Goal: Task Accomplishment & Management: Manage account settings

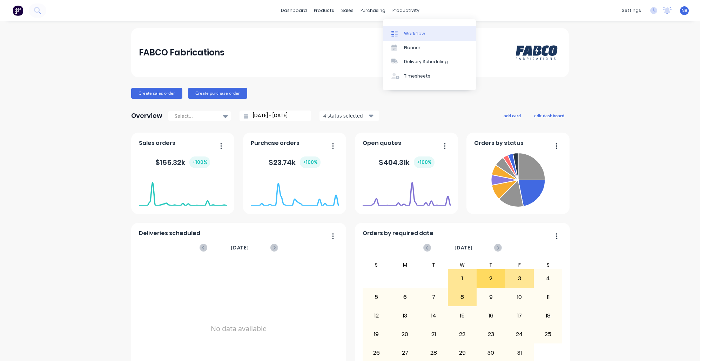
click at [398, 29] on link "Workflow" at bounding box center [429, 33] width 93 height 14
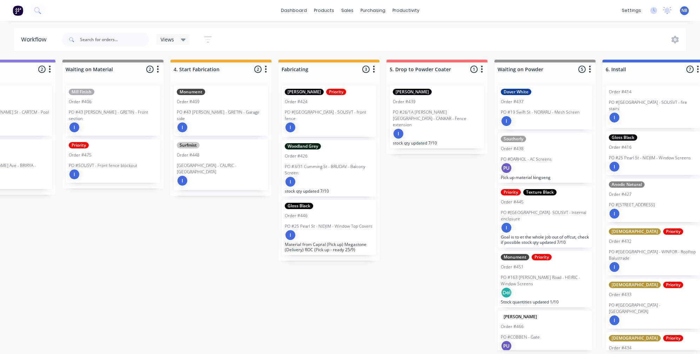
scroll to position [3, 496]
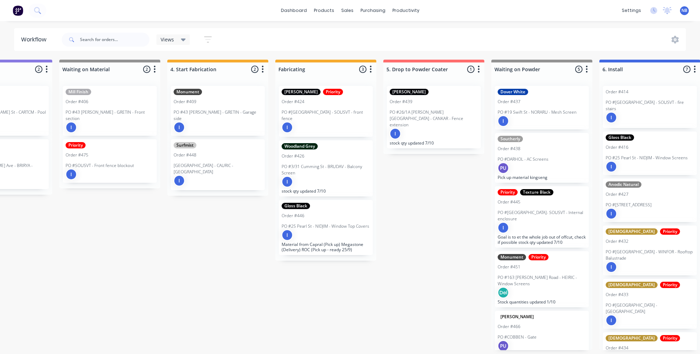
click at [351, 223] on p "PO #25 Pearl St - NIDJIM - Window Top Covers" at bounding box center [326, 226] width 88 height 6
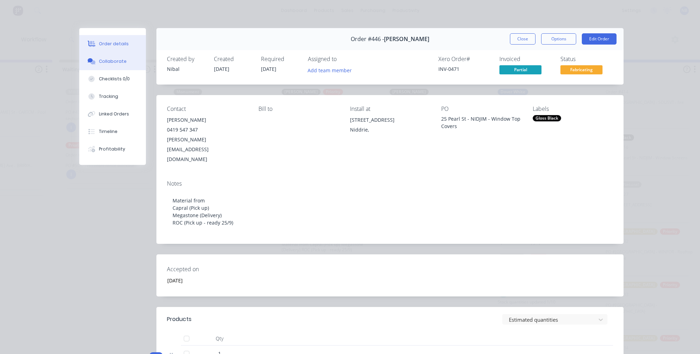
click at [116, 64] on div "Collaborate" at bounding box center [113, 61] width 28 height 6
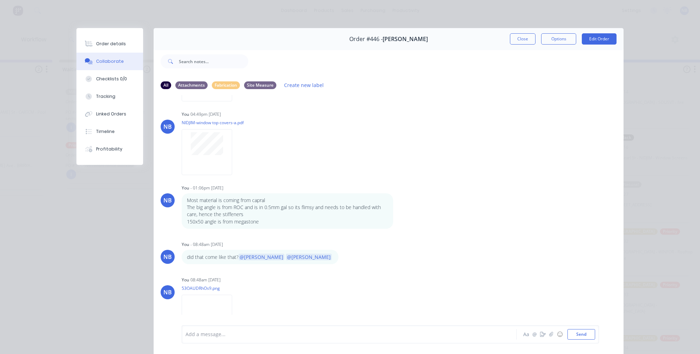
scroll to position [316, 0]
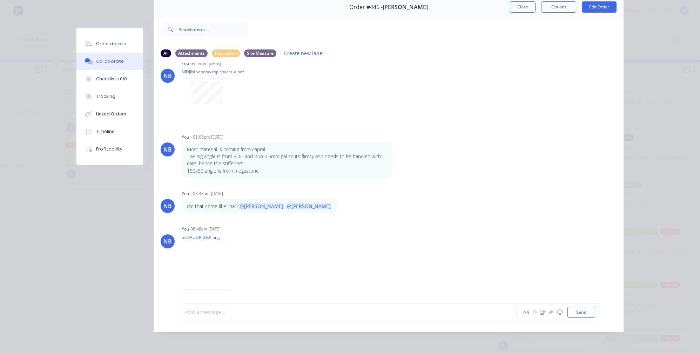
click at [249, 313] on div at bounding box center [339, 311] width 307 height 7
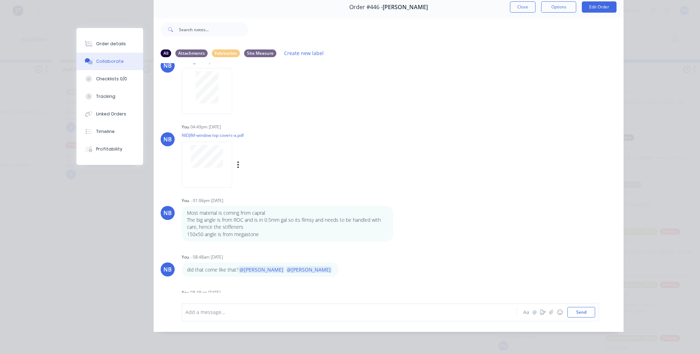
scroll to position [238, 0]
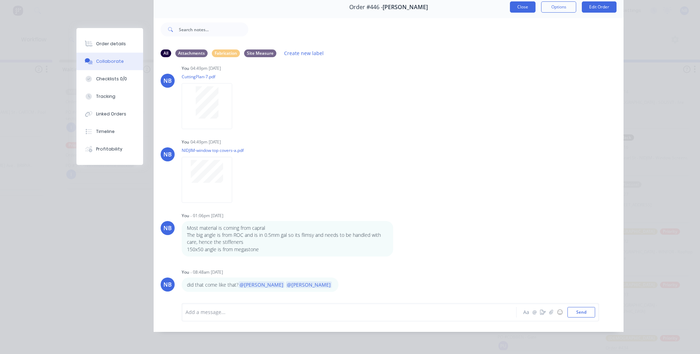
click at [521, 3] on button "Close" at bounding box center [523, 6] width 26 height 11
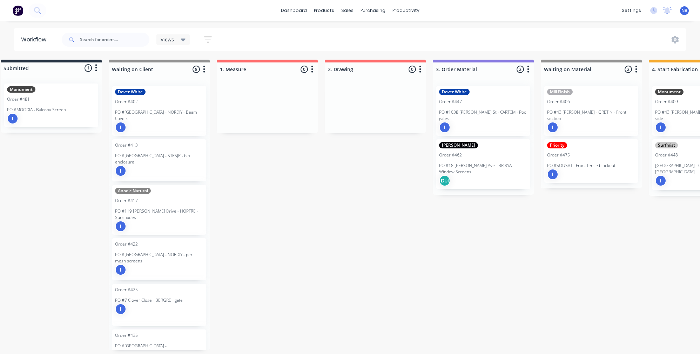
scroll to position [3, 0]
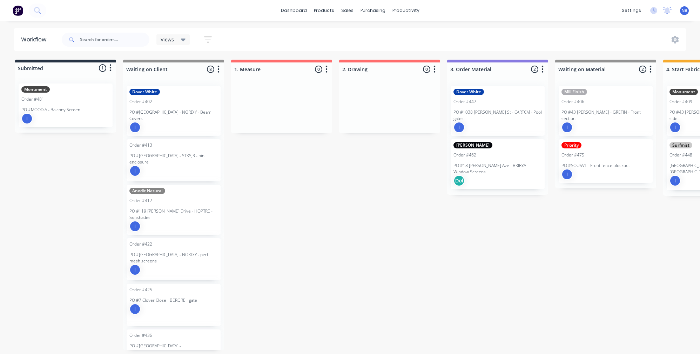
click at [88, 107] on div "PO #MOODIA - Balcony Screen" at bounding box center [65, 110] width 88 height 6
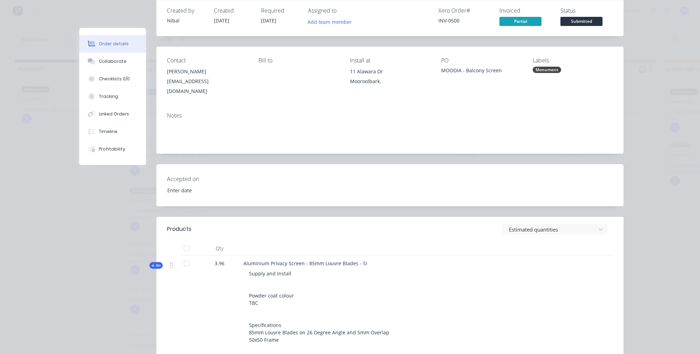
scroll to position [50, 0]
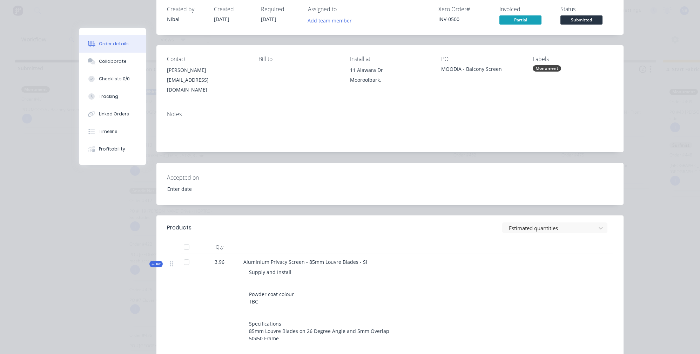
click at [154, 261] on span "Kit" at bounding box center [156, 263] width 9 height 5
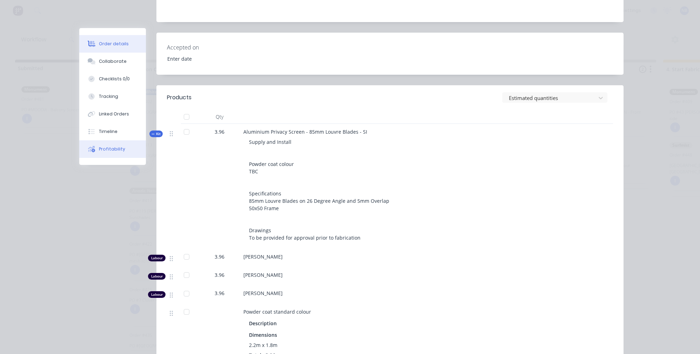
scroll to position [161, 0]
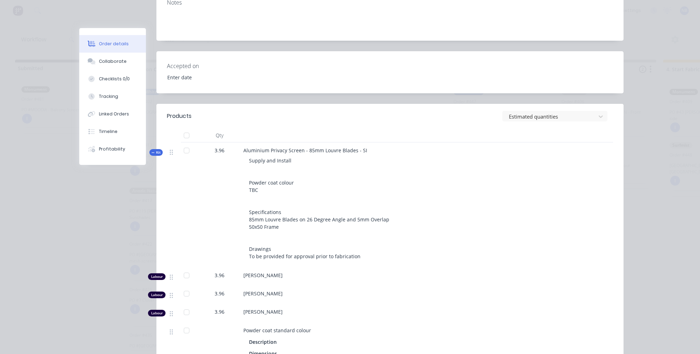
click at [155, 150] on span "Kit" at bounding box center [156, 152] width 9 height 5
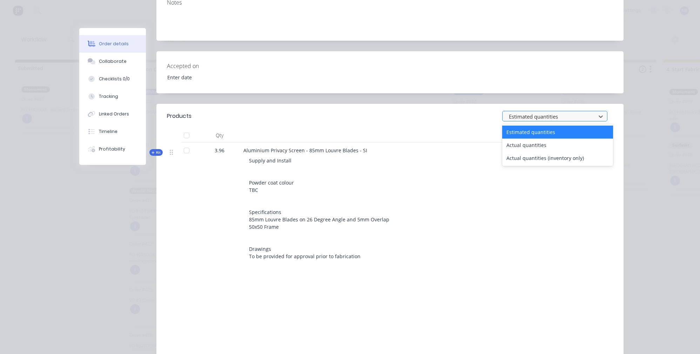
click at [539, 111] on div "Estimated quantities" at bounding box center [550, 116] width 88 height 11
click at [530, 152] on div "Actual quantities (inventory only)" at bounding box center [557, 158] width 111 height 13
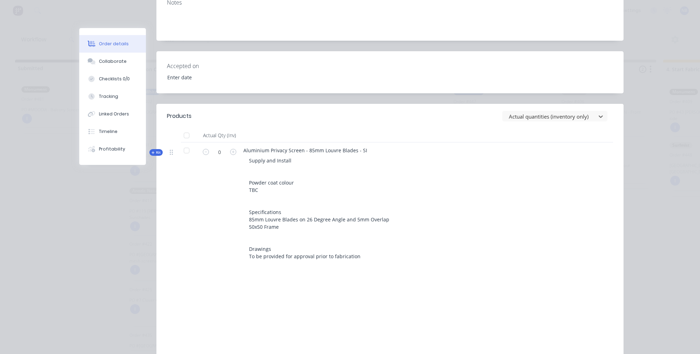
scroll to position [209, 0]
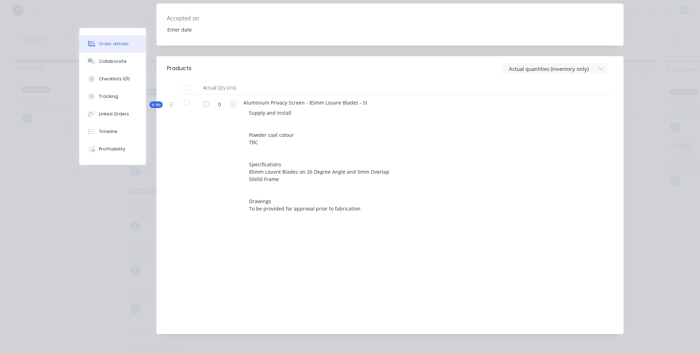
click at [153, 102] on span "Kit" at bounding box center [156, 104] width 9 height 5
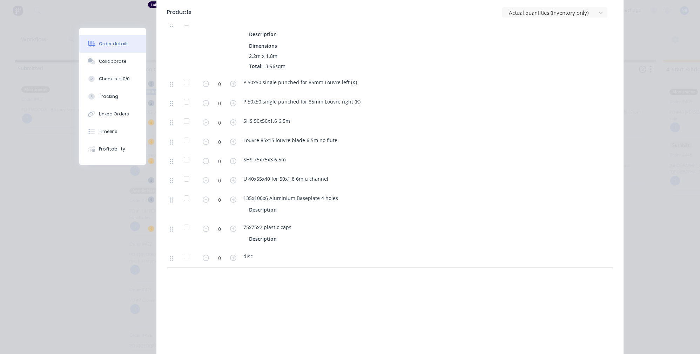
scroll to position [475, 0]
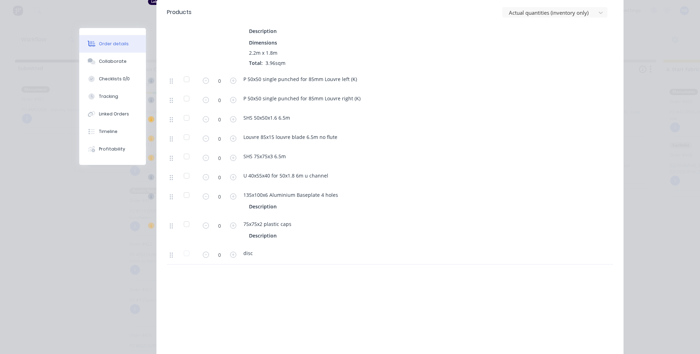
click at [152, 116] on icon at bounding box center [151, 119] width 6 height 6
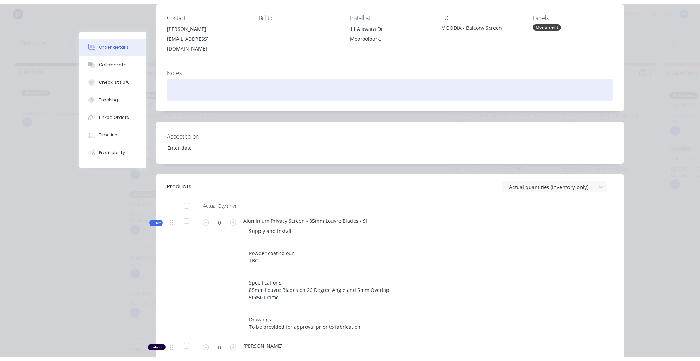
scroll to position [0, 0]
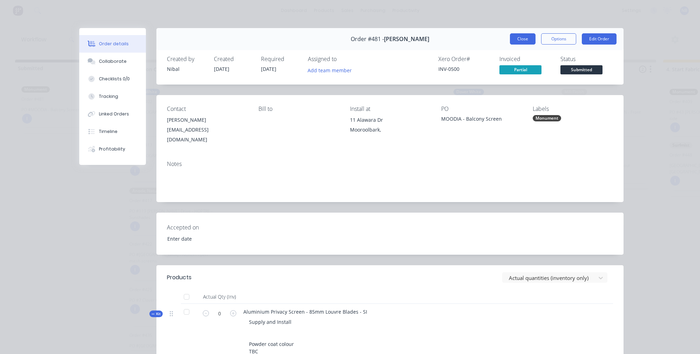
click at [525, 41] on button "Close" at bounding box center [523, 38] width 26 height 11
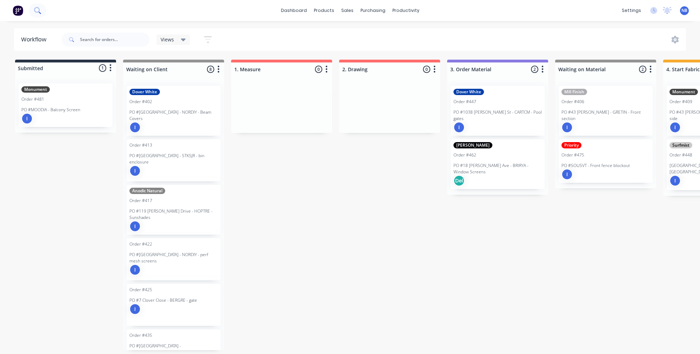
click at [43, 9] on button at bounding box center [38, 11] width 18 height 14
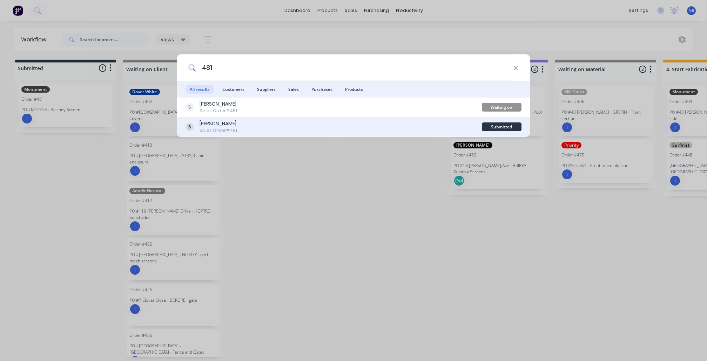
type input "481"
click at [244, 127] on div "Diana Vanessa Sales Order #481" at bounding box center [334, 127] width 296 height 14
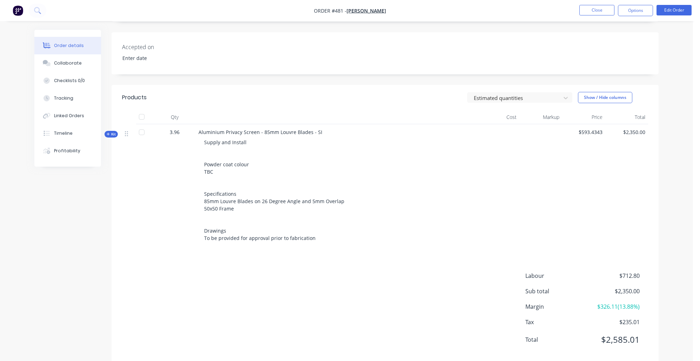
scroll to position [163, 0]
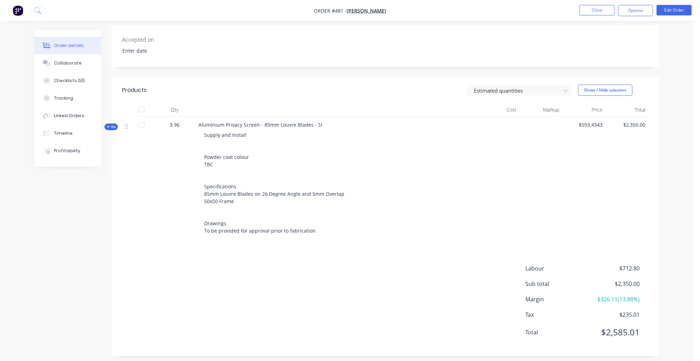
click at [117, 127] on button "Kit" at bounding box center [111, 126] width 13 height 7
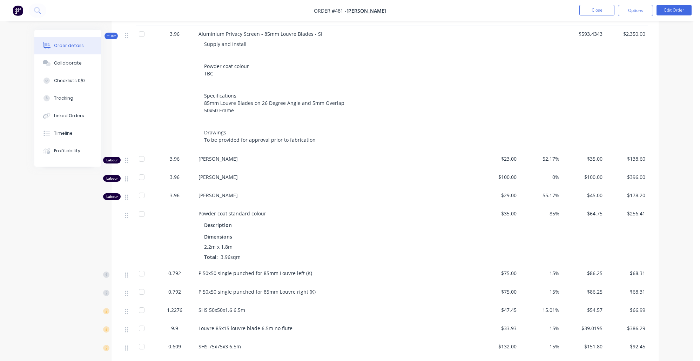
scroll to position [176, 0]
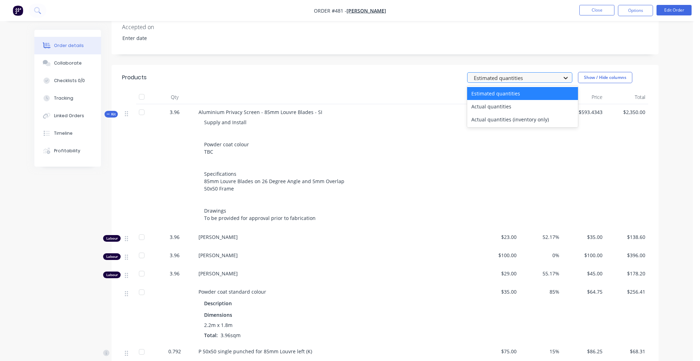
click at [570, 75] on div at bounding box center [566, 77] width 13 height 11
click at [523, 119] on div "Actual quantities (inventory only)" at bounding box center [522, 119] width 111 height 13
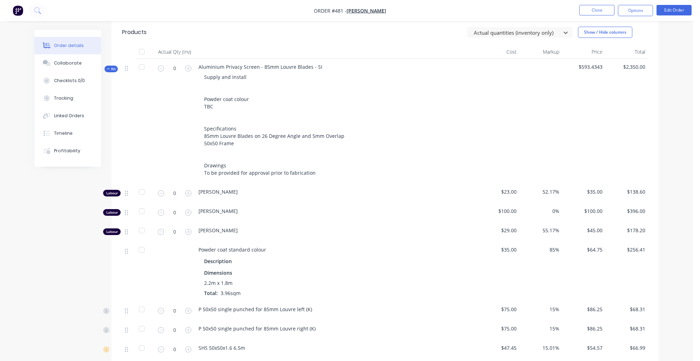
scroll to position [113, 0]
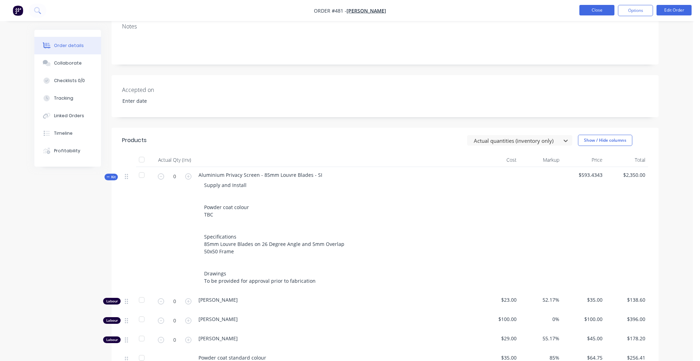
click at [592, 12] on button "Close" at bounding box center [597, 10] width 35 height 11
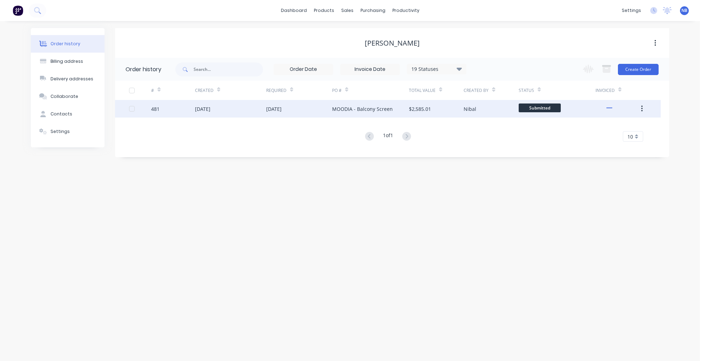
click at [329, 110] on div "08 Oct 2025" at bounding box center [299, 109] width 66 height 18
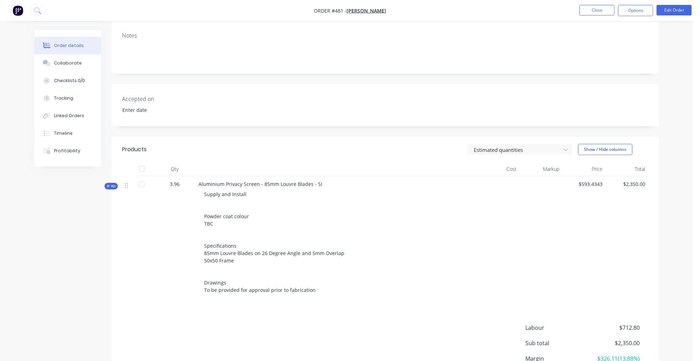
scroll to position [163, 0]
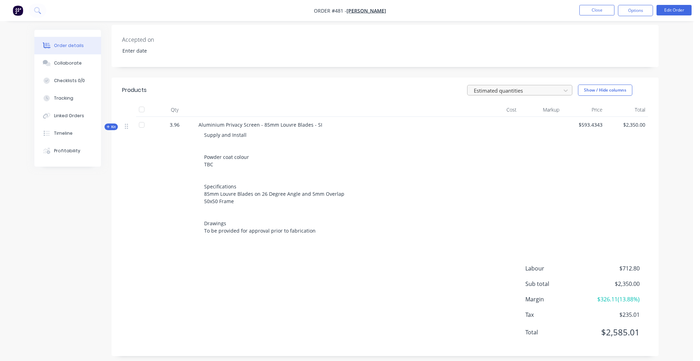
click at [489, 91] on div "Estimated quantities" at bounding box center [515, 91] width 83 height 8
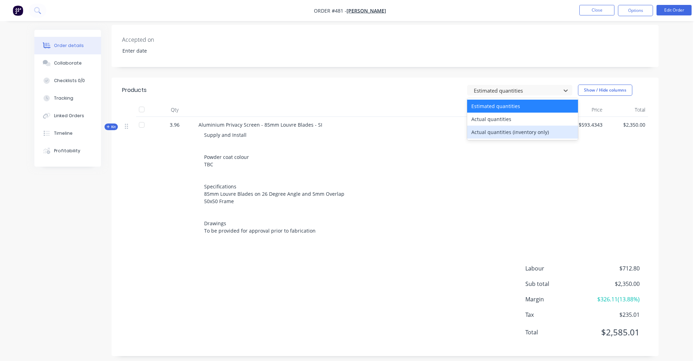
click at [493, 133] on div "Actual quantities (inventory only)" at bounding box center [522, 132] width 111 height 13
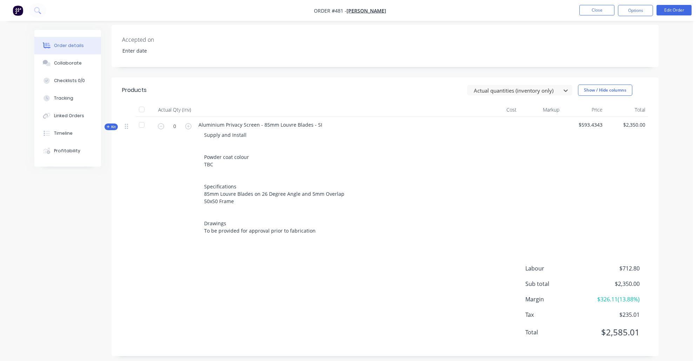
click at [112, 124] on span "Kit" at bounding box center [111, 126] width 9 height 5
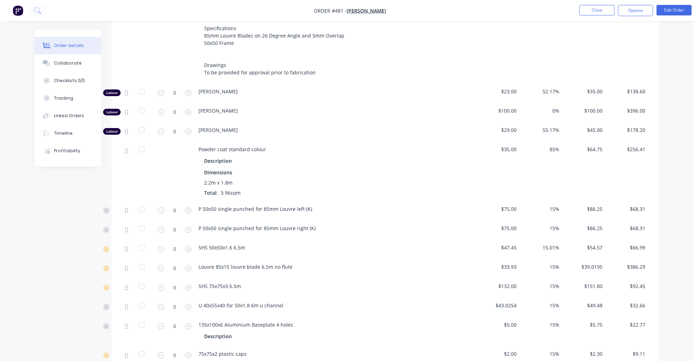
scroll to position [371, 0]
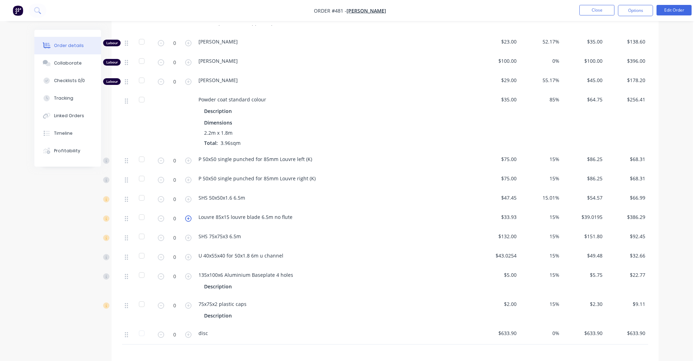
click at [185, 217] on icon "button" at bounding box center [188, 218] width 6 height 6
type input "1"
click at [594, 5] on button "Close" at bounding box center [597, 10] width 35 height 11
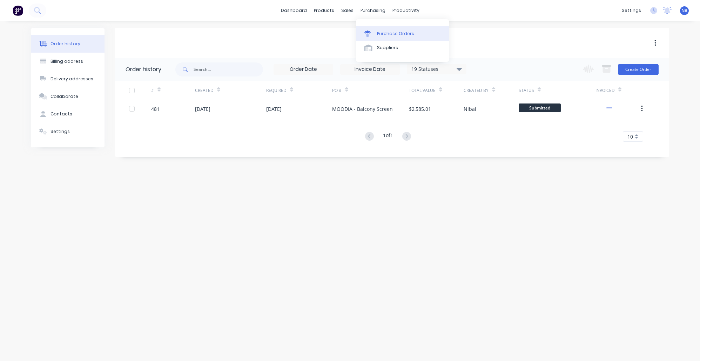
click at [381, 37] on div "Purchase Orders" at bounding box center [395, 34] width 37 height 6
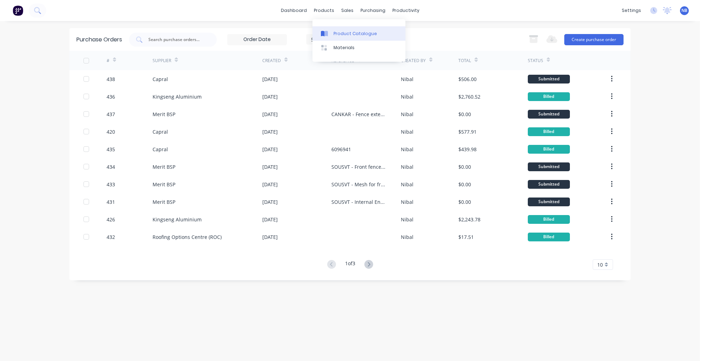
click at [344, 34] on div "Product Catalogue" at bounding box center [355, 34] width 43 height 6
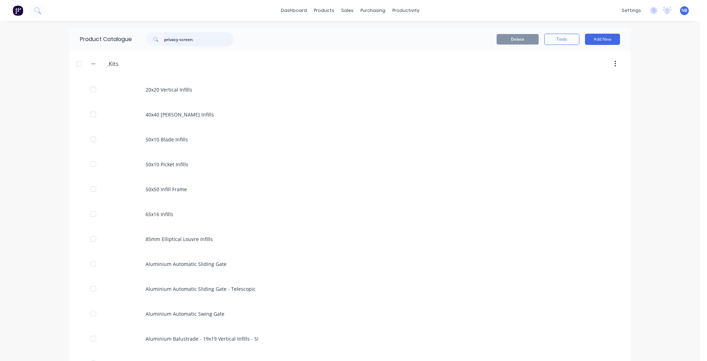
click at [187, 39] on input "privacy screen" at bounding box center [198, 39] width 69 height 14
click at [203, 38] on input "privacy screen" at bounding box center [198, 39] width 69 height 14
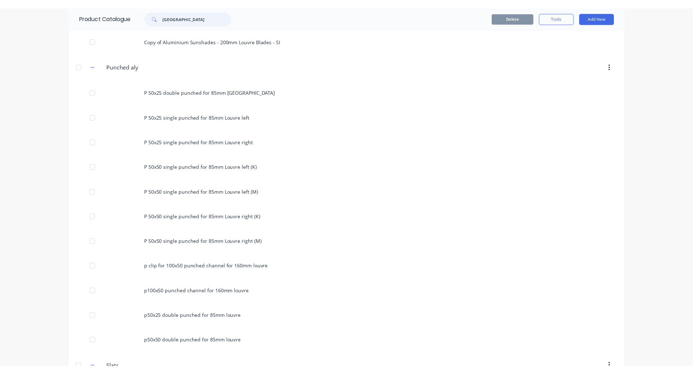
scroll to position [410, 0]
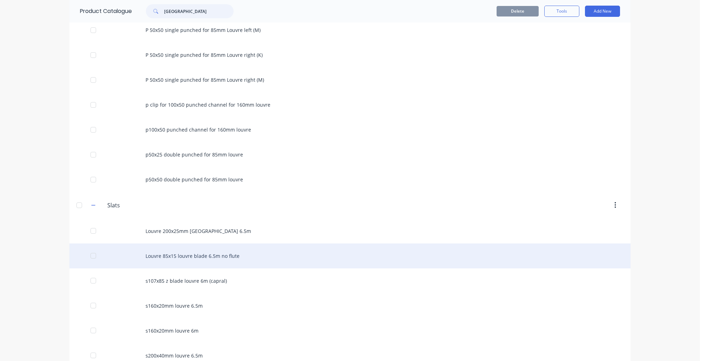
type input "Louvre"
click at [180, 267] on div "Louvre 85x15 louvre blade 6.5m no flute" at bounding box center [349, 255] width 561 height 25
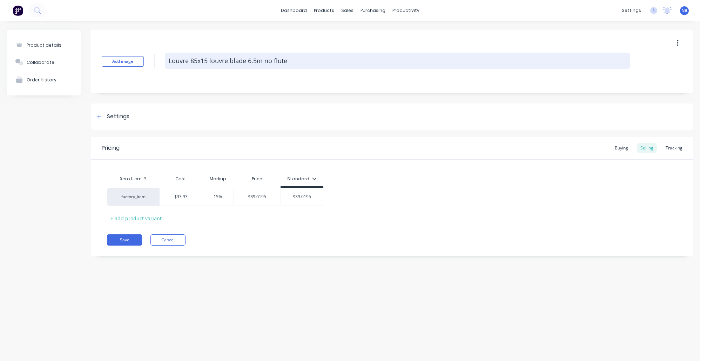
type textarea "x"
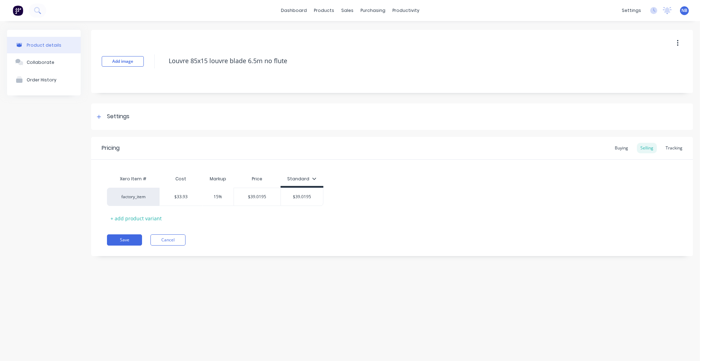
drag, startPoint x: 691, startPoint y: 152, endPoint x: 664, endPoint y: 155, distance: 26.8
click at [691, 152] on div "Pricing Buying Selling Tracking" at bounding box center [392, 148] width 602 height 23
click at [669, 154] on div "Pricing Buying Selling Tracking" at bounding box center [392, 148] width 602 height 23
click at [676, 149] on div "Tracking" at bounding box center [674, 148] width 24 height 11
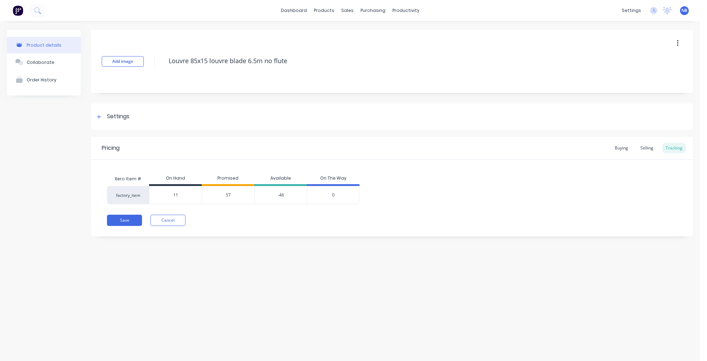
click at [228, 196] on span "57" at bounding box center [228, 195] width 5 height 6
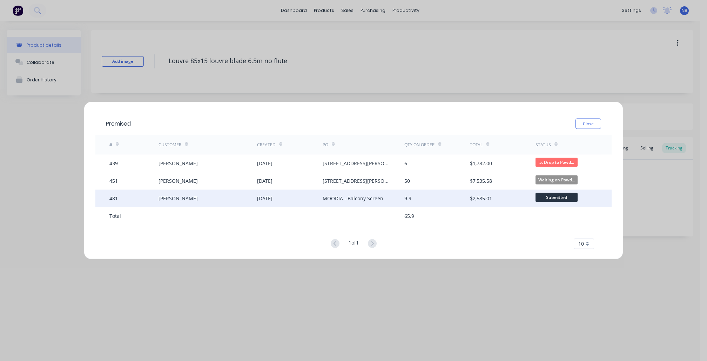
click at [379, 202] on div "MOODIA - Balcony Screen" at bounding box center [364, 198] width 82 height 18
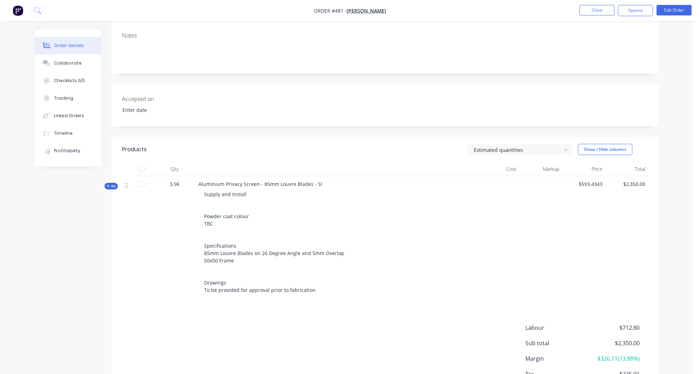
scroll to position [150, 0]
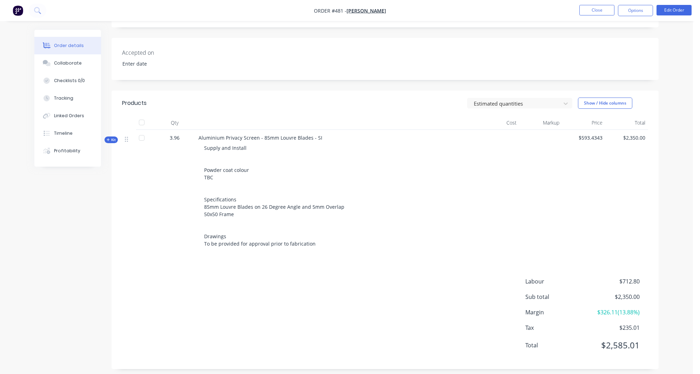
click at [112, 139] on span "Kit" at bounding box center [111, 139] width 9 height 5
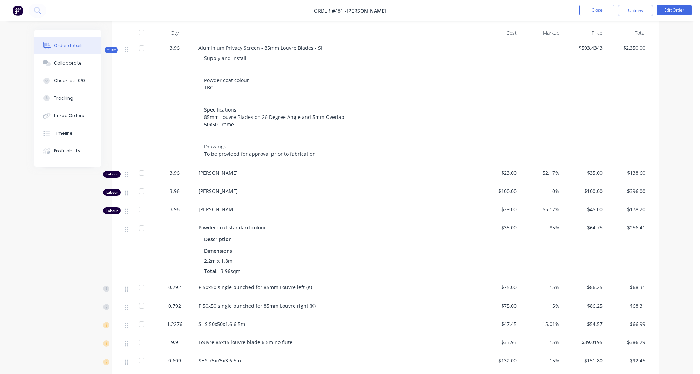
scroll to position [196, 0]
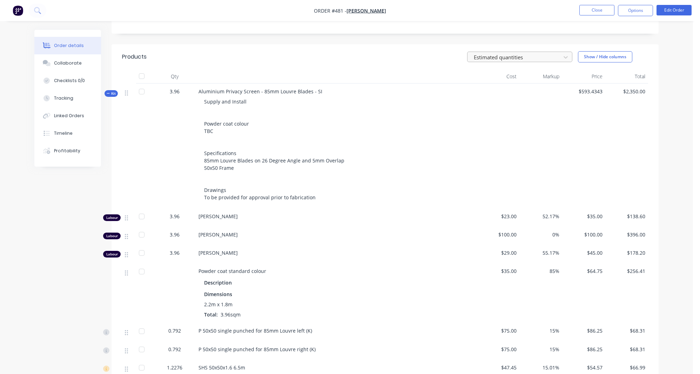
click at [504, 60] on div "Estimated quantities" at bounding box center [515, 57] width 83 height 8
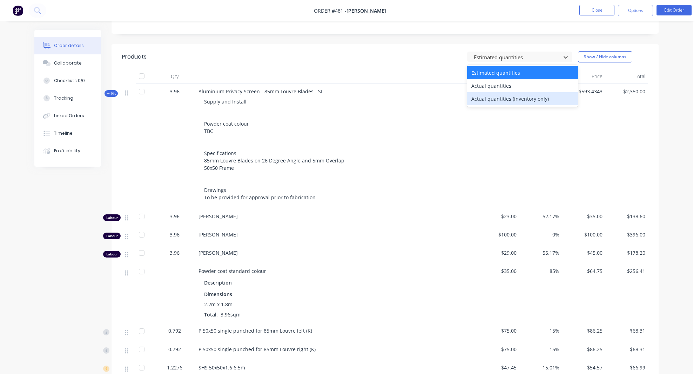
click at [509, 96] on div "Actual quantities (inventory only)" at bounding box center [522, 98] width 111 height 13
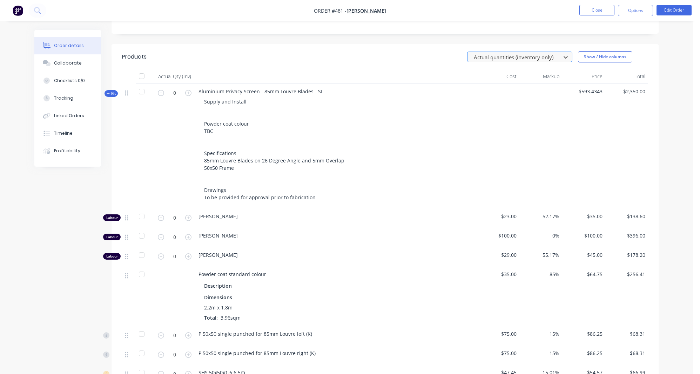
click at [515, 60] on div "Actual quantities (inventory only)" at bounding box center [515, 57] width 83 height 8
drag, startPoint x: 449, startPoint y: 184, endPoint x: 447, endPoint y: 187, distance: 4.3
click at [449, 187] on div "Supply and Install Powder coat colour TBC Specifications 85mm Louvre Blades on …" at bounding box center [336, 149] width 275 height 109
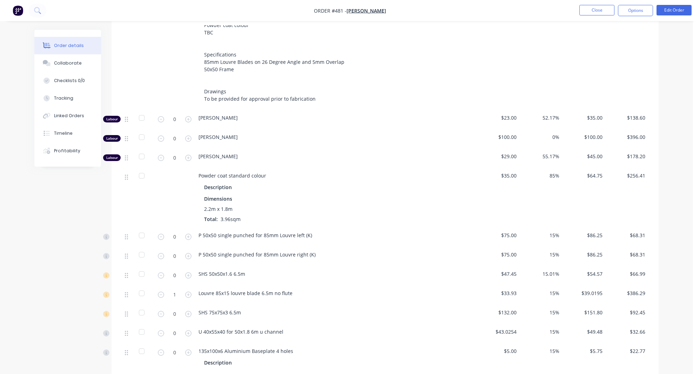
scroll to position [398, 0]
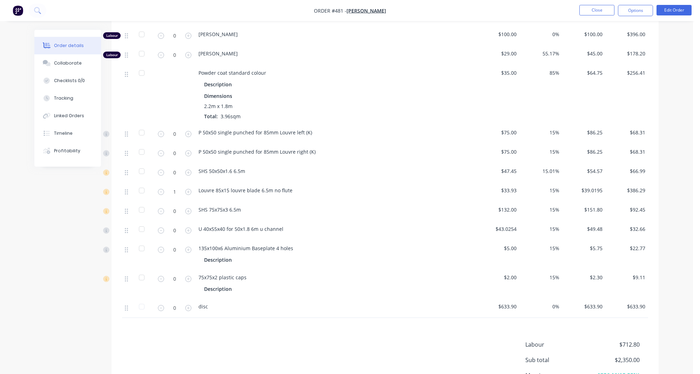
drag, startPoint x: 162, startPoint y: 193, endPoint x: 189, endPoint y: 195, distance: 26.7
click at [162, 193] on icon "button" at bounding box center [161, 192] width 6 height 6
type input "0"
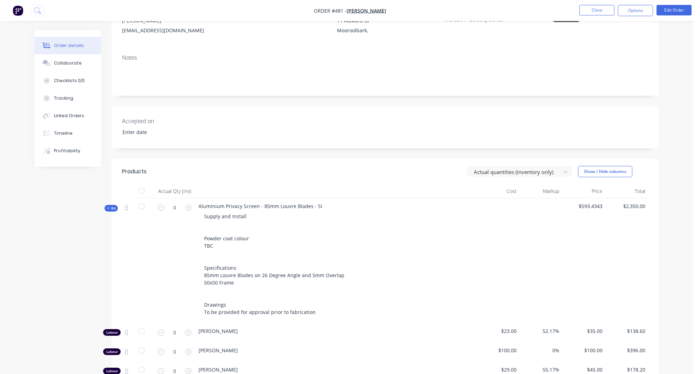
scroll to position [80, 0]
click at [603, 13] on button "Close" at bounding box center [597, 10] width 35 height 11
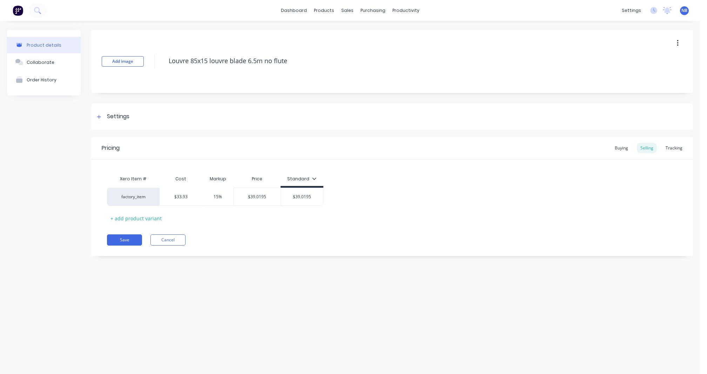
type textarea "x"
click at [672, 145] on div "Tracking" at bounding box center [674, 148] width 24 height 11
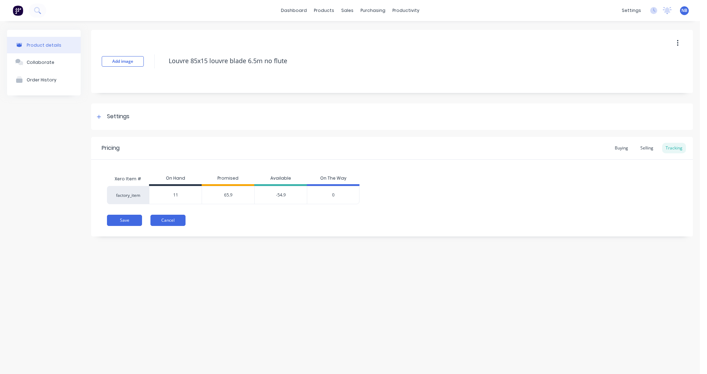
click at [168, 218] on button "Cancel" at bounding box center [167, 220] width 35 height 11
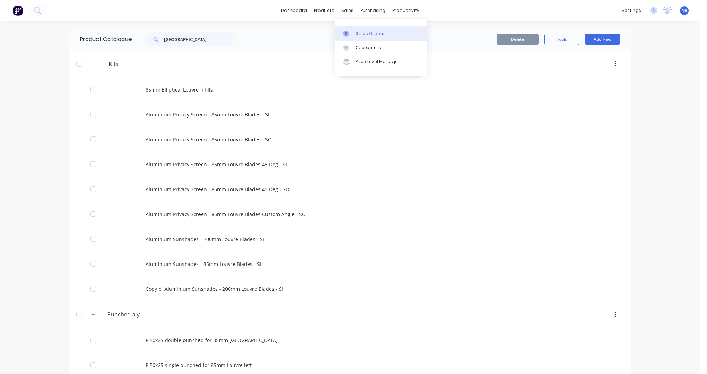
click at [353, 29] on link "Sales Orders" at bounding box center [381, 33] width 93 height 14
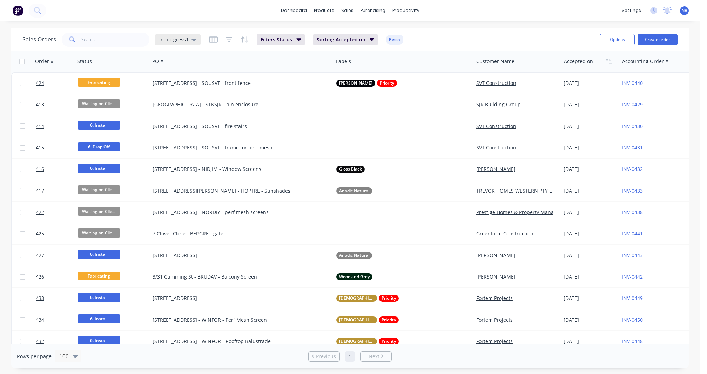
click at [188, 43] on div "in progress1" at bounding box center [178, 39] width 46 height 11
click at [184, 94] on div "None edit" at bounding box center [204, 99] width 94 height 14
click at [170, 100] on button "None" at bounding box center [197, 99] width 80 height 8
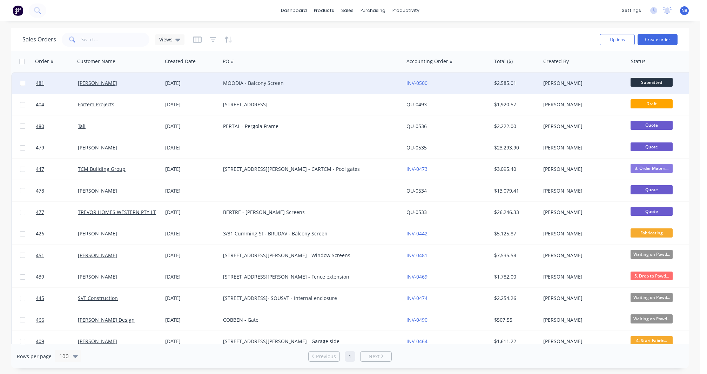
click at [199, 82] on div "08 Oct 2025" at bounding box center [191, 83] width 52 height 7
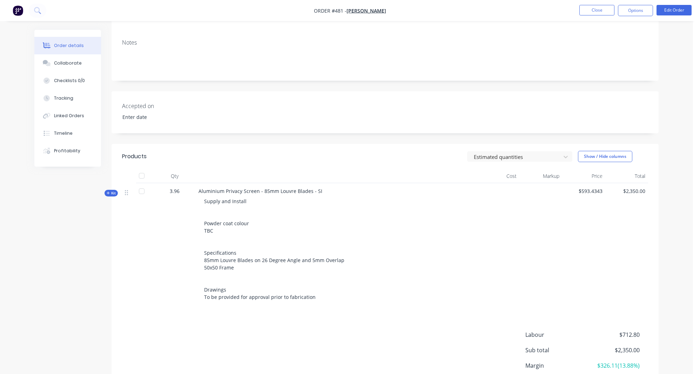
scroll to position [150, 0]
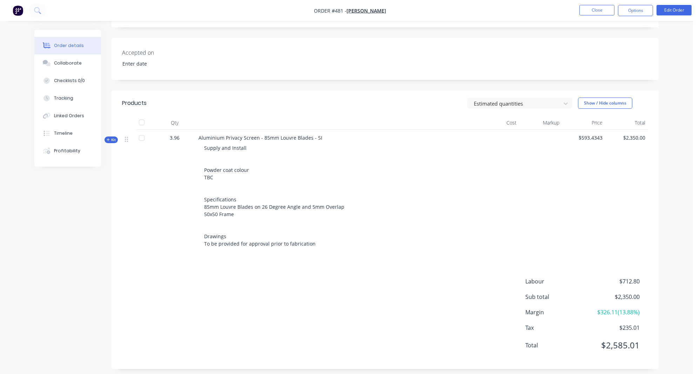
click at [667, 18] on nav "Order #481 - Diana Vanessa Close Options Edit Order" at bounding box center [350, 10] width 700 height 21
click at [671, 15] on li "Edit Order" at bounding box center [674, 10] width 35 height 11
click at [662, 8] on button "Edit Order" at bounding box center [674, 10] width 35 height 11
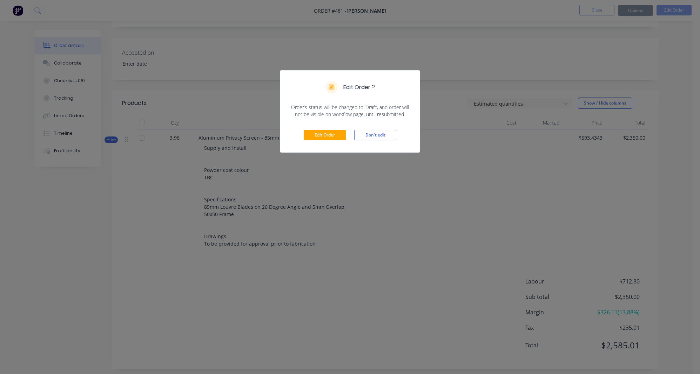
click at [316, 123] on div "Edit Order Don't edit" at bounding box center [350, 135] width 140 height 34
click at [310, 133] on button "Edit Order" at bounding box center [325, 135] width 42 height 11
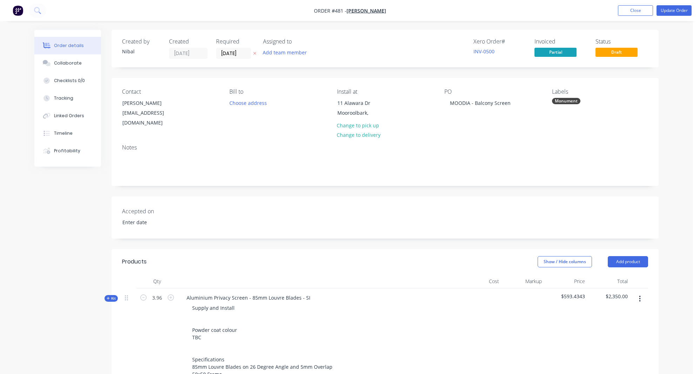
click at [114, 296] on span "Kit" at bounding box center [111, 298] width 9 height 5
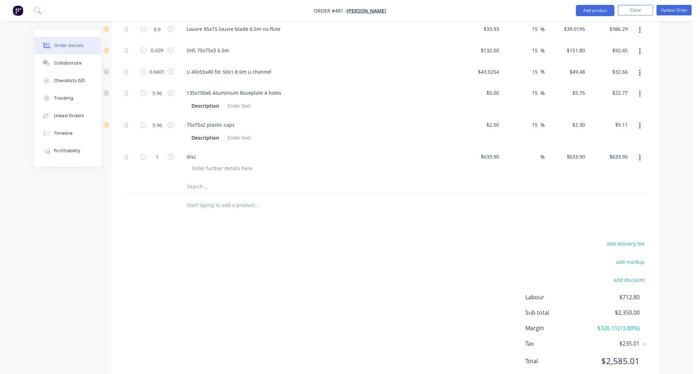
scroll to position [637, 0]
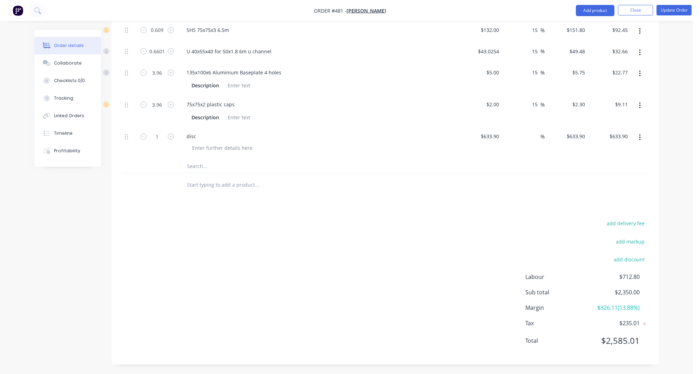
click at [629, 286] on div "Labour $712.80 Sub total $2,350.00 Margin $326.11 ( 13.88 %) Tax $235.01 Total …" at bounding box center [586, 313] width 123 height 81
click at [633, 292] on span "$2,350.00" at bounding box center [614, 292] width 52 height 8
copy span "2,350.00"
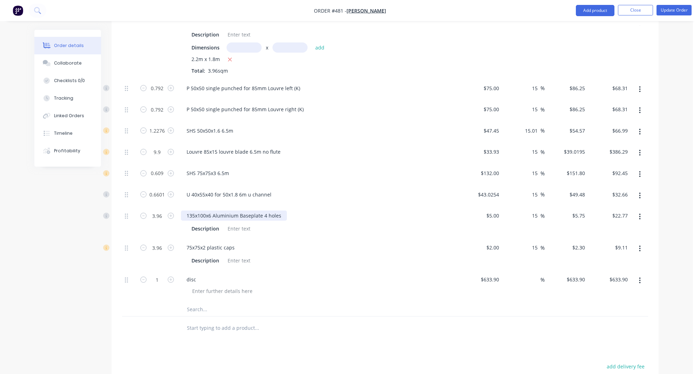
scroll to position [602, 0]
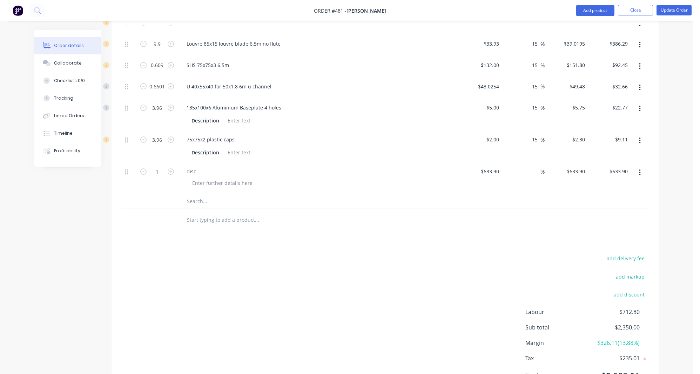
click at [212, 199] on input "text" at bounding box center [257, 201] width 140 height 14
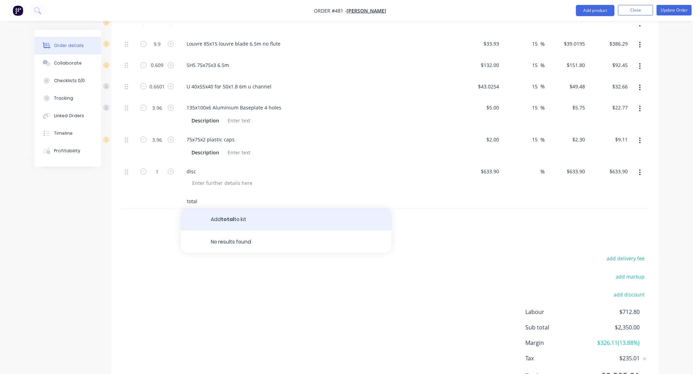
type input "total"
click at [289, 218] on button "Add total to kit" at bounding box center [286, 219] width 210 height 22
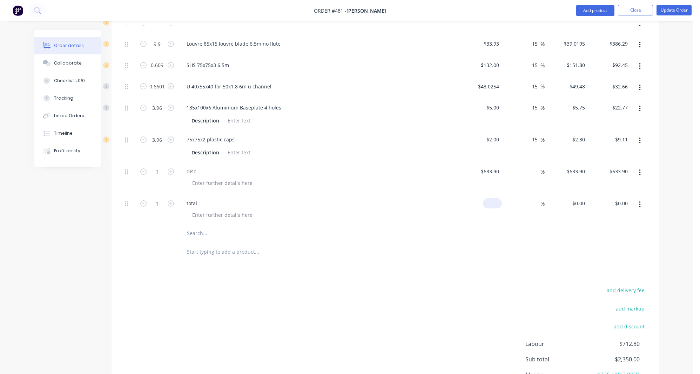
click at [497, 205] on input at bounding box center [494, 203] width 16 height 10
paste input "2350.00"
type input "$2,350.00"
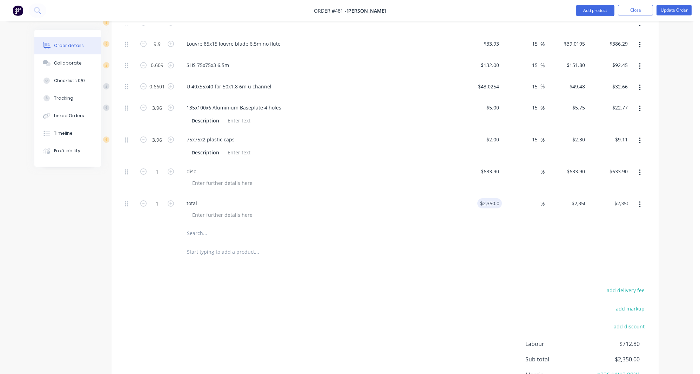
click at [460, 271] on div "Products Show / Hide columns Add product Qty Cost Markup Price Total Kit 3.96 A…" at bounding box center [385, 39] width 547 height 785
click at [639, 208] on icon "button" at bounding box center [640, 205] width 2 height 8
click at [623, 270] on div "Delete" at bounding box center [615, 265] width 54 height 10
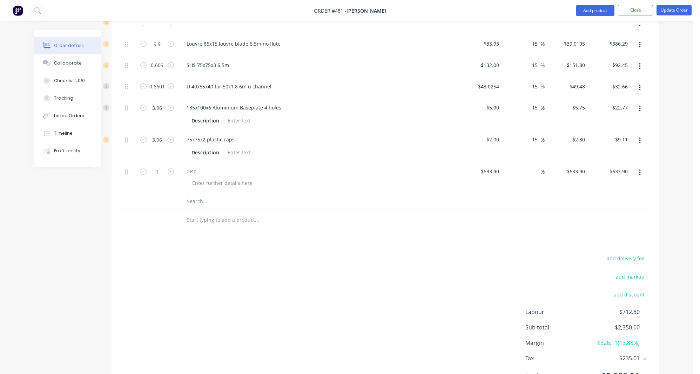
click at [481, 296] on div "add delivery fee add markup add discount Labour $712.80 Sub total $2,350.00 Mar…" at bounding box center [385, 321] width 526 height 135
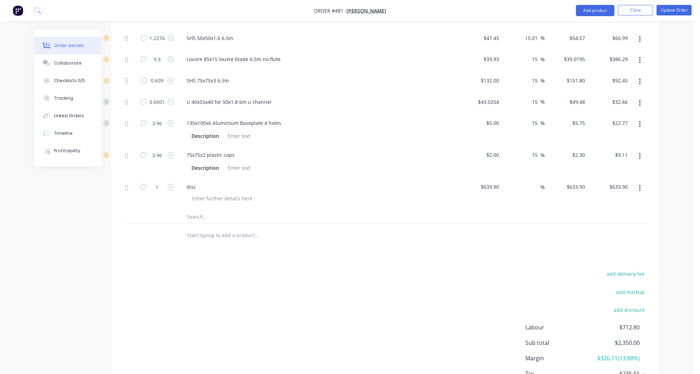
scroll to position [0, 0]
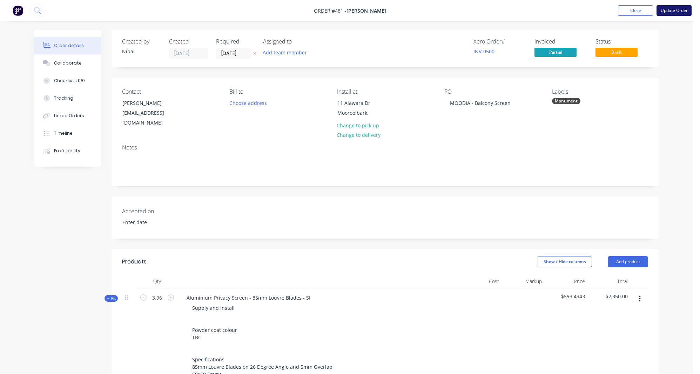
click at [676, 13] on button "Update Order" at bounding box center [674, 10] width 35 height 11
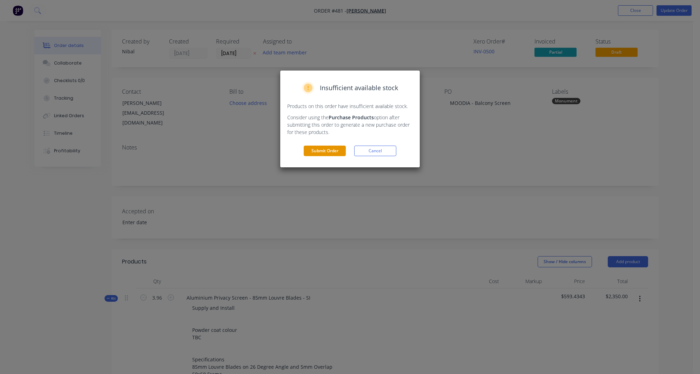
click at [330, 150] on button "Submit Order" at bounding box center [325, 151] width 42 height 11
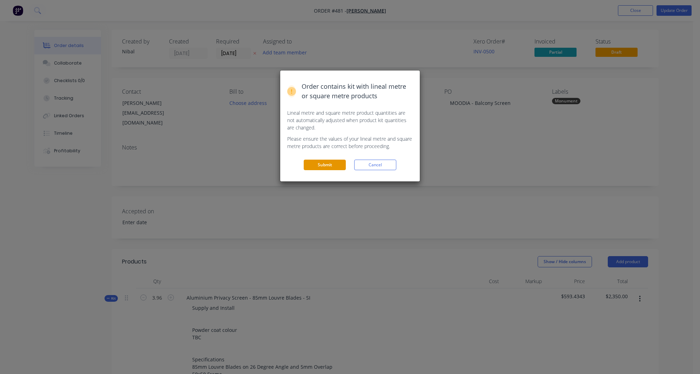
click at [333, 166] on button "Submit" at bounding box center [325, 165] width 42 height 11
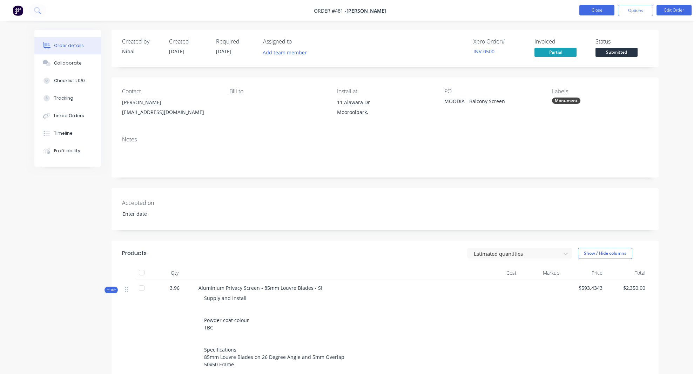
click at [596, 13] on button "Close" at bounding box center [597, 10] width 35 height 11
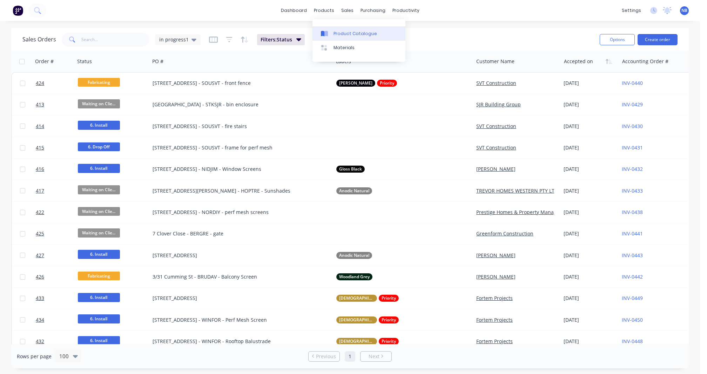
click at [340, 29] on link "Product Catalogue" at bounding box center [359, 33] width 93 height 14
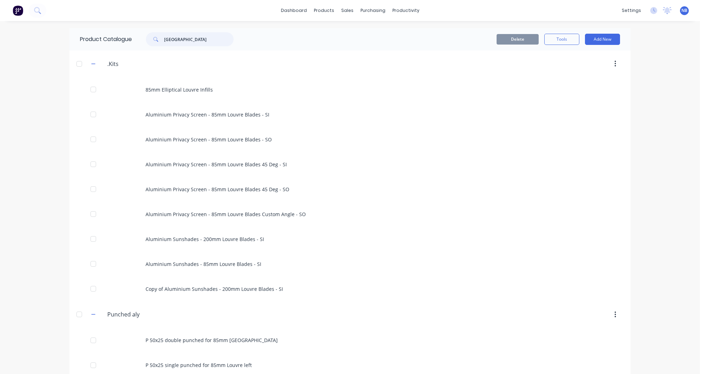
drag, startPoint x: 179, startPoint y: 34, endPoint x: 78, endPoint y: 27, distance: 101.6
click at [75, 28] on div "Product Catalogue Louvre" at bounding box center [160, 39] width 182 height 22
drag, startPoint x: 192, startPoint y: 36, endPoint x: 109, endPoint y: 31, distance: 82.9
click at [110, 31] on div "Product Catalogue Louvre" at bounding box center [160, 39] width 182 height 22
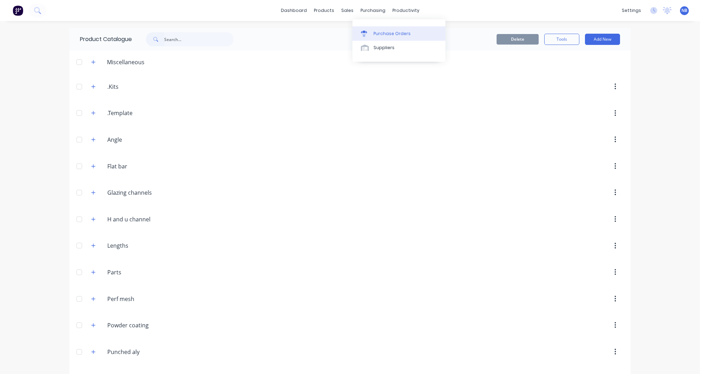
click at [395, 34] on div "Purchase Orders" at bounding box center [392, 34] width 37 height 6
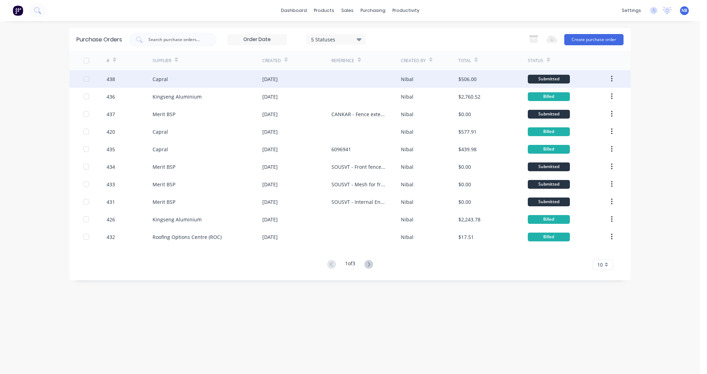
click at [182, 85] on div "Capral" at bounding box center [208, 79] width 110 height 18
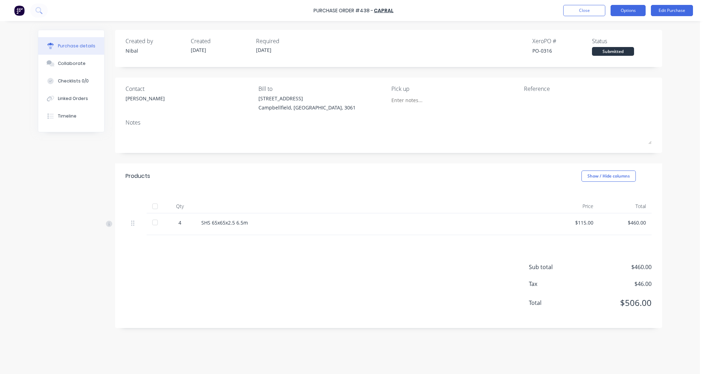
click at [639, 10] on button "Options" at bounding box center [628, 10] width 35 height 11
click at [625, 46] on div "Convert to Bill" at bounding box center [612, 43] width 54 height 10
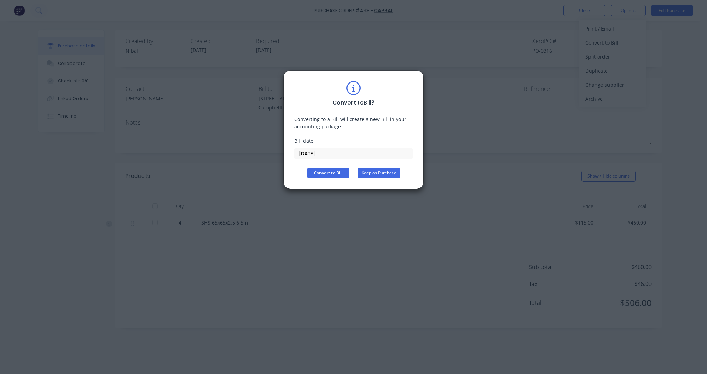
click at [379, 174] on button "Keep as Purchase" at bounding box center [379, 173] width 42 height 11
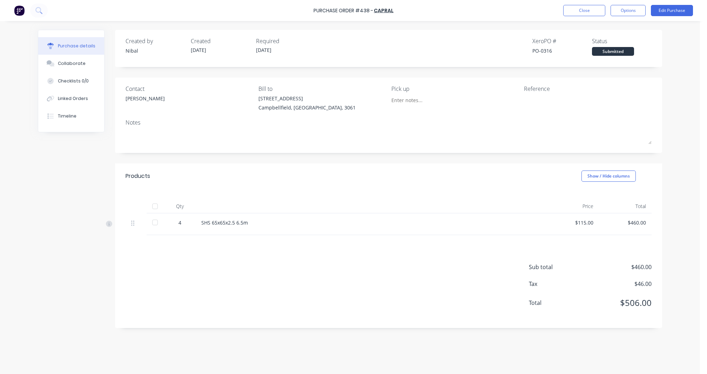
click at [630, 16] on div "Purchase Order #438 - Capral Close Options Edit Purchase" at bounding box center [353, 10] width 707 height 21
click at [631, 13] on button "Options" at bounding box center [628, 10] width 35 height 11
click at [659, 34] on div "Created by Nibal Created 08/10/25 Required 08/10/25 Xero PO # PO-0316 Status Su…" at bounding box center [388, 48] width 547 height 37
click at [632, 9] on button "Options" at bounding box center [628, 10] width 35 height 11
click at [677, 8] on button "Edit Purchase" at bounding box center [672, 10] width 42 height 11
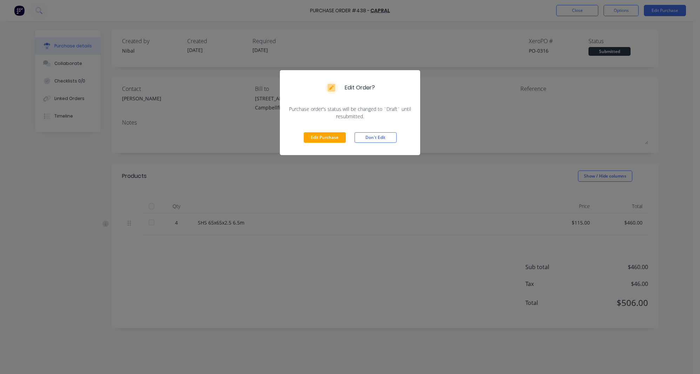
click at [322, 131] on div "Edit Purchase Don't Edit" at bounding box center [350, 137] width 140 height 35
click at [323, 133] on button "Edit Purchase" at bounding box center [325, 137] width 42 height 11
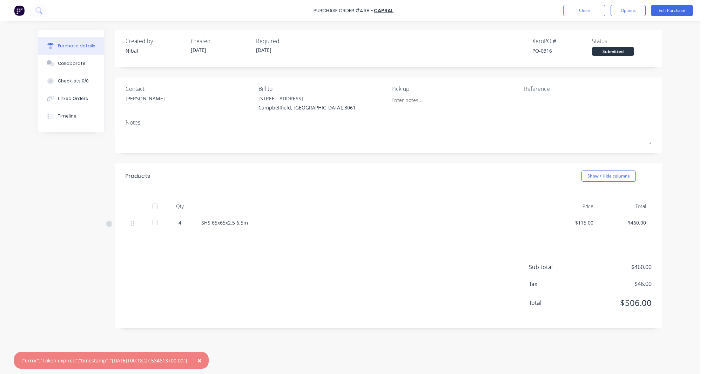
click at [236, 223] on div "SHS 65x65x2.5 6.5m" at bounding box center [371, 222] width 340 height 7
click at [642, 13] on button "Options" at bounding box center [628, 10] width 35 height 11
click at [625, 39] on div "Convert to Bill" at bounding box center [612, 43] width 54 height 10
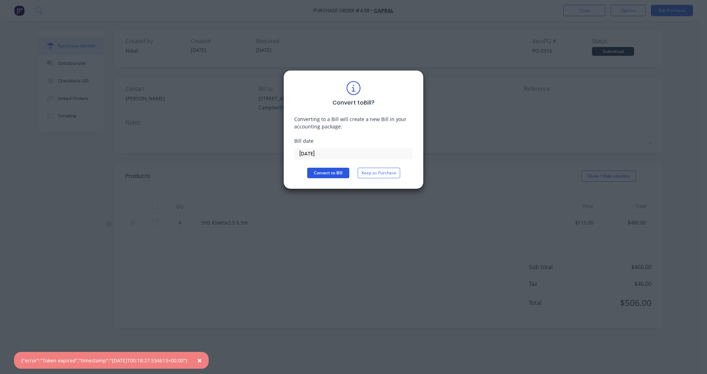
click at [322, 174] on button "Convert to Bill" at bounding box center [328, 173] width 42 height 11
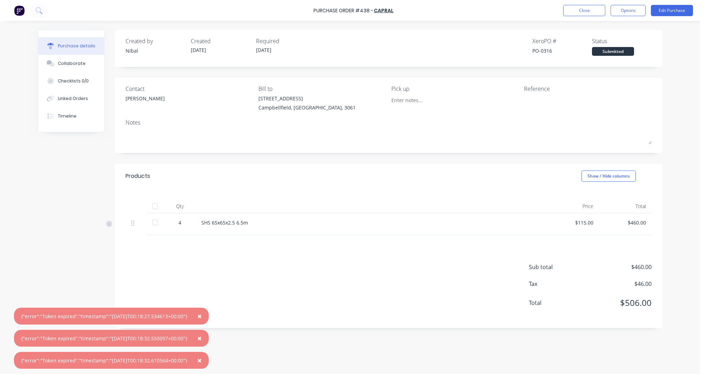
click at [202, 317] on span "×" at bounding box center [199, 316] width 4 height 10
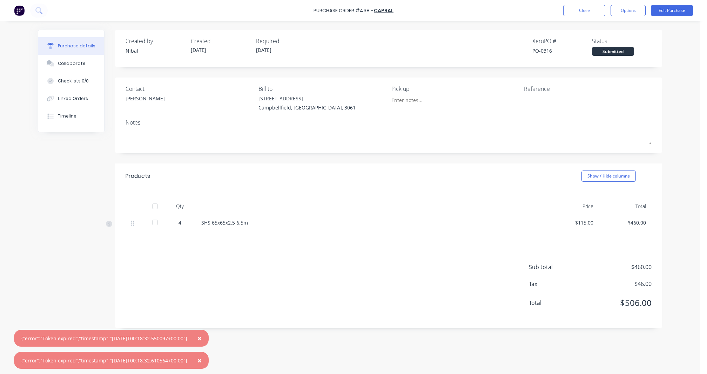
click at [202, 340] on span "×" at bounding box center [199, 338] width 4 height 10
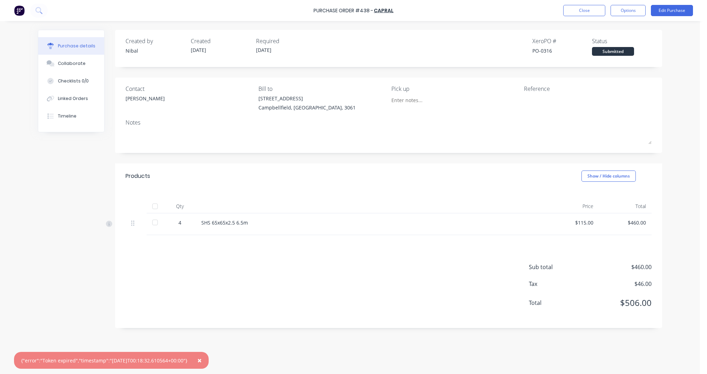
click at [202, 358] on span "×" at bounding box center [199, 360] width 4 height 10
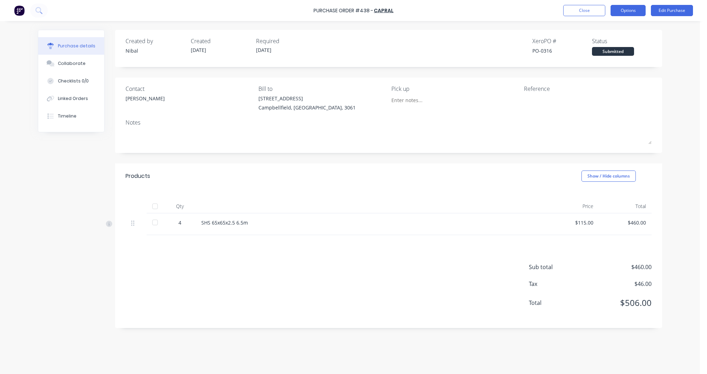
click at [631, 11] on button "Options" at bounding box center [628, 10] width 35 height 11
click at [613, 44] on div "Convert to Bill" at bounding box center [612, 43] width 54 height 10
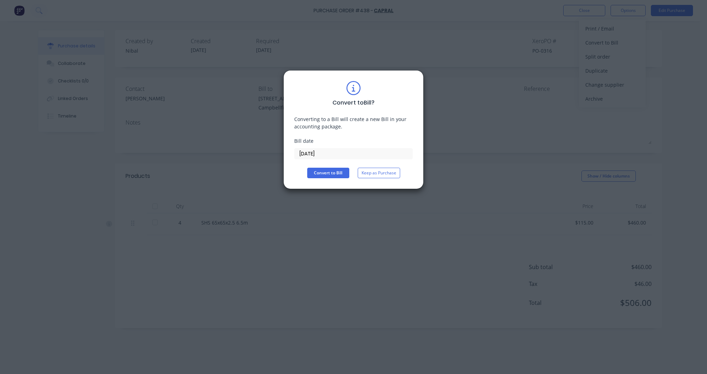
click at [316, 177] on div "Convert to Bill ? Converting to a Bill will create a new Bill in your accountin…" at bounding box center [353, 129] width 140 height 119
click at [319, 174] on button "Convert to Bill" at bounding box center [328, 173] width 42 height 11
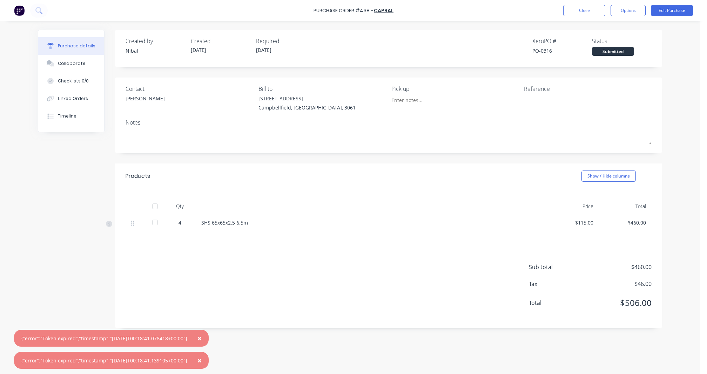
click at [201, 338] on button "×" at bounding box center [199, 338] width 18 height 17
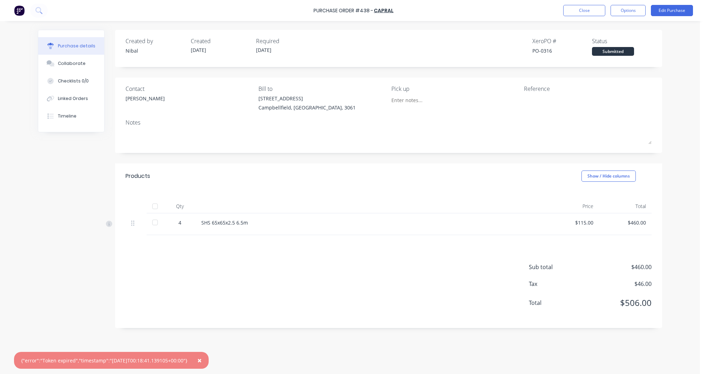
click at [203, 360] on button "×" at bounding box center [199, 360] width 18 height 17
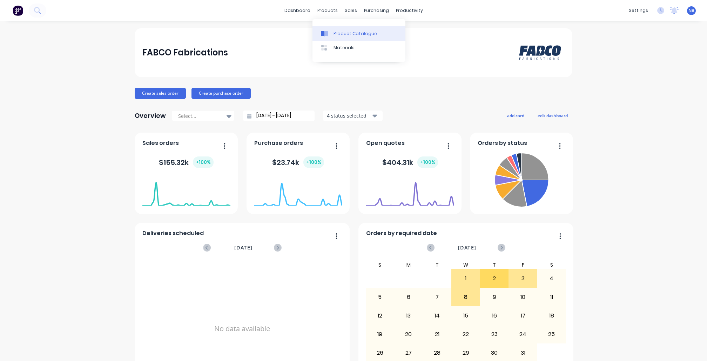
click at [337, 37] on div "Product Catalogue" at bounding box center [355, 34] width 43 height 6
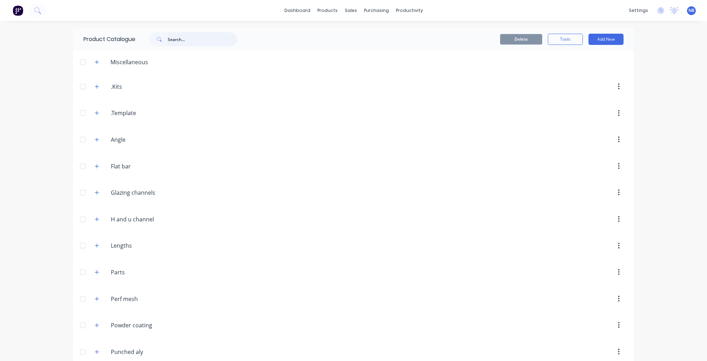
click at [200, 38] on input "text" at bounding box center [202, 39] width 69 height 14
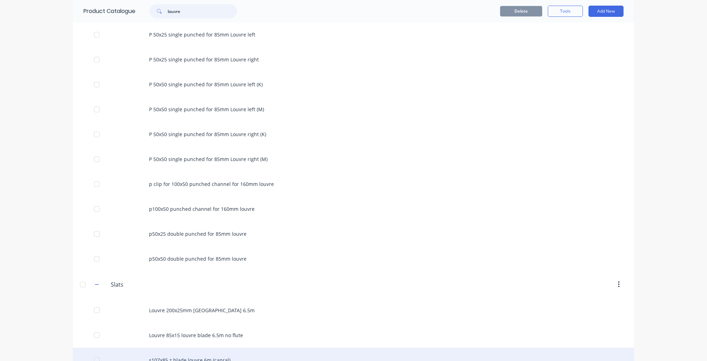
scroll to position [482, 0]
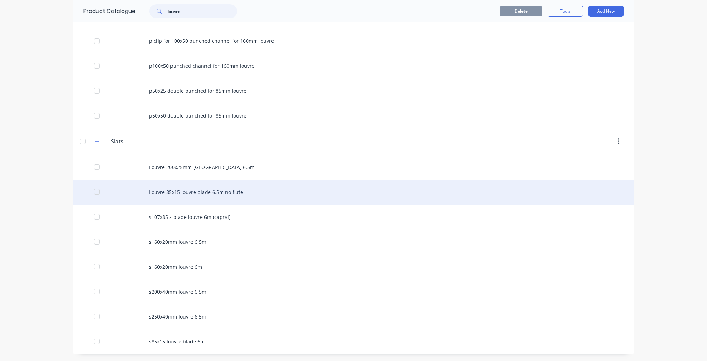
type input "louvre"
click at [225, 186] on div "Louvre 85x15 louvre blade 6.5m no flute" at bounding box center [353, 192] width 561 height 25
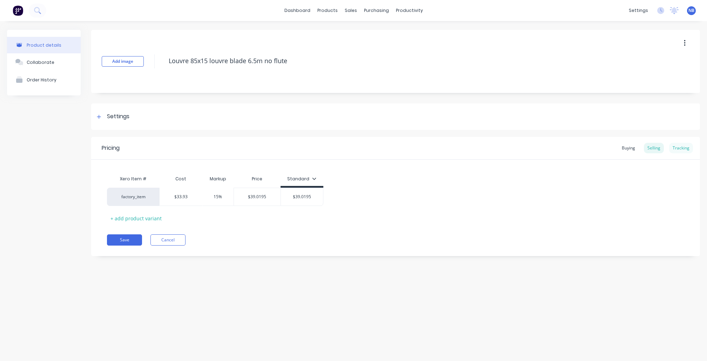
click at [688, 148] on div "Tracking" at bounding box center [681, 148] width 24 height 11
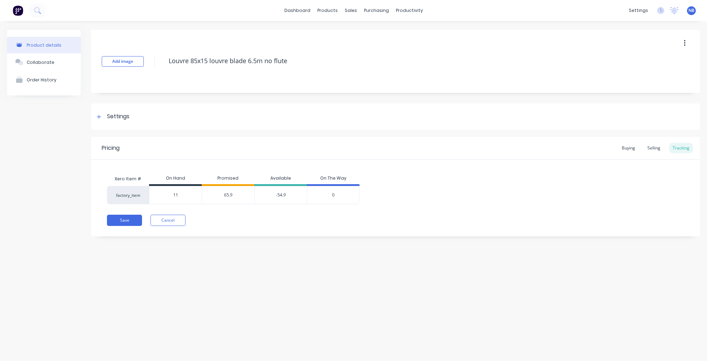
click at [225, 194] on span "65.9" at bounding box center [228, 195] width 8 height 6
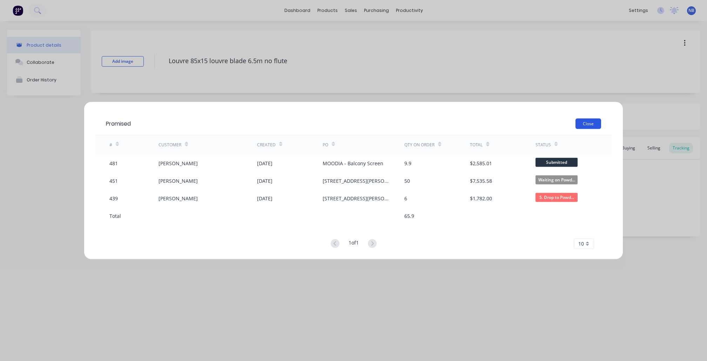
click at [582, 121] on button "Close" at bounding box center [589, 123] width 26 height 11
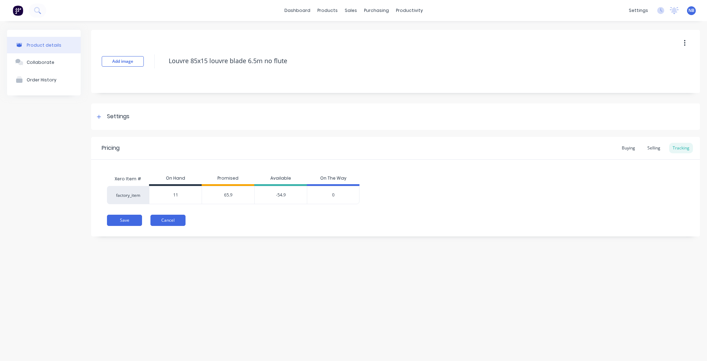
click at [176, 218] on button "Cancel" at bounding box center [167, 220] width 35 height 11
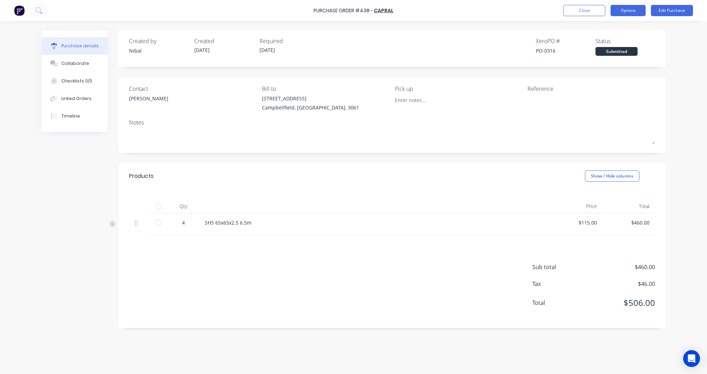
click at [634, 8] on button "Options" at bounding box center [628, 10] width 35 height 11
click at [622, 42] on div "Convert to Bill" at bounding box center [612, 43] width 54 height 10
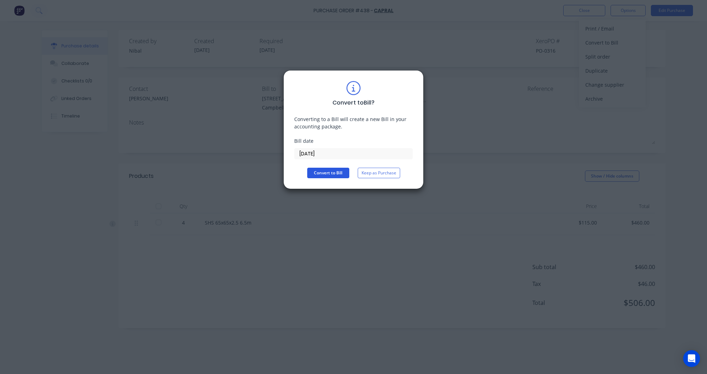
click at [339, 170] on button "Convert to Bill" at bounding box center [328, 173] width 42 height 11
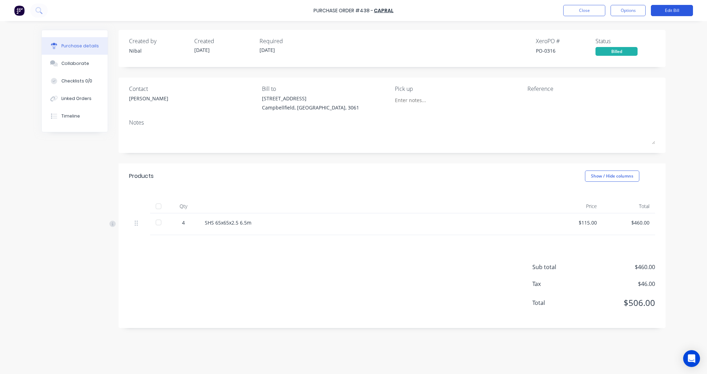
click at [674, 11] on button "Edit Bill" at bounding box center [672, 10] width 42 height 11
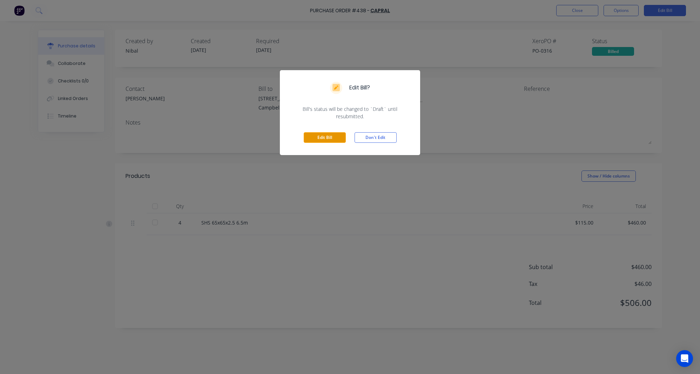
click at [321, 137] on button "Edit Bill" at bounding box center [325, 137] width 42 height 11
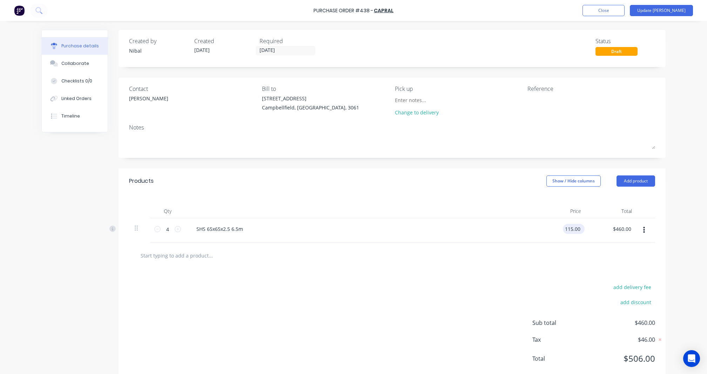
click at [563, 231] on input "115.00" at bounding box center [572, 229] width 19 height 10
drag, startPoint x: 578, startPoint y: 228, endPoint x: 514, endPoint y: 225, distance: 64.6
click at [522, 225] on div "4 4 SHS 65x65x2.5 6.5m 115.00 115.00 $460.00 $460.00" at bounding box center [392, 230] width 526 height 25
type input "$86.06"
type input "$344.24"
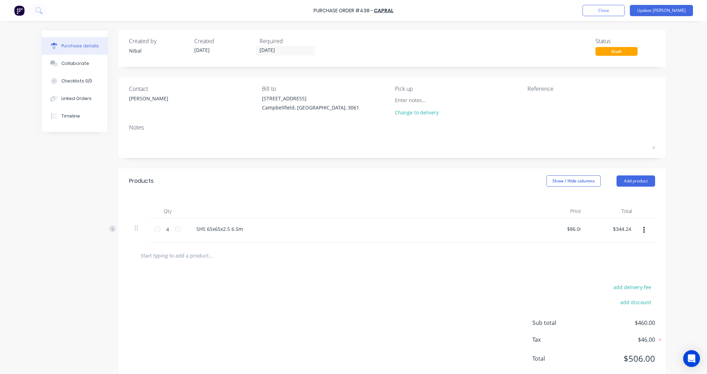
click at [407, 287] on div "add delivery fee add discount Sub total $460.00 Tax $46.00 Total $506.00" at bounding box center [392, 325] width 547 height 115
click at [671, 11] on button "Update Bill" at bounding box center [661, 10] width 63 height 11
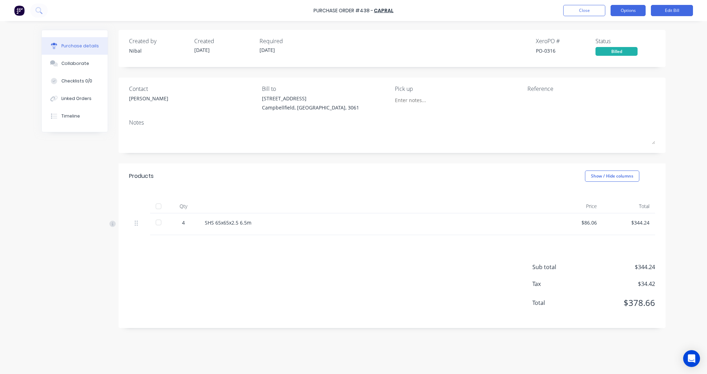
click at [625, 9] on button "Options" at bounding box center [628, 10] width 35 height 11
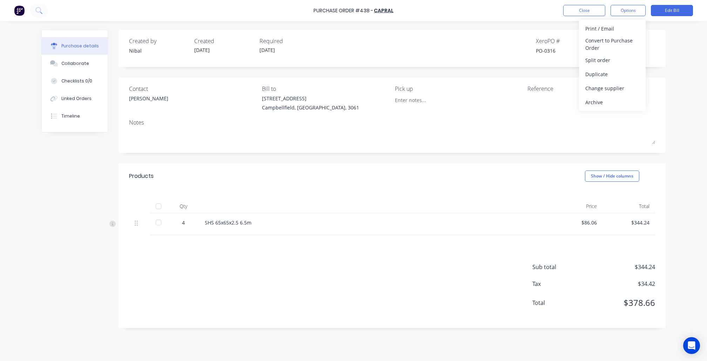
click at [353, 193] on div "Qty Price Total 4 SHS 65x65x2.5 6.5m $86.06 $344.24" at bounding box center [392, 212] width 547 height 46
click at [529, 0] on div "Purchase Order #438 - Capral Close Options Edit Bill" at bounding box center [353, 10] width 707 height 21
click at [643, 301] on span "$378.66" at bounding box center [620, 302] width 70 height 13
click at [630, 9] on button "Options" at bounding box center [628, 10] width 35 height 11
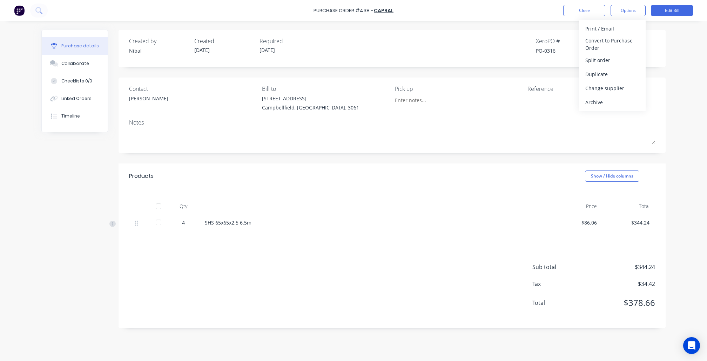
click at [532, 42] on div "Created by Nibal Created 08/10/25 Required 08/10/25 Xero PO # PO-0316 Status Bi…" at bounding box center [392, 46] width 526 height 19
click at [378, 10] on link "Capral" at bounding box center [384, 10] width 20 height 7
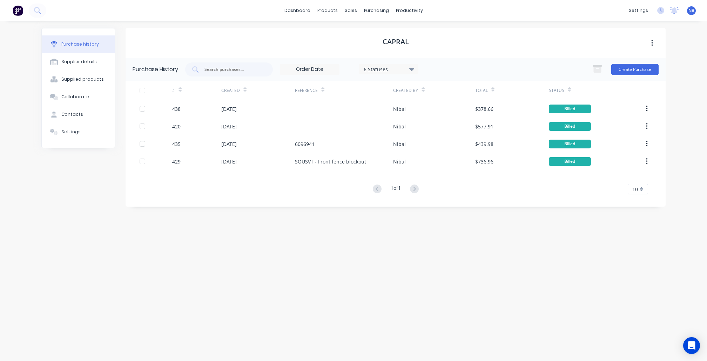
click at [407, 69] on div "6 Statuses" at bounding box center [389, 68] width 50 height 7
click at [406, 68] on div "6 Statuses" at bounding box center [389, 68] width 50 height 7
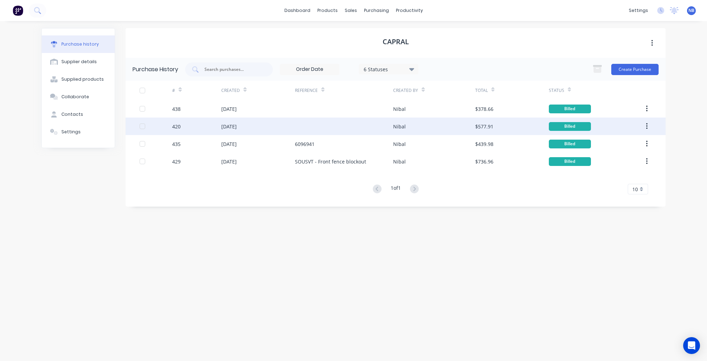
click at [330, 125] on div at bounding box center [344, 127] width 98 height 18
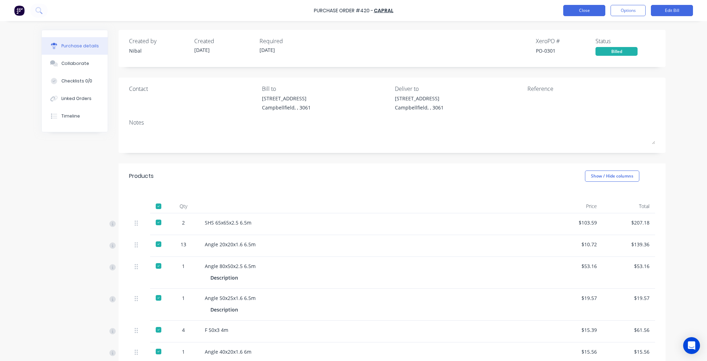
click at [569, 14] on button "Close" at bounding box center [584, 10] width 42 height 11
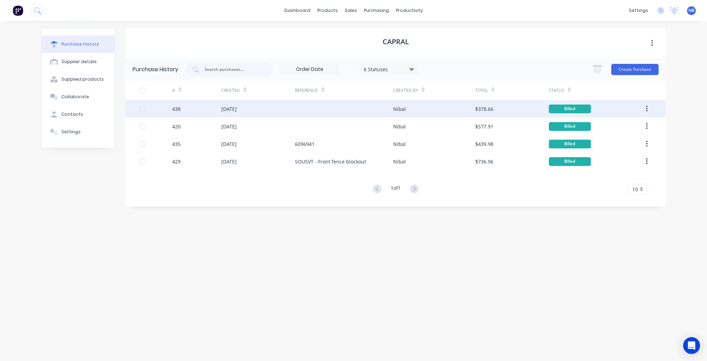
click at [323, 112] on div at bounding box center [344, 109] width 98 height 18
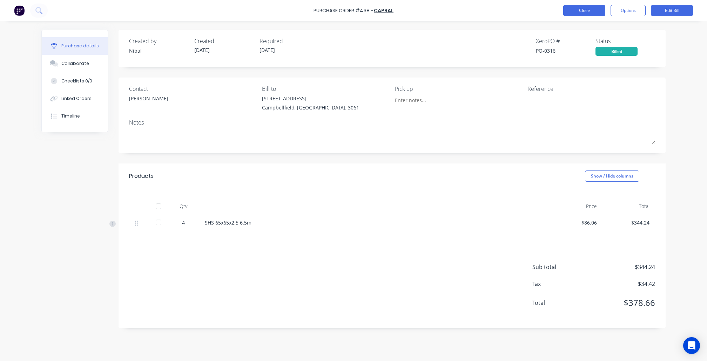
click at [590, 11] on button "Close" at bounding box center [584, 10] width 42 height 11
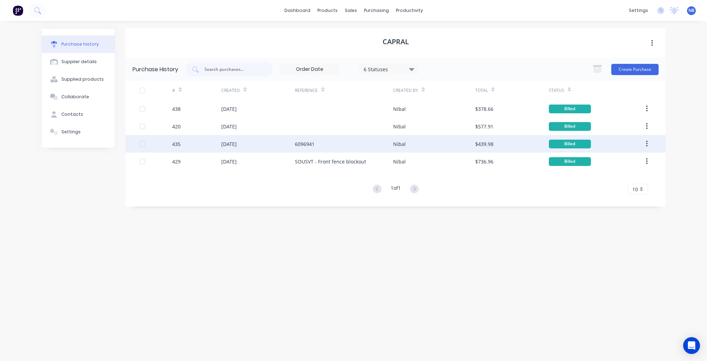
click at [311, 145] on div "6096941" at bounding box center [305, 143] width 20 height 7
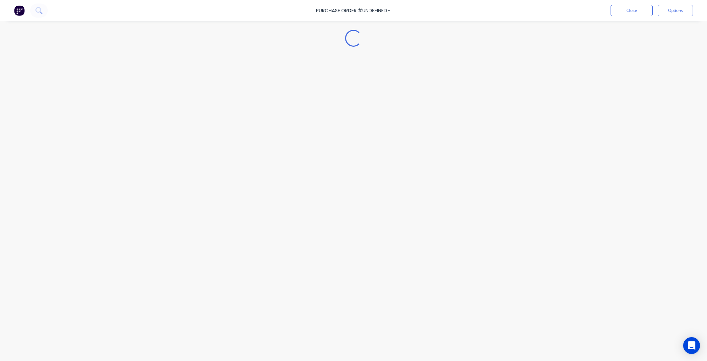
type textarea "x"
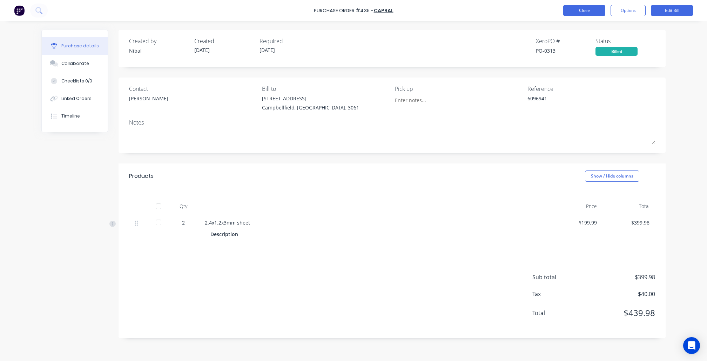
click at [580, 15] on button "Close" at bounding box center [584, 10] width 42 height 11
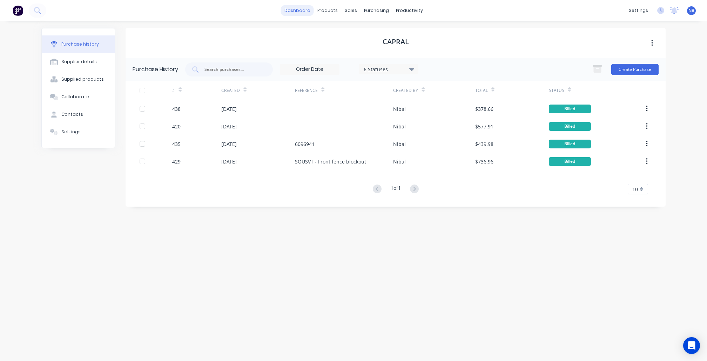
click at [295, 8] on link "dashboard" at bounding box center [297, 10] width 33 height 11
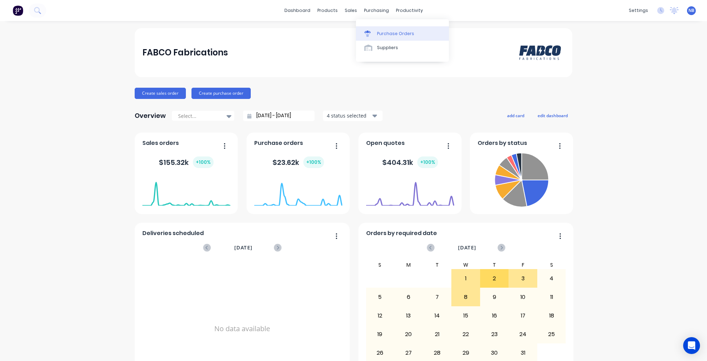
click at [378, 29] on link "Purchase Orders" at bounding box center [402, 33] width 93 height 14
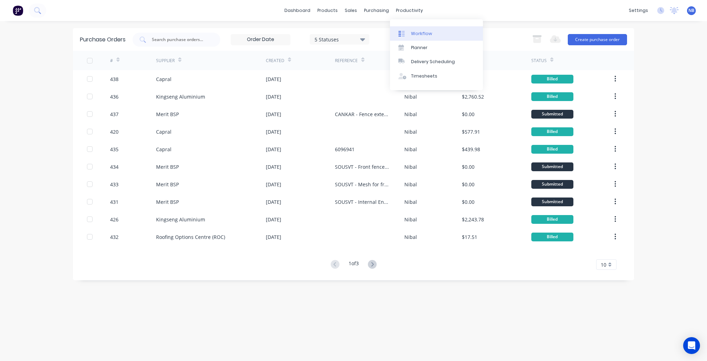
click at [421, 35] on div "Workflow" at bounding box center [421, 34] width 21 height 6
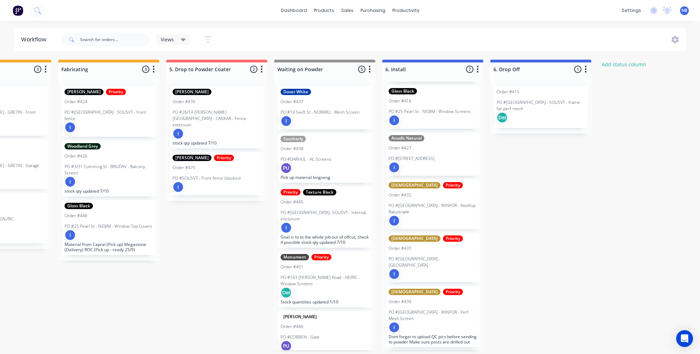
scroll to position [3, 713]
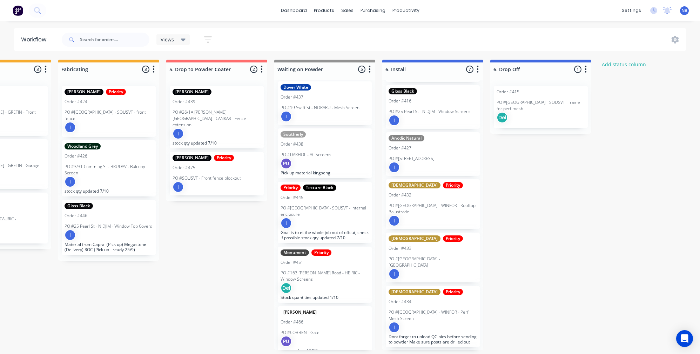
click at [299, 329] on p "PO #COBBEN - Gate" at bounding box center [300, 332] width 39 height 6
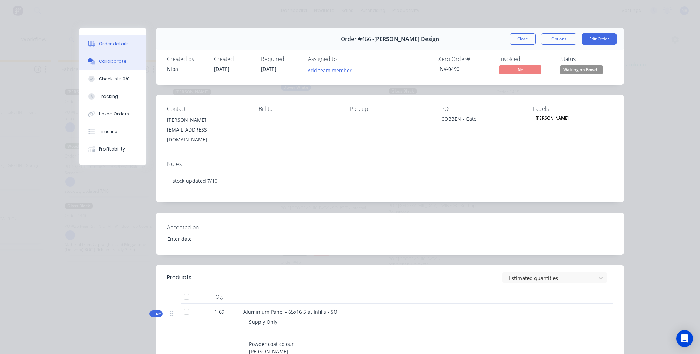
click at [100, 64] on div "Collaborate" at bounding box center [113, 61] width 28 height 6
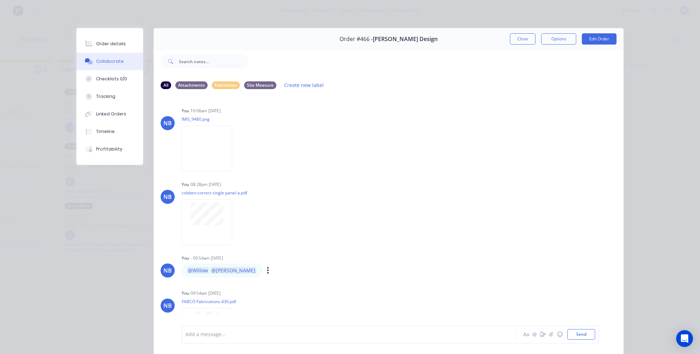
scroll to position [38, 0]
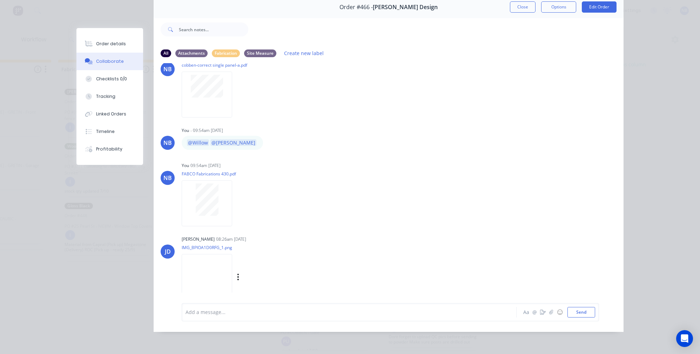
click at [192, 263] on img at bounding box center [207, 277] width 51 height 46
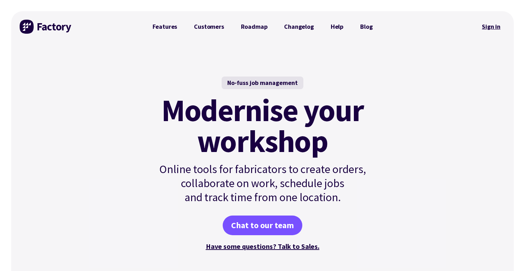
click at [487, 26] on link "Sign in" at bounding box center [491, 27] width 28 height 16
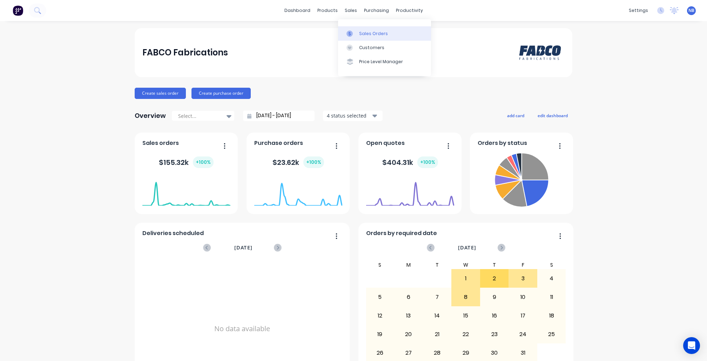
click at [356, 31] on div at bounding box center [352, 34] width 11 height 6
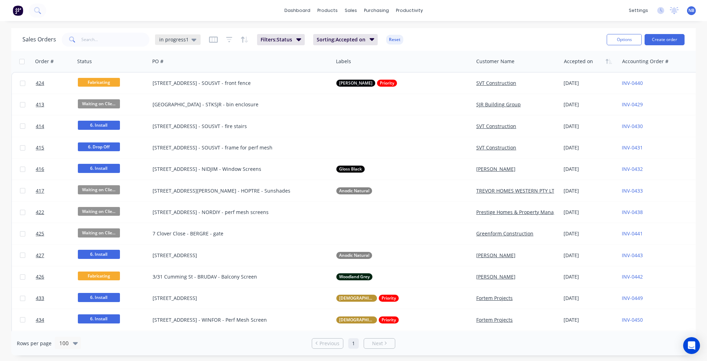
click at [196, 42] on div "in progress1" at bounding box center [178, 39] width 46 height 11
click at [196, 128] on button "To Invoice" at bounding box center [197, 127] width 80 height 8
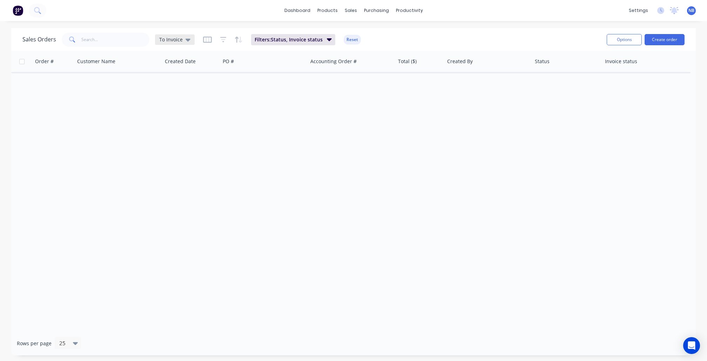
click at [180, 41] on span "To Invoice" at bounding box center [171, 39] width 24 height 7
click at [184, 114] on button "in progress1 (Default)" at bounding box center [197, 113] width 80 height 8
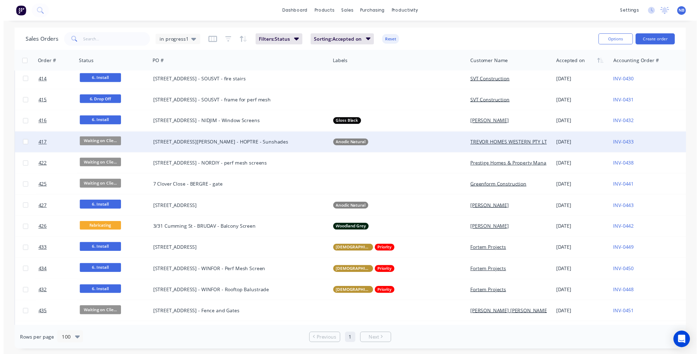
scroll to position [46, 0]
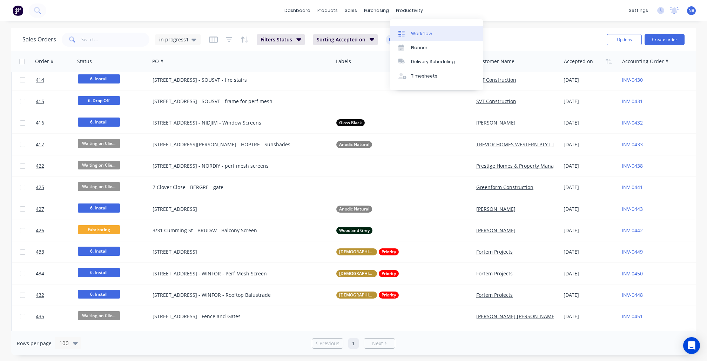
click at [417, 37] on div "Workflow" at bounding box center [421, 34] width 21 height 6
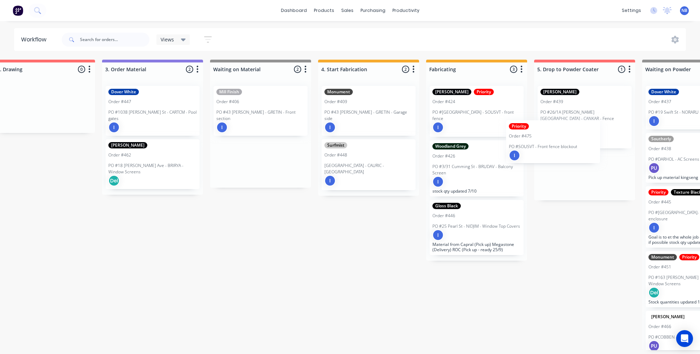
scroll to position [3, 346]
drag, startPoint x: 326, startPoint y: 154, endPoint x: 538, endPoint y: 163, distance: 212.5
click at [538, 163] on div "Submitted 1 Status colour #273444 hex #273444 Save Cancel Summaries Total order…" at bounding box center [386, 205] width 1475 height 290
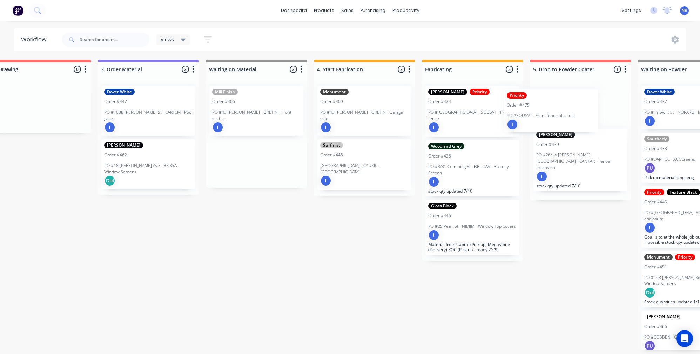
scroll to position [3, 352]
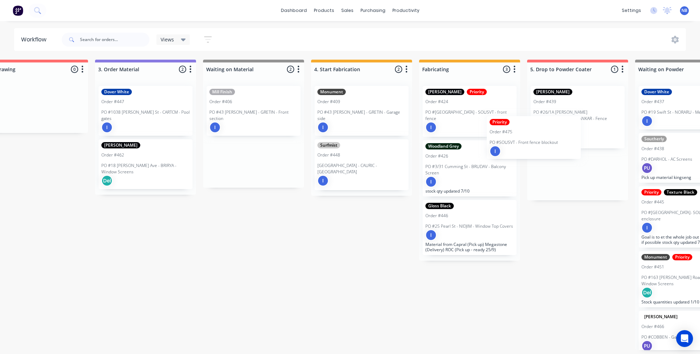
drag, startPoint x: 221, startPoint y: 149, endPoint x: 500, endPoint y: 135, distance: 279.6
click at [500, 135] on div "Submitted 1 Status colour #273444 hex #273444 Save Cancel Summaries Total order…" at bounding box center [380, 205] width 1475 height 290
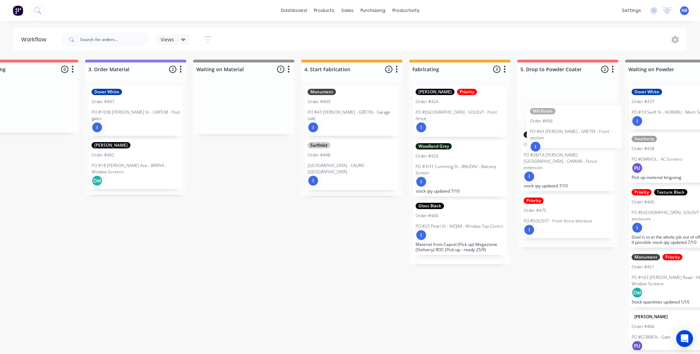
scroll to position [3, 368]
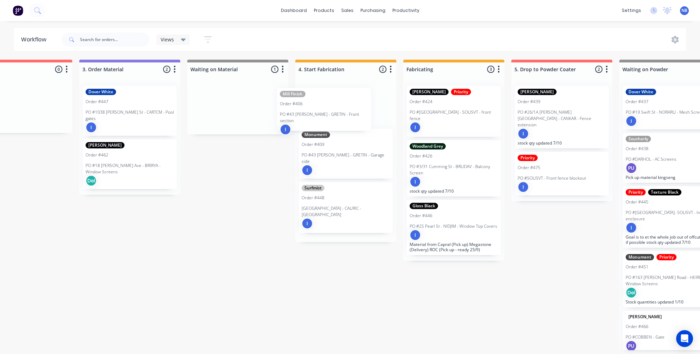
drag, startPoint x: 267, startPoint y: 111, endPoint x: 338, endPoint y: 116, distance: 71.1
click at [338, 116] on div "Submitted 1 Status colour #273444 hex #273444 Save Cancel Summaries Total order…" at bounding box center [364, 205] width 1475 height 290
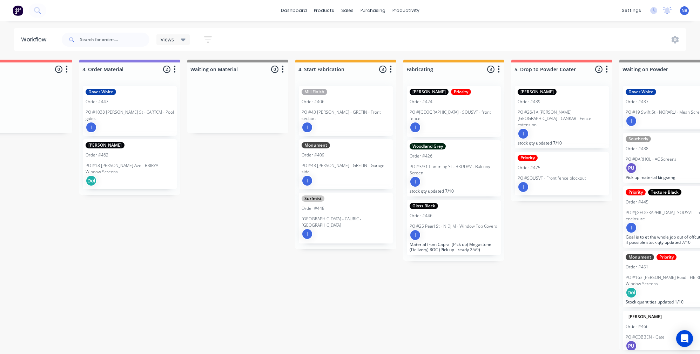
click at [336, 109] on p "PO #43 Carrol Lane - GRETIN - Front section" at bounding box center [346, 115] width 88 height 13
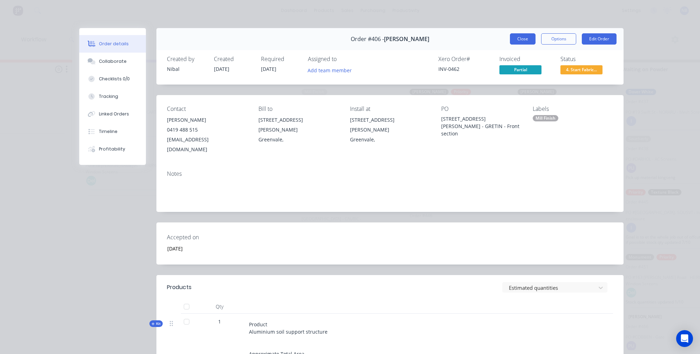
click at [521, 43] on button "Close" at bounding box center [523, 38] width 26 height 11
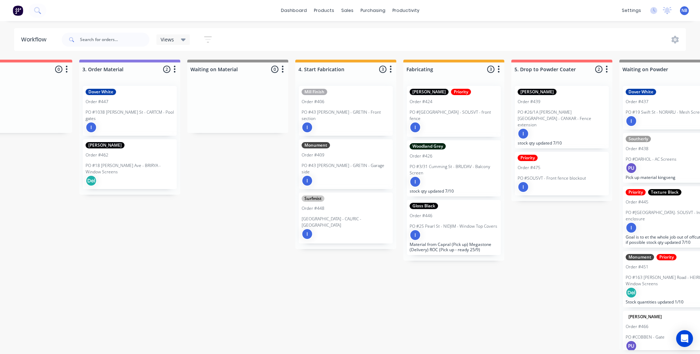
click at [344, 102] on div "Mill Finish Order #406 PO #43 Carrol Lane - GRETIN - Front section I" at bounding box center [346, 111] width 94 height 50
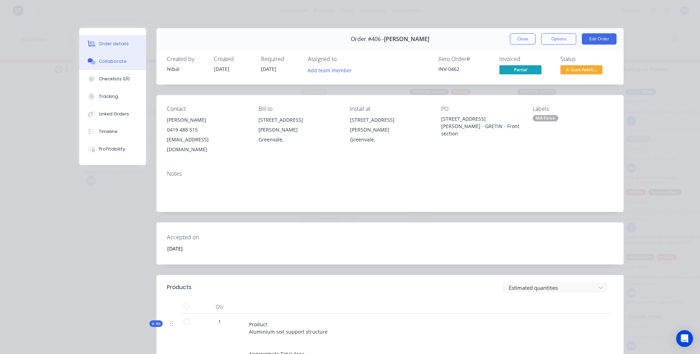
click at [110, 67] on button "Collaborate" at bounding box center [112, 62] width 67 height 18
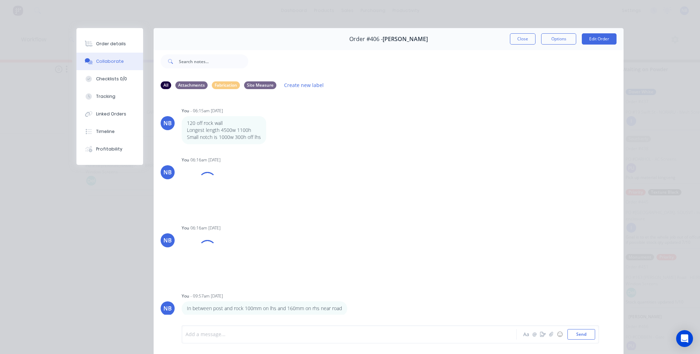
click at [234, 331] on div at bounding box center [339, 334] width 307 height 7
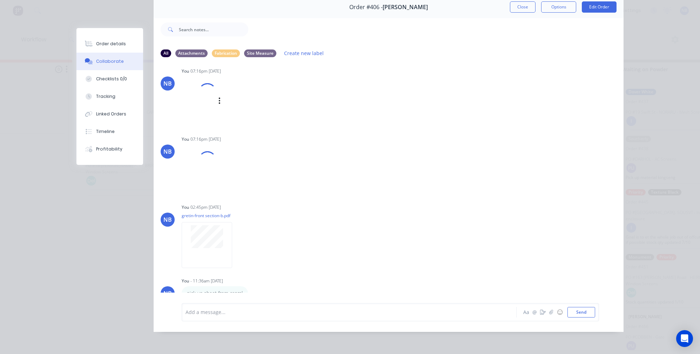
scroll to position [420, 0]
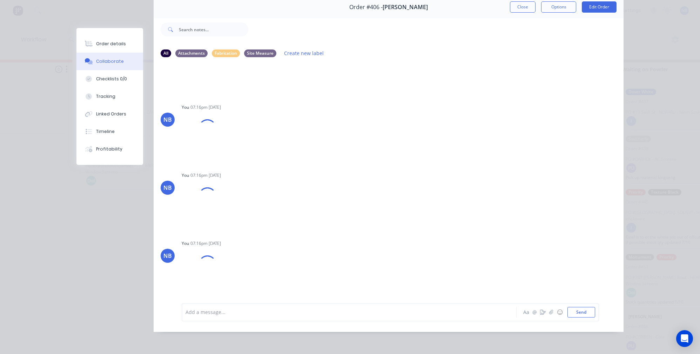
click at [522, 3] on button "Close" at bounding box center [523, 6] width 26 height 11
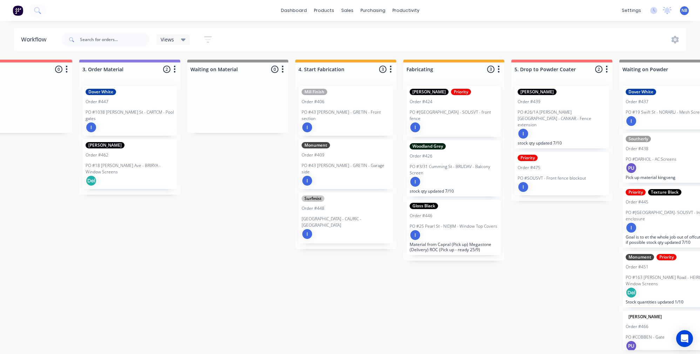
click at [320, 102] on div "Mill Finish Order #406 PO #43 Carrol Lane - GRETIN - Front section I" at bounding box center [346, 111] width 94 height 50
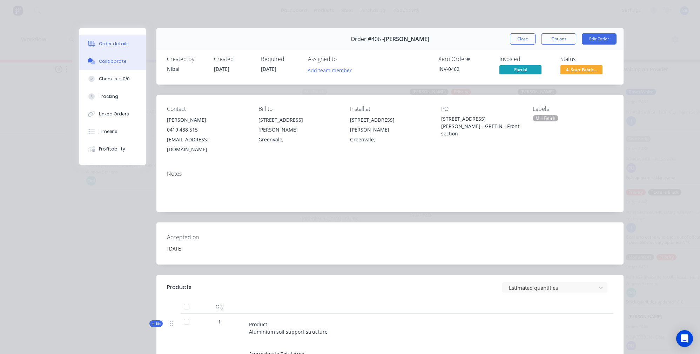
click at [114, 69] on button "Collaborate" at bounding box center [112, 62] width 67 height 18
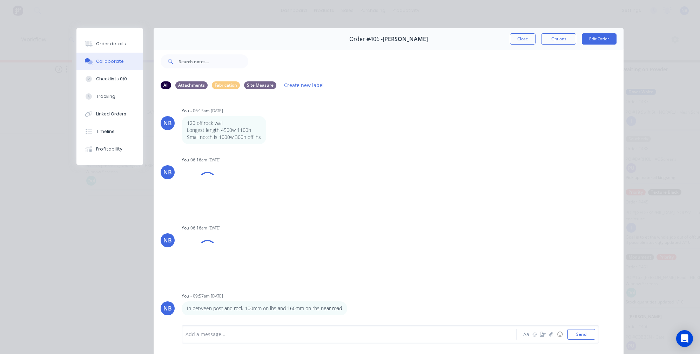
scroll to position [205, 0]
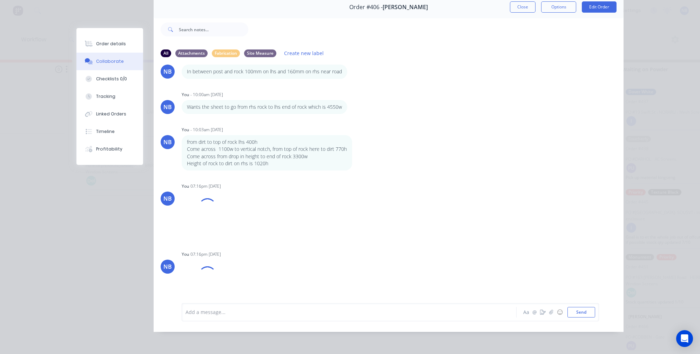
click at [237, 312] on div at bounding box center [339, 311] width 307 height 7
drag, startPoint x: 256, startPoint y: 319, endPoint x: 76, endPoint y: 301, distance: 181.2
click at [76, 301] on div "Order #406 - Tinashe Vengesayi Close Options Edit Order All Attachments Fabrica…" at bounding box center [349, 164] width 547 height 336
drag, startPoint x: 220, startPoint y: 314, endPoint x: 159, endPoint y: 298, distance: 62.7
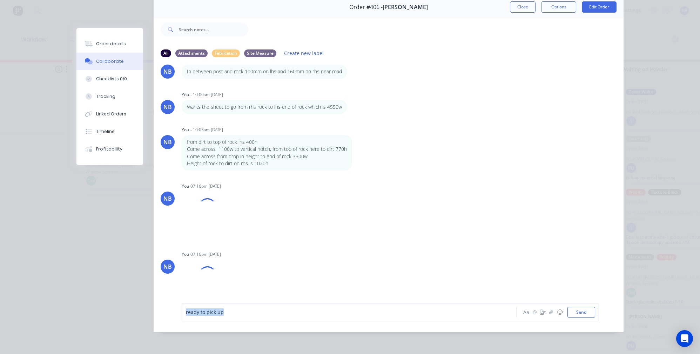
click at [161, 299] on div "ready to pick up Aa @ ☺ Send" at bounding box center [389, 312] width 470 height 39
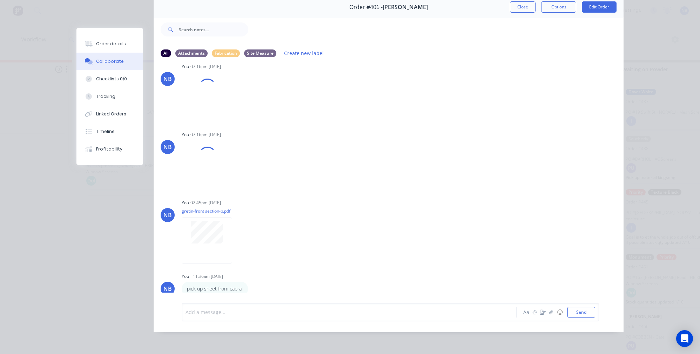
scroll to position [38, 0]
click at [252, 286] on icon "button" at bounding box center [252, 287] width 1 height 6
click at [264, 272] on button "Edit" at bounding box center [279, 277] width 44 height 12
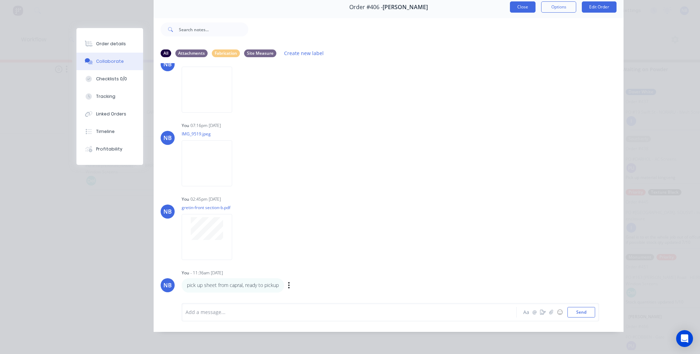
click at [515, 2] on button "Close" at bounding box center [523, 6] width 26 height 11
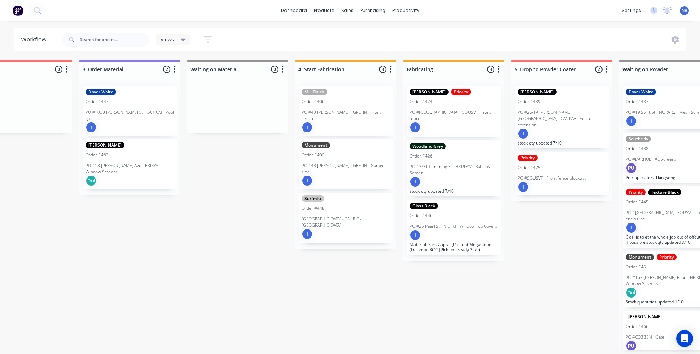
click at [547, 181] on div "I" at bounding box center [562, 186] width 88 height 11
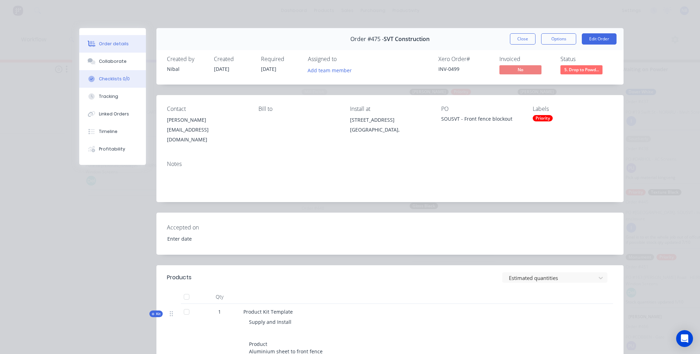
drag, startPoint x: 101, startPoint y: 62, endPoint x: 113, endPoint y: 82, distance: 23.0
click at [101, 62] on div "Collaborate" at bounding box center [113, 61] width 28 height 6
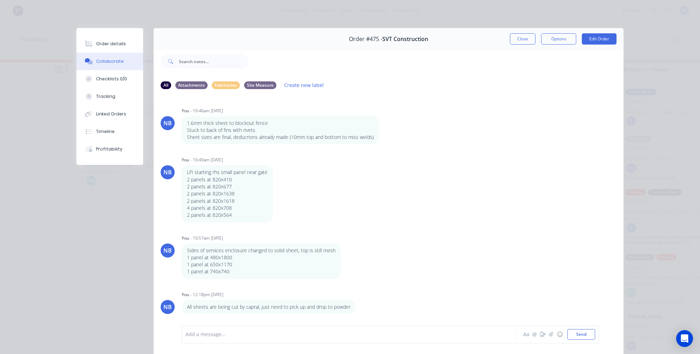
click at [210, 336] on div at bounding box center [339, 334] width 307 height 7
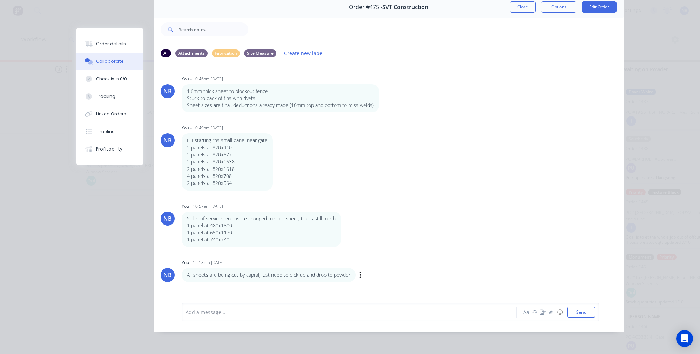
scroll to position [0, 386]
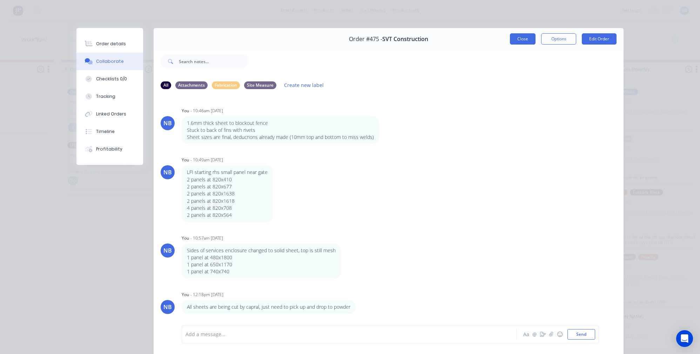
click at [521, 38] on button "Close" at bounding box center [523, 38] width 26 height 11
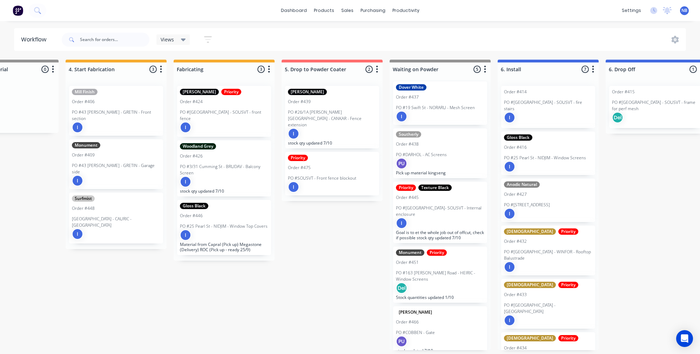
scroll to position [3, 594]
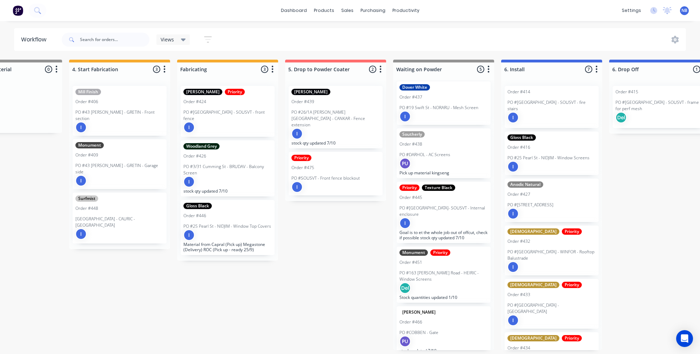
click at [424, 206] on p "PO #8 Boundary Street- SOUSVT - Internal enclosure" at bounding box center [444, 211] width 88 height 13
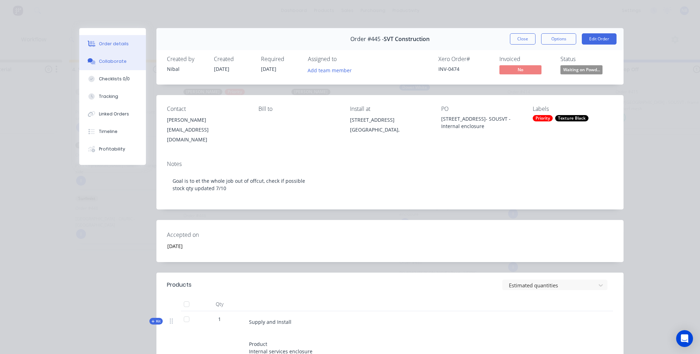
click at [130, 62] on button "Collaborate" at bounding box center [112, 62] width 67 height 18
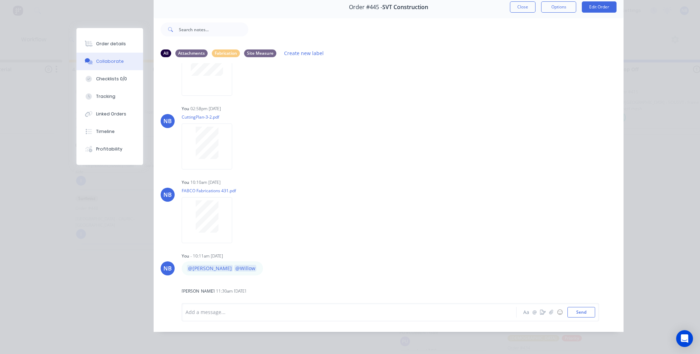
scroll to position [803, 0]
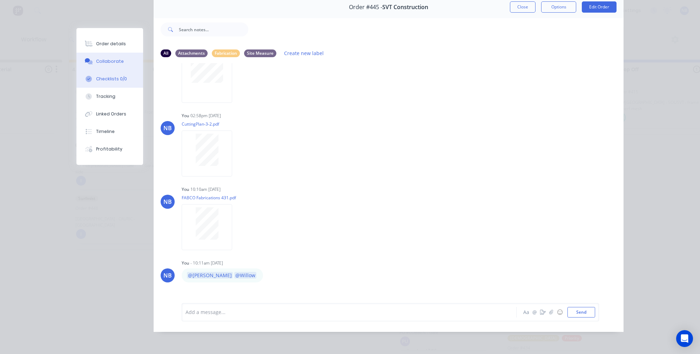
click at [100, 78] on button "Checklists 0/0" at bounding box center [109, 79] width 67 height 18
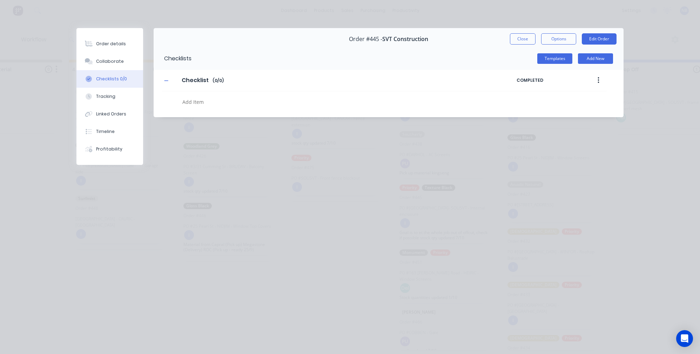
scroll to position [0, 0]
drag, startPoint x: 201, startPoint y: 103, endPoint x: 241, endPoint y: 110, distance: 40.3
click at [201, 103] on textarea at bounding box center [321, 102] width 283 height 10
type textarea "x"
type textarea "H"
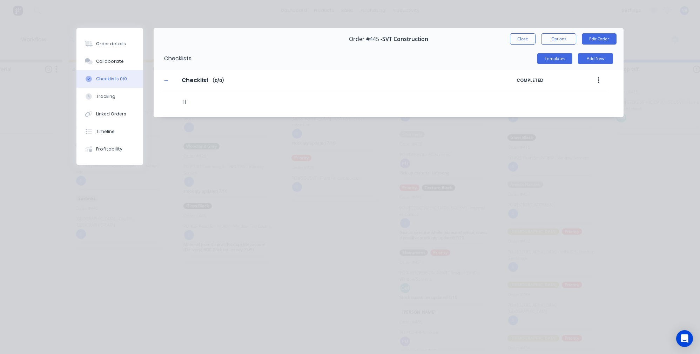
type textarea "x"
type textarea "Hi"
type textarea "x"
type textarea "Hin"
type textarea "x"
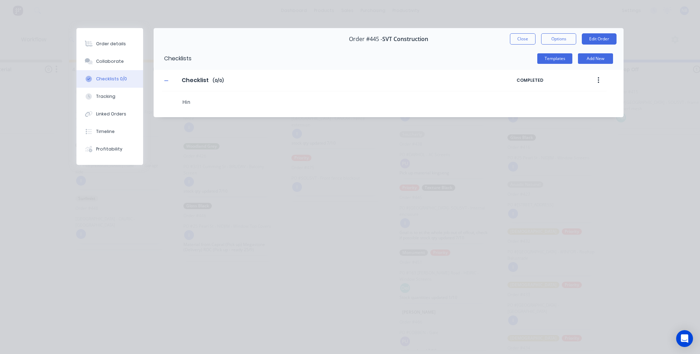
type textarea "Hing"
type textarea "x"
type textarea "Hinge"
type textarea "x"
type textarea "Hinges"
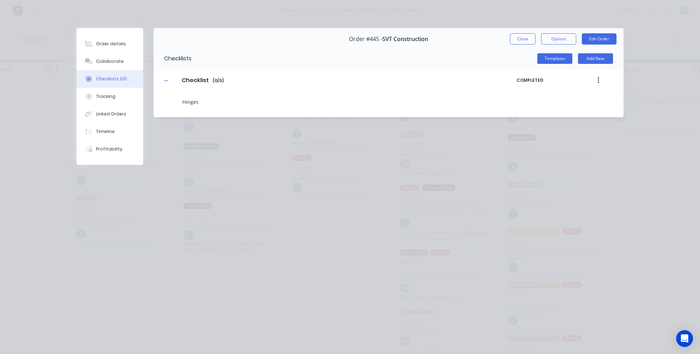
type textarea "x"
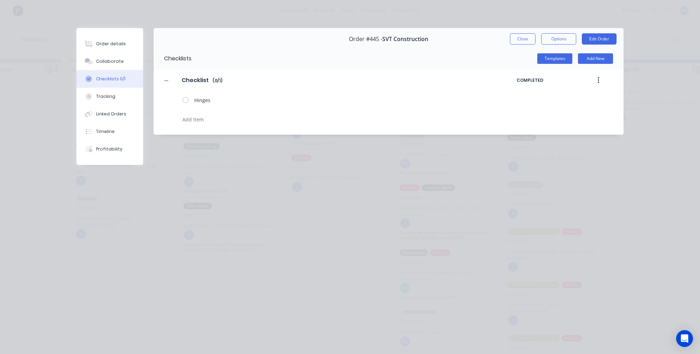
type textarea "x"
type textarea "e"
type textarea "x"
type textarea "ev"
type textarea "x"
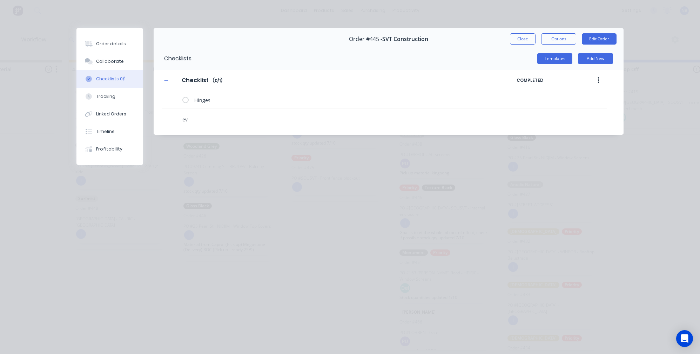
type textarea "eve"
type textarea "x"
type textarea "ever"
type textarea "x"
type textarea "every"
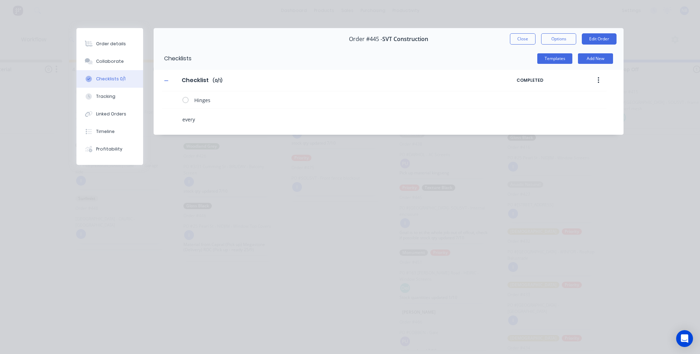
type textarea "x"
type textarea "everyt"
type textarea "x"
type textarea "everyth"
type textarea "x"
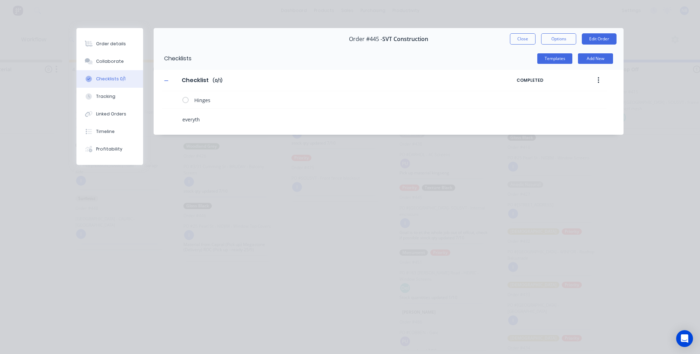
type textarea "everythi"
type textarea "x"
type textarea "everythin"
type textarea "x"
type textarea "everything"
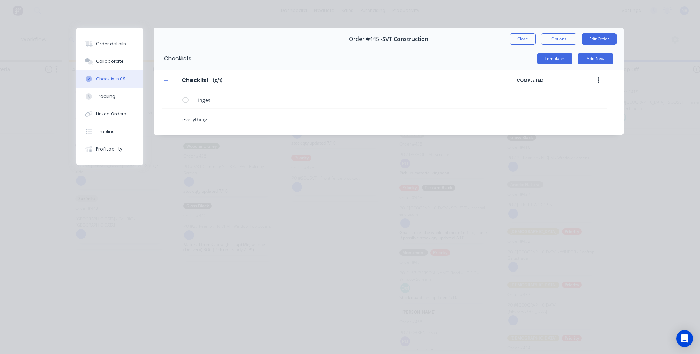
type textarea "x"
type textarea "everything"
type textarea "x"
type textarea "everything o"
type textarea "x"
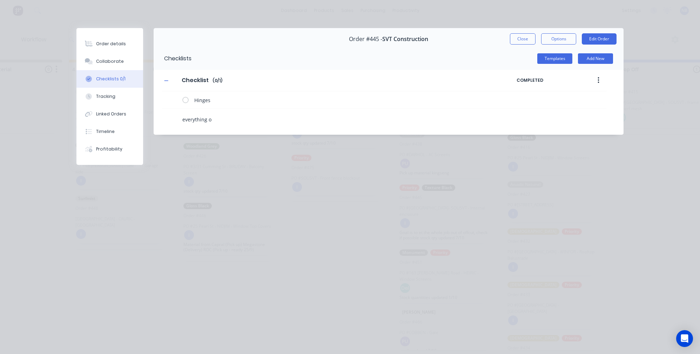
type textarea "everything on"
type textarea "x"
type textarea "everything on"
type textarea "x"
type textarea "everything on p"
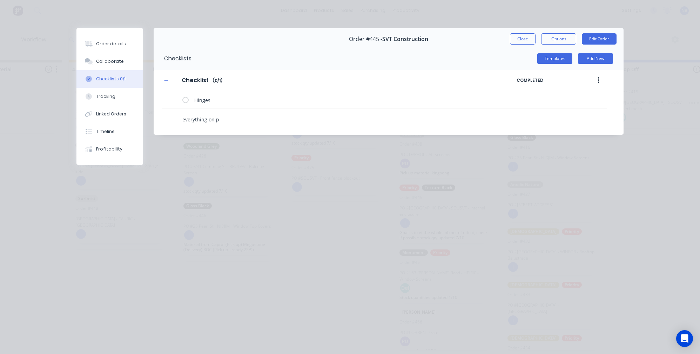
type textarea "x"
type textarea "everything on po"
type textarea "x"
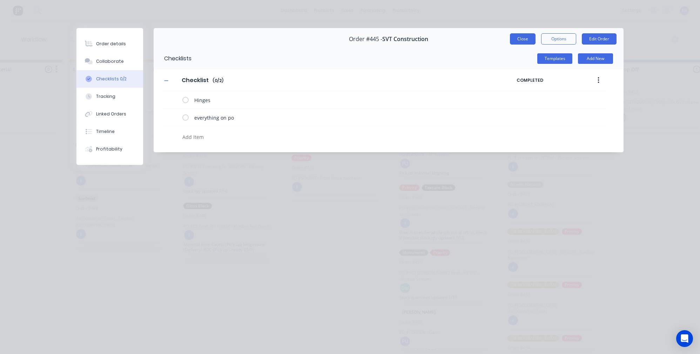
type textarea "x"
click at [525, 35] on button "Close" at bounding box center [523, 38] width 26 height 11
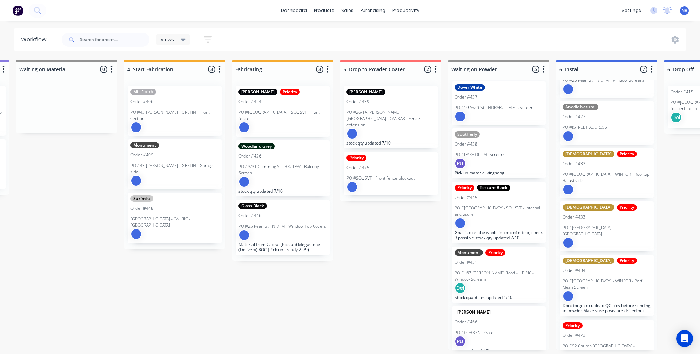
scroll to position [3, 541]
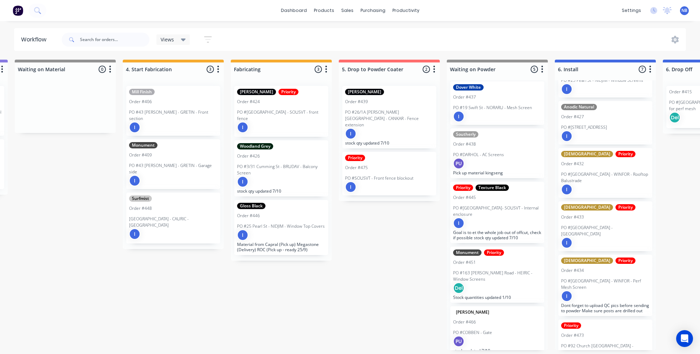
click at [350, 181] on div "I" at bounding box center [350, 186] width 11 height 11
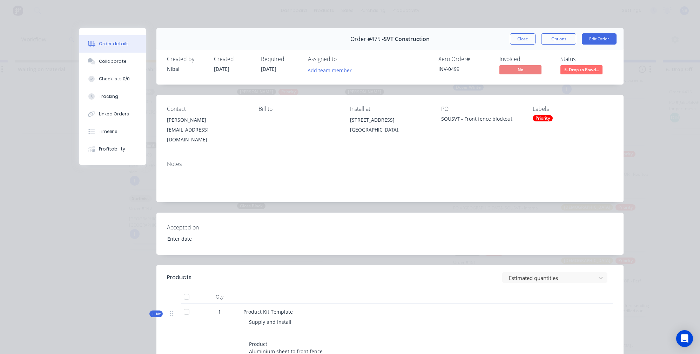
click at [542, 118] on div "Priority" at bounding box center [543, 118] width 20 height 6
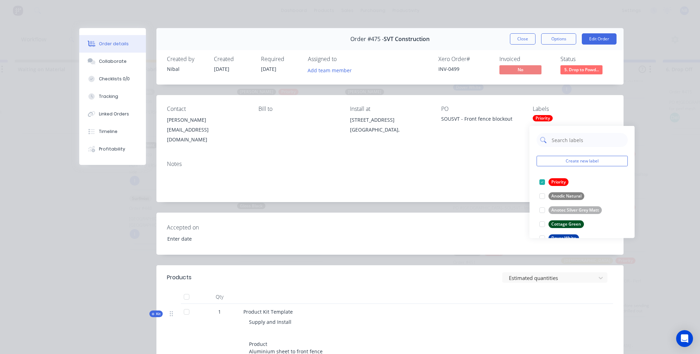
click at [578, 140] on input "text" at bounding box center [587, 140] width 73 height 14
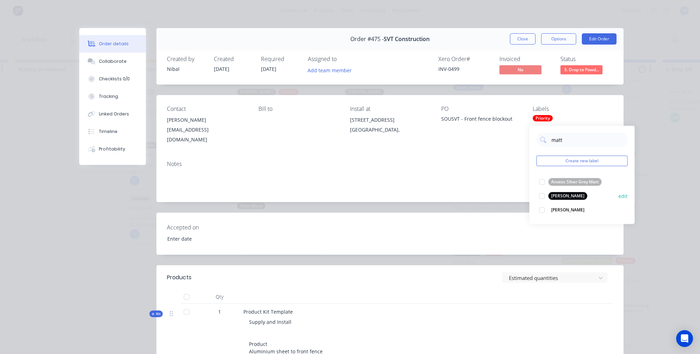
type input "matt"
click at [574, 192] on div "Matt Black" at bounding box center [568, 196] width 39 height 8
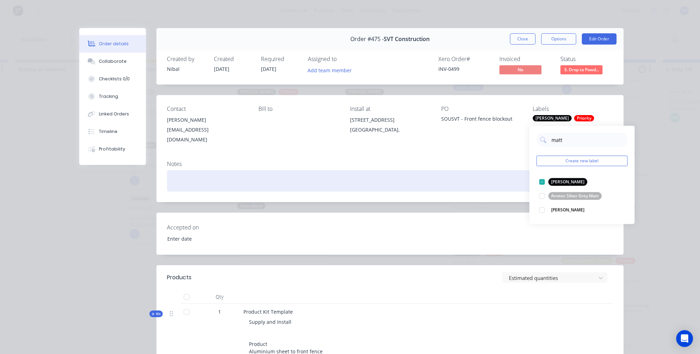
click at [502, 177] on div at bounding box center [390, 180] width 446 height 21
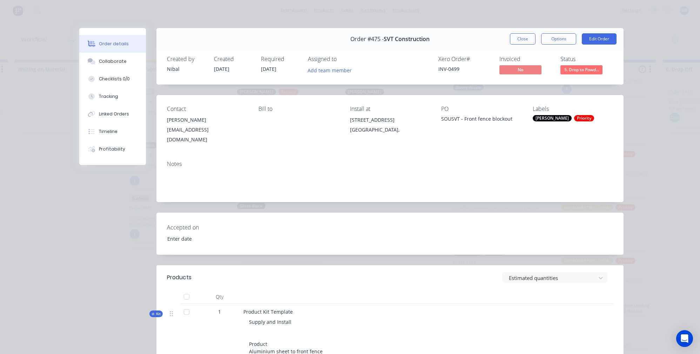
click at [84, 195] on div "Order #475 - SVT Construction Close Options Edit Order Created by Nibal Created…" at bounding box center [351, 305] width 544 height 555
click at [113, 60] on div "Collaborate" at bounding box center [113, 61] width 28 height 6
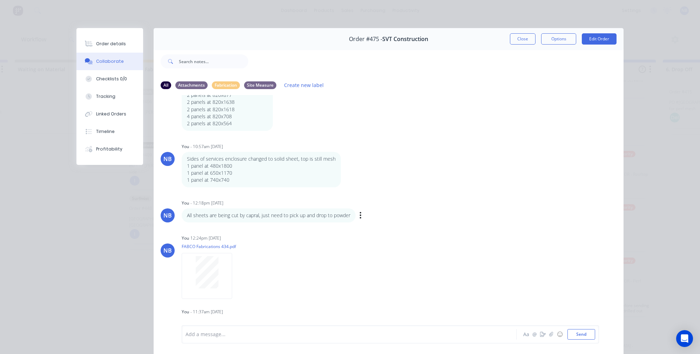
scroll to position [38, 0]
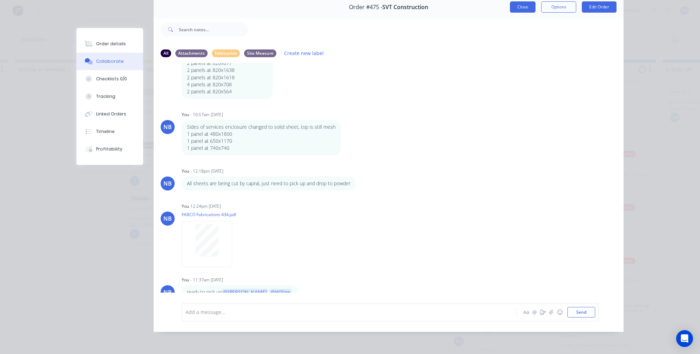
click at [514, 1] on button "Close" at bounding box center [523, 6] width 26 height 11
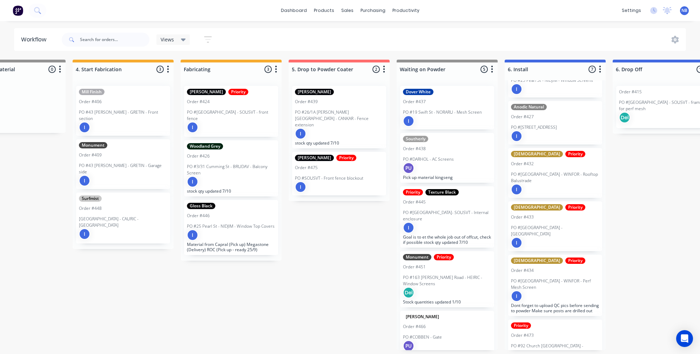
scroll to position [3, 591]
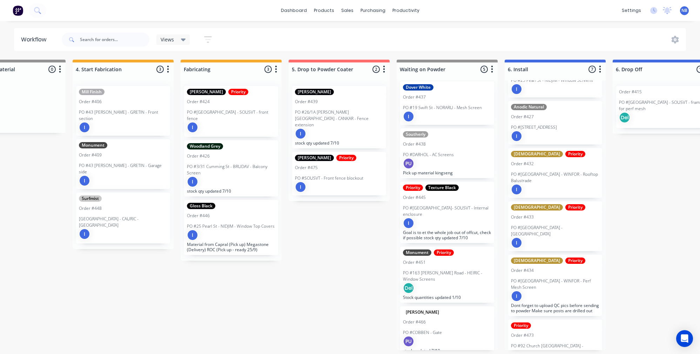
click at [451, 142] on div "Order #438" at bounding box center [447, 144] width 88 height 6
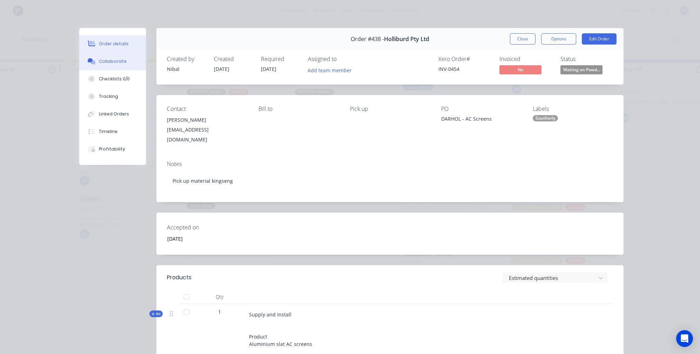
click at [88, 65] on icon at bounding box center [92, 61] width 8 height 6
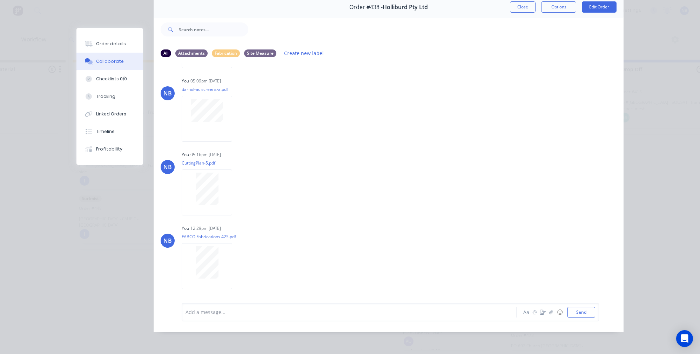
scroll to position [61, 0]
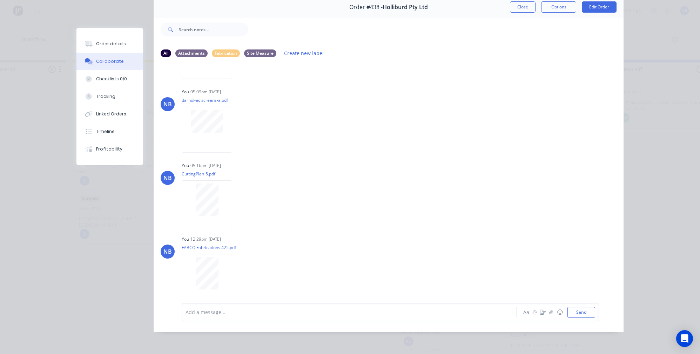
click at [520, 4] on button "Close" at bounding box center [523, 6] width 26 height 11
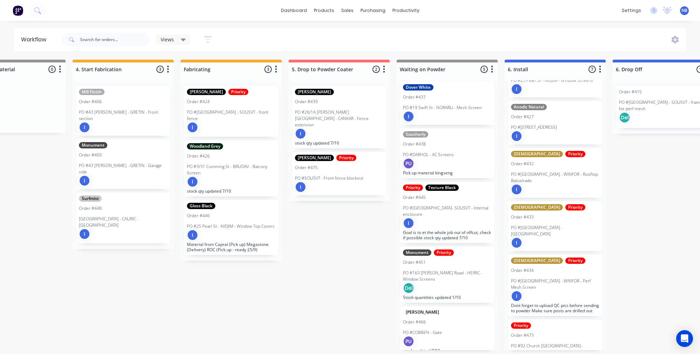
click at [457, 219] on div "I" at bounding box center [447, 222] width 88 height 11
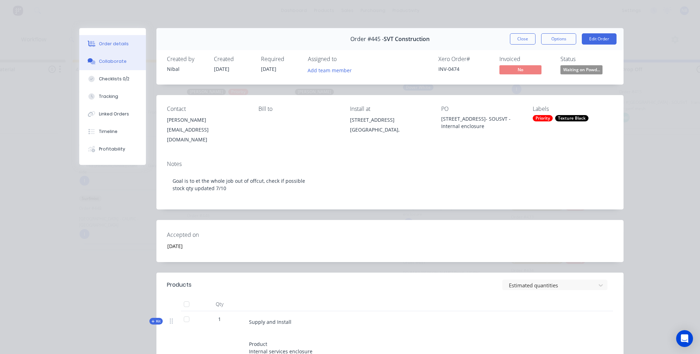
click at [119, 55] on button "Collaborate" at bounding box center [112, 62] width 67 height 18
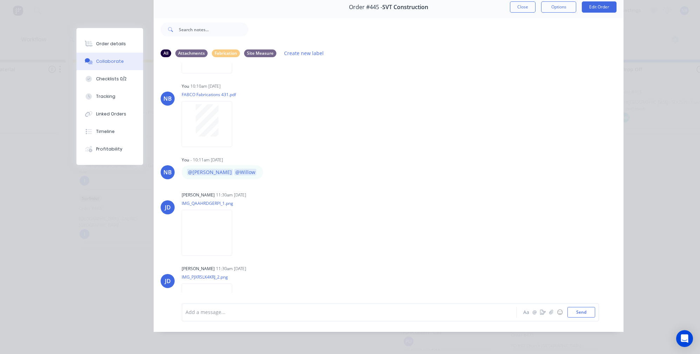
scroll to position [901, 0]
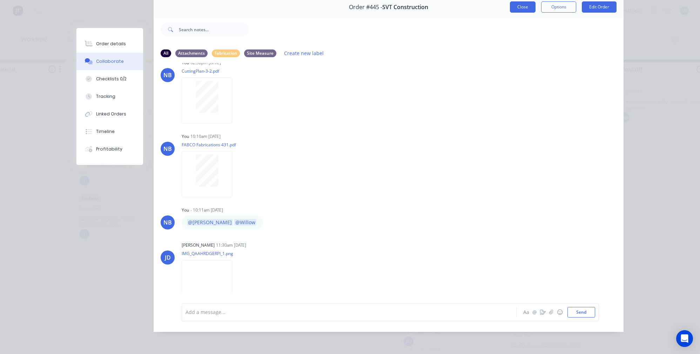
click at [518, 5] on button "Close" at bounding box center [523, 6] width 26 height 11
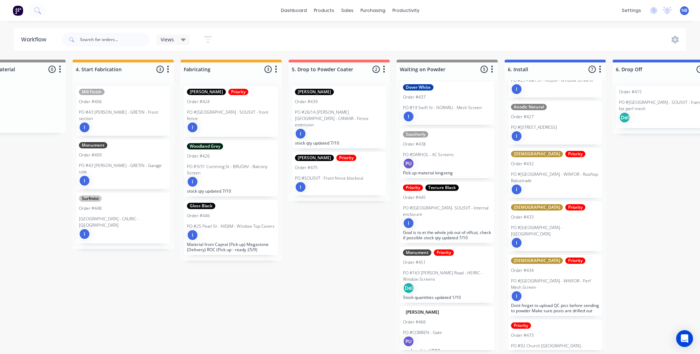
click at [457, 282] on div "Del" at bounding box center [447, 287] width 88 height 11
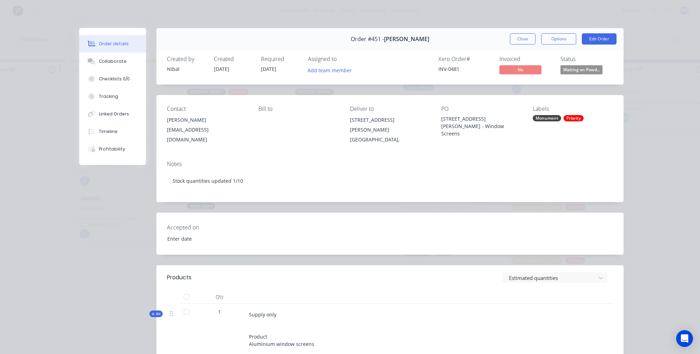
type input "18/09/2025"
click at [189, 305] on div at bounding box center [187, 312] width 14 height 14
click at [182, 306] on div at bounding box center [187, 312] width 14 height 14
click at [50, 289] on div "Order details Collaborate Checklists 0/0 Tracking Linked Orders Timeline Profit…" at bounding box center [350, 177] width 700 height 354
click at [515, 40] on button "Close" at bounding box center [523, 38] width 26 height 11
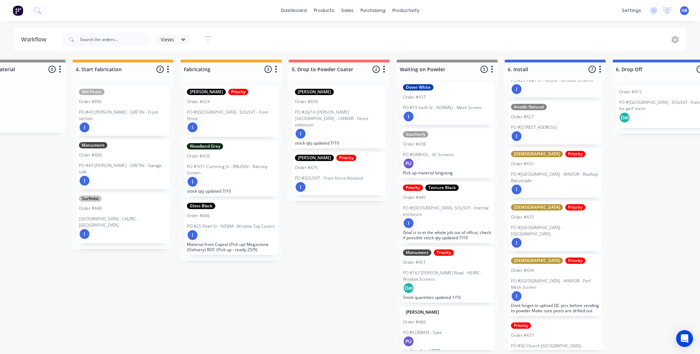
click at [459, 284] on div "Del" at bounding box center [447, 287] width 88 height 11
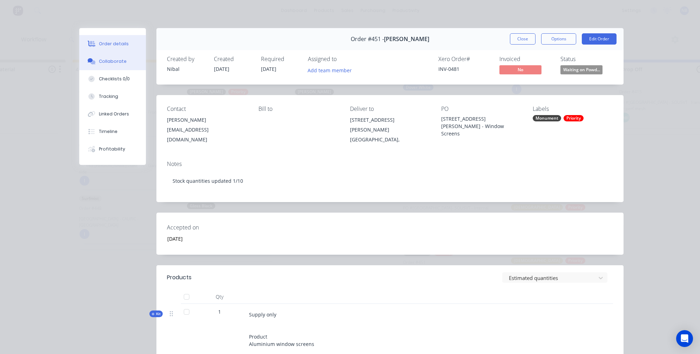
click at [102, 58] on button "Collaborate" at bounding box center [112, 62] width 67 height 18
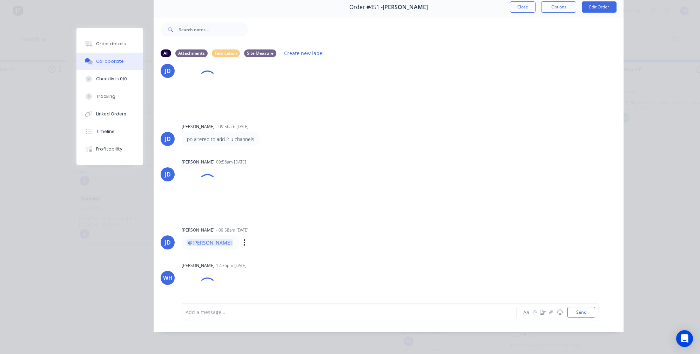
scroll to position [826, 0]
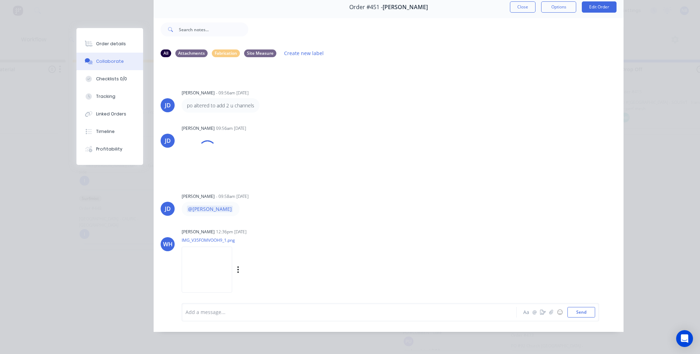
click at [199, 276] on img at bounding box center [207, 270] width 51 height 46
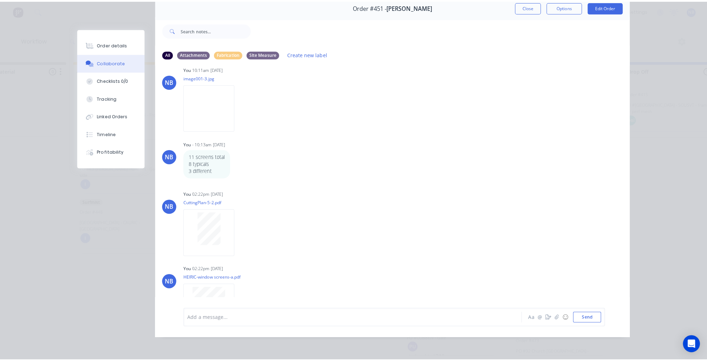
scroll to position [0, 0]
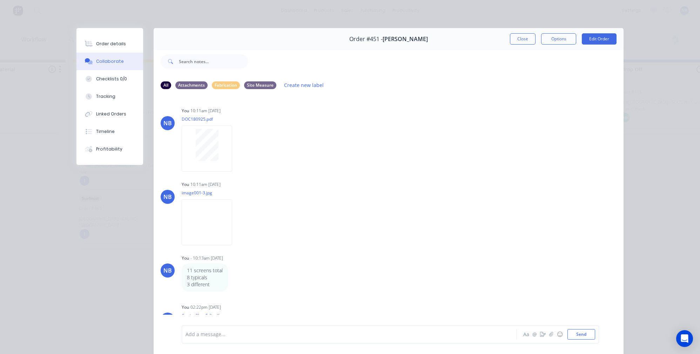
click at [524, 37] on button "Close" at bounding box center [523, 38] width 26 height 11
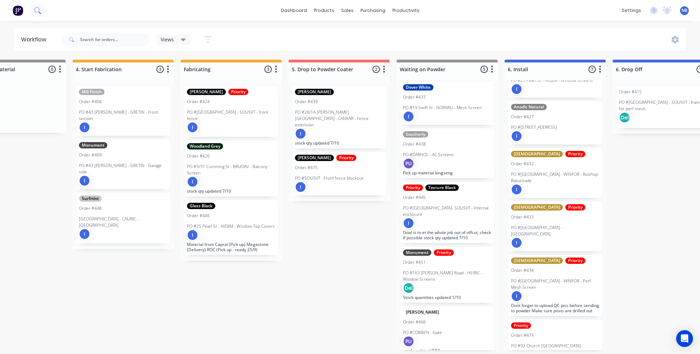
click at [40, 10] on icon at bounding box center [37, 10] width 6 height 6
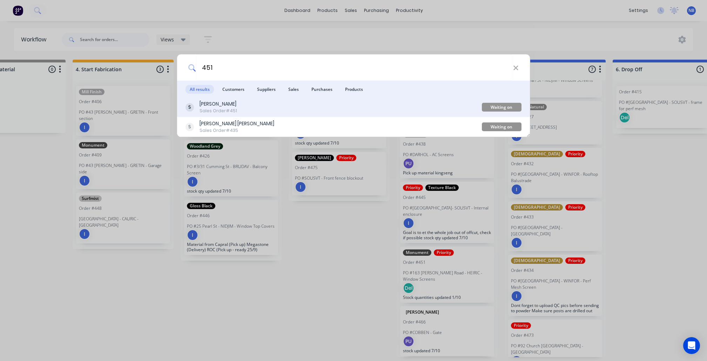
type input "451"
click at [253, 112] on div "Ricky Foote Sales Order #451" at bounding box center [334, 107] width 296 height 14
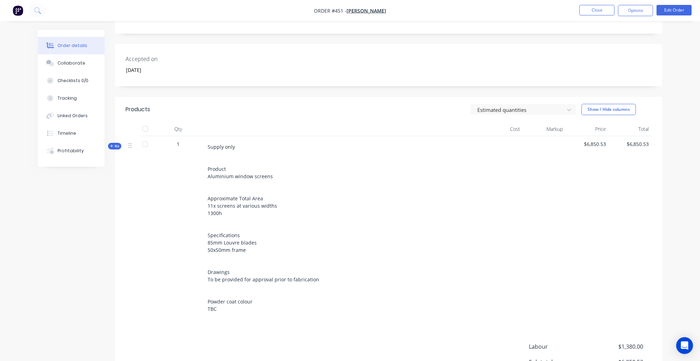
scroll to position [202, 0]
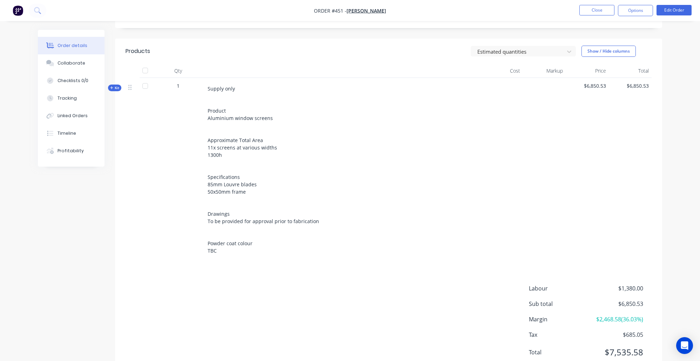
click at [119, 93] on div "Qty Cost Markup Price Total Kit 1 Supply only Product Aluminium window screens …" at bounding box center [388, 163] width 547 height 198
click at [117, 88] on span "Kit" at bounding box center [114, 87] width 9 height 5
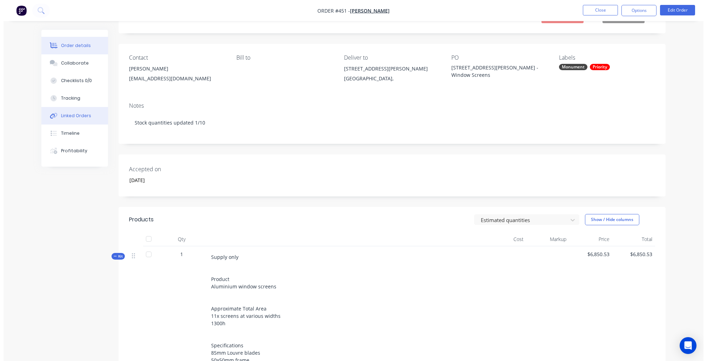
scroll to position [0, 0]
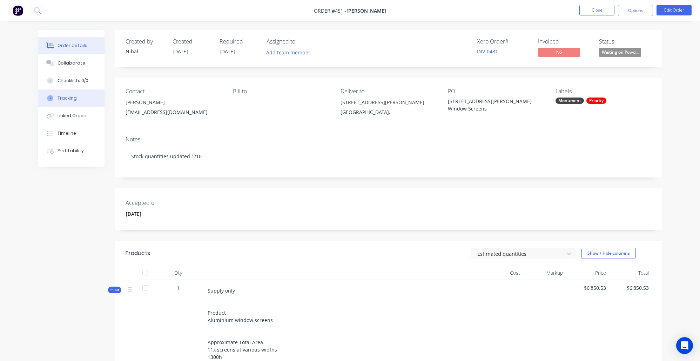
click at [76, 104] on button "Tracking" at bounding box center [71, 98] width 67 height 18
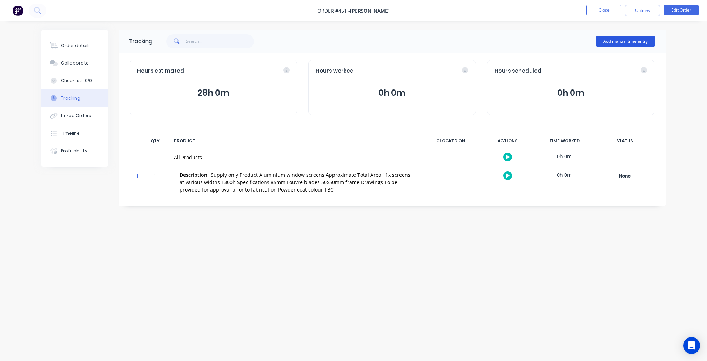
click at [626, 43] on button "Add manual time entry" at bounding box center [625, 41] width 59 height 11
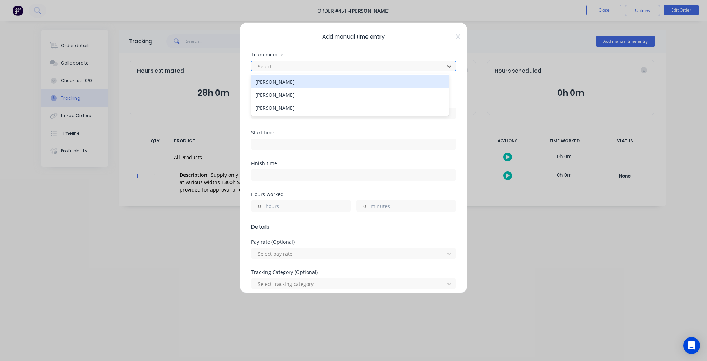
click at [353, 68] on div at bounding box center [349, 66] width 184 height 9
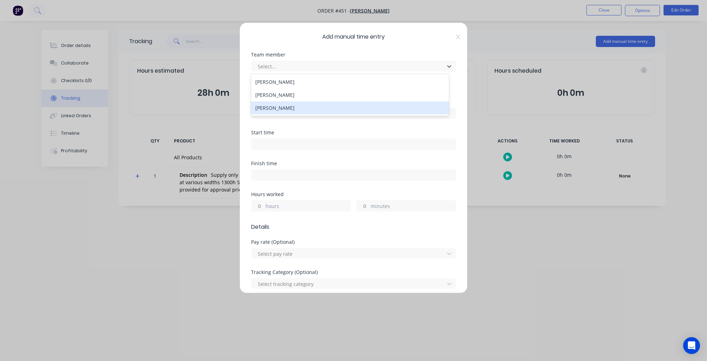
click at [331, 105] on div "Willow Hicks" at bounding box center [349, 107] width 197 height 13
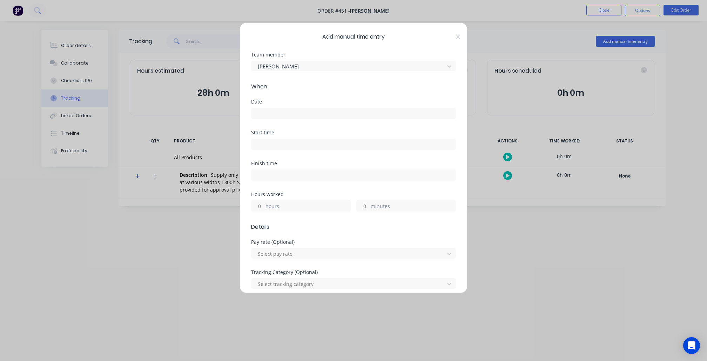
click at [309, 204] on label "hours" at bounding box center [308, 206] width 85 height 9
click at [264, 204] on input "hours" at bounding box center [258, 206] width 12 height 11
type input "17"
click at [316, 219] on div "Hours worked 17 hours minutes" at bounding box center [353, 207] width 205 height 31
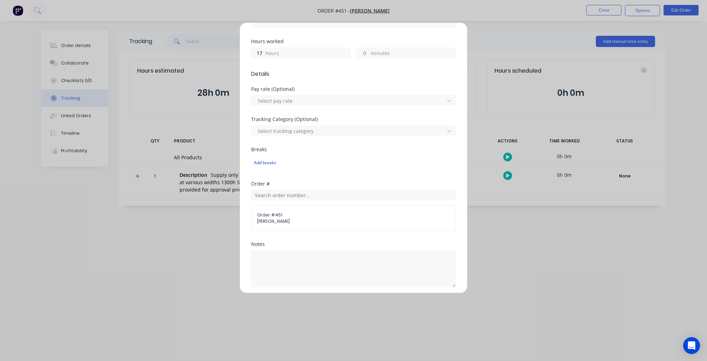
scroll to position [154, 0]
click at [339, 99] on div at bounding box center [349, 99] width 184 height 9
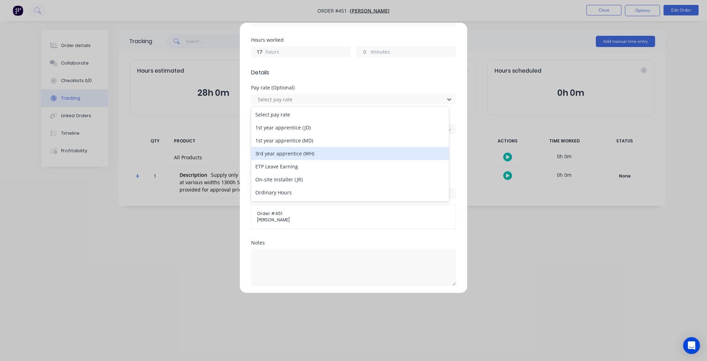
click at [349, 149] on div "3rd year apprentice (WH)" at bounding box center [349, 153] width 197 height 13
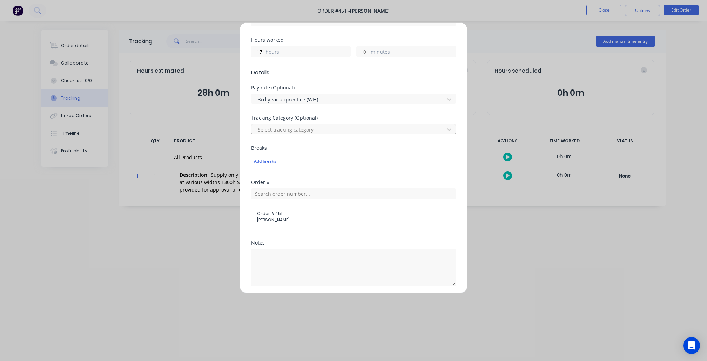
click at [347, 130] on div at bounding box center [349, 129] width 184 height 9
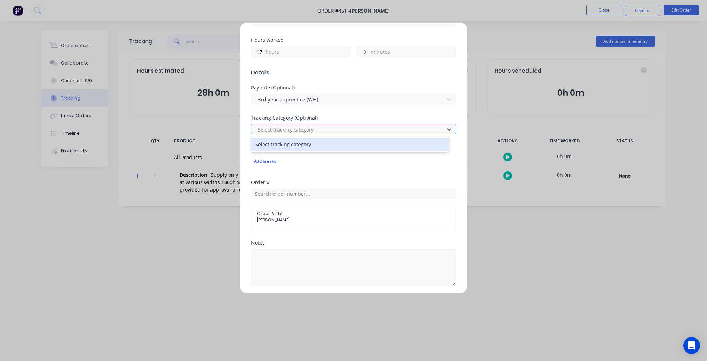
click at [348, 128] on div at bounding box center [349, 129] width 184 height 9
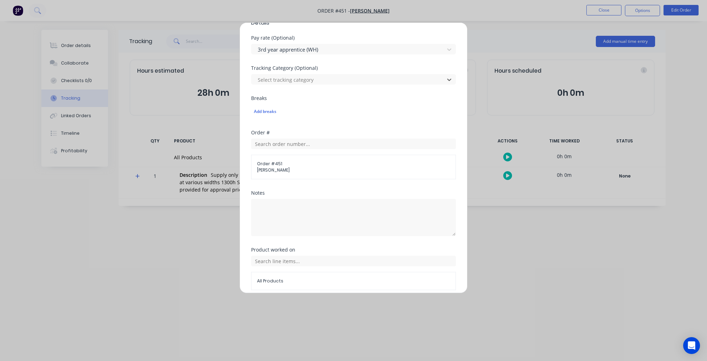
scroll to position [232, 0]
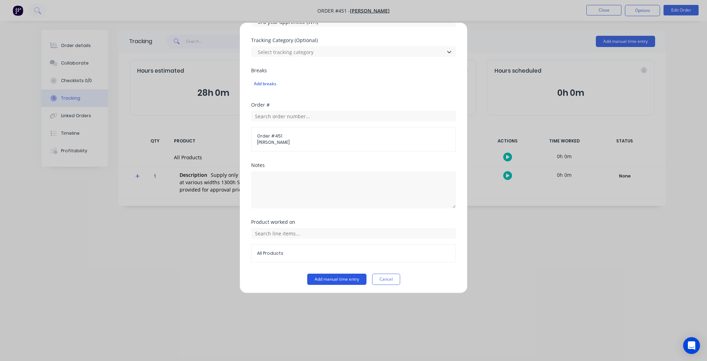
click at [338, 278] on button "Add manual time entry" at bounding box center [336, 279] width 59 height 11
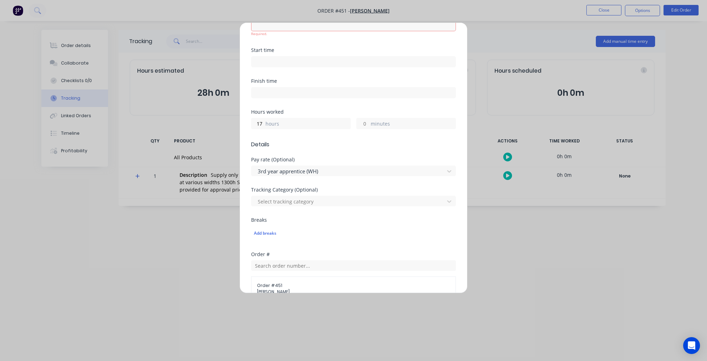
scroll to position [49, 0]
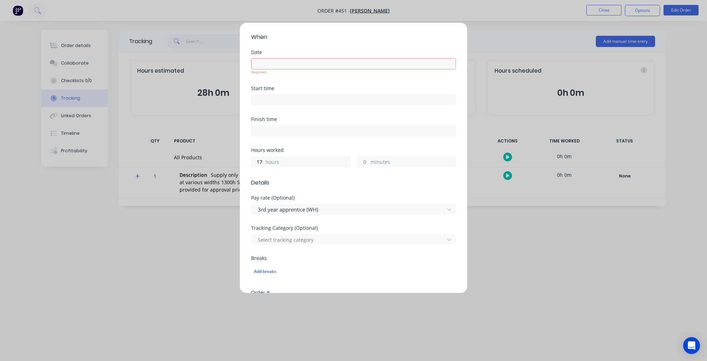
click at [309, 59] on input at bounding box center [354, 64] width 204 height 11
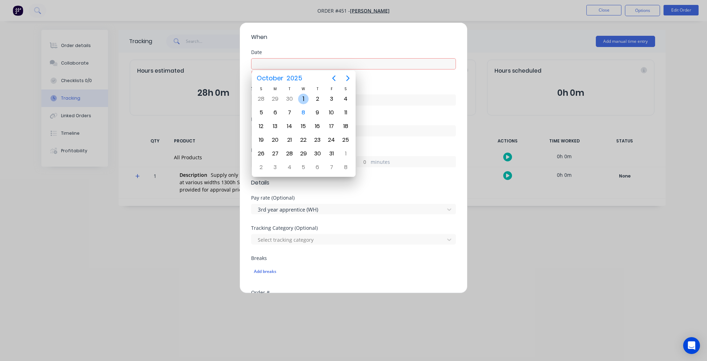
click at [306, 99] on div "1" at bounding box center [303, 99] width 11 height 11
type input "01/10/2025"
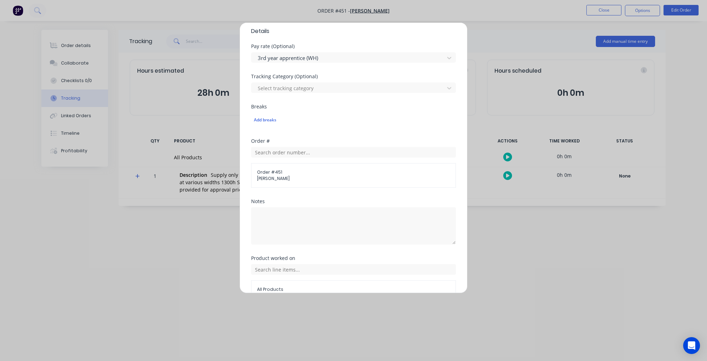
scroll to position [232, 0]
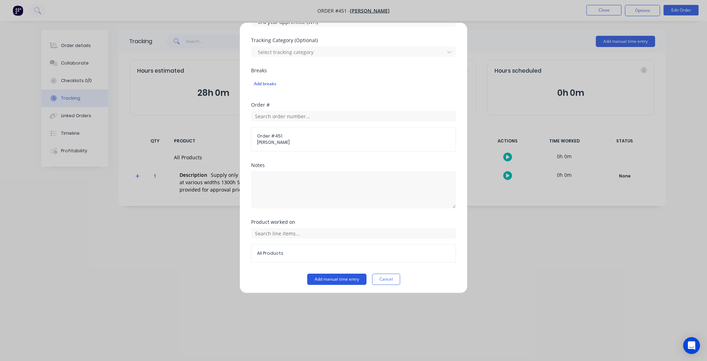
click at [335, 281] on button "Add manual time entry" at bounding box center [336, 279] width 59 height 11
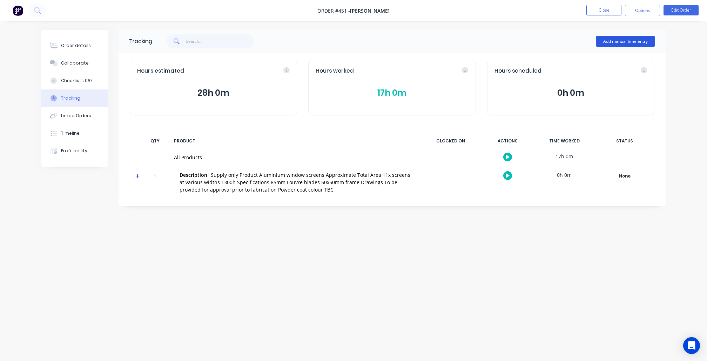
click at [639, 43] on button "Add manual time entry" at bounding box center [625, 41] width 59 height 11
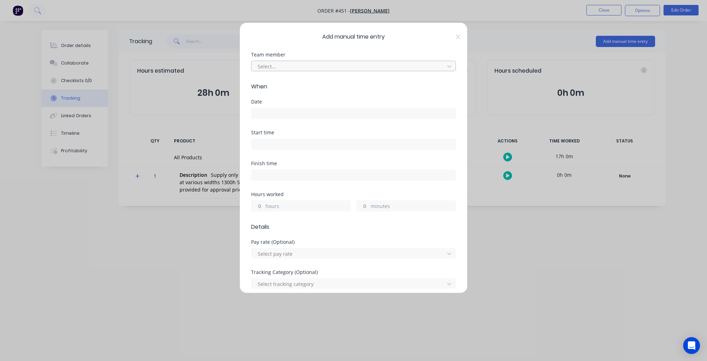
click at [340, 65] on div at bounding box center [349, 66] width 184 height 9
click at [313, 86] on div "Jimmy Dalton" at bounding box center [349, 81] width 197 height 13
click at [302, 111] on input at bounding box center [354, 113] width 204 height 11
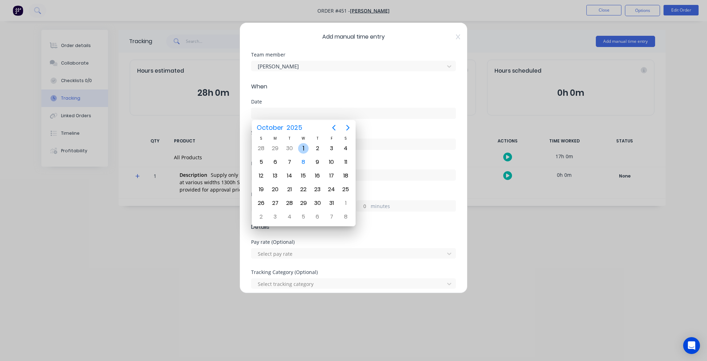
click at [304, 150] on div "1" at bounding box center [303, 148] width 11 height 11
type input "01/10/2025"
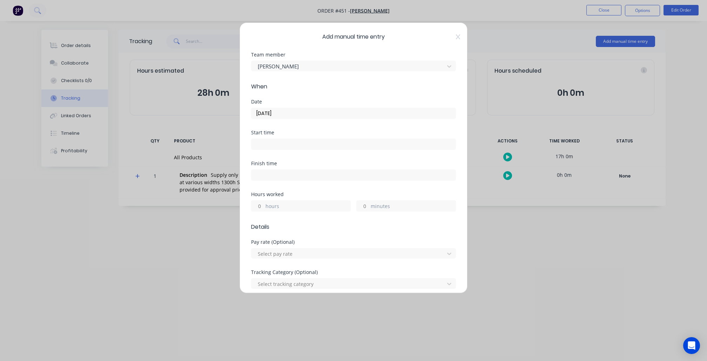
scroll to position [50, 0]
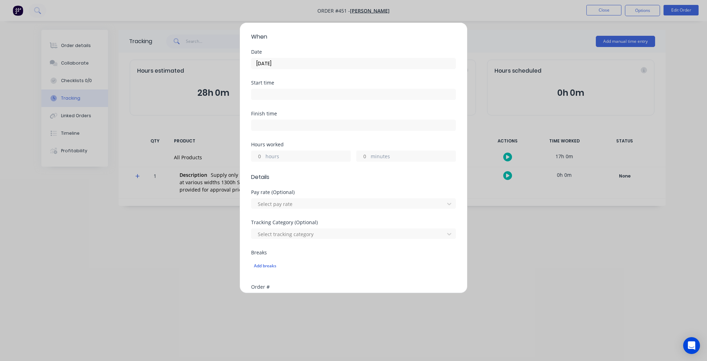
click at [292, 153] on label "hours" at bounding box center [308, 157] width 85 height 9
click at [264, 152] on input "hours" at bounding box center [258, 156] width 12 height 11
type input "14"
click at [298, 194] on div "Pay rate (Optional)" at bounding box center [353, 192] width 205 height 5
click at [304, 208] on div "Pay rate (Optional) Select pay rate" at bounding box center [353, 205] width 205 height 30
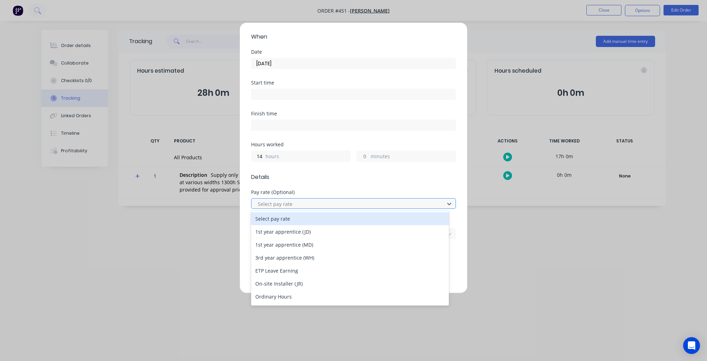
click at [306, 203] on div at bounding box center [349, 204] width 184 height 9
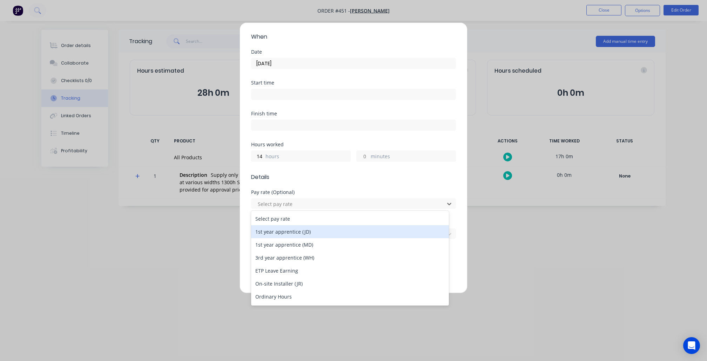
click at [309, 229] on div "1st year apprentice (JD)" at bounding box center [349, 231] width 197 height 13
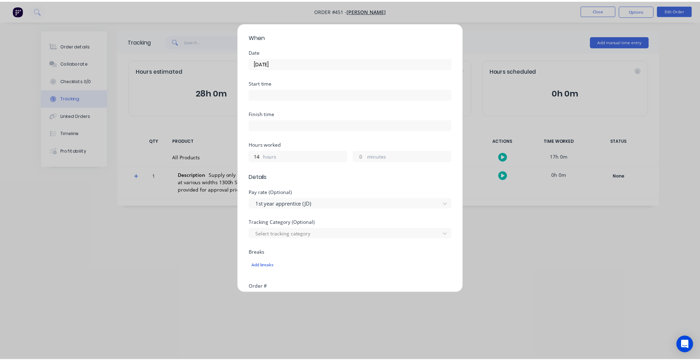
scroll to position [232, 0]
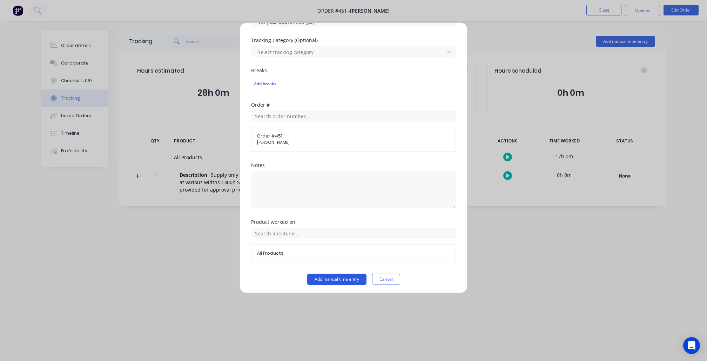
click at [343, 281] on button "Add manual time entry" at bounding box center [336, 279] width 59 height 11
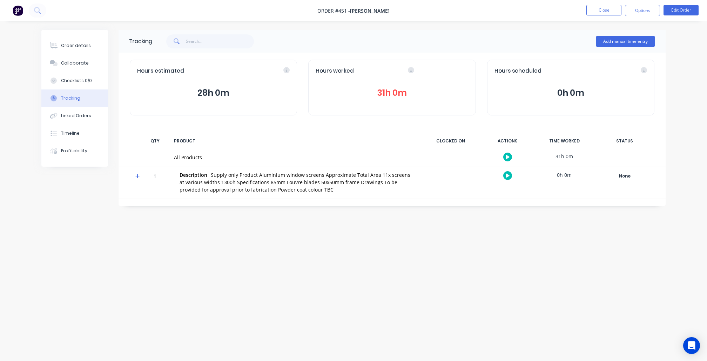
click at [286, 72] on div "Hours estimated" at bounding box center [213, 71] width 153 height 8
click at [235, 72] on icon at bounding box center [237, 70] width 6 height 6
click at [410, 71] on icon at bounding box center [411, 70] width 6 height 6
click at [84, 118] on button "Linked Orders" at bounding box center [74, 116] width 67 height 18
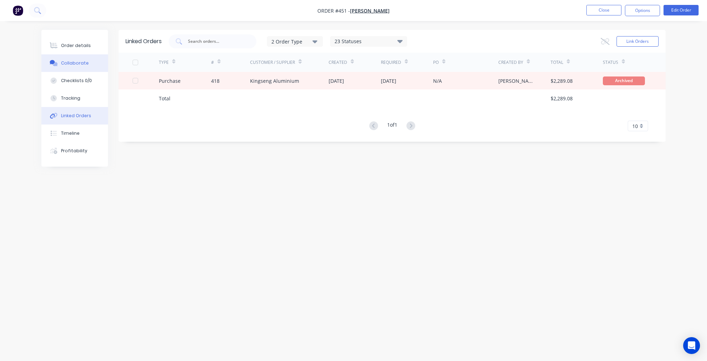
click at [78, 66] on div "Collaborate" at bounding box center [75, 63] width 28 height 6
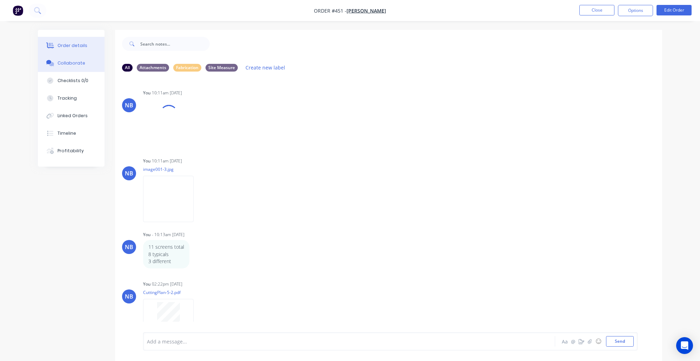
click at [83, 51] on button "Order details" at bounding box center [71, 46] width 67 height 18
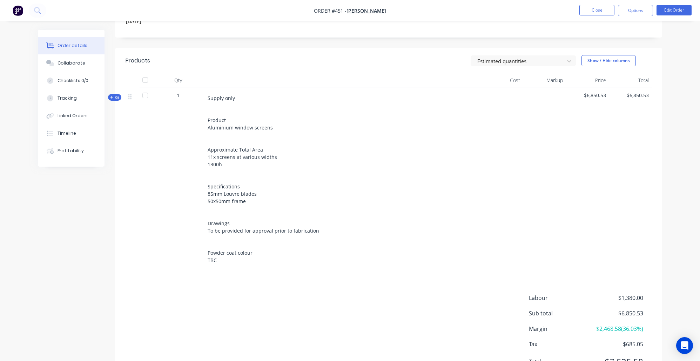
scroll to position [219, 0]
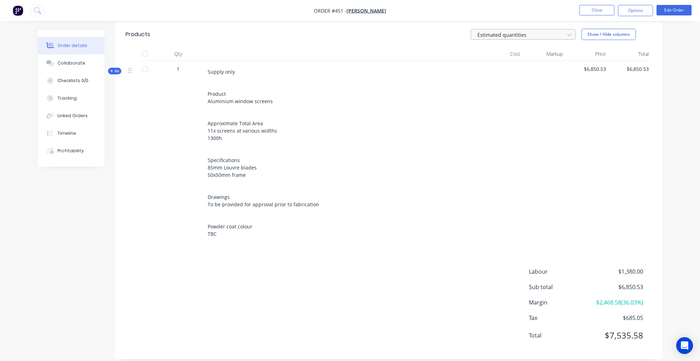
click at [538, 38] on div at bounding box center [519, 34] width 84 height 9
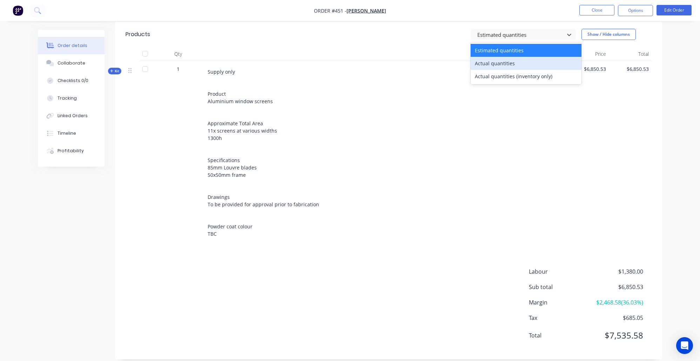
click at [531, 65] on div "Actual quantities" at bounding box center [526, 63] width 111 height 13
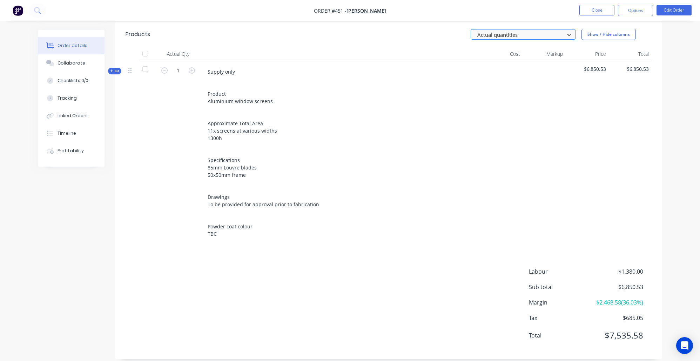
click at [532, 38] on div at bounding box center [519, 34] width 84 height 9
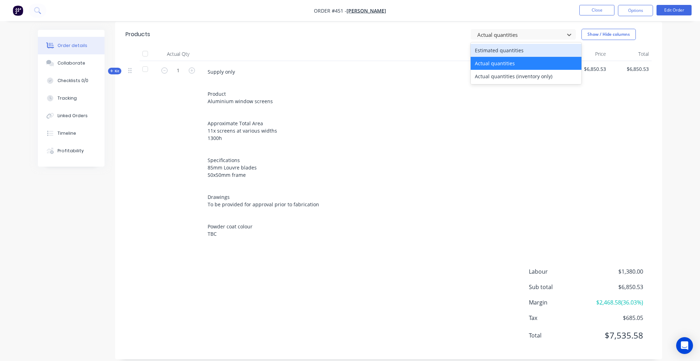
click at [535, 48] on div "Estimated quantities" at bounding box center [526, 50] width 111 height 13
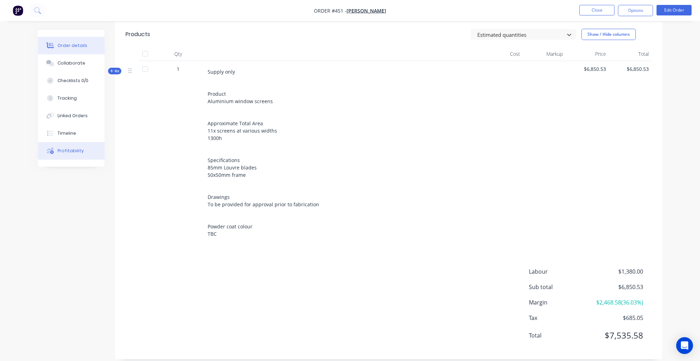
click at [69, 154] on div "Profitability" at bounding box center [71, 151] width 26 height 6
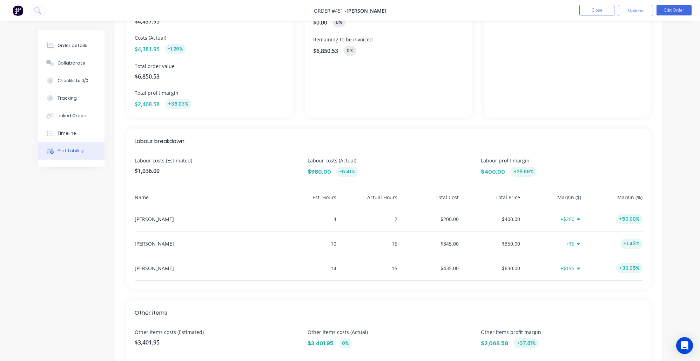
scroll to position [104, 0]
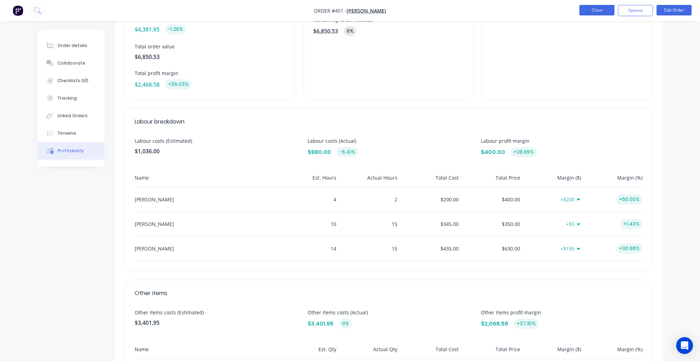
click at [600, 9] on button "Close" at bounding box center [597, 10] width 35 height 11
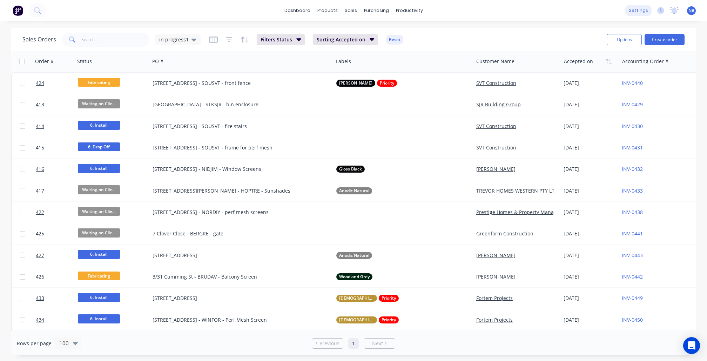
click at [637, 10] on div "settings" at bounding box center [638, 10] width 26 height 11
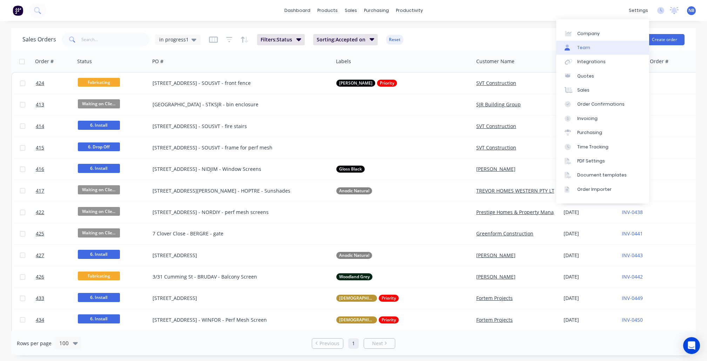
click at [589, 51] on div "Team" at bounding box center [583, 48] width 13 height 6
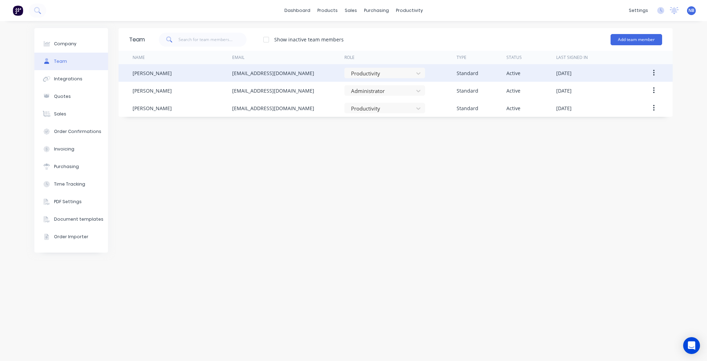
click at [653, 75] on icon "button" at bounding box center [654, 73] width 2 height 8
click at [628, 93] on div "Edit" at bounding box center [629, 91] width 54 height 10
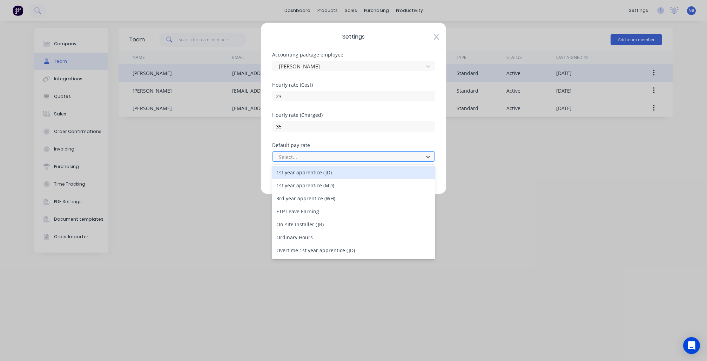
click at [389, 153] on div at bounding box center [349, 157] width 142 height 9
click at [388, 170] on div "1st year apprentice (JD)" at bounding box center [353, 172] width 163 height 13
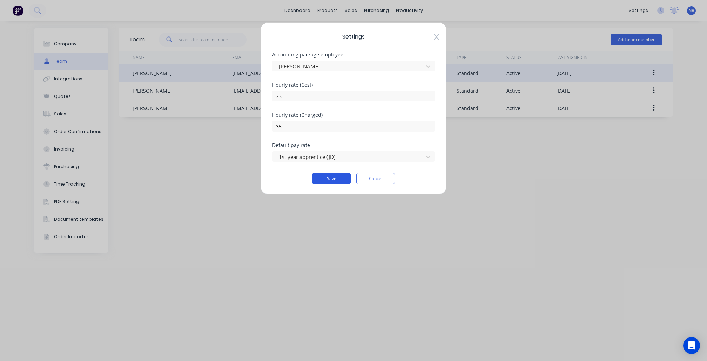
click at [339, 176] on button "Save" at bounding box center [331, 178] width 39 height 11
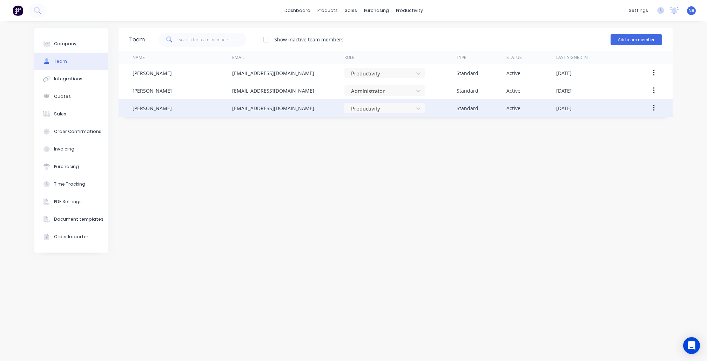
drag, startPoint x: 653, startPoint y: 105, endPoint x: 649, endPoint y: 114, distance: 10.0
click at [653, 105] on icon "button" at bounding box center [654, 108] width 2 height 8
click at [620, 126] on div "Edit" at bounding box center [629, 126] width 54 height 10
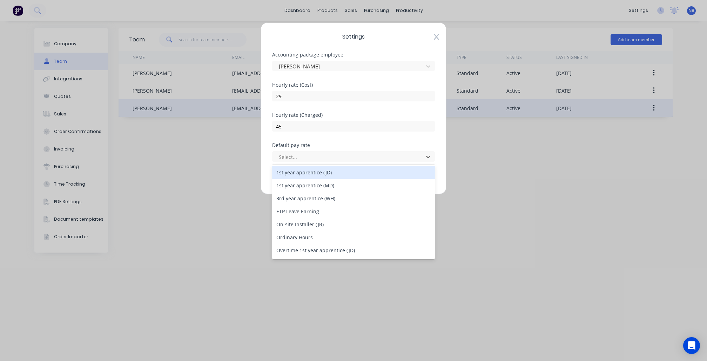
drag, startPoint x: 343, startPoint y: 156, endPoint x: 344, endPoint y: 162, distance: 6.1
click at [344, 156] on div at bounding box center [349, 157] width 142 height 9
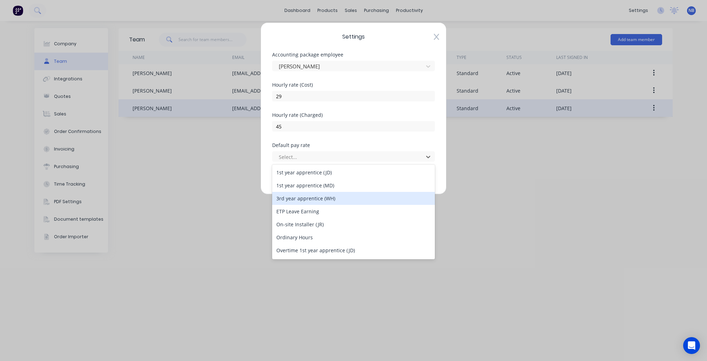
click at [335, 194] on div "3rd year apprentice (WH)" at bounding box center [353, 198] width 163 height 13
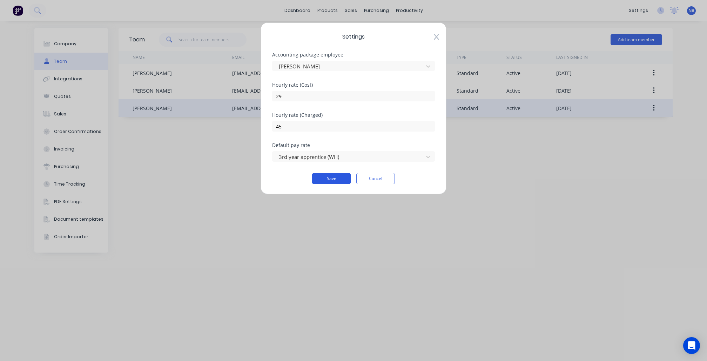
click at [333, 180] on button "Save" at bounding box center [331, 178] width 39 height 11
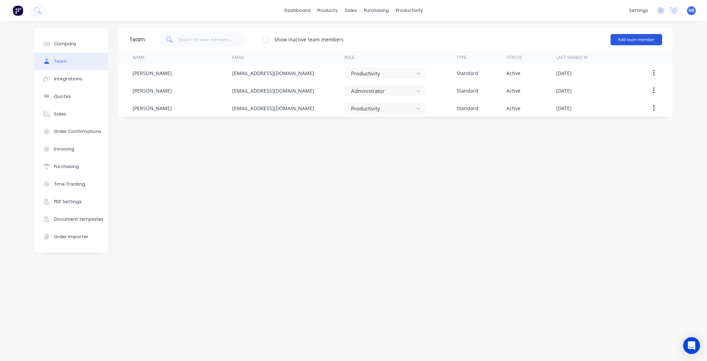
click at [644, 41] on button "Add team member" at bounding box center [637, 39] width 52 height 11
drag, startPoint x: 679, startPoint y: 38, endPoint x: 674, endPoint y: 48, distance: 11.6
click at [680, 39] on div "Company Team Integrations Quotes Sales Order Confirmations Invoicing Purchasing…" at bounding box center [353, 191] width 707 height 340
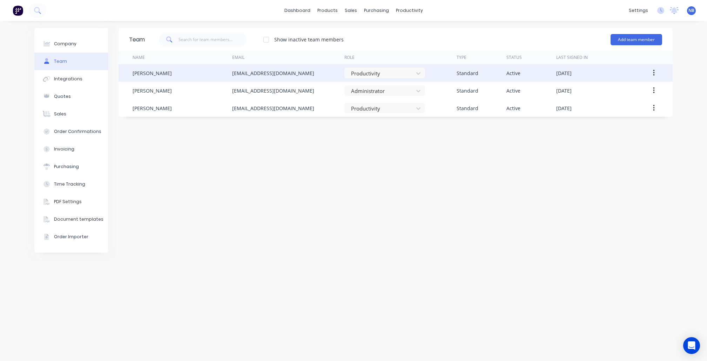
click at [654, 74] on icon "button" at bounding box center [654, 73] width 2 height 8
click at [628, 91] on div "Edit" at bounding box center [629, 91] width 54 height 10
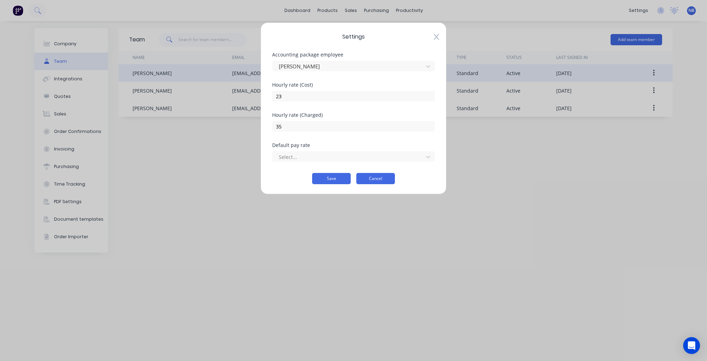
click at [371, 177] on button "Cancel" at bounding box center [375, 178] width 39 height 11
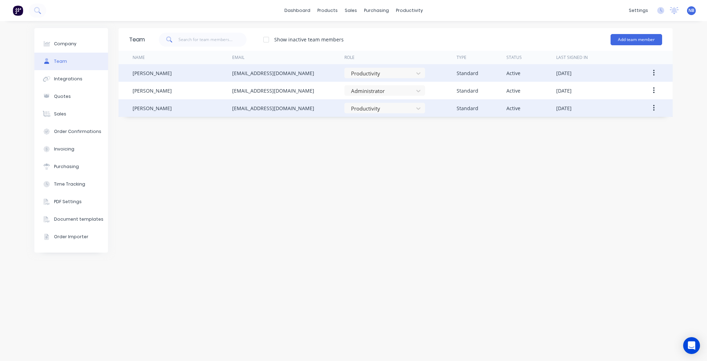
click at [655, 107] on button "button" at bounding box center [654, 108] width 16 height 13
click at [629, 134] on button "Edit" at bounding box center [629, 127] width 67 height 14
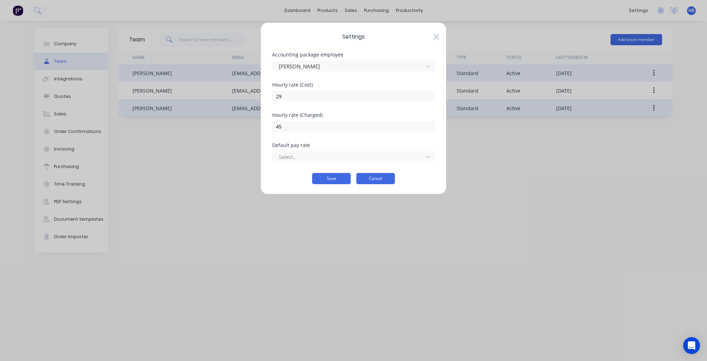
click at [374, 175] on button "Cancel" at bounding box center [375, 178] width 39 height 11
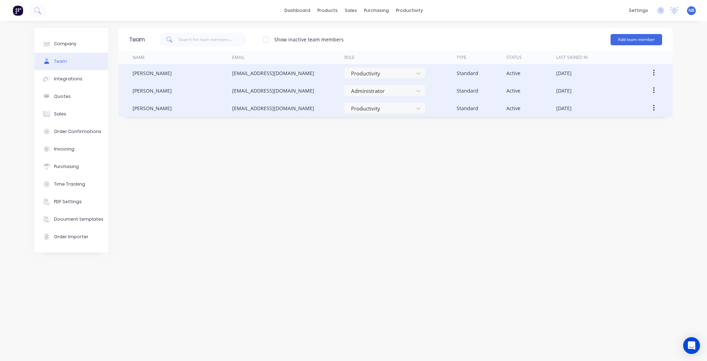
click at [647, 91] on button "button" at bounding box center [654, 90] width 16 height 13
click at [641, 107] on div "Edit" at bounding box center [629, 109] width 54 height 10
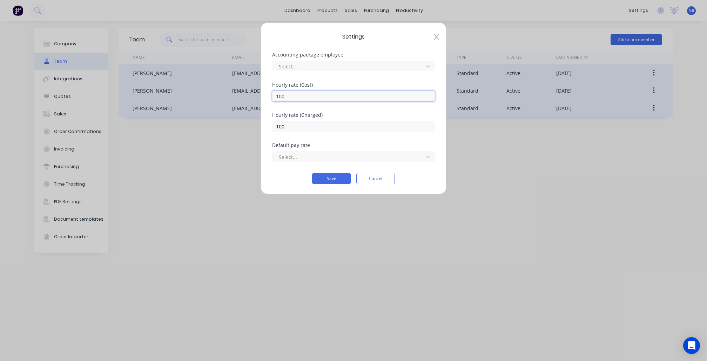
click at [337, 97] on input "100" at bounding box center [353, 96] width 163 height 11
drag, startPoint x: 331, startPoint y: 127, endPoint x: 272, endPoint y: 128, distance: 58.9
click at [272, 128] on div "Settings Accounting package employee Select... Hourly rate (Cost) 100 Hourly ra…" at bounding box center [354, 108] width 186 height 172
type input "120"
drag, startPoint x: 298, startPoint y: 183, endPoint x: 304, endPoint y: 157, distance: 26.3
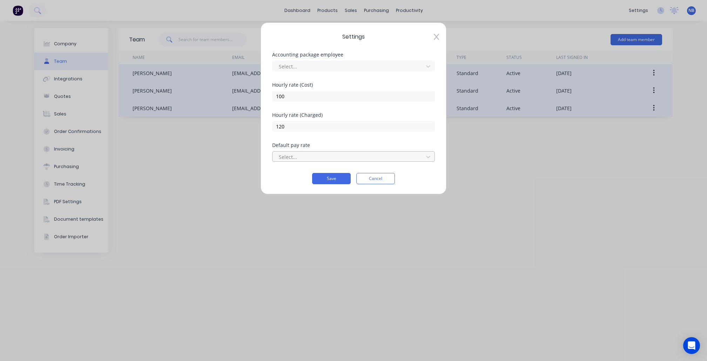
click at [298, 183] on div "Save Cancel" at bounding box center [353, 178] width 163 height 11
click at [344, 65] on div at bounding box center [349, 66] width 142 height 9
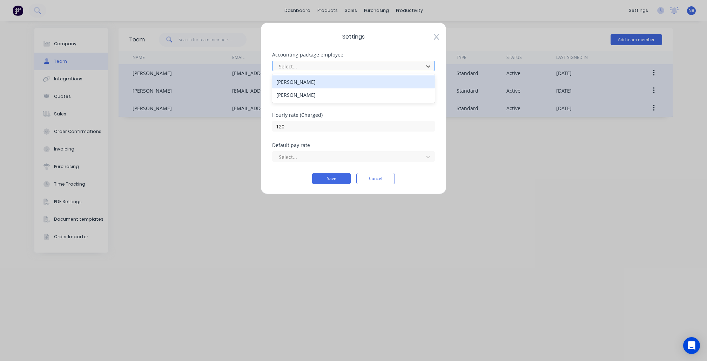
click at [344, 65] on div at bounding box center [349, 66] width 142 height 9
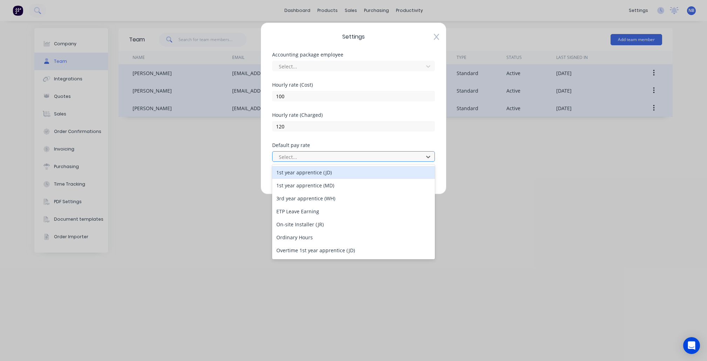
click at [316, 156] on div at bounding box center [349, 157] width 142 height 9
click at [323, 147] on div "Default pay rate 1st year apprentice (JD), 1 of 11. 11 results available. Use U…" at bounding box center [353, 152] width 163 height 19
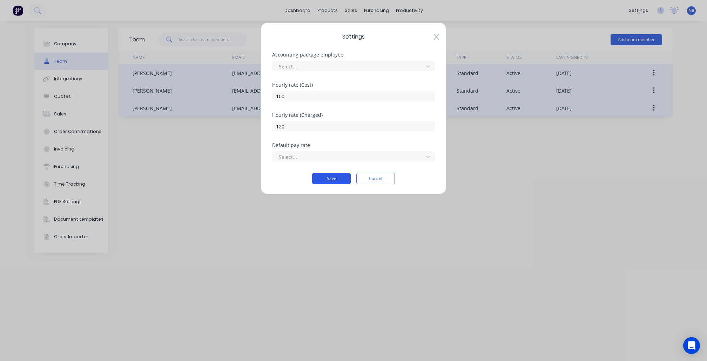
click at [341, 180] on button "Save" at bounding box center [331, 178] width 39 height 11
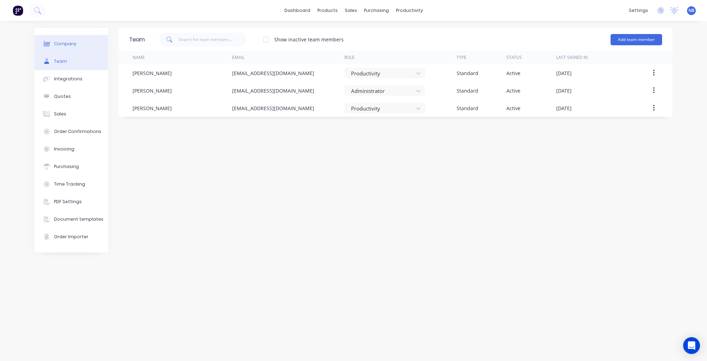
click at [55, 45] on div "Company" at bounding box center [65, 44] width 22 height 6
select select "AU"
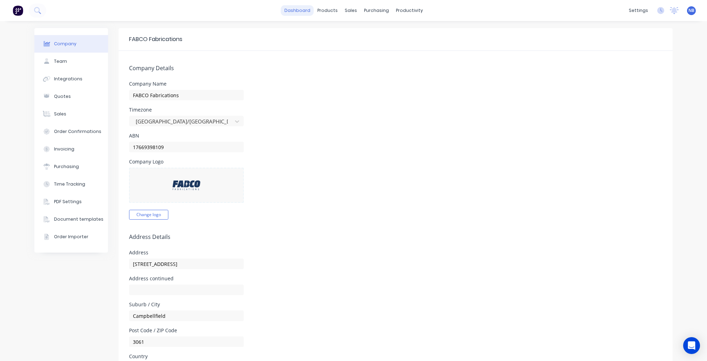
click at [306, 13] on link "dashboard" at bounding box center [297, 10] width 33 height 11
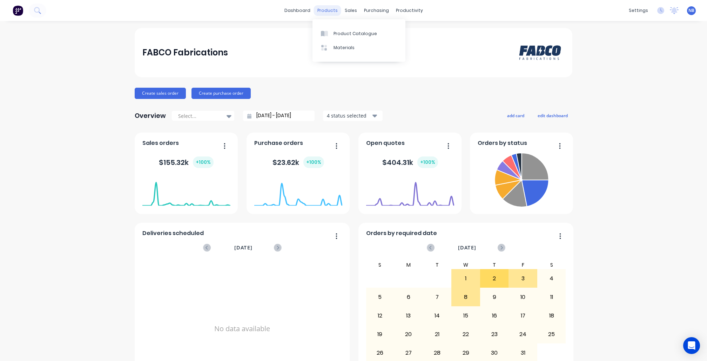
click at [318, 14] on div "products" at bounding box center [327, 10] width 27 height 11
click at [349, 33] on icon at bounding box center [350, 34] width 6 height 6
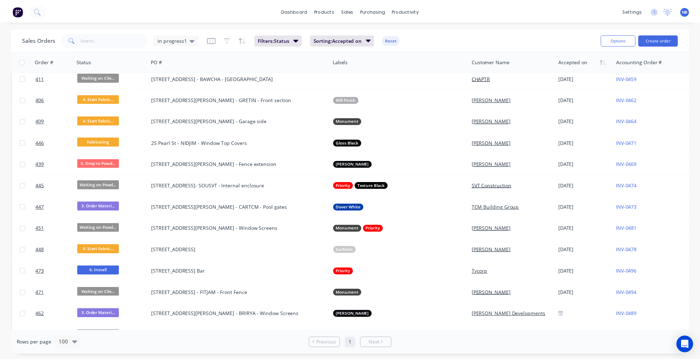
scroll to position [410, 0]
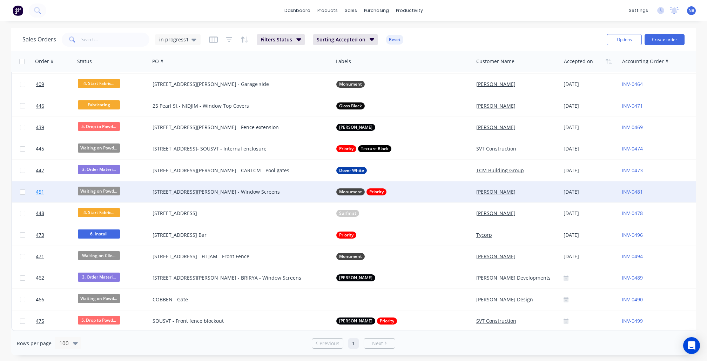
click at [68, 186] on link "451" at bounding box center [57, 191] width 42 height 21
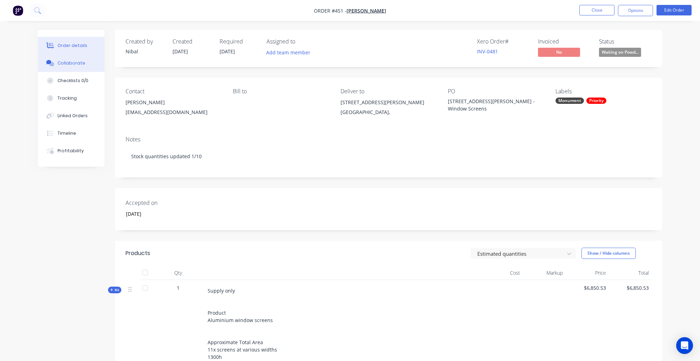
click at [65, 66] on div "Collaborate" at bounding box center [72, 63] width 28 height 6
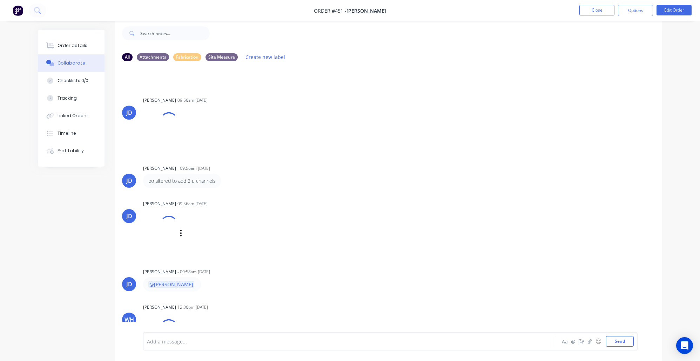
scroll to position [799, 0]
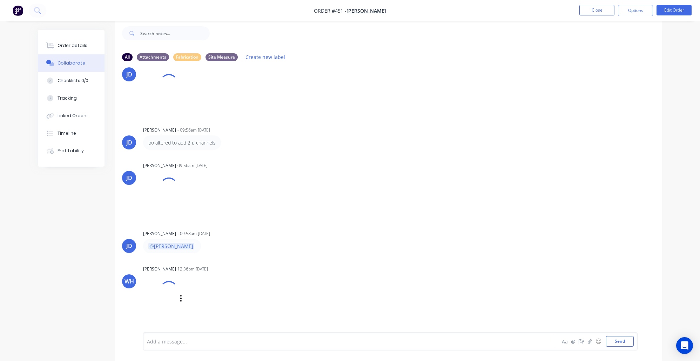
click at [161, 296] on div at bounding box center [169, 290] width 22 height 22
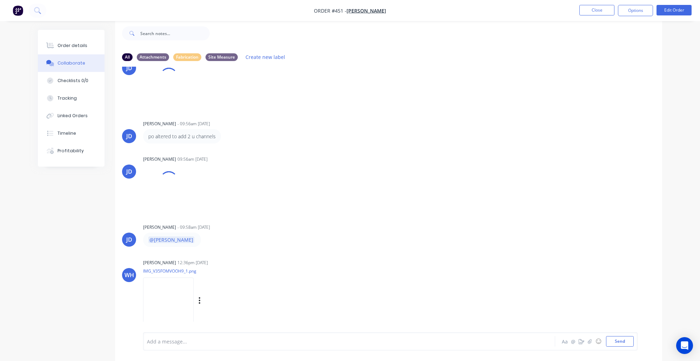
click at [173, 274] on p "IMG_V35FOMVOOH9_1.png" at bounding box center [207, 271] width 129 height 6
click at [187, 274] on p "IMG_V35FOMVOOH9_1.png" at bounding box center [207, 271] width 129 height 6
click at [170, 311] on img at bounding box center [168, 300] width 51 height 46
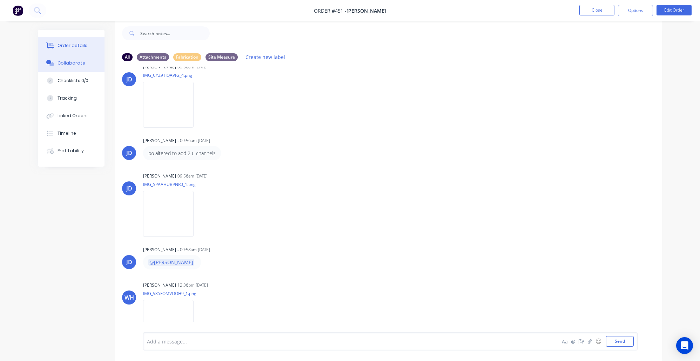
click at [71, 47] on div "Order details" at bounding box center [73, 45] width 30 height 6
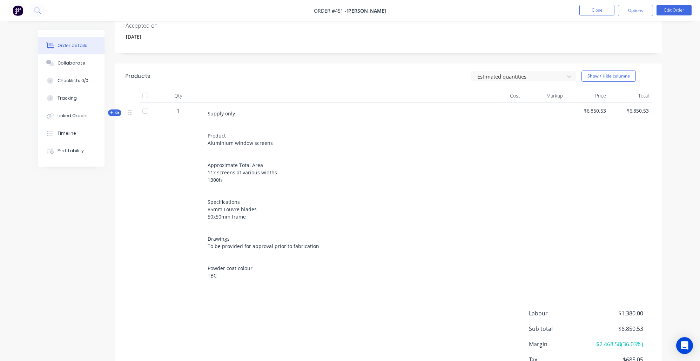
click at [114, 112] on span "Kit" at bounding box center [114, 112] width 9 height 5
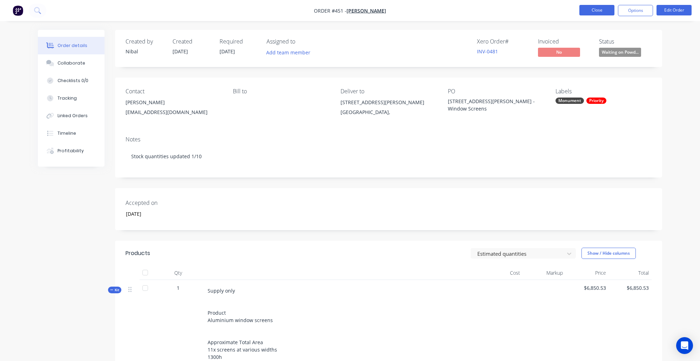
click at [582, 10] on button "Close" at bounding box center [597, 10] width 35 height 11
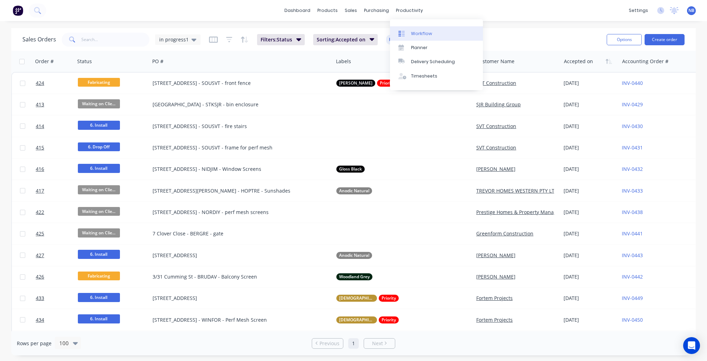
click at [421, 33] on div "Workflow" at bounding box center [421, 34] width 21 height 6
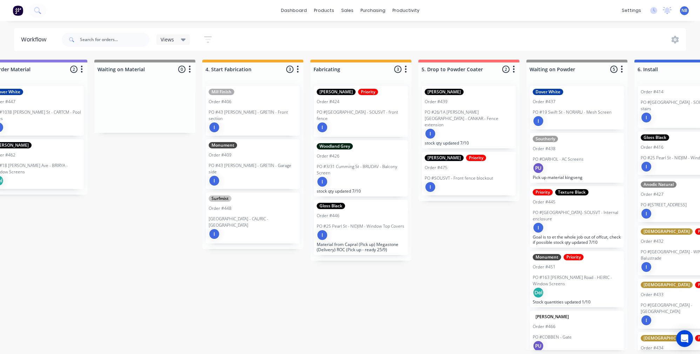
scroll to position [3, 461]
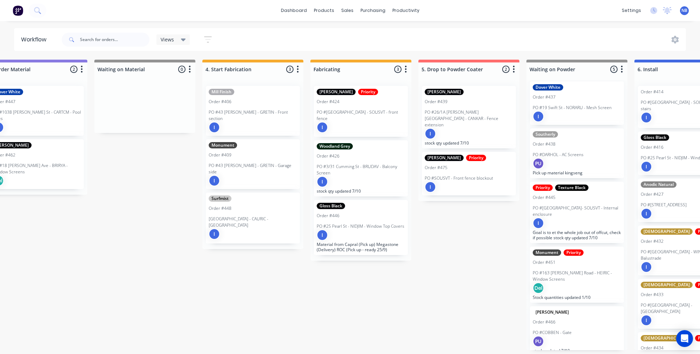
click at [584, 273] on p "PO #163 Porter Road - HEIRIC - Window Screens" at bounding box center [577, 276] width 88 height 13
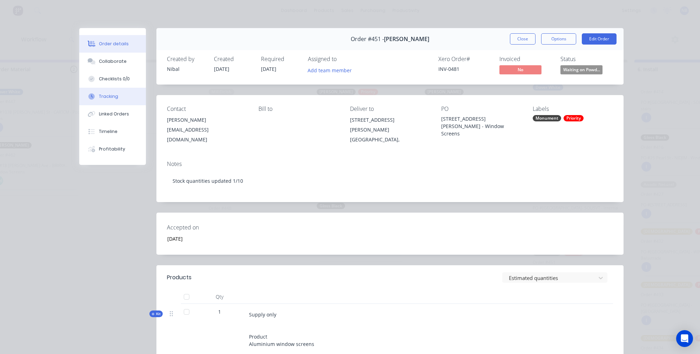
click at [92, 100] on icon at bounding box center [91, 96] width 6 height 6
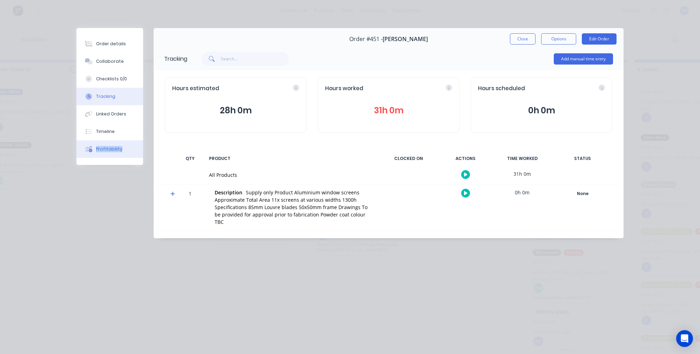
drag, startPoint x: 91, startPoint y: 174, endPoint x: 107, endPoint y: 167, distance: 17.9
click at [99, 165] on div "Order details Collaborate Checklists 0/0 Tracking Linked Orders Timeline Profit…" at bounding box center [109, 96] width 67 height 137
click at [118, 158] on button "Profitability" at bounding box center [109, 149] width 67 height 18
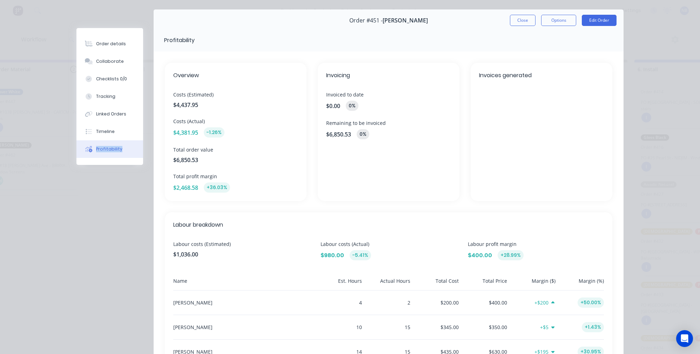
scroll to position [17, 0]
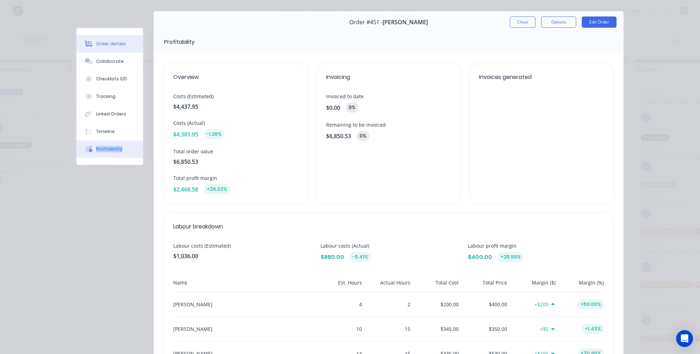
click at [105, 43] on div "Order details" at bounding box center [111, 44] width 30 height 6
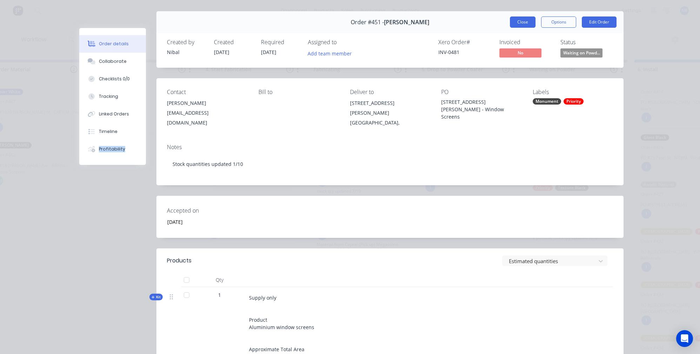
click at [525, 23] on button "Close" at bounding box center [523, 21] width 26 height 11
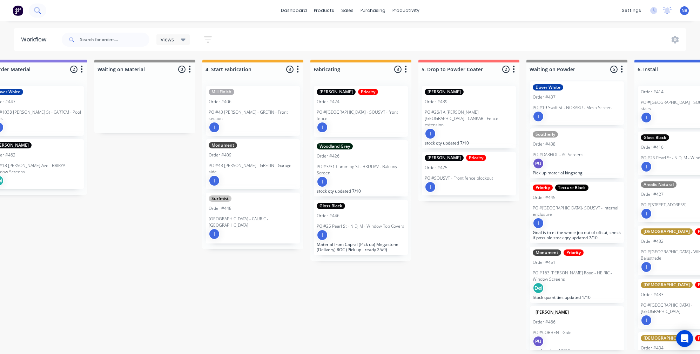
click at [39, 13] on icon at bounding box center [37, 10] width 7 height 7
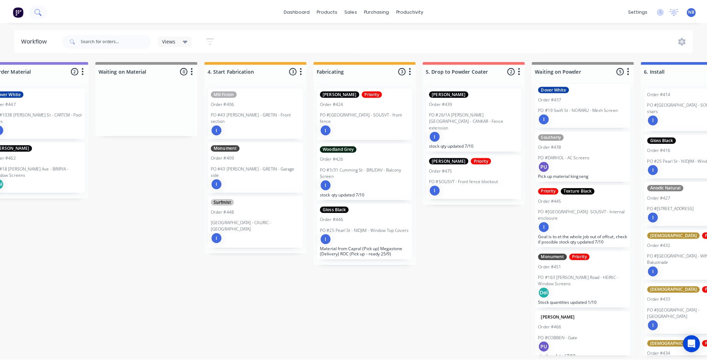
scroll to position [0, 461]
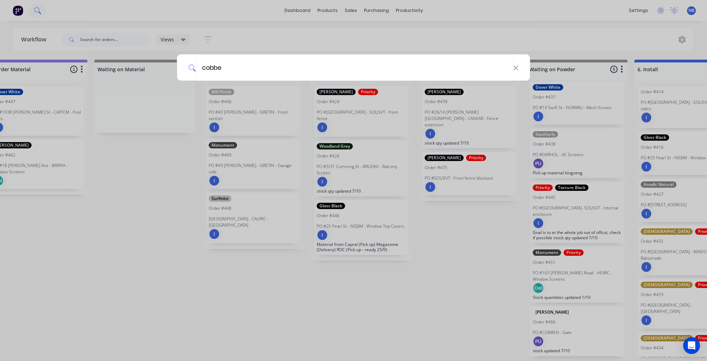
type input "cobben"
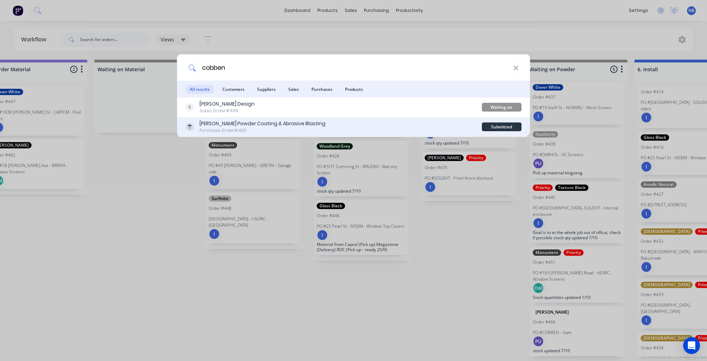
click at [292, 122] on div "Newland Powder Coating & Abrasive Blasting" at bounding box center [263, 123] width 126 height 7
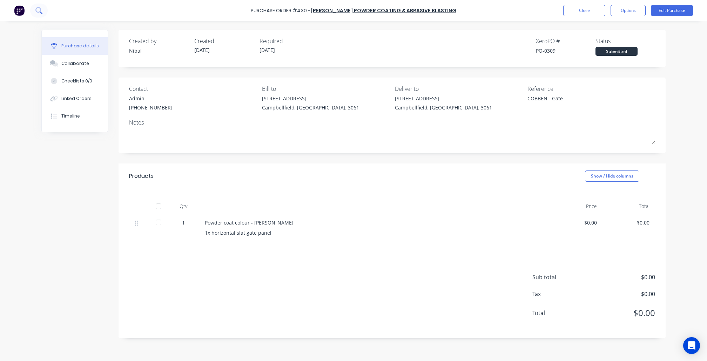
click at [43, 11] on button at bounding box center [39, 11] width 18 height 14
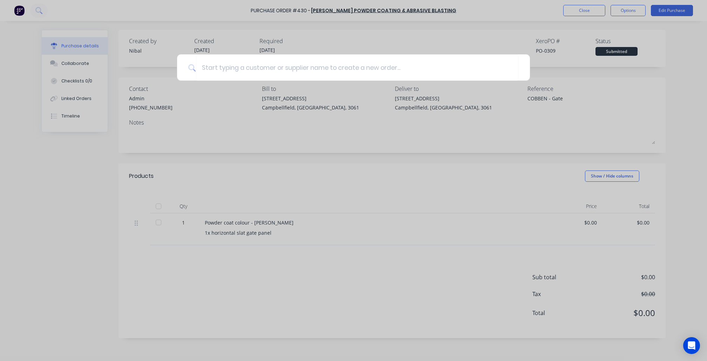
click at [75, 18] on div at bounding box center [353, 180] width 707 height 361
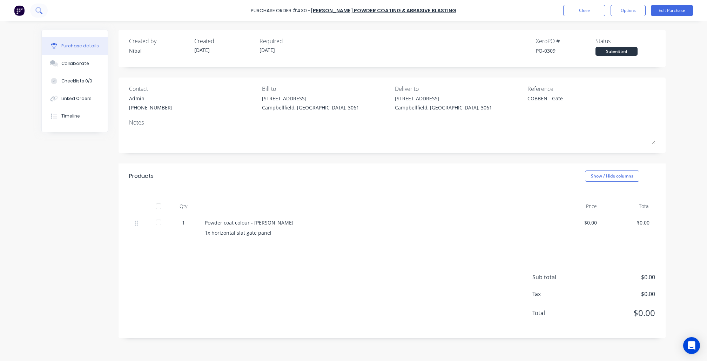
click at [35, 10] on icon at bounding box center [38, 10] width 6 height 6
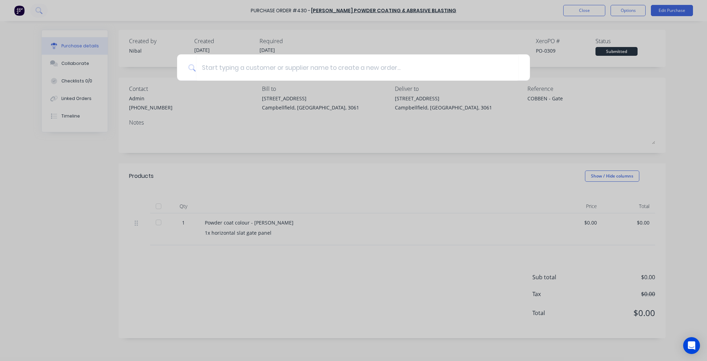
type textarea "x"
type input "4"
type textarea "x"
type input "46"
type textarea "x"
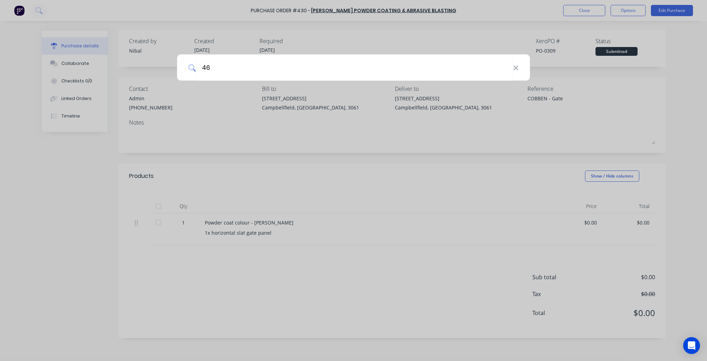
type input "466"
type textarea "x"
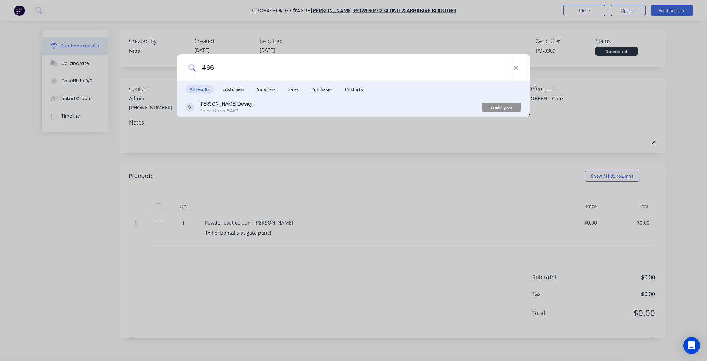
type input "466"
click at [229, 108] on div "Sales Order #466" at bounding box center [227, 111] width 55 height 6
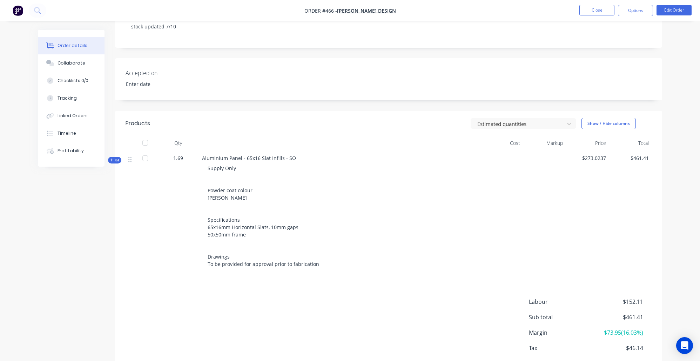
scroll to position [163, 0]
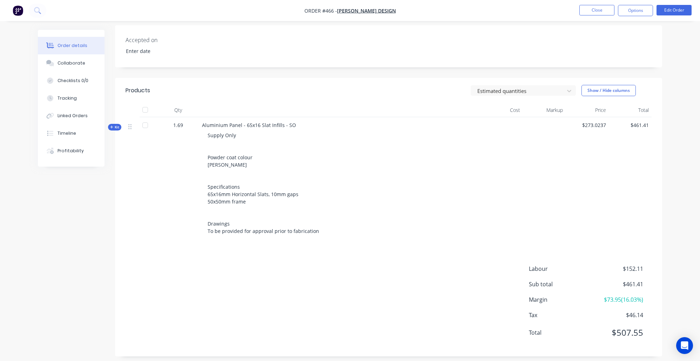
click at [112, 127] on icon "button" at bounding box center [111, 127] width 3 height 3
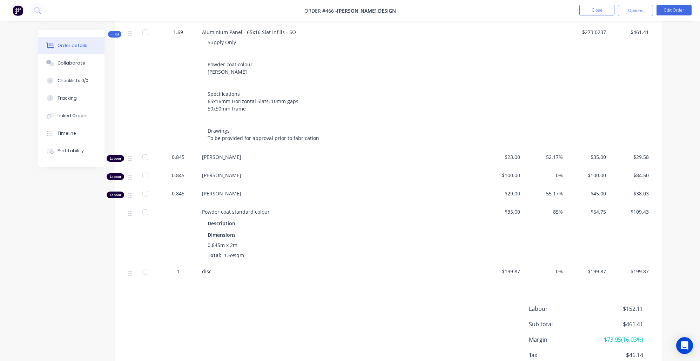
scroll to position [206, 0]
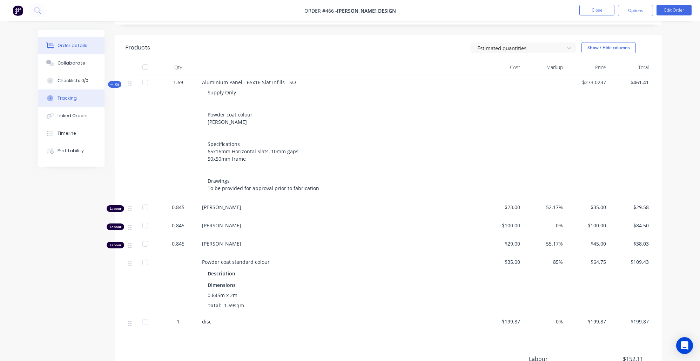
click at [65, 98] on button "Tracking" at bounding box center [71, 98] width 67 height 18
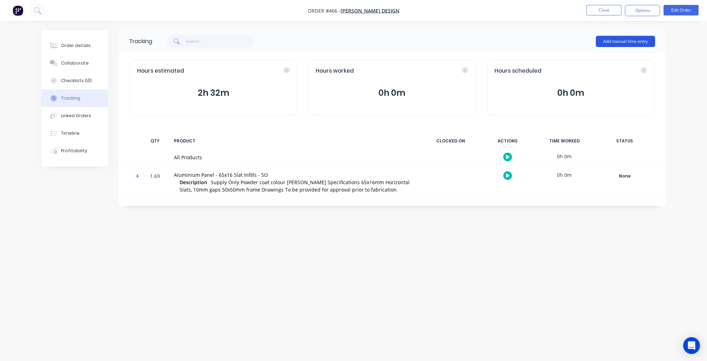
click at [619, 41] on button "Add manual time entry" at bounding box center [625, 41] width 59 height 11
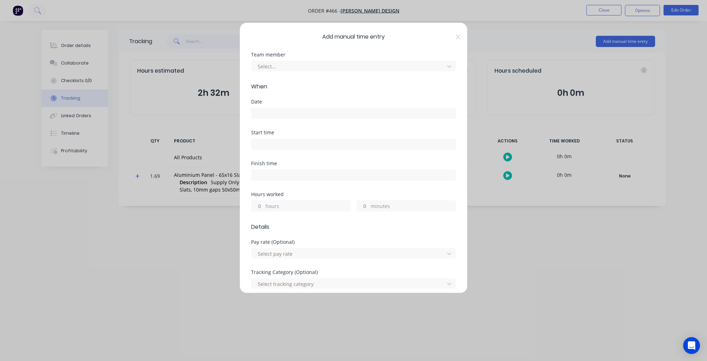
drag, startPoint x: 381, startPoint y: 66, endPoint x: 377, endPoint y: 73, distance: 7.8
click at [381, 66] on div at bounding box center [349, 66] width 184 height 9
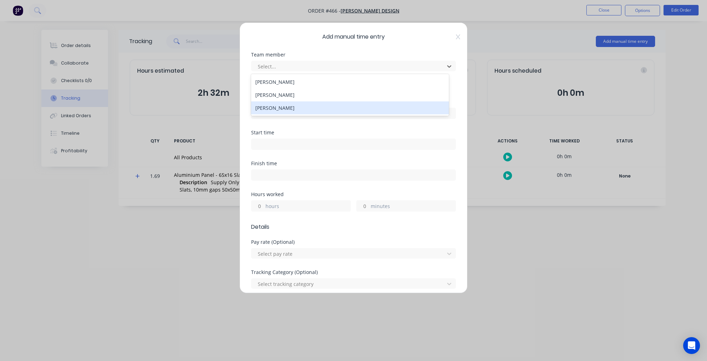
click at [301, 105] on div "Willow Hicks" at bounding box center [349, 107] width 197 height 13
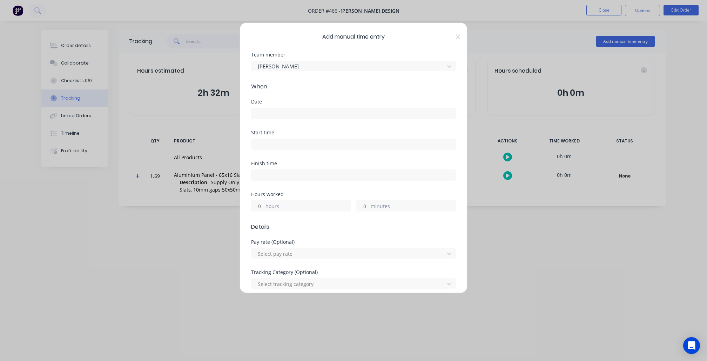
click at [339, 112] on input at bounding box center [354, 113] width 204 height 11
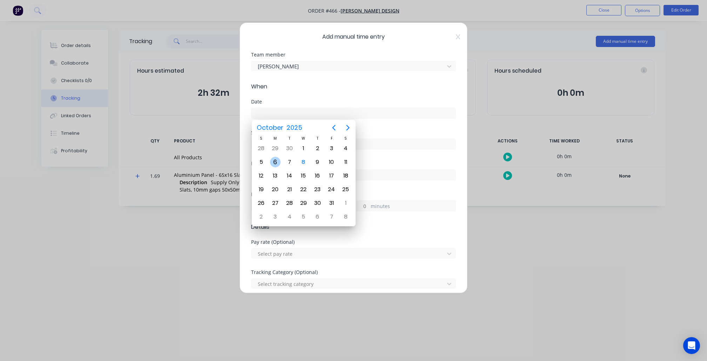
click at [277, 163] on div "6" at bounding box center [275, 162] width 11 height 11
type input "06/10/2025"
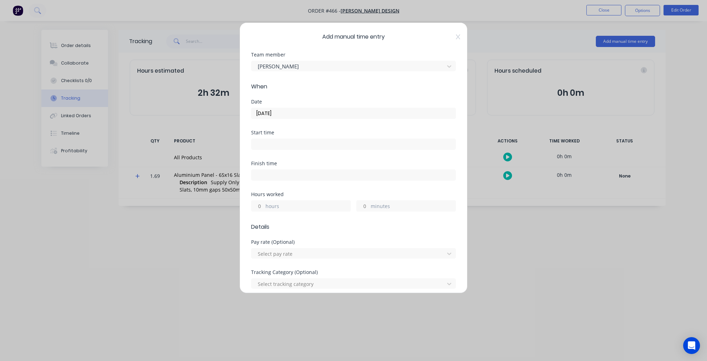
click at [298, 208] on label "hours" at bounding box center [308, 206] width 85 height 9
click at [264, 208] on input "hours" at bounding box center [258, 206] width 12 height 11
type input "2"
click at [378, 254] on div at bounding box center [349, 253] width 184 height 9
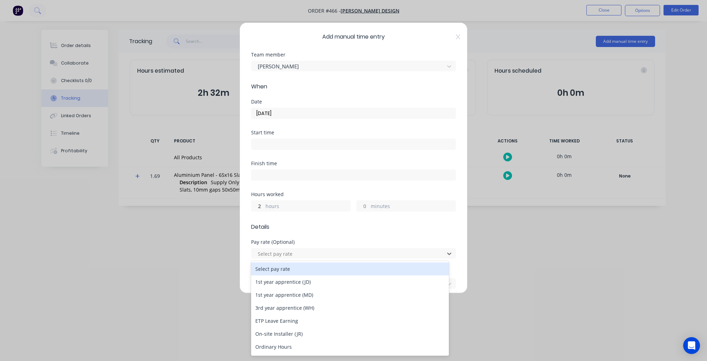
click at [375, 240] on div "Pay rate (Optional)" at bounding box center [353, 242] width 205 height 5
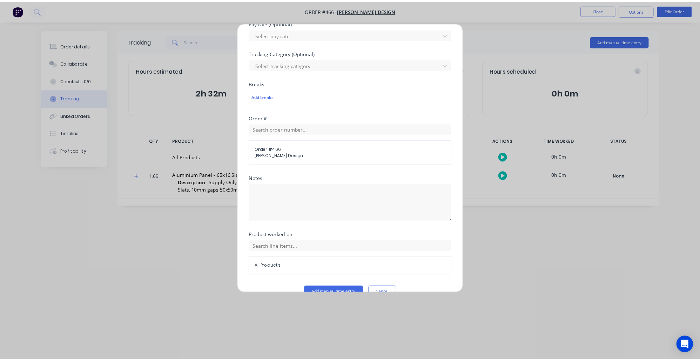
scroll to position [232, 0]
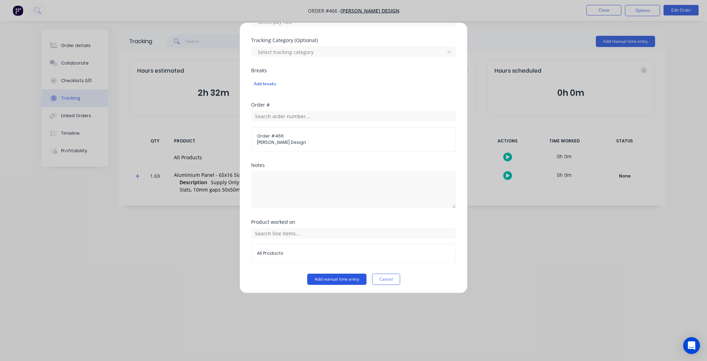
click at [327, 281] on button "Add manual time entry" at bounding box center [336, 279] width 59 height 11
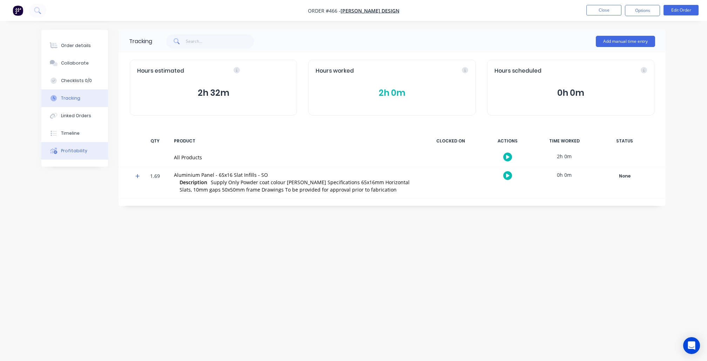
click at [86, 160] on button "Profitability" at bounding box center [74, 151] width 67 height 18
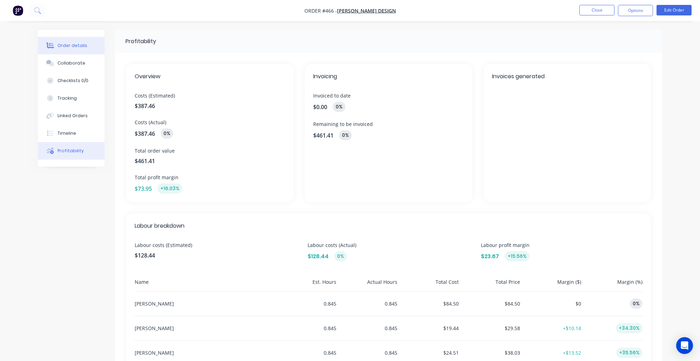
click at [66, 40] on button "Order details" at bounding box center [71, 46] width 67 height 18
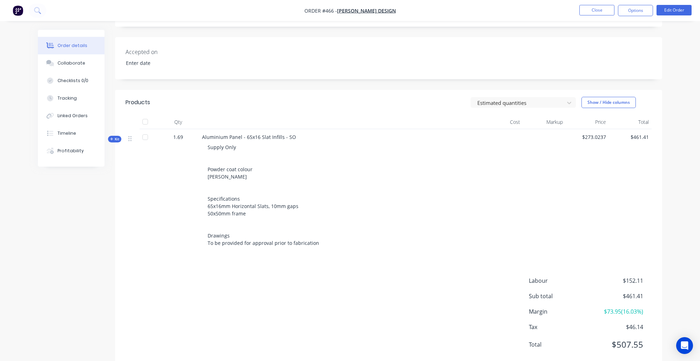
scroll to position [152, 0]
click at [107, 139] on div "Order details Collaborate Checklists 0/0 Tracking Linked Orders Timeline Profit…" at bounding box center [76, 98] width 77 height 137
click at [115, 136] on span "Kit" at bounding box center [114, 137] width 9 height 5
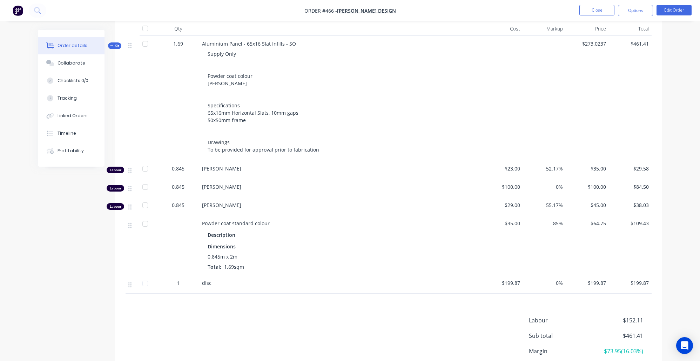
scroll to position [302, 0]
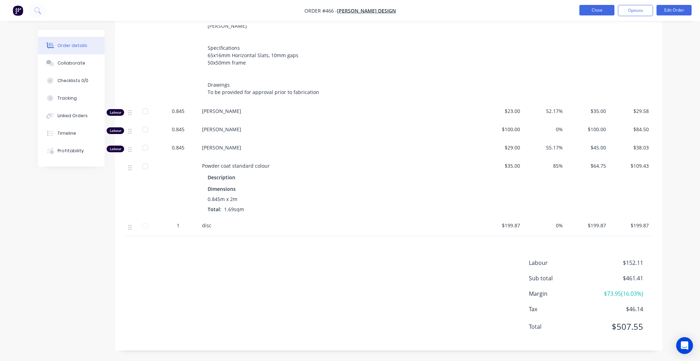
click at [596, 10] on button "Close" at bounding box center [597, 10] width 35 height 11
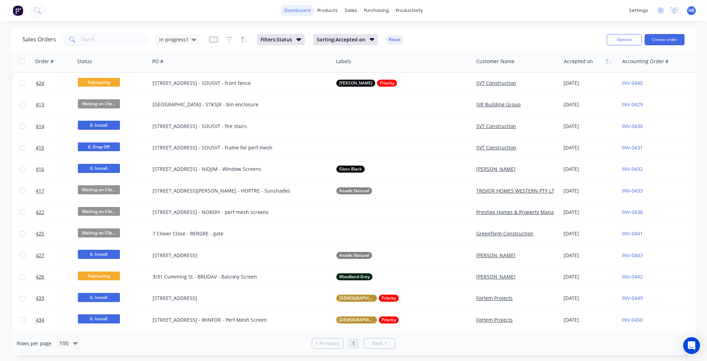
click at [307, 6] on link "dashboard" at bounding box center [297, 10] width 33 height 11
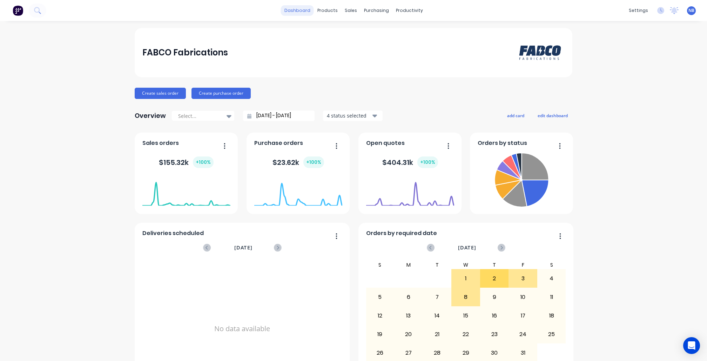
click at [295, 8] on link "dashboard" at bounding box center [297, 10] width 33 height 11
click at [420, 37] on div "Workflow" at bounding box center [418, 34] width 21 height 6
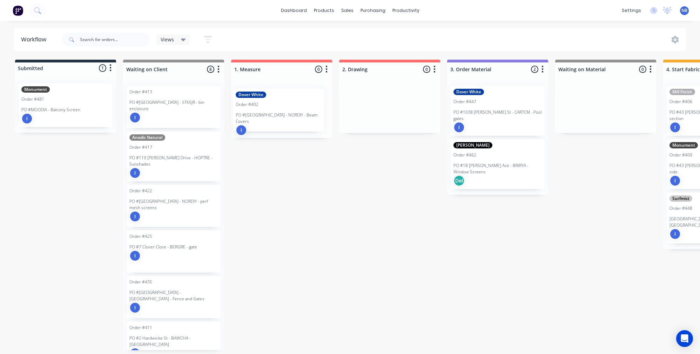
drag, startPoint x: 184, startPoint y: 118, endPoint x: 294, endPoint y: 119, distance: 109.5
click at [275, 105] on div "Dover White Order #402 PO #32 Bird Avenue - NORDIY - Beam Covers I" at bounding box center [282, 111] width 94 height 50
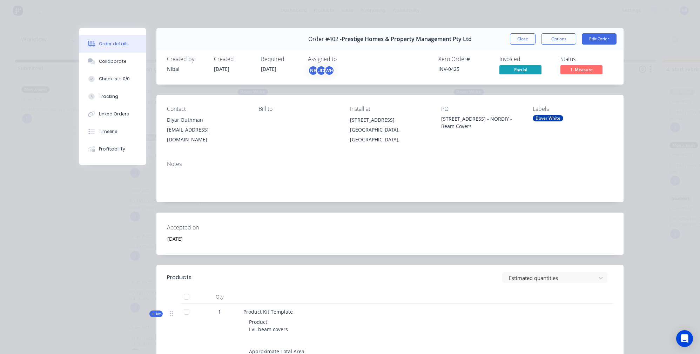
drag, startPoint x: 507, startPoint y: 34, endPoint x: 503, endPoint y: 37, distance: 4.8
click at [510, 34] on button "Close" at bounding box center [523, 38] width 26 height 11
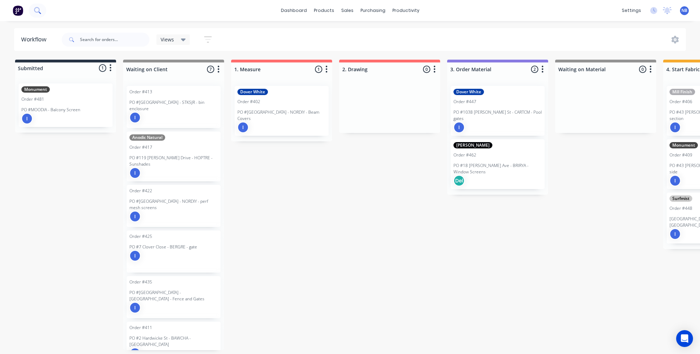
click at [44, 11] on button at bounding box center [38, 11] width 18 height 14
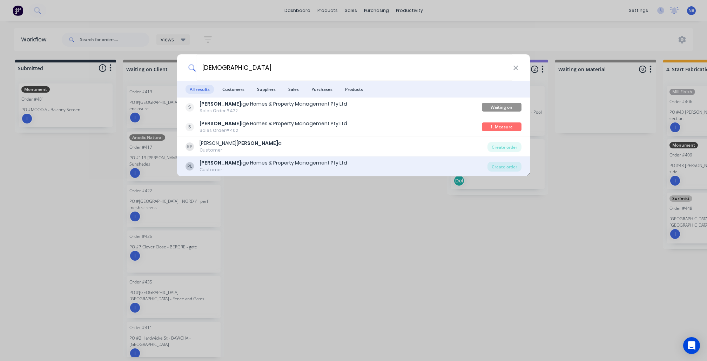
type input "prest"
click at [317, 161] on div "PL Prest ige Homes & Property Management Pty Ltd Customer" at bounding box center [337, 166] width 302 height 14
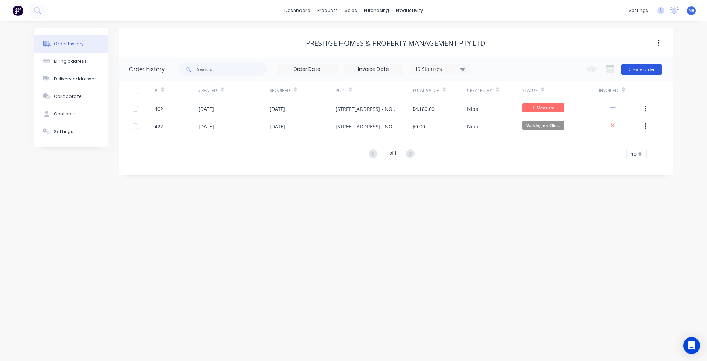
click at [648, 69] on button "Create Order" at bounding box center [642, 69] width 41 height 11
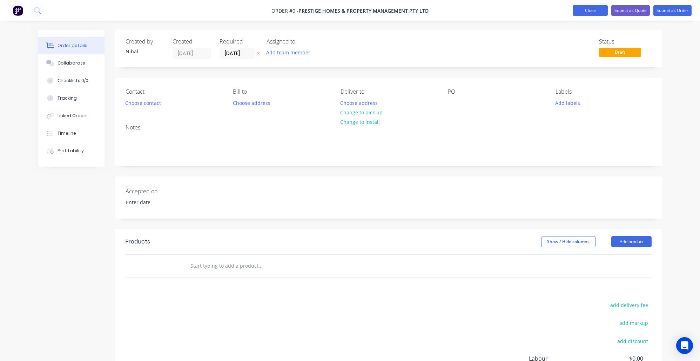
click at [584, 11] on button "Close" at bounding box center [590, 10] width 35 height 11
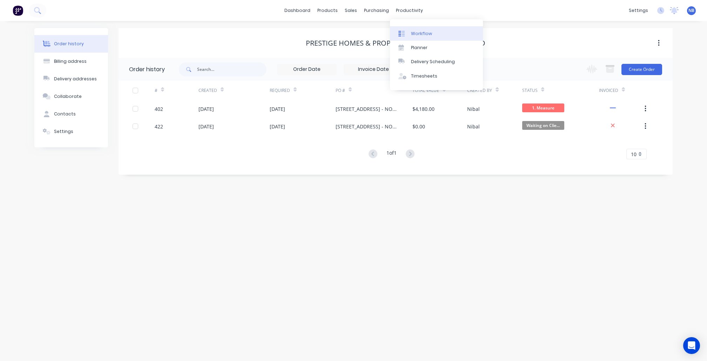
click at [421, 32] on div "Workflow" at bounding box center [421, 34] width 21 height 6
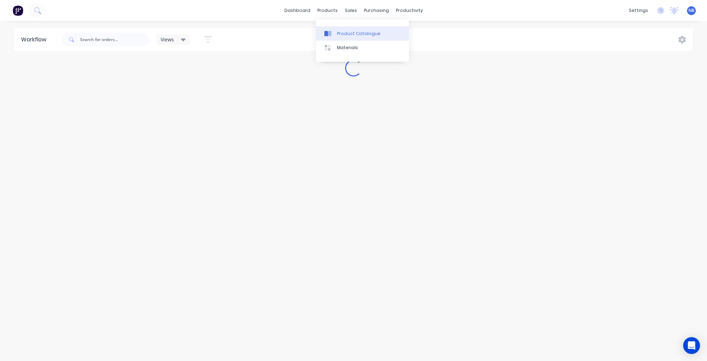
click at [340, 35] on div "Product Catalogue" at bounding box center [358, 34] width 43 height 6
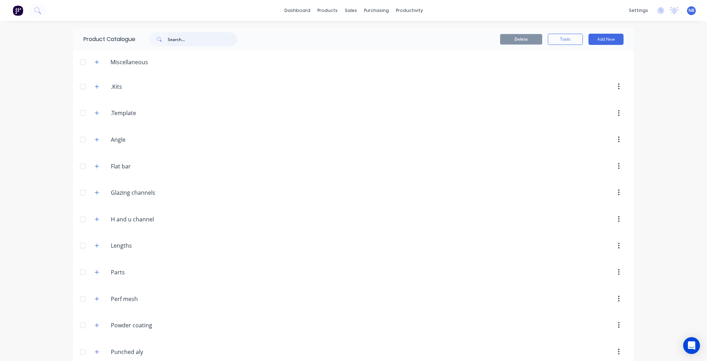
click at [200, 37] on input "text" at bounding box center [202, 39] width 69 height 14
type input "p"
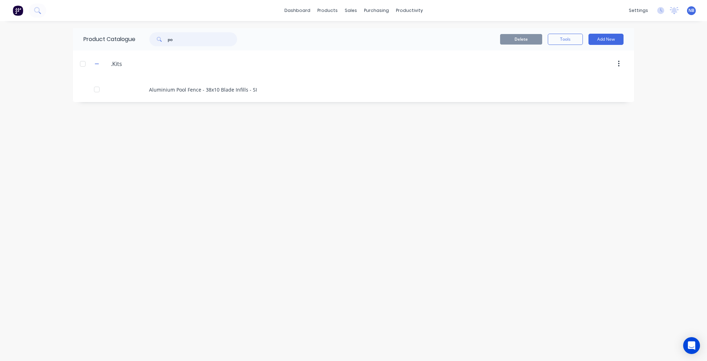
type input "p"
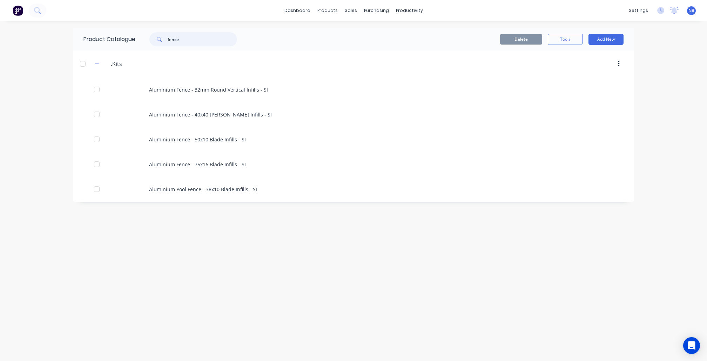
drag, startPoint x: 209, startPoint y: 40, endPoint x: 116, endPoint y: 34, distance: 93.9
click at [124, 36] on div "Product Catalogue fence" at bounding box center [164, 39] width 182 height 22
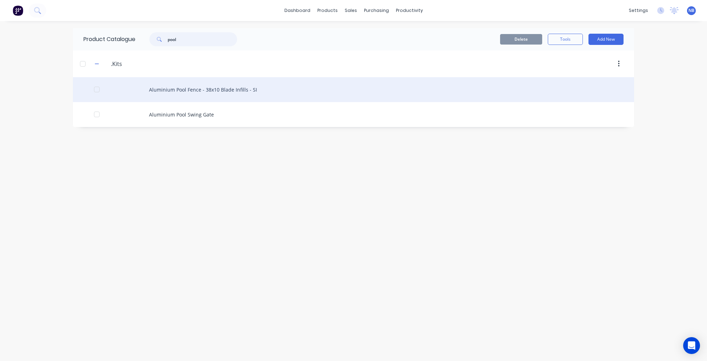
type input "pool"
click at [204, 90] on div "Aluminium Pool Fence - 38x10 Blade Infills - SI" at bounding box center [353, 89] width 561 height 25
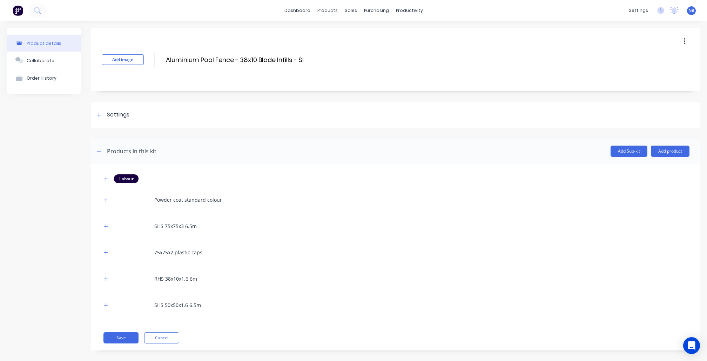
scroll to position [7, 0]
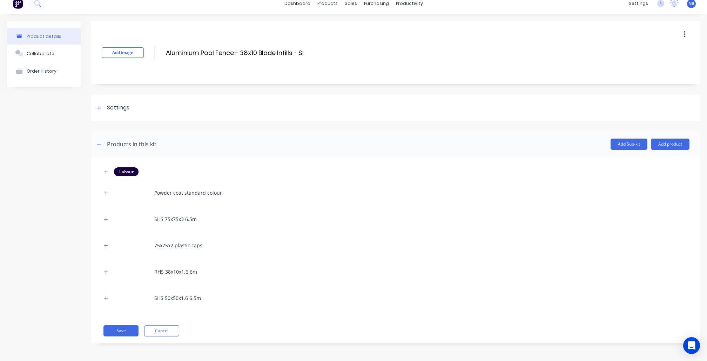
click at [677, 37] on button "button" at bounding box center [685, 34] width 16 height 13
click at [668, 55] on span "Duplicate" at bounding box center [659, 52] width 53 height 7
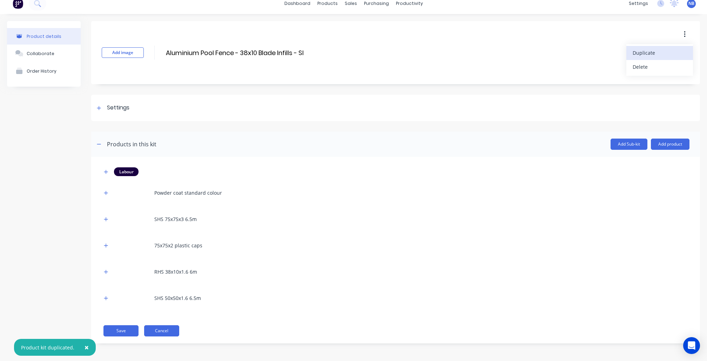
click at [153, 334] on button "Cancel" at bounding box center [161, 330] width 35 height 11
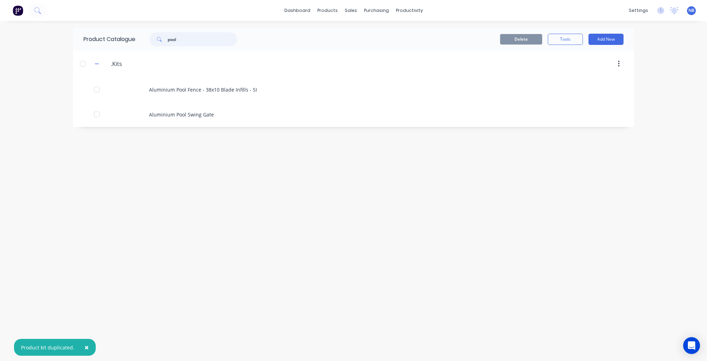
drag, startPoint x: 199, startPoint y: 40, endPoint x: 194, endPoint y: 39, distance: 5.7
click at [194, 39] on input "pool" at bounding box center [202, 39] width 69 height 14
type input "pool"
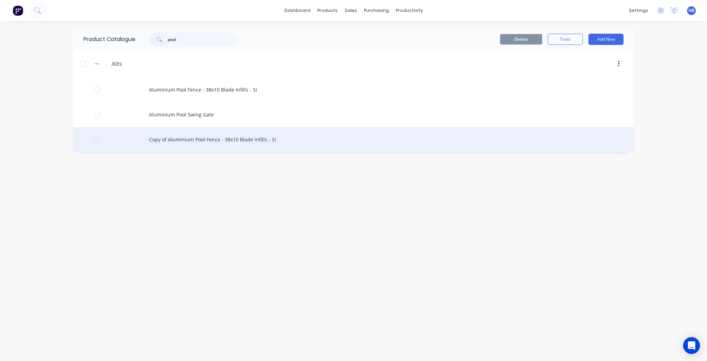
click at [189, 139] on div "Copy of Aluminium Pool Fence - 38x10 Blade Infills - SI" at bounding box center [353, 139] width 561 height 25
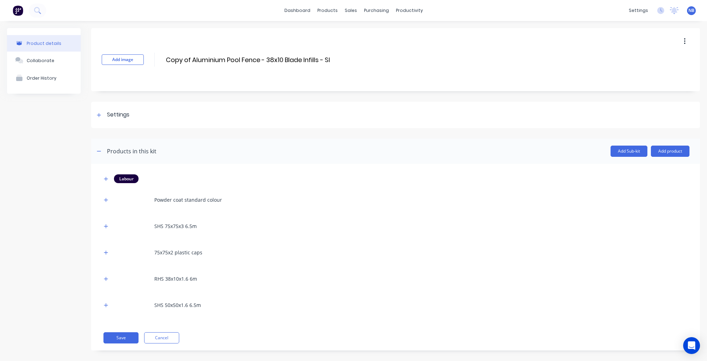
drag, startPoint x: 190, startPoint y: 59, endPoint x: 146, endPoint y: 58, distance: 44.2
click at [144, 58] on div "Add image Copy of Aluminium Pool Fence - 38x10 Blade Infills - SI Copy of Alumi…" at bounding box center [395, 59] width 609 height 63
click at [168, 58] on input "Aluminium Pool Fence - 38x10 Blade Infills - SI" at bounding box center [236, 60] width 143 height 10
click at [245, 60] on input "Aluminium Pool Fence - 38x10 Blade Infills - SI" at bounding box center [235, 60] width 141 height 10
click at [257, 56] on input "Aluminium Pool Fence - 38x10 Blade Infills - SI" at bounding box center [235, 60] width 141 height 10
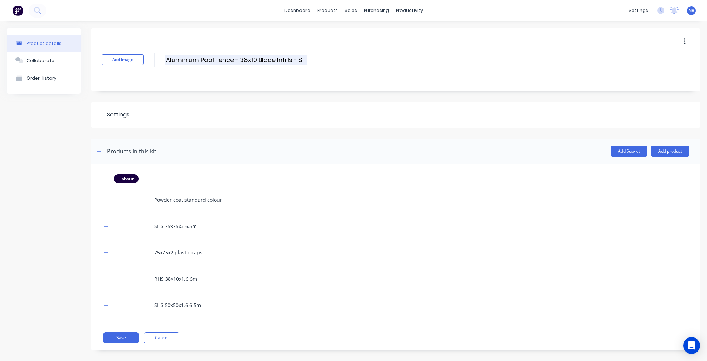
click at [267, 57] on input "Aluminium Pool Fence - 38x10 Blade Infills - SI" at bounding box center [235, 60] width 141 height 10
type input "Aluminium Pool Fence - 38x10 Blade Infills - SI"
click at [79, 209] on div "Product details Collaborate Order History" at bounding box center [44, 194] width 74 height 333
click at [626, 154] on button "Add Sub-kit" at bounding box center [629, 151] width 37 height 11
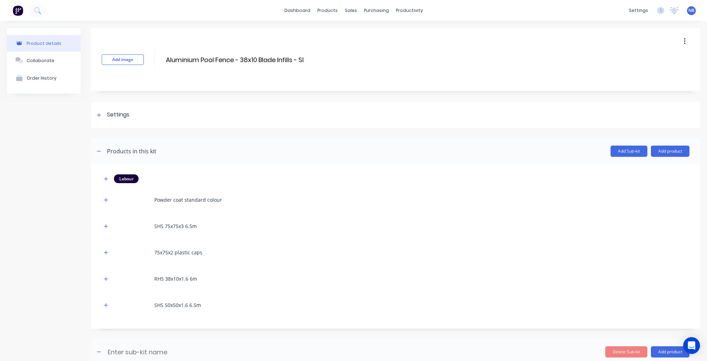
scroll to position [60, 0]
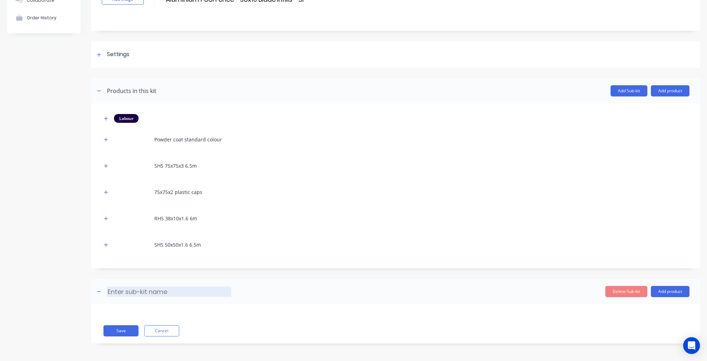
click at [163, 289] on input at bounding box center [169, 292] width 124 height 10
type input "per sqm"
click at [651, 289] on button "Add product" at bounding box center [670, 291] width 39 height 11
click at [634, 312] on div "Product catalogue" at bounding box center [656, 309] width 54 height 10
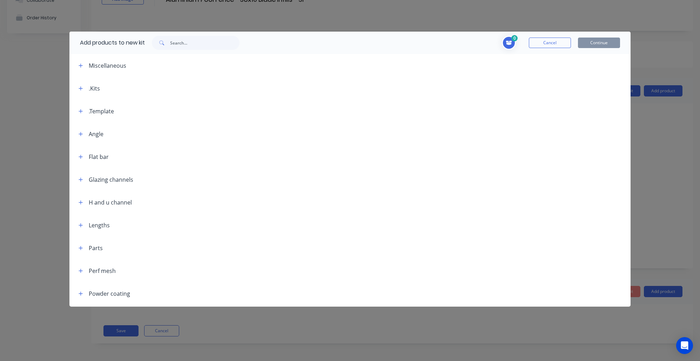
drag, startPoint x: 556, startPoint y: 44, endPoint x: 576, endPoint y: 179, distance: 135.8
click at [556, 44] on button "Cancel" at bounding box center [550, 43] width 42 height 11
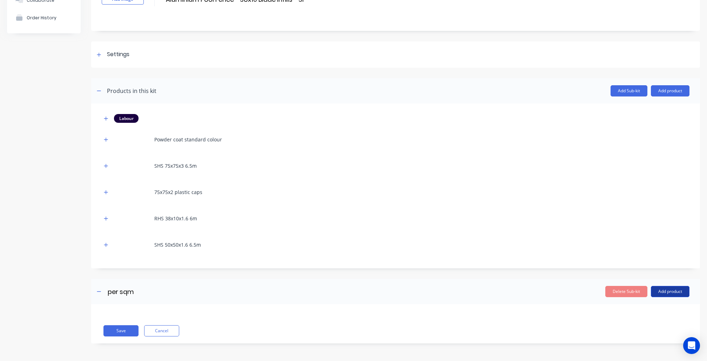
click at [662, 295] on button "Add product" at bounding box center [670, 291] width 39 height 11
click at [636, 322] on div "Labour" at bounding box center [656, 324] width 54 height 10
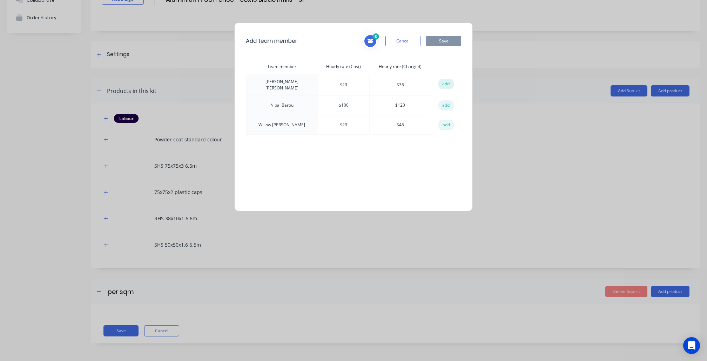
drag, startPoint x: 435, startPoint y: 79, endPoint x: 438, endPoint y: 82, distance: 4.5
click at [435, 79] on td "add" at bounding box center [445, 84] width 29 height 20
click at [440, 83] on button "add" at bounding box center [445, 84] width 15 height 11
click at [448, 104] on button "add" at bounding box center [445, 105] width 15 height 11
click at [447, 125] on button "add" at bounding box center [445, 125] width 15 height 11
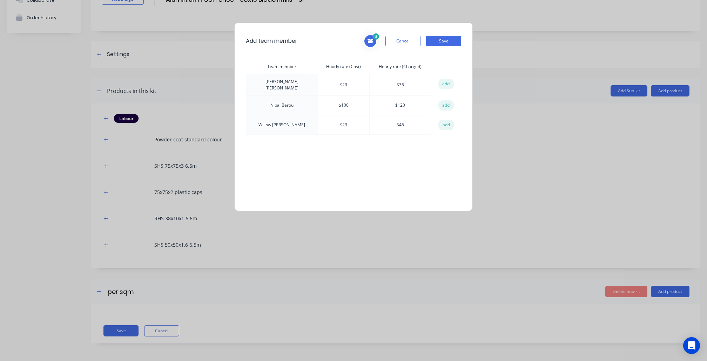
click at [462, 40] on div "Add team member 3 Jimmy Dalton Hourly rate (Cost): $ 23 Hourly rate (Charged): …" at bounding box center [353, 116] width 239 height 189
click at [448, 40] on button "Save" at bounding box center [443, 41] width 35 height 11
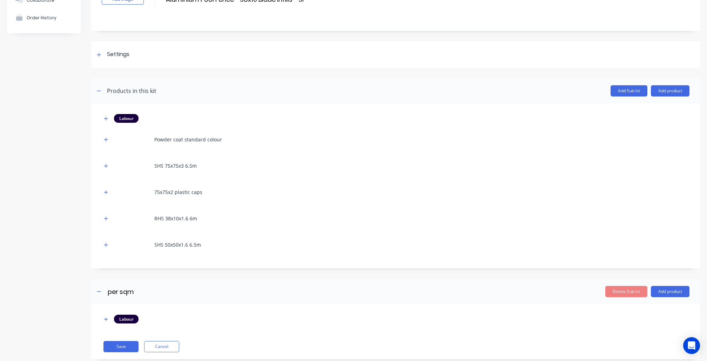
scroll to position [76, 0]
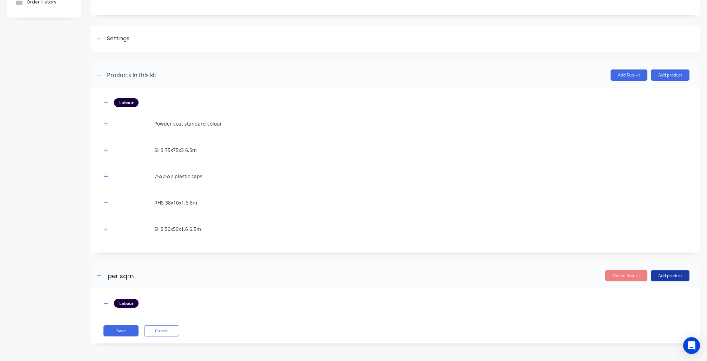
click at [651, 277] on button "Add product" at bounding box center [670, 275] width 39 height 11
click at [623, 290] on button "Product catalogue" at bounding box center [656, 294] width 67 height 14
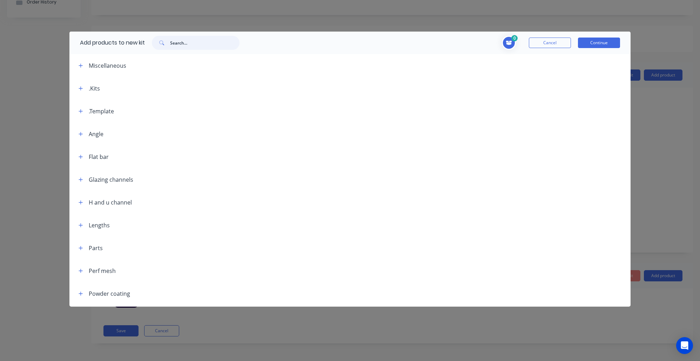
click at [236, 42] on input "text" at bounding box center [204, 43] width 69 height 14
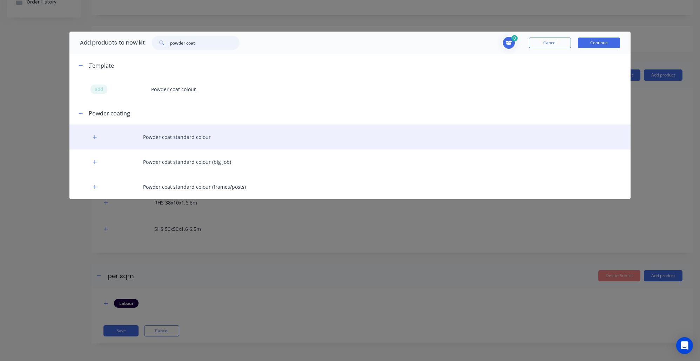
type input "powder coat"
click at [176, 140] on div "Powder coat standard colour" at bounding box center [349, 137] width 561 height 25
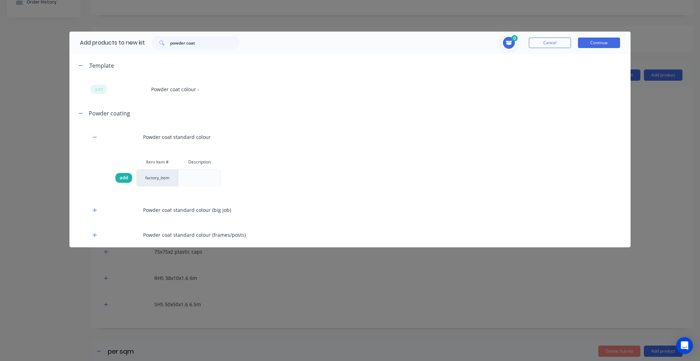
click at [130, 177] on div "add" at bounding box center [123, 178] width 17 height 10
click at [600, 45] on button "Continue" at bounding box center [599, 43] width 42 height 11
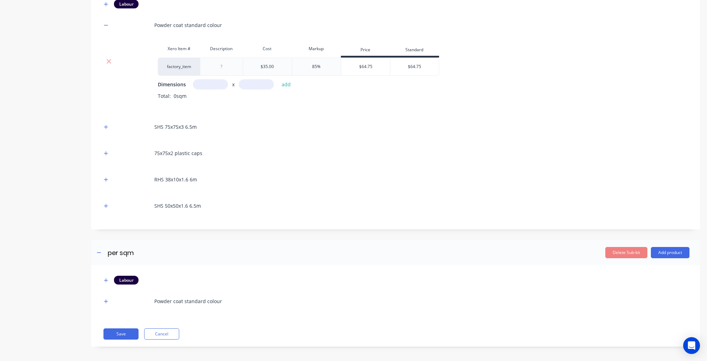
scroll to position [176, 0]
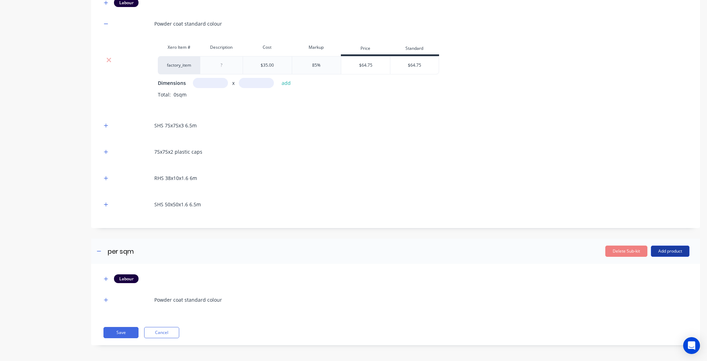
click at [660, 250] on button "Add product" at bounding box center [670, 251] width 39 height 11
click at [644, 268] on div "Product catalogue" at bounding box center [656, 269] width 54 height 10
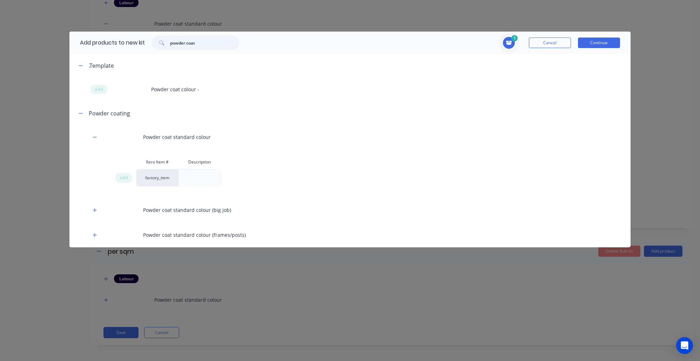
drag, startPoint x: 214, startPoint y: 41, endPoint x: 89, endPoint y: 22, distance: 126.7
click at [89, 22] on div "Add products to new kit powder coat 1 Powder coat standard colour Description C…" at bounding box center [350, 180] width 700 height 361
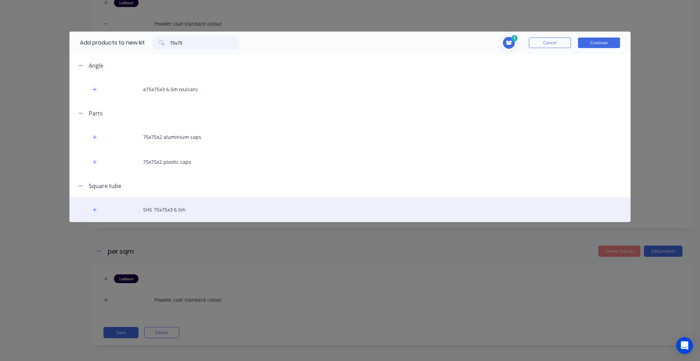
type input "75x75"
click at [177, 208] on div "SHS 75x75x3 6.5m" at bounding box center [349, 209] width 561 height 25
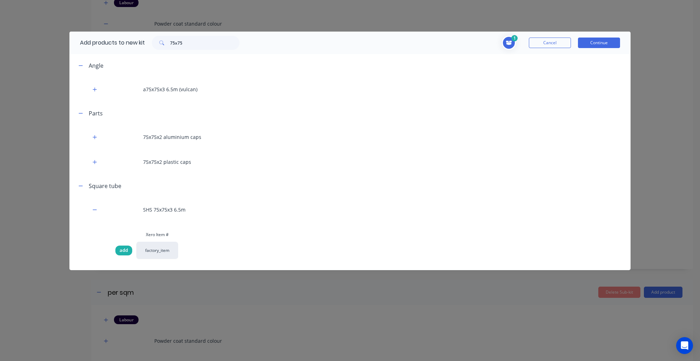
click at [128, 250] on span "add" at bounding box center [124, 250] width 8 height 7
click at [613, 39] on button "Continue" at bounding box center [599, 43] width 42 height 11
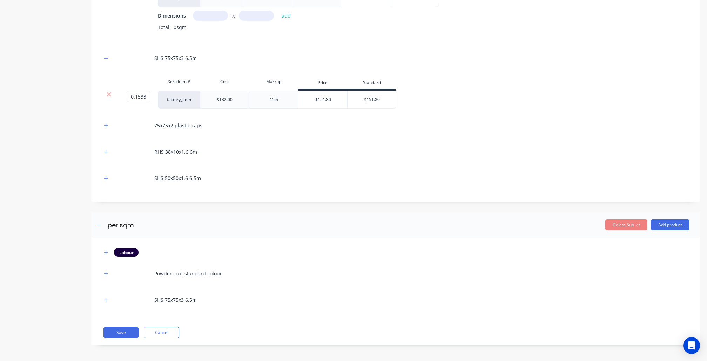
scroll to position [245, 0]
click at [672, 226] on button "Add product" at bounding box center [670, 223] width 39 height 11
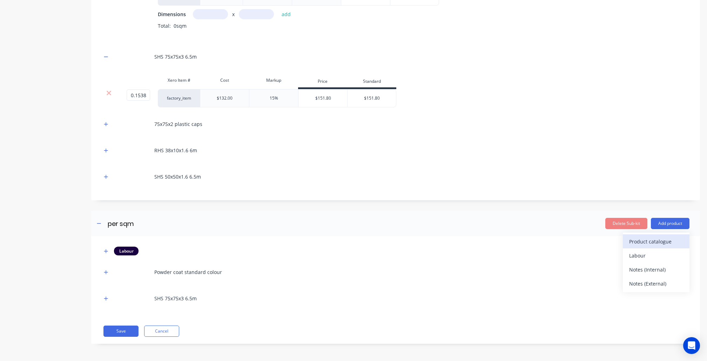
click at [662, 247] on button "Product catalogue" at bounding box center [656, 241] width 67 height 14
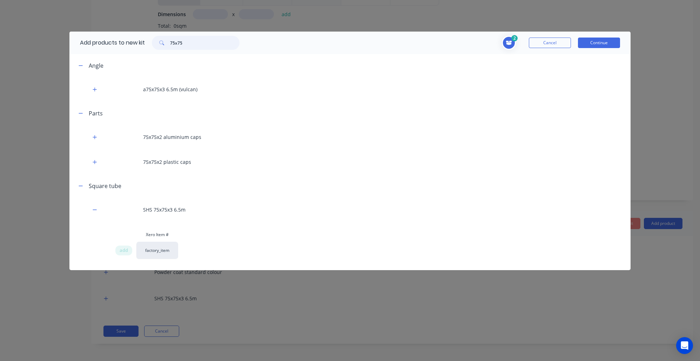
click at [199, 44] on input "75x75" at bounding box center [204, 43] width 69 height 14
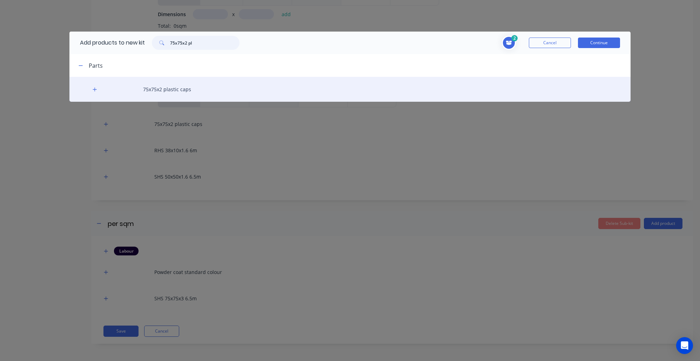
type input "75x75x2 pl"
click at [208, 90] on div "75x75x2 plastic caps" at bounding box center [349, 89] width 561 height 25
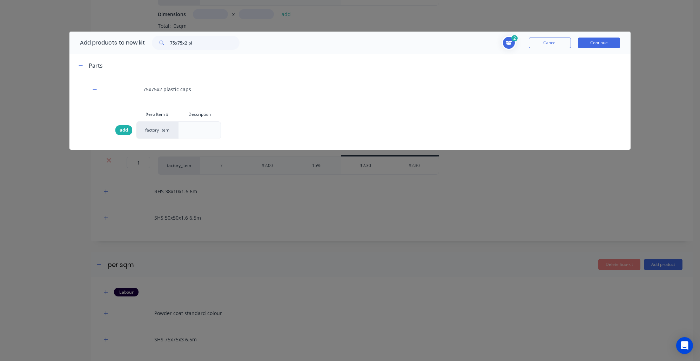
click at [120, 132] on span "add" at bounding box center [124, 130] width 8 height 7
click at [600, 45] on button "Continue" at bounding box center [599, 43] width 42 height 11
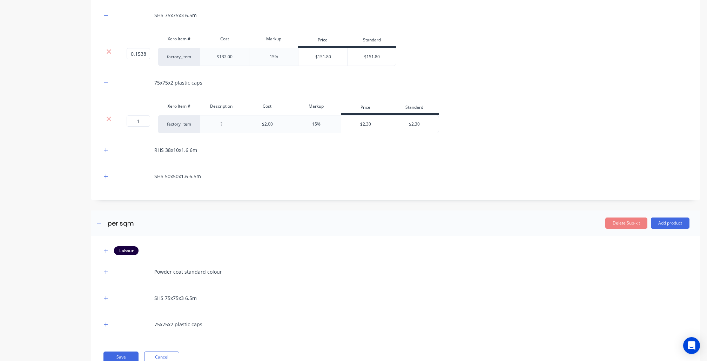
scroll to position [313, 0]
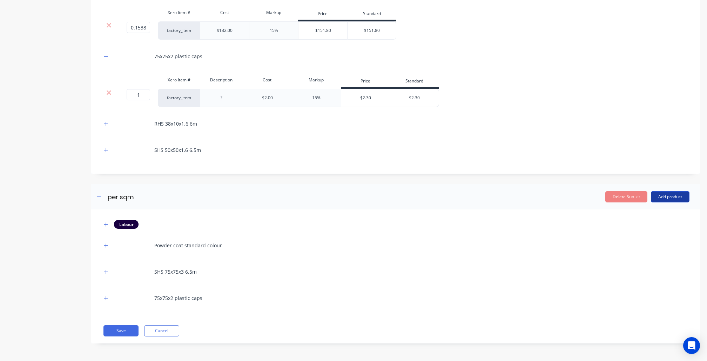
click at [659, 200] on button "Add product" at bounding box center [670, 196] width 39 height 11
click at [645, 219] on div "Product catalogue" at bounding box center [656, 215] width 54 height 10
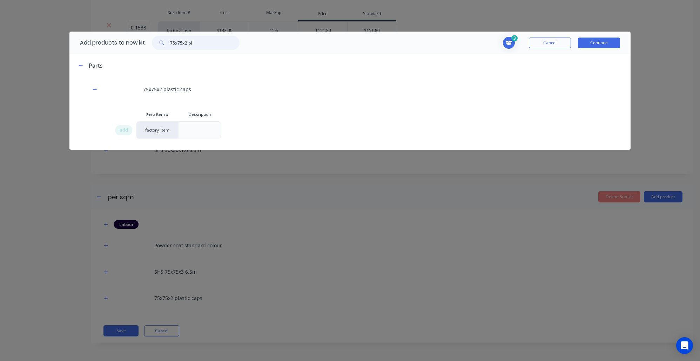
drag, startPoint x: 136, startPoint y: 38, endPoint x: 46, endPoint y: 20, distance: 92.0
click at [46, 20] on div "Add products to new kit 75x75x2 pl 3 Powder coat standard colour Description 1 …" at bounding box center [350, 180] width 700 height 361
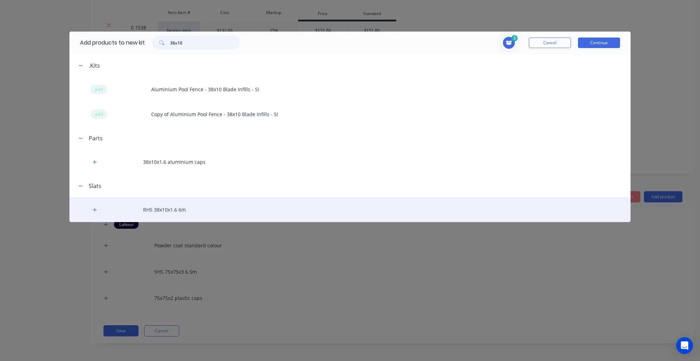
type input "38x10"
click at [173, 205] on div "RHS 38x10x1.6 6m" at bounding box center [349, 209] width 561 height 25
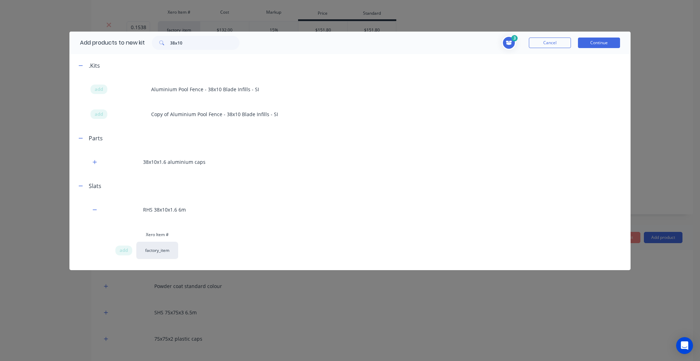
drag, startPoint x: 119, startPoint y: 252, endPoint x: 132, endPoint y: 247, distance: 13.8
click at [120, 252] on div "add" at bounding box center [123, 251] width 17 height 10
click at [608, 41] on button "Continue" at bounding box center [599, 43] width 42 height 11
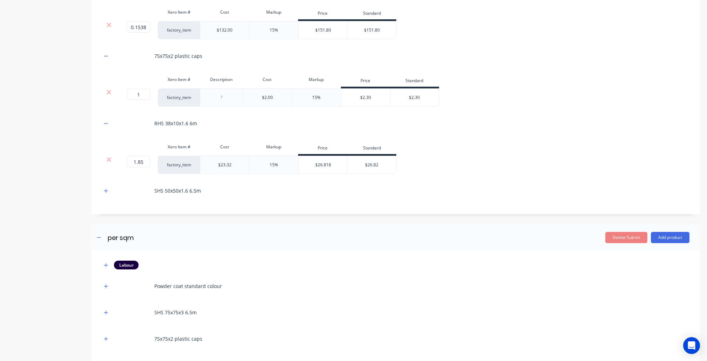
scroll to position [380, 0]
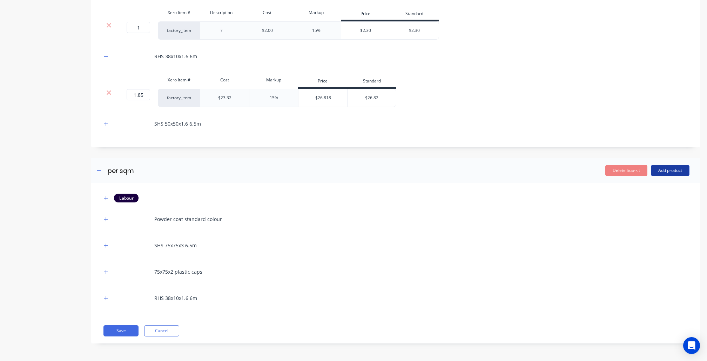
click at [651, 171] on button "Add product" at bounding box center [670, 170] width 39 height 11
click at [639, 183] on div "Product catalogue" at bounding box center [656, 188] width 54 height 10
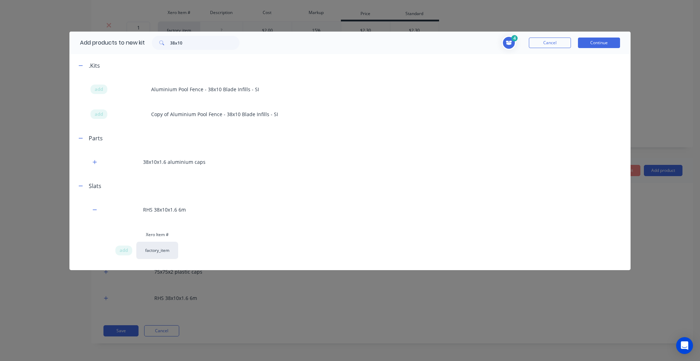
click at [208, 49] on div "Add products to new kit 38x10" at bounding box center [157, 43] width 177 height 22
drag, startPoint x: 208, startPoint y: 47, endPoint x: 161, endPoint y: 41, distance: 48.1
click at [168, 41] on div "38x10" at bounding box center [196, 43] width 88 height 14
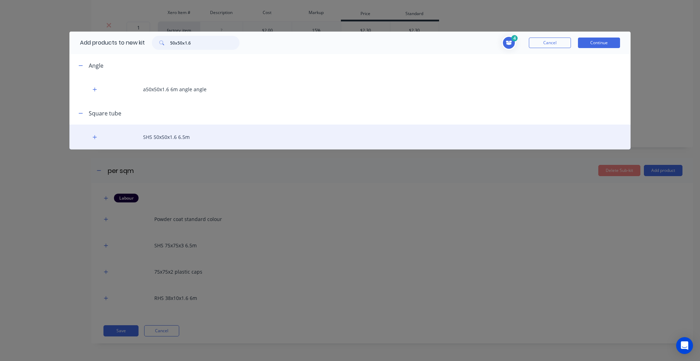
type input "50x50x1.6"
click at [218, 132] on div "SHS 50x50x1.6 6.5m" at bounding box center [349, 137] width 561 height 25
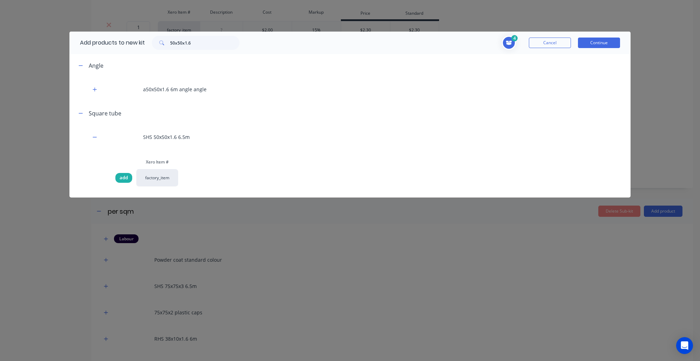
click at [125, 179] on span "add" at bounding box center [124, 177] width 8 height 7
click at [607, 44] on button "Continue" at bounding box center [599, 43] width 42 height 11
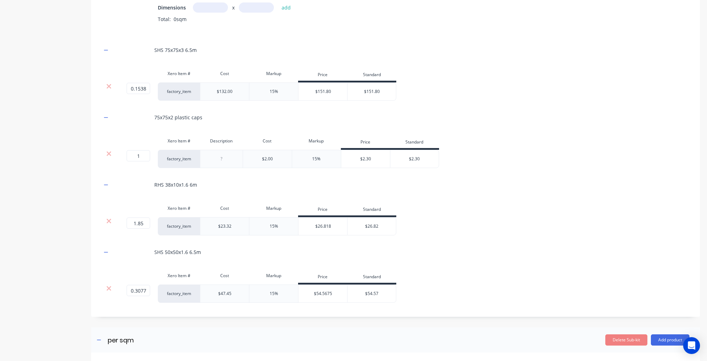
scroll to position [201, 0]
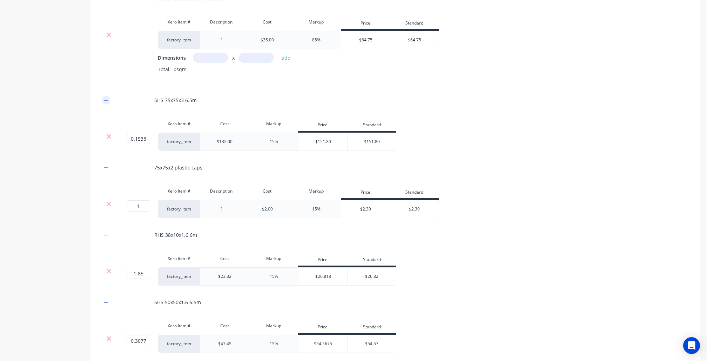
click at [104, 101] on icon "button" at bounding box center [106, 100] width 4 height 5
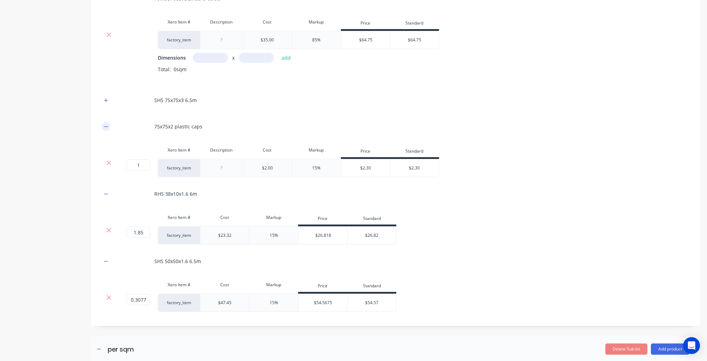
click at [103, 126] on button "button" at bounding box center [106, 126] width 9 height 9
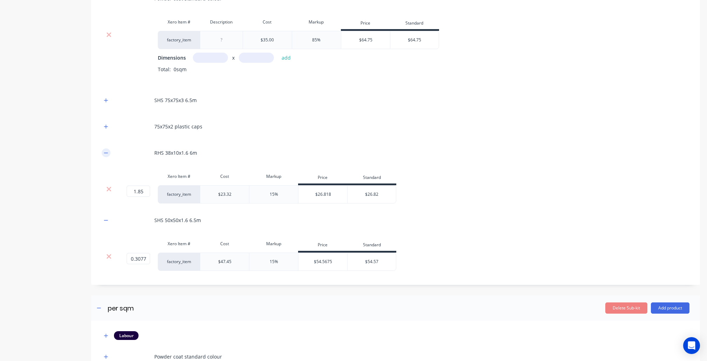
click at [105, 151] on icon "button" at bounding box center [106, 152] width 4 height 5
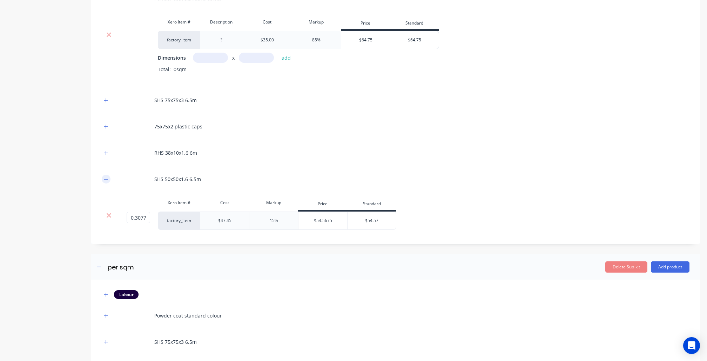
click at [108, 178] on icon "button" at bounding box center [106, 179] width 4 height 5
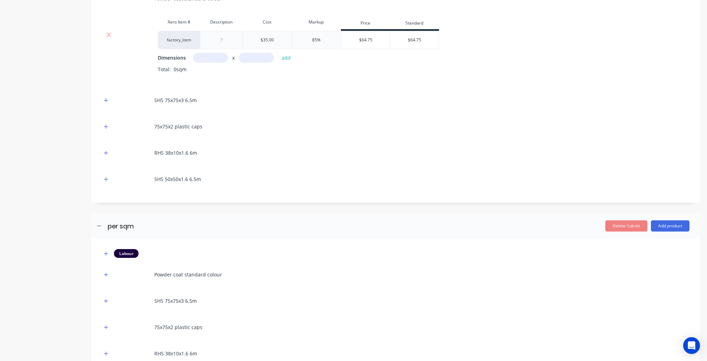
scroll to position [152, 0]
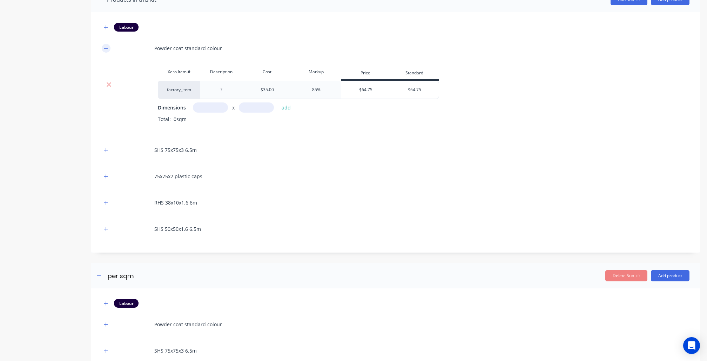
click at [104, 48] on icon "button" at bounding box center [106, 48] width 4 height 5
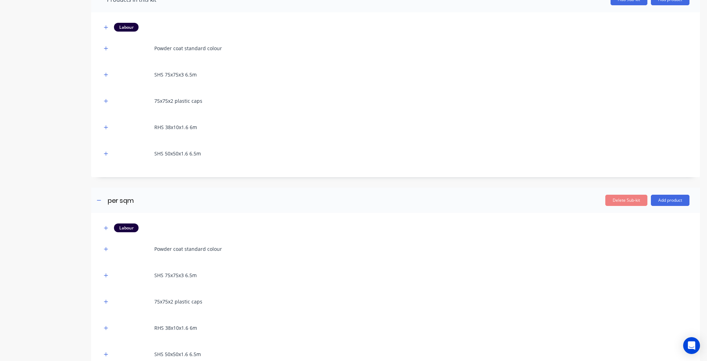
scroll to position [101, 0]
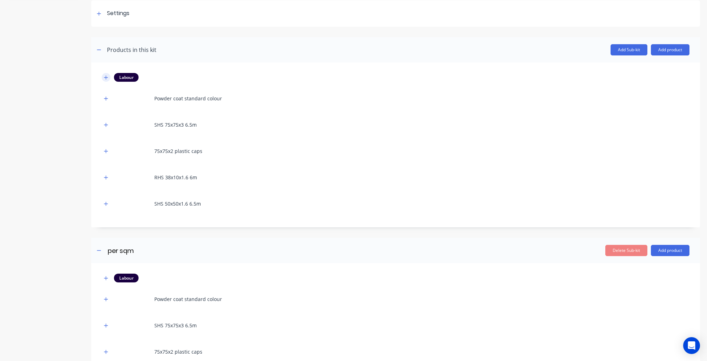
click at [105, 79] on icon "button" at bounding box center [106, 77] width 4 height 5
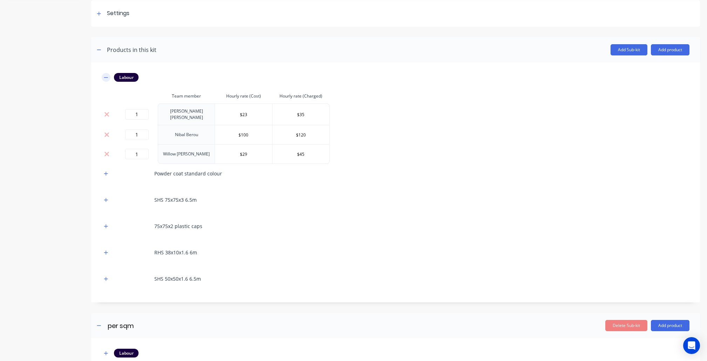
click at [106, 78] on icon "button" at bounding box center [106, 77] width 4 height 5
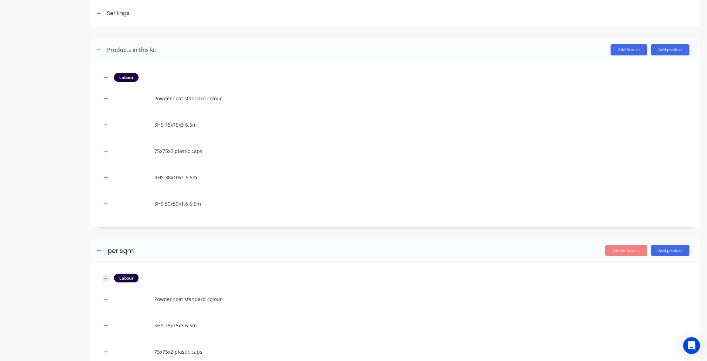
click at [107, 274] on button "button" at bounding box center [106, 278] width 9 height 9
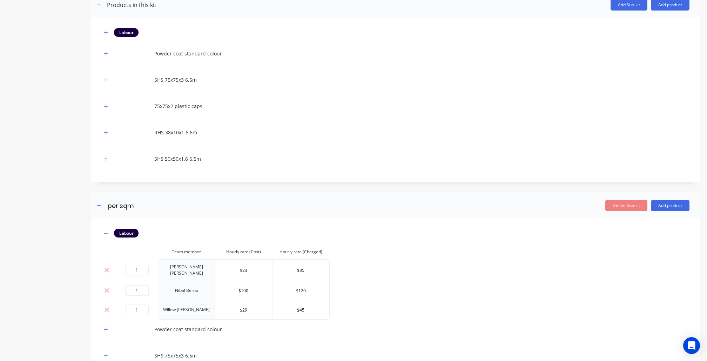
scroll to position [148, 0]
click at [107, 228] on button "button" at bounding box center [106, 231] width 9 height 9
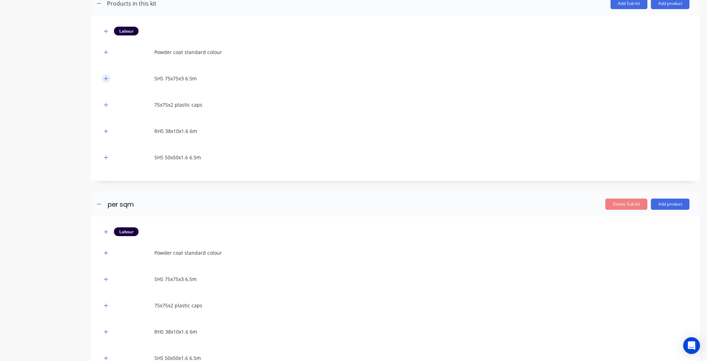
click at [106, 74] on button "button" at bounding box center [106, 78] width 9 height 9
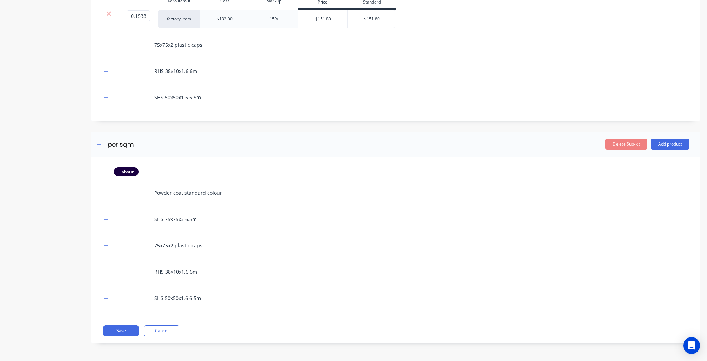
scroll to position [145, 0]
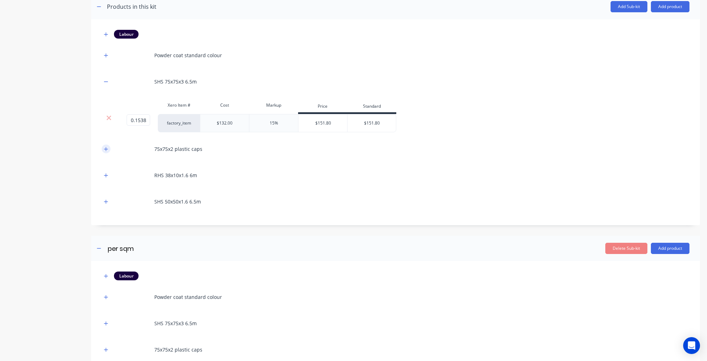
click at [107, 147] on icon "button" at bounding box center [106, 149] width 4 height 5
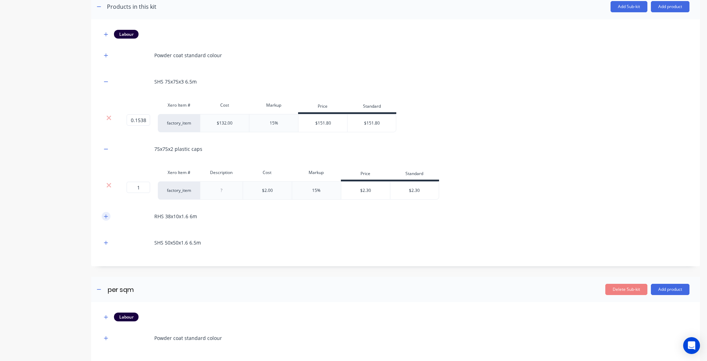
click at [107, 215] on icon "button" at bounding box center [106, 216] width 4 height 5
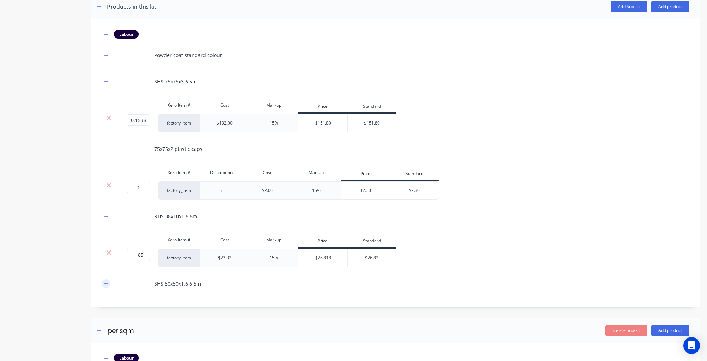
click at [107, 284] on icon "button" at bounding box center [106, 283] width 4 height 5
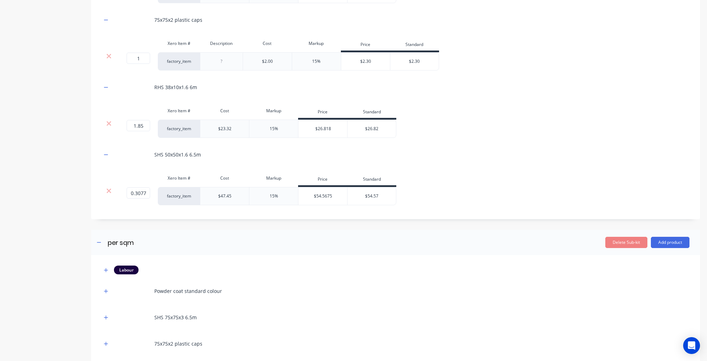
scroll to position [318, 0]
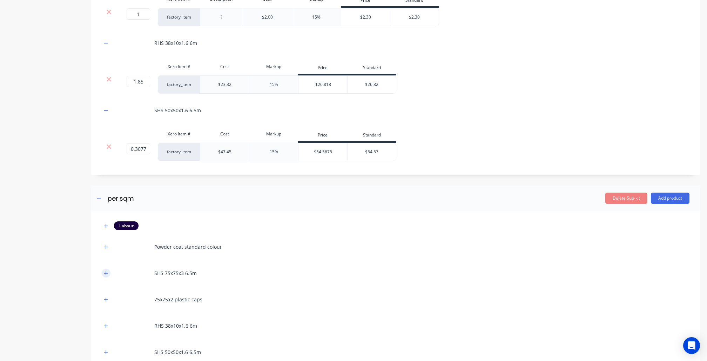
click at [108, 270] on div at bounding box center [106, 273] width 9 height 9
click at [105, 262] on div "Labour Powder coat standard colour SHS 75x75x3 6.5m 75x75x2 plastic caps RHS 38…" at bounding box center [396, 291] width 588 height 140
drag, startPoint x: 109, startPoint y: 274, endPoint x: 106, endPoint y: 288, distance: 14.8
click at [109, 274] on button "button" at bounding box center [106, 273] width 9 height 9
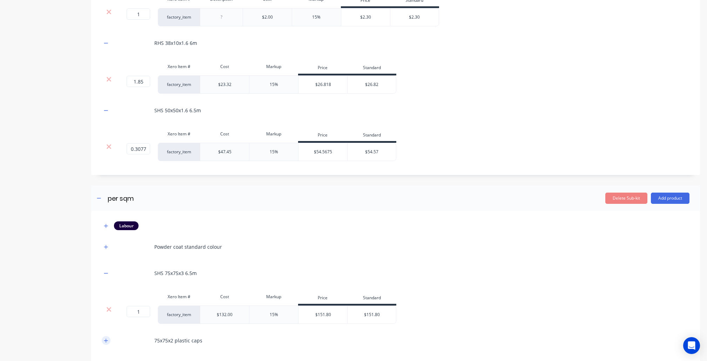
click at [107, 345] on button "button" at bounding box center [106, 340] width 9 height 9
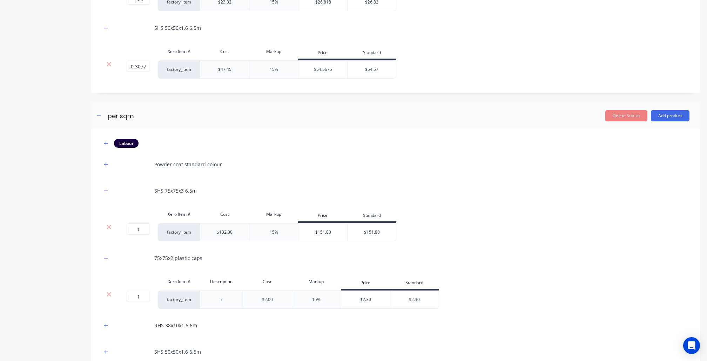
scroll to position [455, 0]
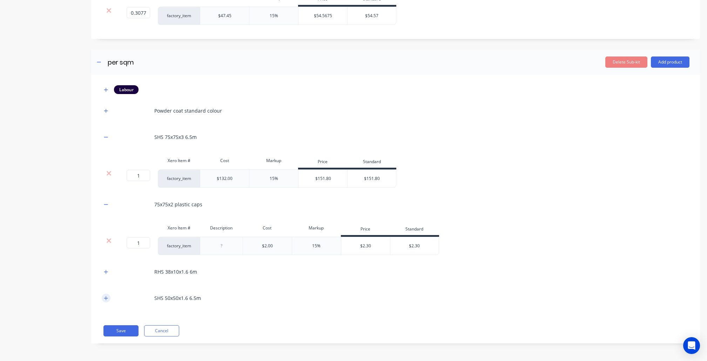
click at [107, 297] on icon "button" at bounding box center [106, 298] width 4 height 5
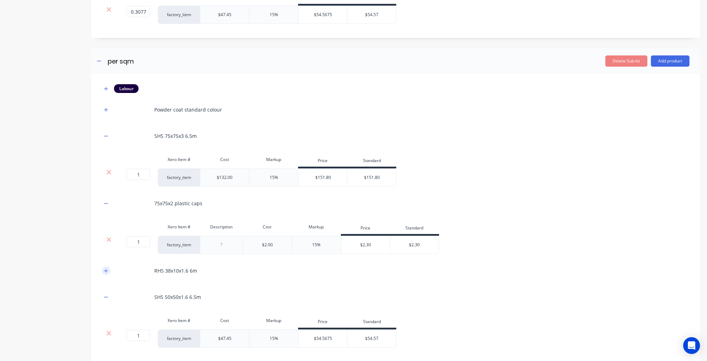
click at [105, 273] on icon "button" at bounding box center [106, 270] width 4 height 5
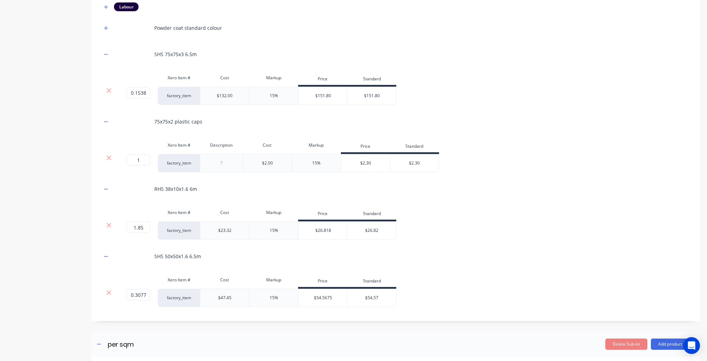
scroll to position [222, 0]
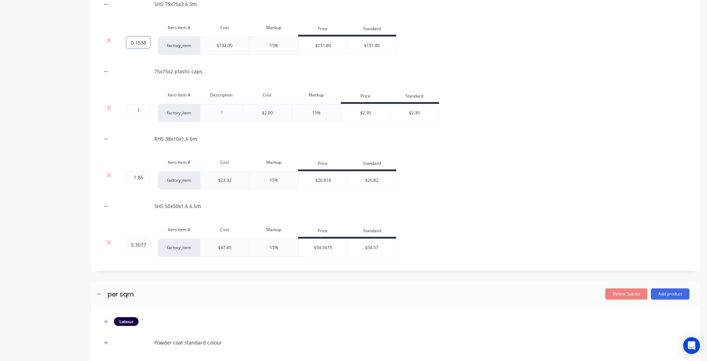
drag, startPoint x: 142, startPoint y: 41, endPoint x: 142, endPoint y: 48, distance: 7.0
click at [142, 41] on input "0.1538" at bounding box center [139, 42] width 24 height 11
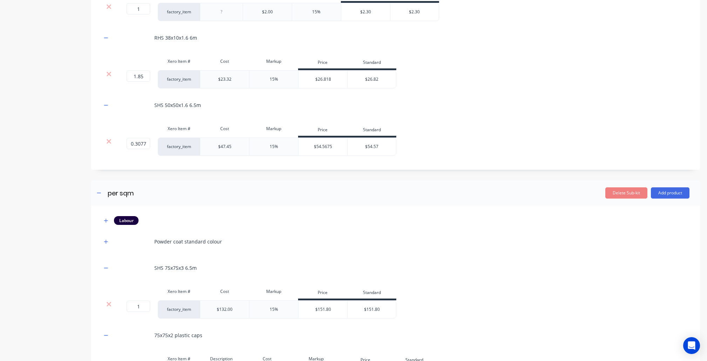
scroll to position [330, 0]
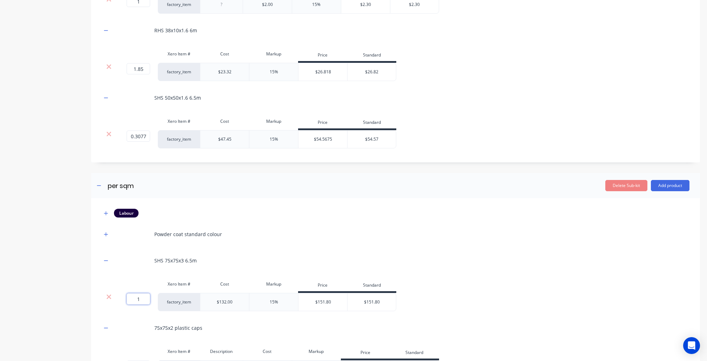
click at [146, 301] on input "1" at bounding box center [139, 298] width 24 height 11
drag, startPoint x: 146, startPoint y: 301, endPoint x: 122, endPoint y: 292, distance: 25.4
click at [127, 294] on div "1 1 ?" at bounding box center [129, 298] width 16 height 11
paste input "0.1538"
type input "0.1538"
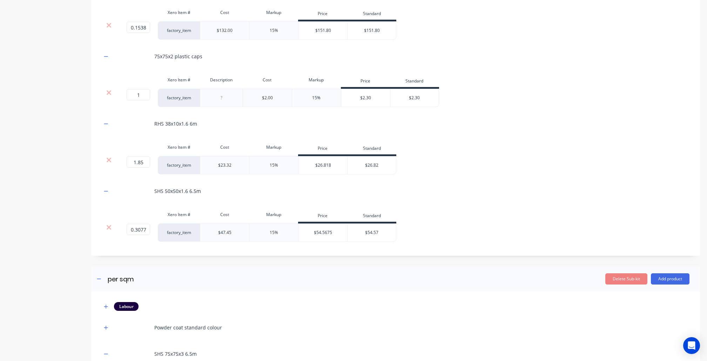
scroll to position [240, 0]
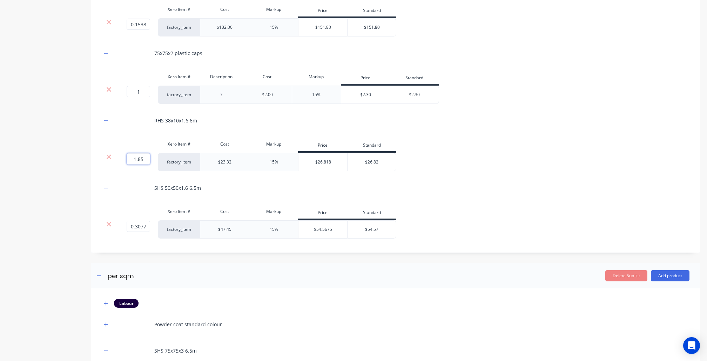
click at [138, 162] on input "1.85" at bounding box center [139, 158] width 24 height 11
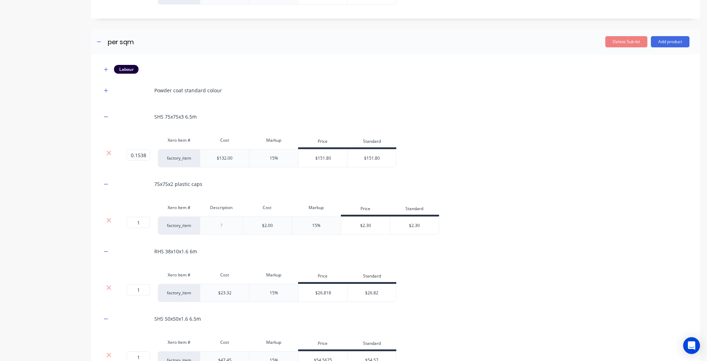
scroll to position [538, 0]
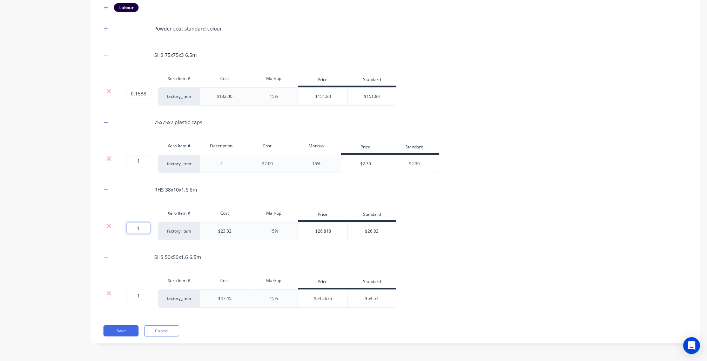
drag, startPoint x: 139, startPoint y: 229, endPoint x: 112, endPoint y: 225, distance: 27.4
click at [129, 227] on input "1" at bounding box center [139, 227] width 24 height 11
paste input ".85"
type input "1.85"
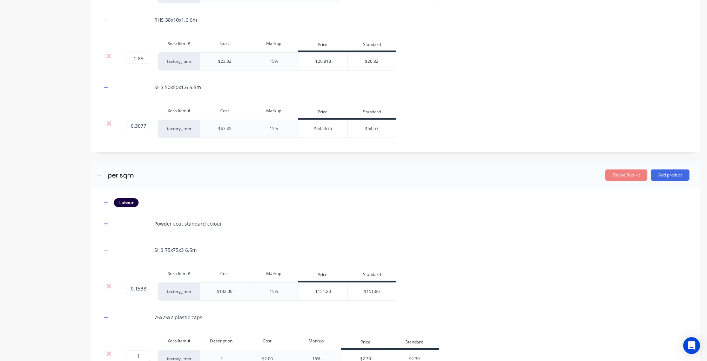
scroll to position [307, 0]
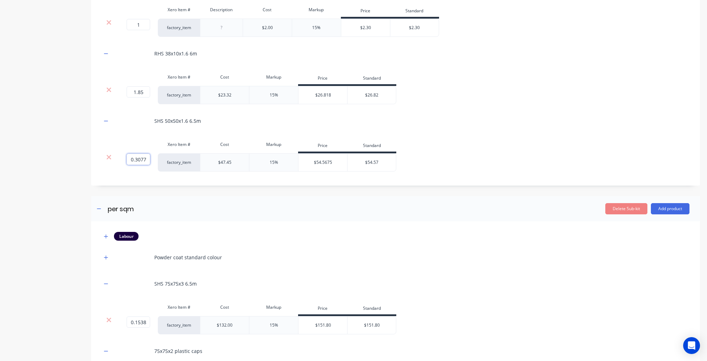
click at [138, 161] on input "0.3077" at bounding box center [139, 159] width 24 height 11
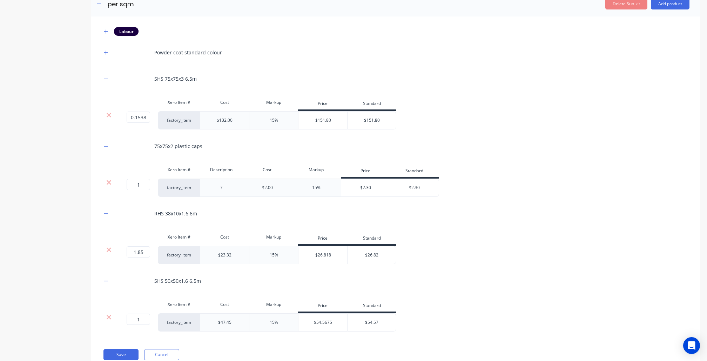
scroll to position [538, 0]
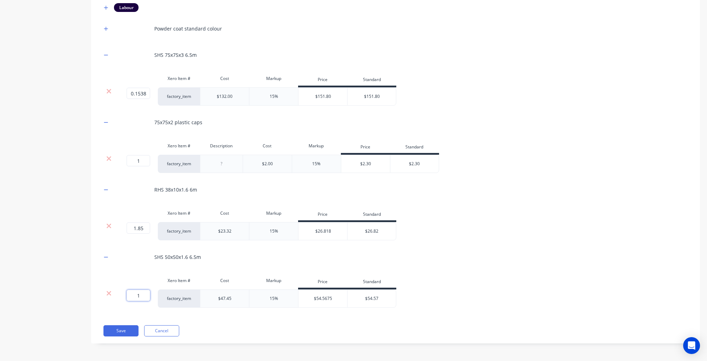
click at [143, 295] on input "1" at bounding box center [139, 295] width 24 height 11
paste input "0.3077"
type input "0.3077"
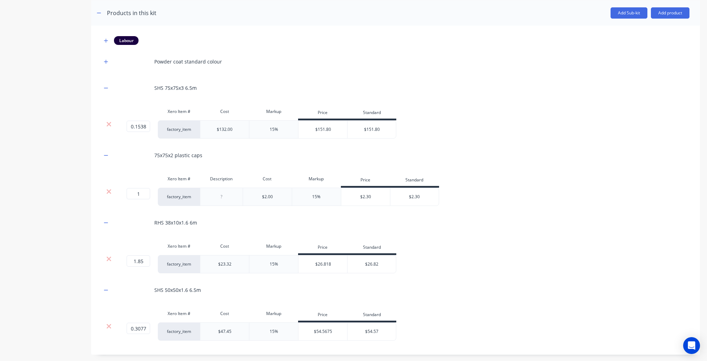
scroll to position [188, 0]
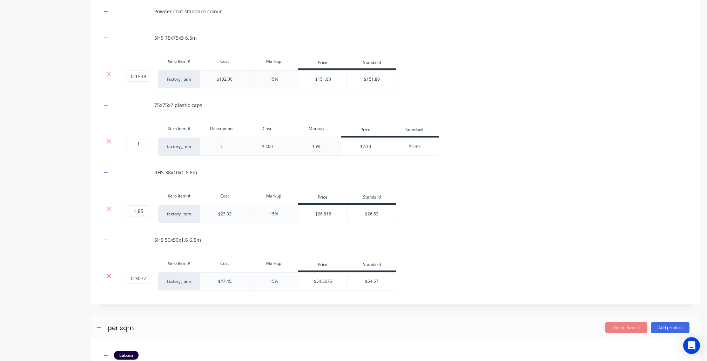
click at [108, 277] on icon at bounding box center [109, 276] width 5 height 5
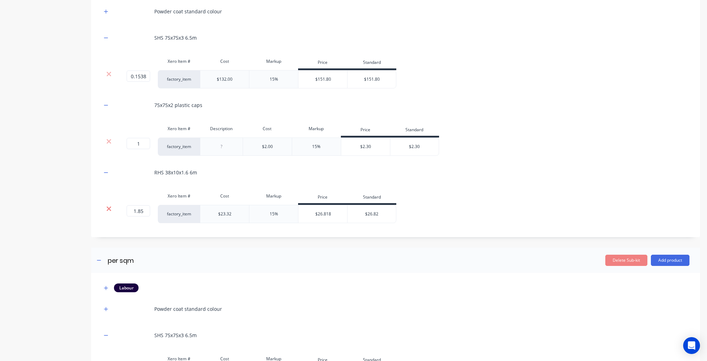
click at [106, 212] on icon at bounding box center [108, 208] width 5 height 7
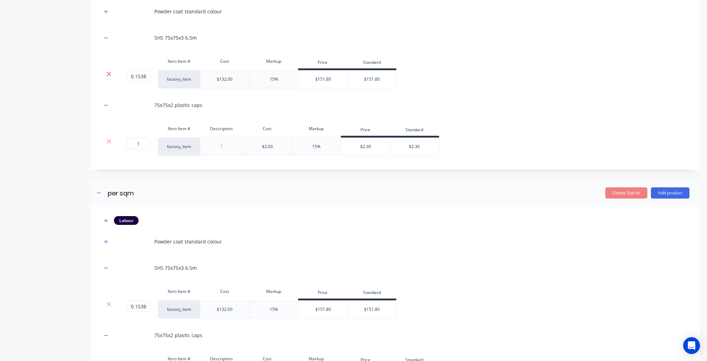
click at [108, 76] on icon at bounding box center [109, 74] width 5 height 5
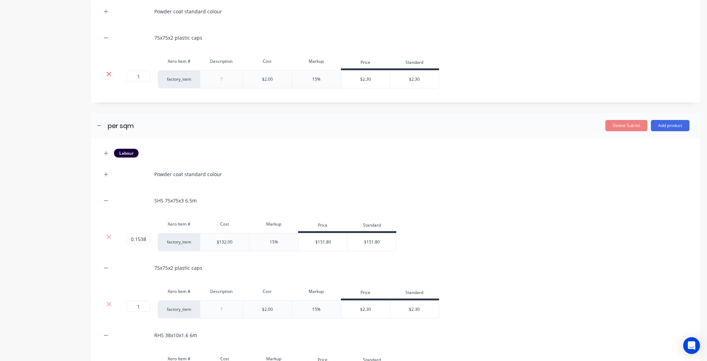
click at [109, 74] on icon at bounding box center [109, 74] width 5 height 5
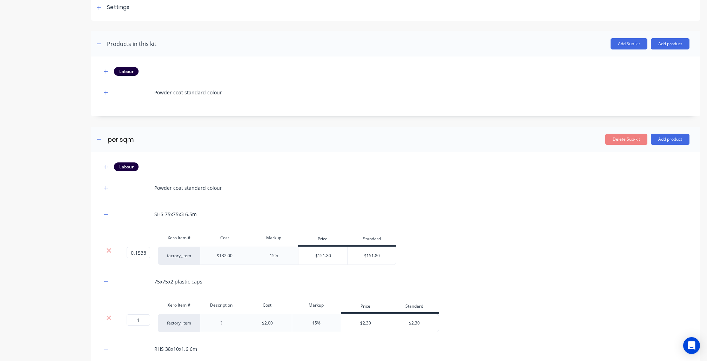
scroll to position [83, 0]
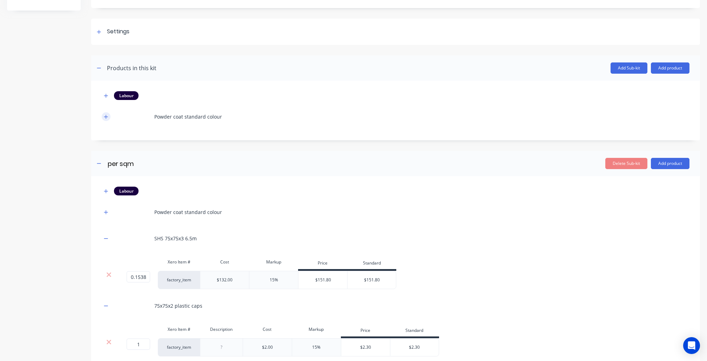
click at [100, 113] on div "Labour Powder coat standard colour" at bounding box center [395, 111] width 609 height 60
click at [110, 115] on button "button" at bounding box center [106, 116] width 9 height 9
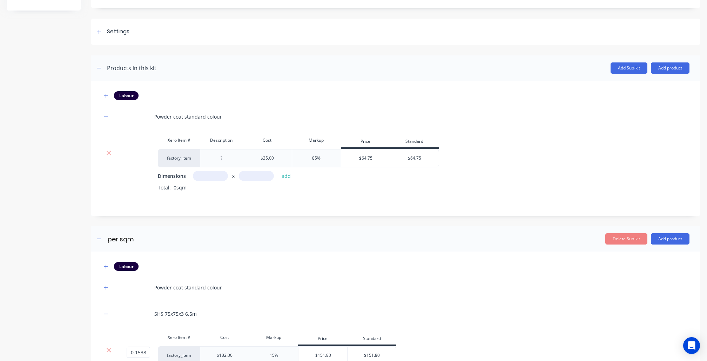
click at [110, 152] on icon at bounding box center [108, 152] width 5 height 7
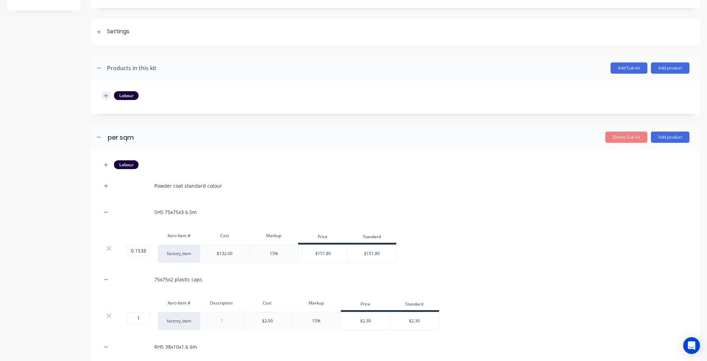
click at [104, 99] on button "button" at bounding box center [106, 95] width 9 height 9
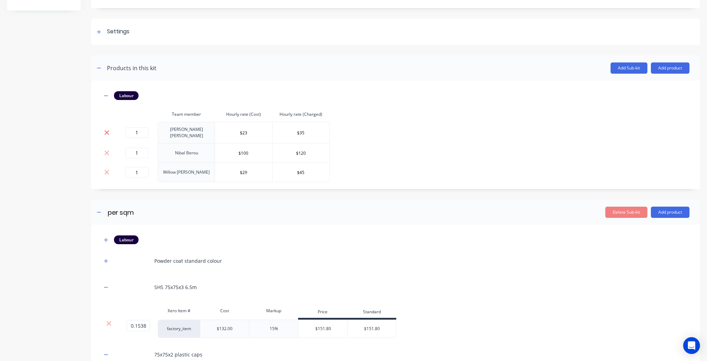
click at [108, 129] on icon at bounding box center [106, 132] width 5 height 7
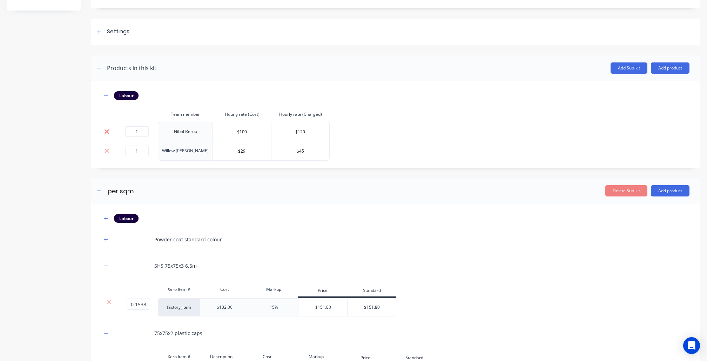
click at [108, 128] on icon at bounding box center [106, 131] width 5 height 7
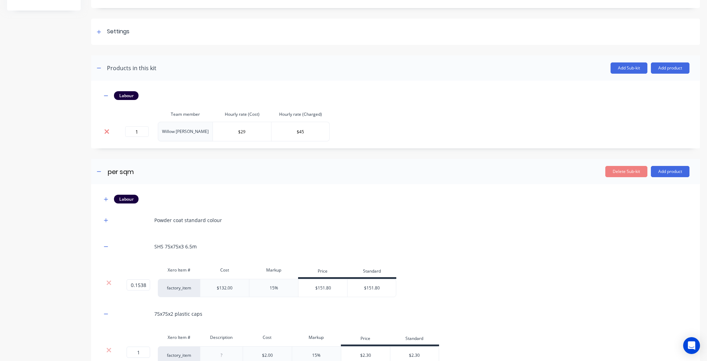
click at [108, 129] on icon at bounding box center [106, 131] width 5 height 7
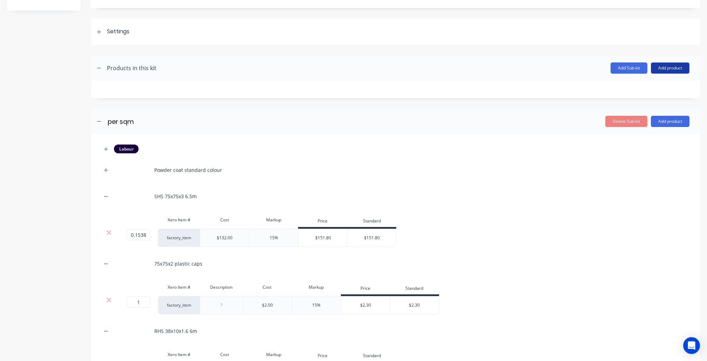
click at [663, 71] on button "Add product" at bounding box center [670, 67] width 39 height 11
click at [635, 86] on div "Product catalogue" at bounding box center [656, 86] width 54 height 10
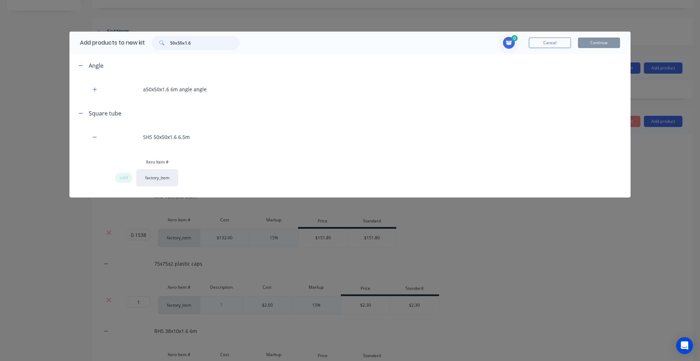
drag, startPoint x: 204, startPoint y: 42, endPoint x: 100, endPoint y: 23, distance: 106.3
click at [100, 23] on div "Add products to new kit 50x50x1.6 0 Cancel Continue Angle a50x50x1.6 6m angle a…" at bounding box center [350, 180] width 700 height 361
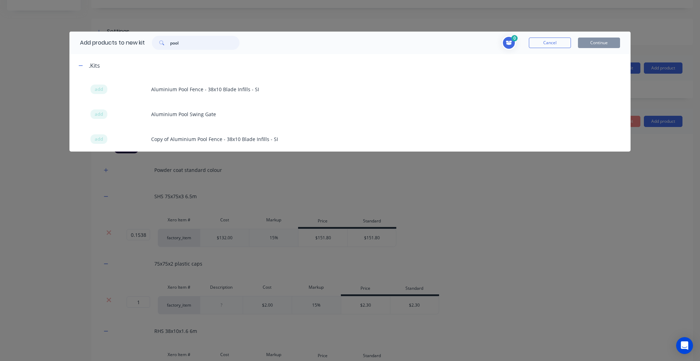
drag, startPoint x: 210, startPoint y: 42, endPoint x: 109, endPoint y: 41, distance: 101.7
click at [108, 41] on div "Add products to new kit pool" at bounding box center [157, 43] width 177 height 22
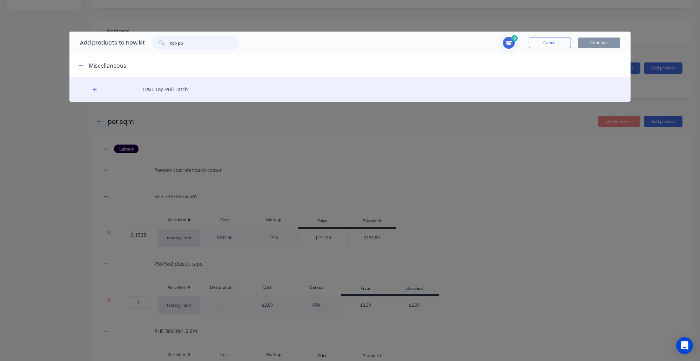
type input "top pu"
click at [185, 86] on div "D&D Top Pull Latch" at bounding box center [349, 89] width 561 height 25
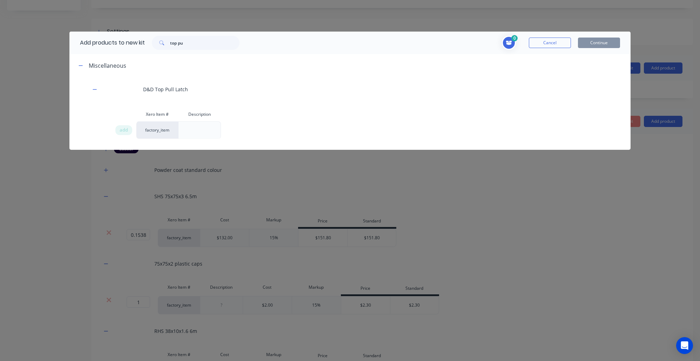
click at [114, 131] on div "Xero Item # Description add factory_item" at bounding box center [349, 125] width 561 height 37
click at [120, 128] on span "add" at bounding box center [124, 130] width 8 height 7
click at [550, 45] on button "Cancel" at bounding box center [550, 43] width 42 height 11
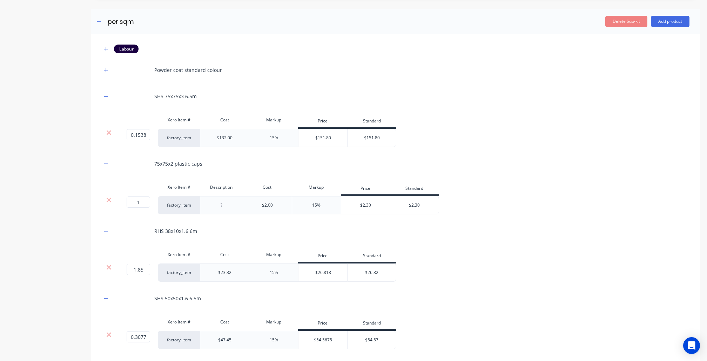
scroll to position [218, 0]
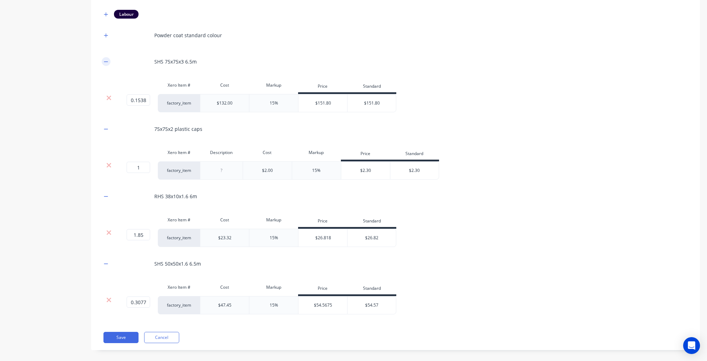
click at [103, 60] on button "button" at bounding box center [106, 61] width 9 height 9
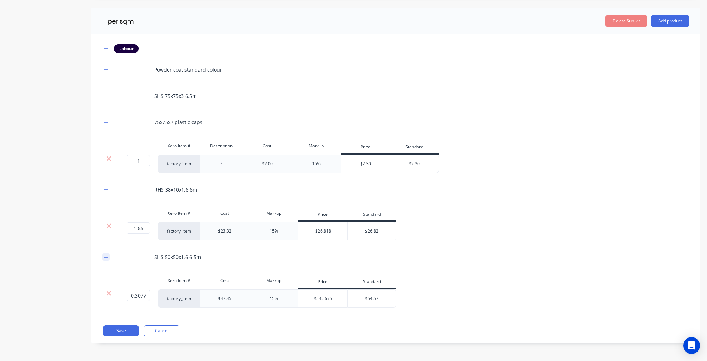
click at [109, 257] on button "button" at bounding box center [106, 257] width 9 height 9
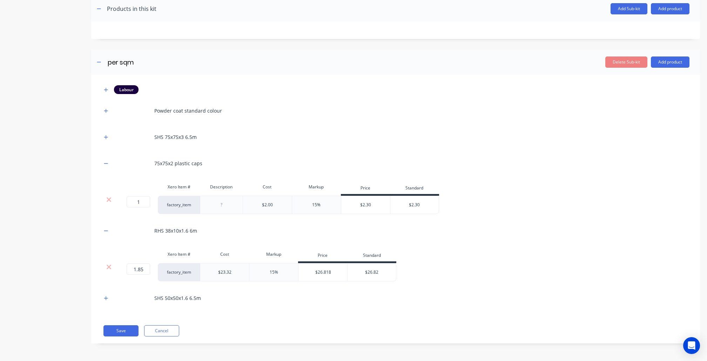
click at [104, 229] on icon "button" at bounding box center [106, 230] width 4 height 5
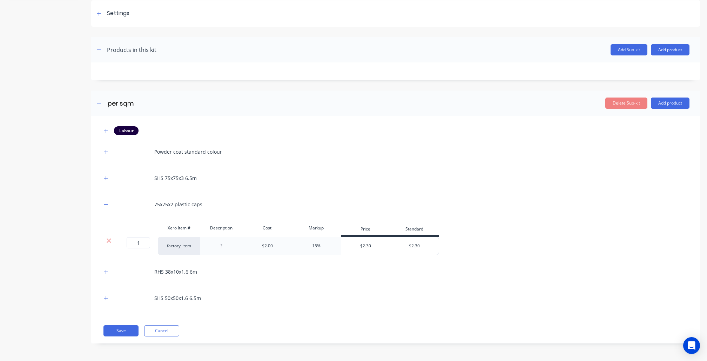
click at [105, 203] on icon "button" at bounding box center [106, 204] width 4 height 5
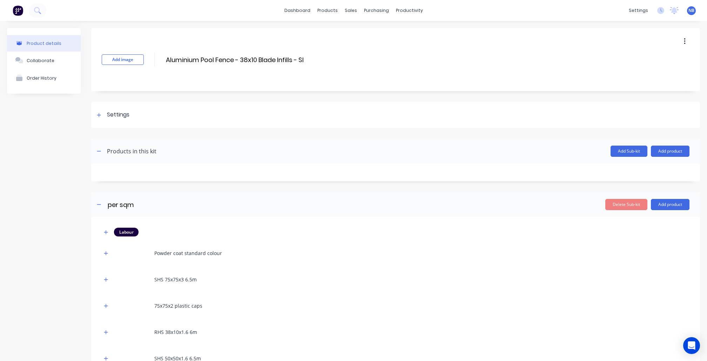
scroll to position [60, 0]
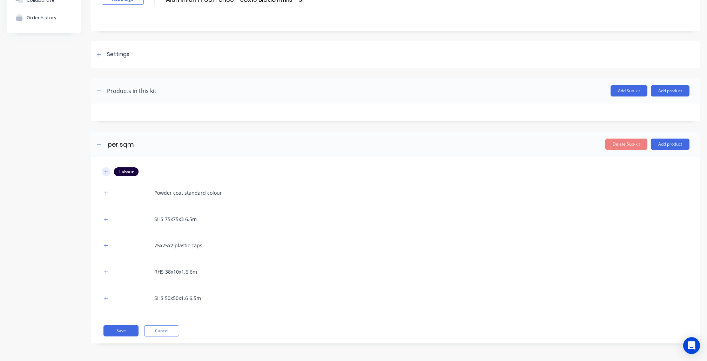
click at [104, 171] on icon "button" at bounding box center [106, 171] width 4 height 5
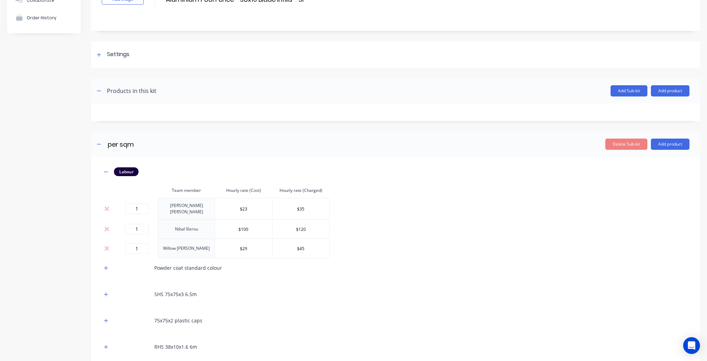
scroll to position [133, 0]
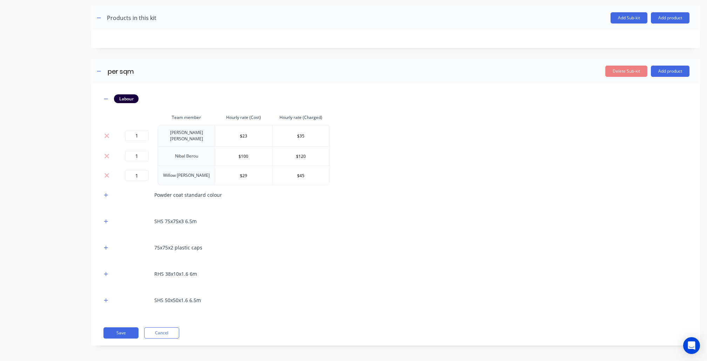
click at [102, 187] on div "Powder coat standard colour" at bounding box center [396, 194] width 588 height 19
click at [104, 193] on icon "button" at bounding box center [106, 195] width 4 height 5
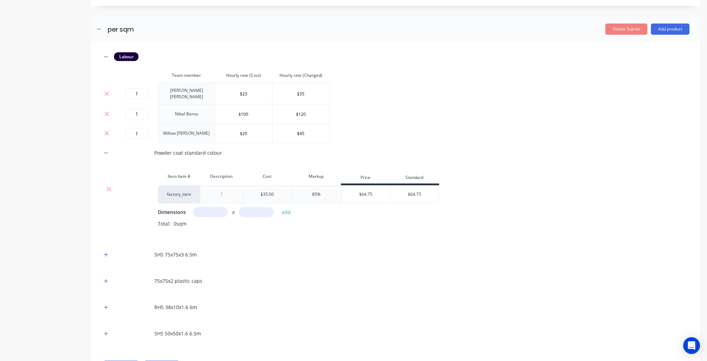
scroll to position [276, 0]
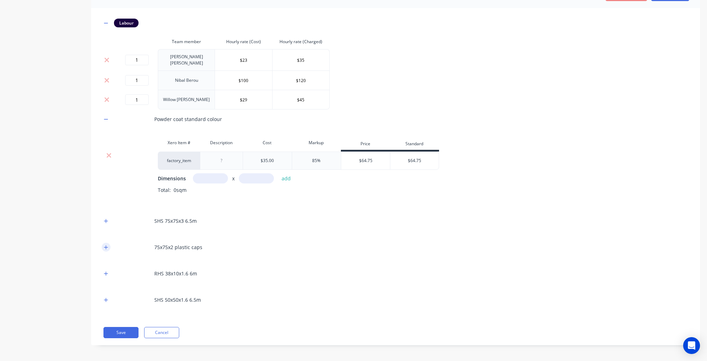
click at [109, 246] on button "button" at bounding box center [106, 247] width 9 height 9
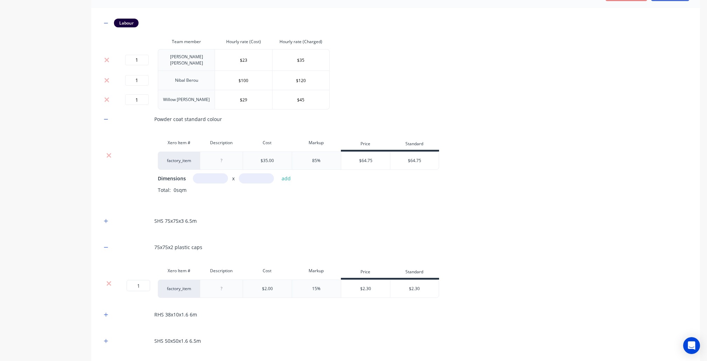
scroll to position [317, 0]
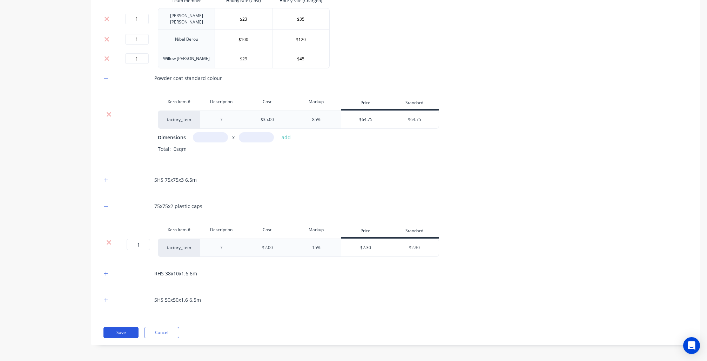
click at [110, 330] on button "Save" at bounding box center [120, 332] width 35 height 11
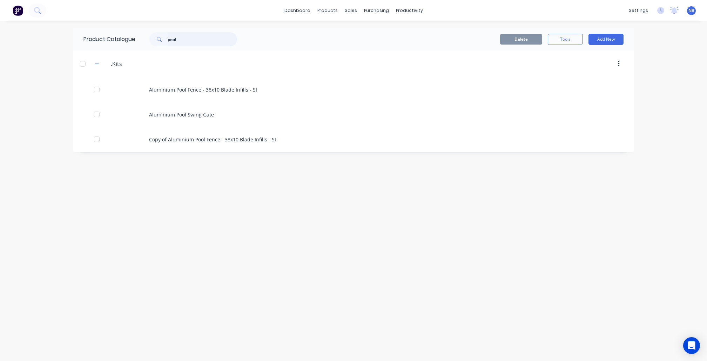
click at [218, 35] on input "pool" at bounding box center [202, 39] width 69 height 14
click at [216, 41] on input "pool" at bounding box center [202, 39] width 69 height 14
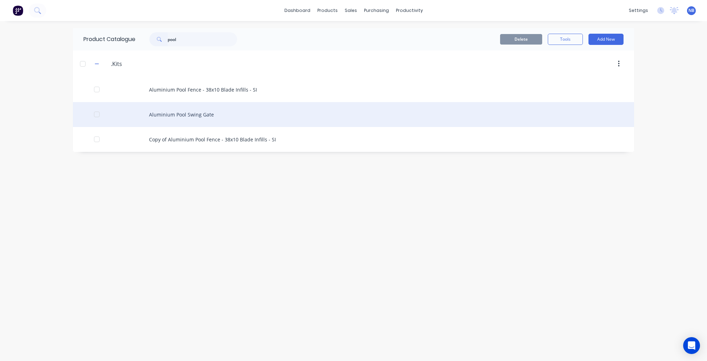
click at [204, 113] on div "Aluminium Pool Swing Gate" at bounding box center [353, 114] width 561 height 25
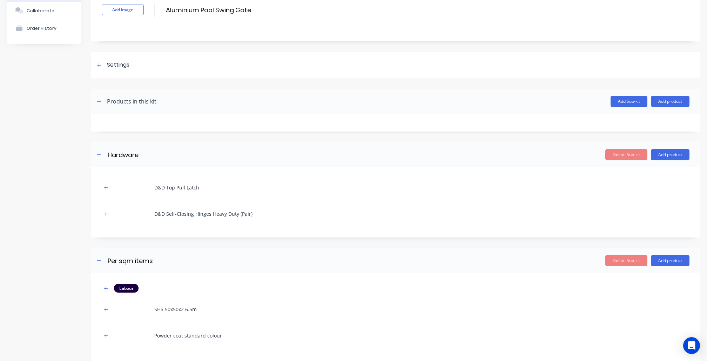
scroll to position [87, 0]
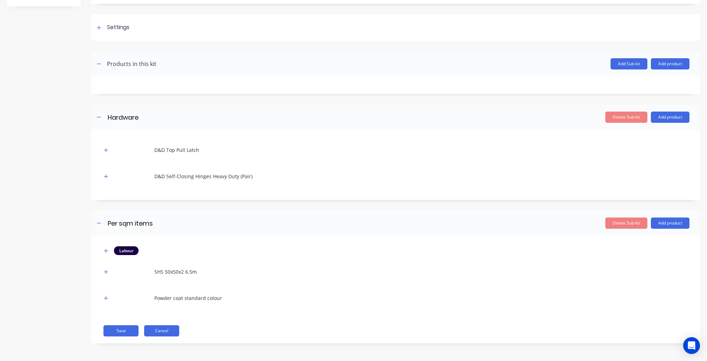
click at [156, 328] on button "Cancel" at bounding box center [161, 330] width 35 height 11
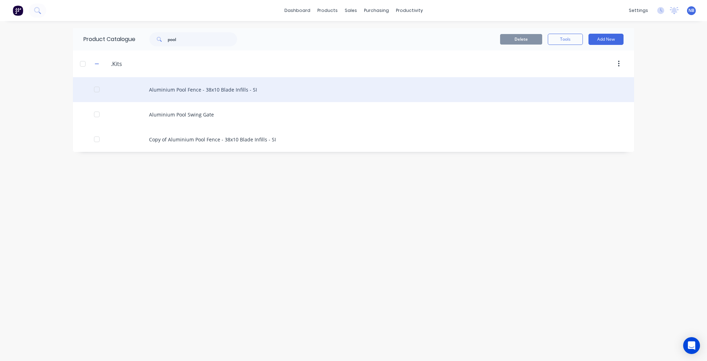
click at [227, 94] on div "Aluminium Pool Fence - 38x10 Blade Infills - SI" at bounding box center [353, 89] width 561 height 25
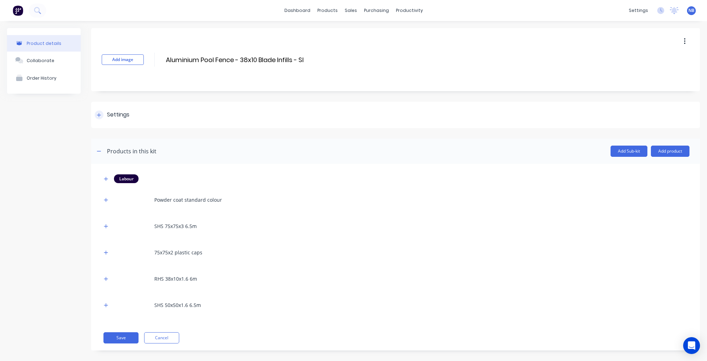
click at [97, 120] on div "Settings" at bounding box center [395, 115] width 609 height 26
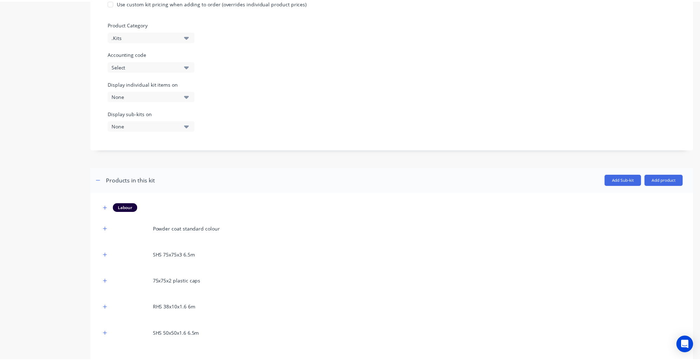
scroll to position [310, 0]
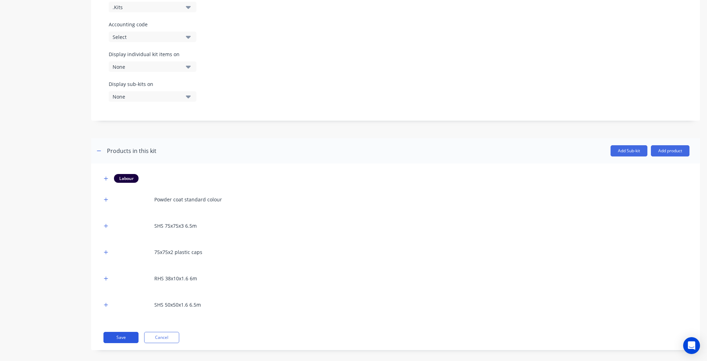
click at [117, 332] on button "Save" at bounding box center [120, 337] width 35 height 11
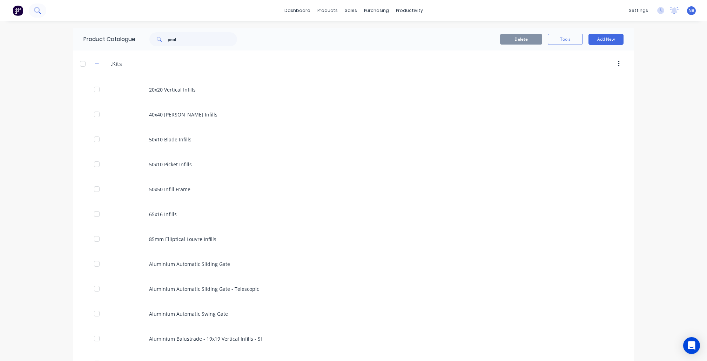
click at [41, 13] on icon at bounding box center [37, 10] width 7 height 7
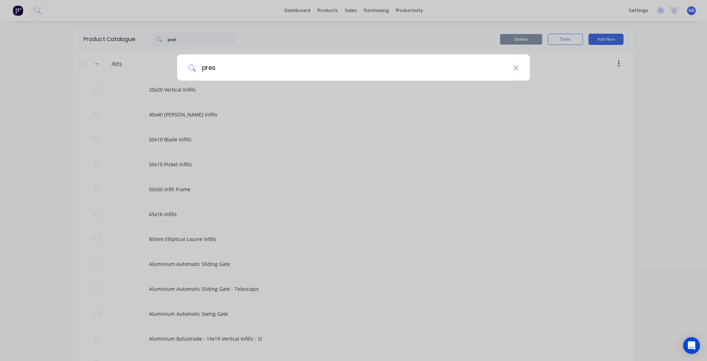
type input "prest"
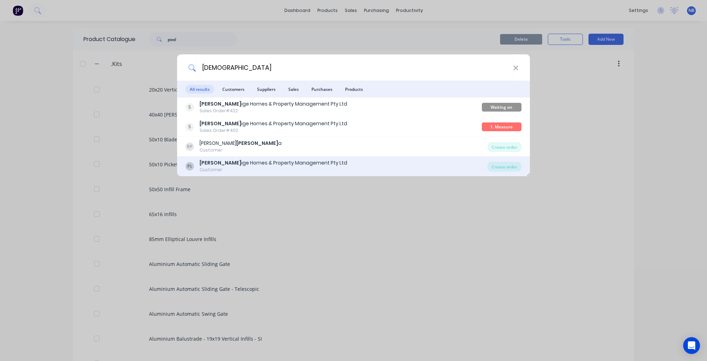
click at [267, 167] on div "Customer" at bounding box center [274, 170] width 148 height 6
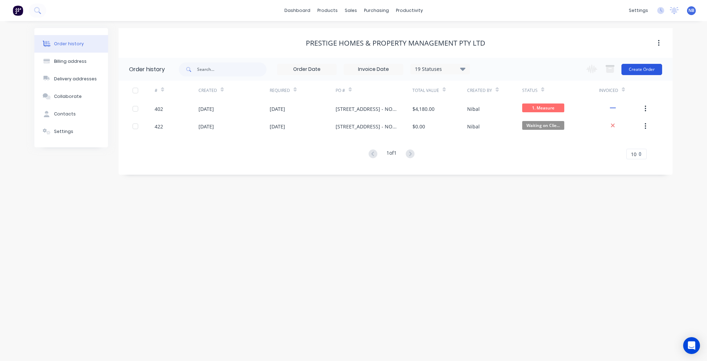
click at [628, 71] on button "Create Order" at bounding box center [642, 69] width 41 height 11
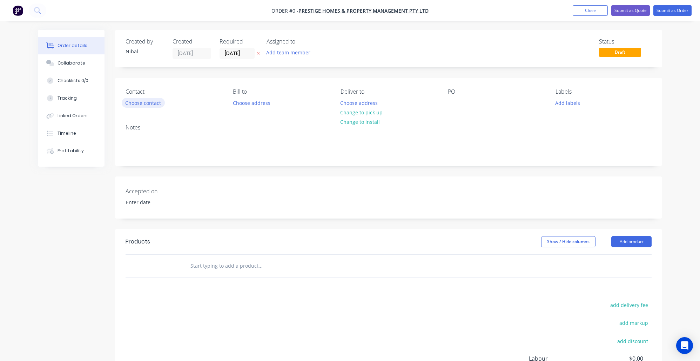
click at [158, 105] on button "Choose contact" at bounding box center [143, 102] width 43 height 9
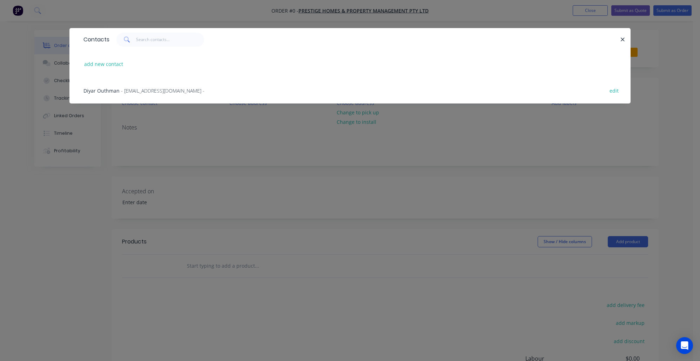
click at [142, 97] on div "Diyar Outhman - diyaraus@hotmail.com - edit" at bounding box center [350, 90] width 540 height 26
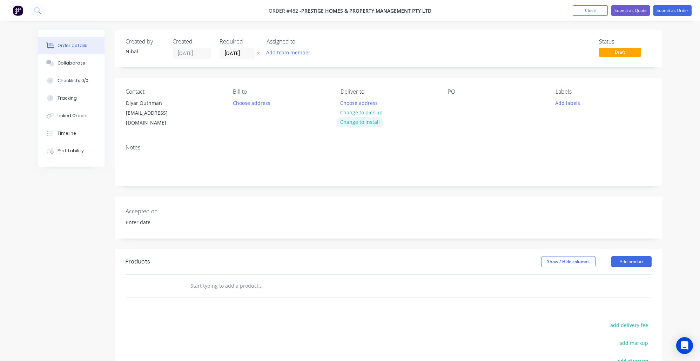
click at [361, 118] on button "Change to install" at bounding box center [360, 121] width 47 height 9
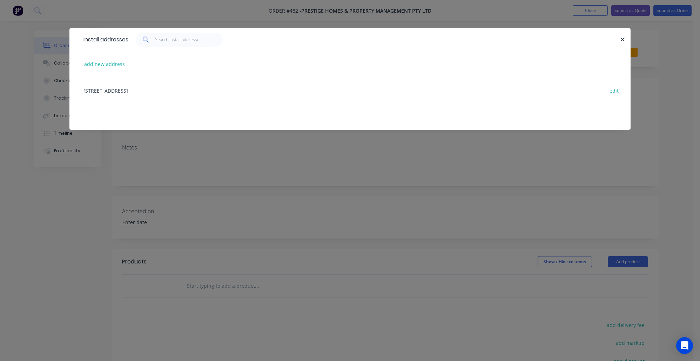
click at [148, 92] on div "32 Bird Avenue, Northcote, Victoria, Australia edit" at bounding box center [350, 90] width 540 height 26
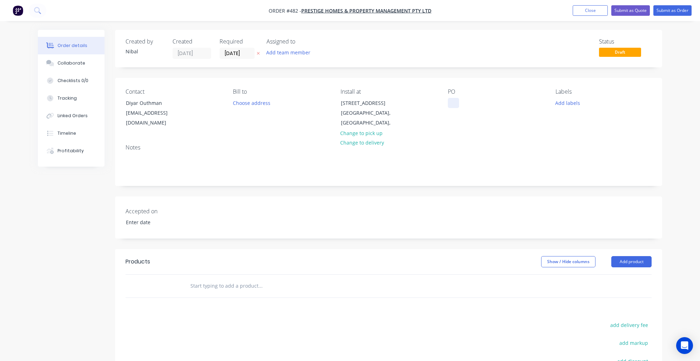
drag, startPoint x: 449, startPoint y: 104, endPoint x: 472, endPoint y: 97, distance: 24.2
click at [449, 104] on div at bounding box center [453, 103] width 11 height 10
click at [49, 64] on icon at bounding box center [48, 62] width 5 height 4
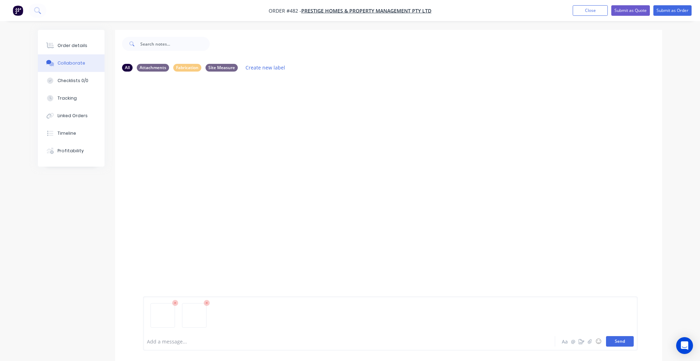
click at [615, 342] on button "Send" at bounding box center [620, 341] width 28 height 11
click at [193, 346] on div "Add a message..." at bounding box center [329, 341] width 365 height 11
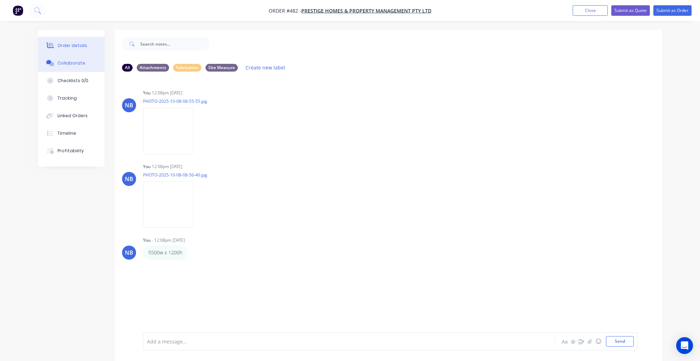
click at [82, 49] on button "Order details" at bounding box center [71, 46] width 67 height 18
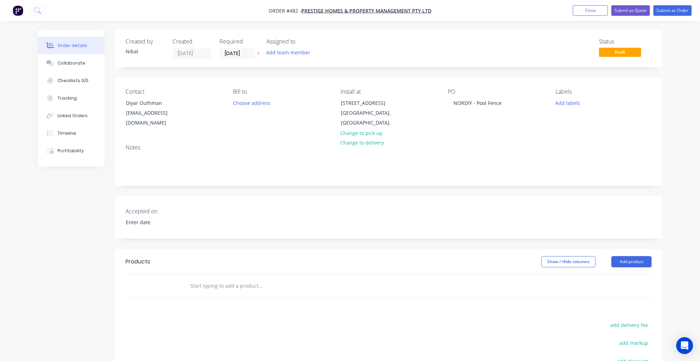
scroll to position [50, 0]
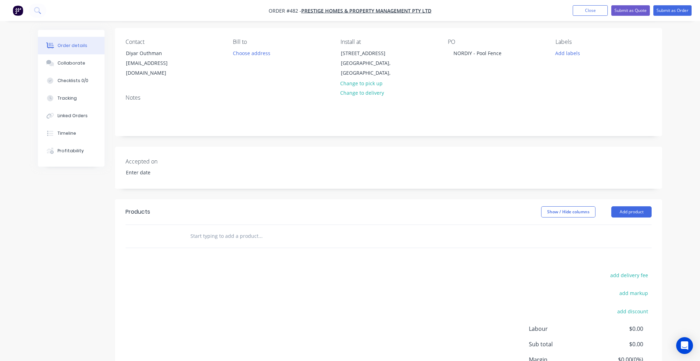
click at [230, 225] on div at bounding box center [308, 236] width 253 height 23
click at [229, 229] on input "text" at bounding box center [260, 236] width 140 height 14
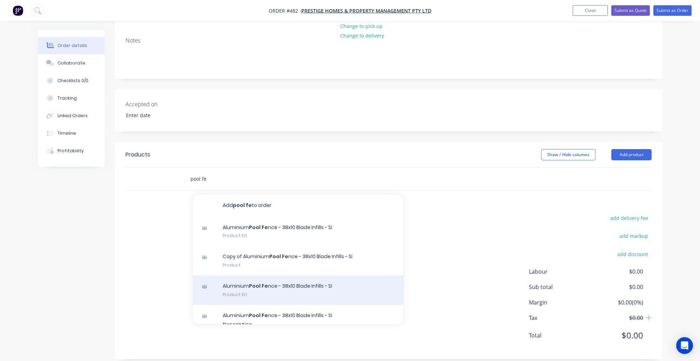
scroll to position [104, 0]
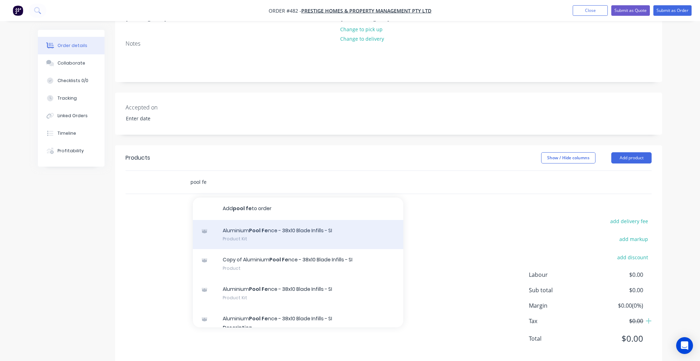
type input "pool fe"
click at [267, 226] on div "Aluminium Pool Fe nce - 38x10 Blade Infills - SI Product Kit" at bounding box center [298, 234] width 210 height 29
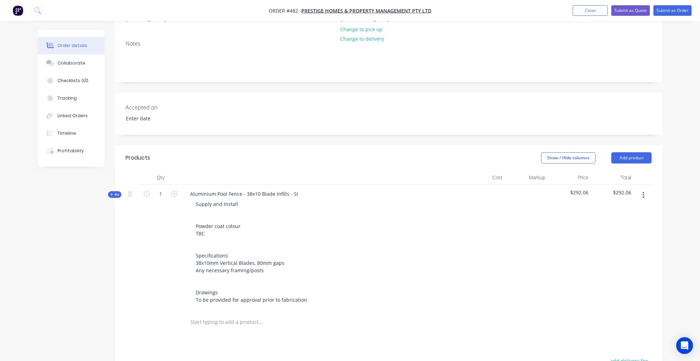
click at [220, 315] on input "text" at bounding box center [260, 322] width 140 height 14
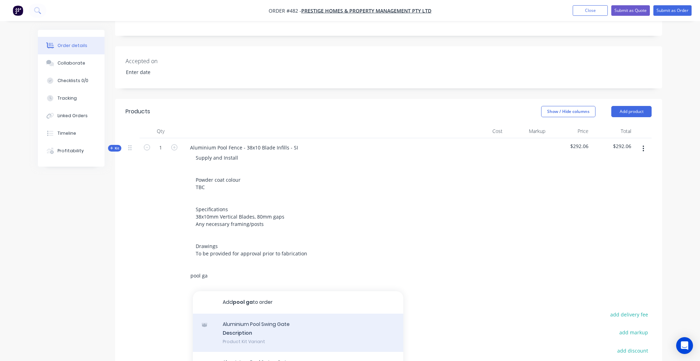
scroll to position [200, 0]
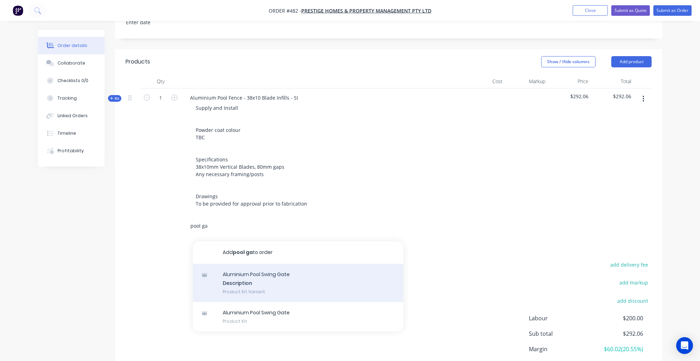
type input "pool ga"
click at [326, 273] on div "Aluminium Pool Swing Gate Description Product Kit Variant" at bounding box center [298, 283] width 210 height 39
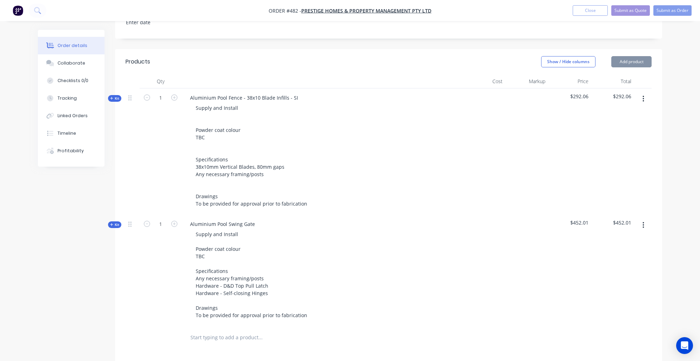
scroll to position [250, 0]
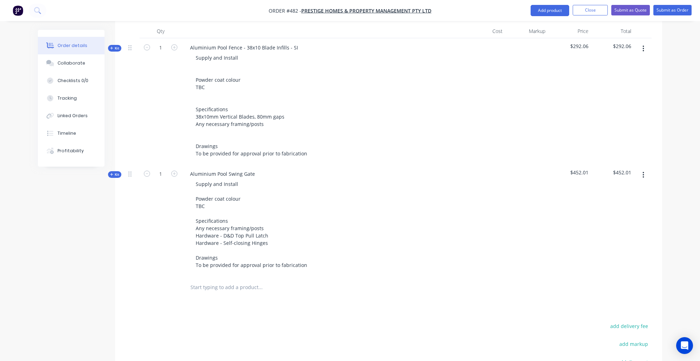
click at [112, 173] on icon "button" at bounding box center [111, 175] width 3 height 4
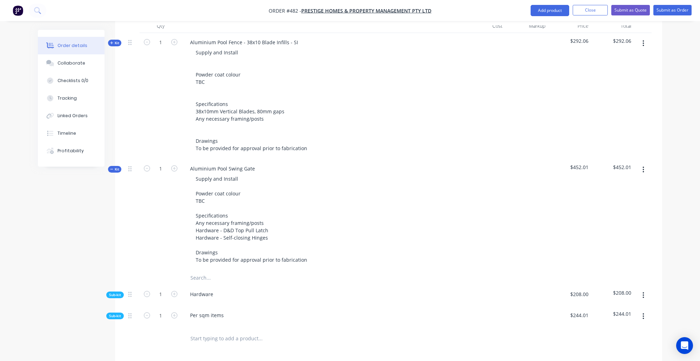
scroll to position [254, 0]
click at [114, 42] on span "Kit" at bounding box center [114, 44] width 9 height 5
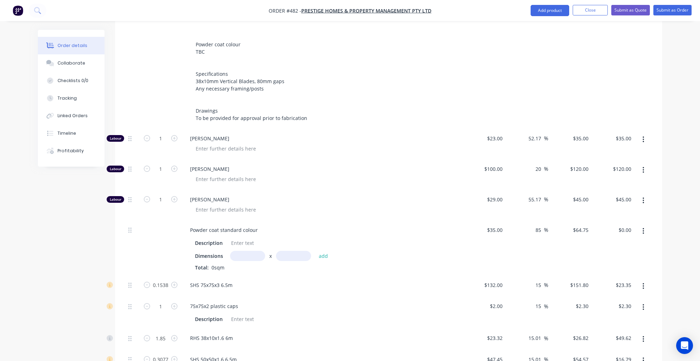
scroll to position [300, 0]
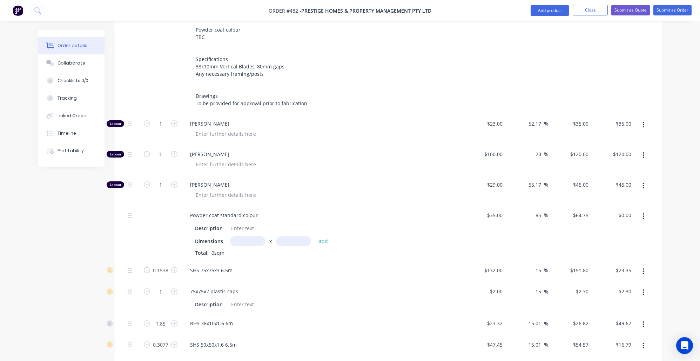
click at [232, 236] on input "text" at bounding box center [247, 241] width 35 height 10
drag, startPoint x: 403, startPoint y: 222, endPoint x: 367, endPoint y: 233, distance: 37.8
click at [403, 236] on div "Dimensions 5500m x add" at bounding box center [322, 241] width 254 height 10
drag, startPoint x: 246, startPoint y: 225, endPoint x: 249, endPoint y: 227, distance: 4.2
click at [246, 236] on input "5500m" at bounding box center [247, 241] width 35 height 10
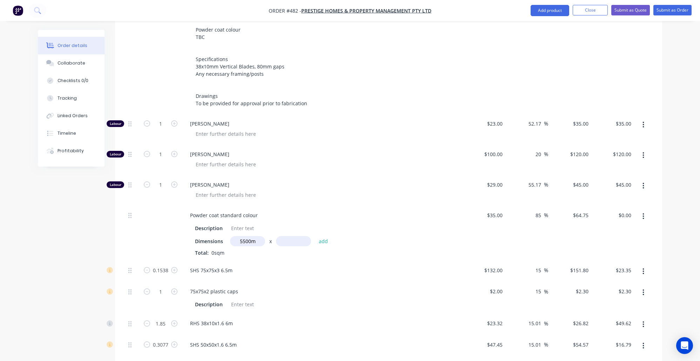
drag, startPoint x: 253, startPoint y: 225, endPoint x: 230, endPoint y: 222, distance: 23.0
click at [230, 236] on input "5500m" at bounding box center [247, 241] width 35 height 10
type input "m"
type input "5.5m"
type input "1.2"
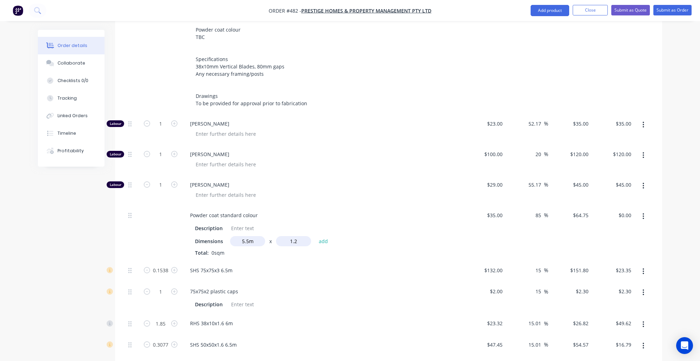
click at [323, 236] on button "add" at bounding box center [323, 240] width 16 height 9
type input "$427.35"
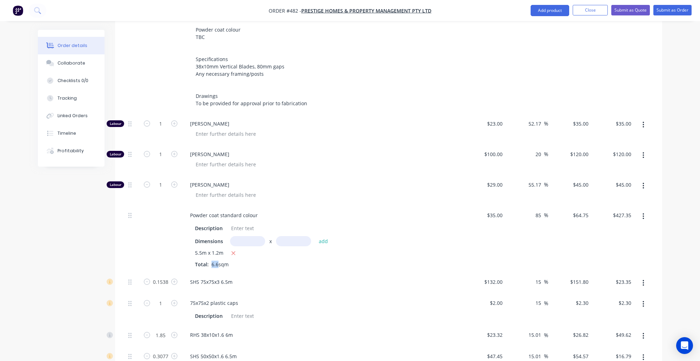
drag, startPoint x: 217, startPoint y: 250, endPoint x: 211, endPoint y: 250, distance: 5.6
click at [211, 261] on span "6.6sqm" at bounding box center [220, 264] width 23 height 7
copy div "6.6"
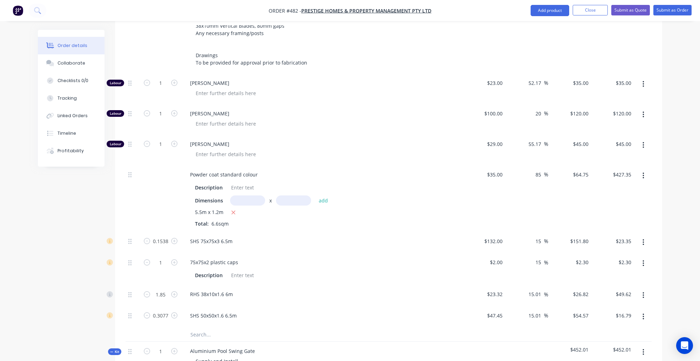
click at [74, 248] on div "Created by Nibal Created 08/10/25 Required 08/10/25 Assigned to Add team member…" at bounding box center [350, 200] width 624 height 1023
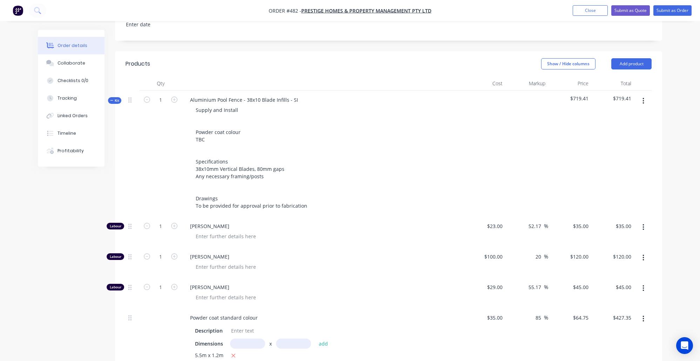
scroll to position [194, 0]
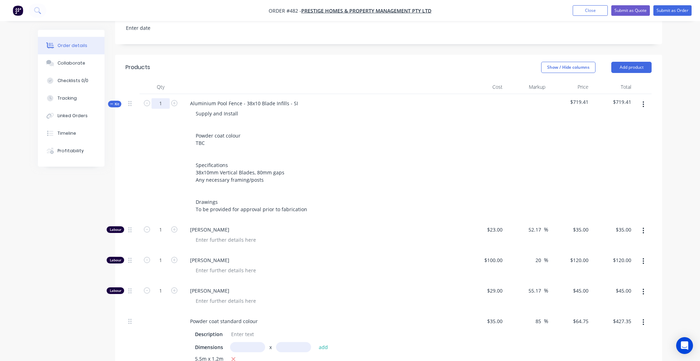
drag, startPoint x: 159, startPoint y: 94, endPoint x: 142, endPoint y: 90, distance: 16.9
click at [143, 98] on form "1" at bounding box center [160, 103] width 36 height 11
paste input "6.6"
type input "6.6"
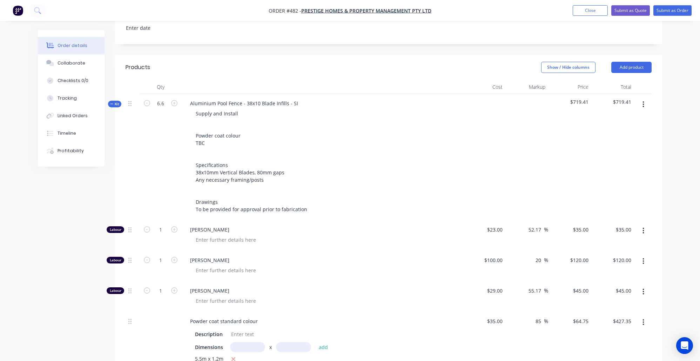
type input "6.6"
type input "1.0151"
type input "6.6"
type input "12.21"
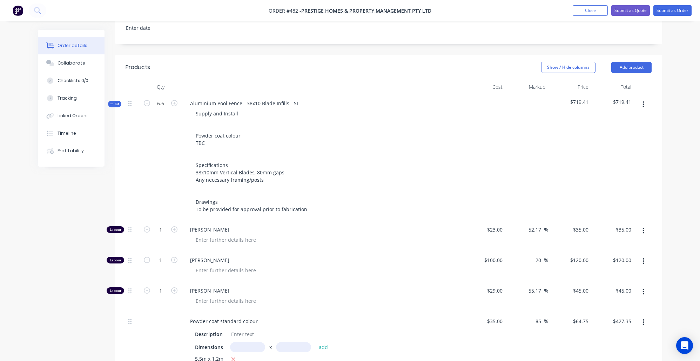
type input "2.0308"
type input "$231.00"
type input "$792.00"
type input "$297.00"
type input "$154.09"
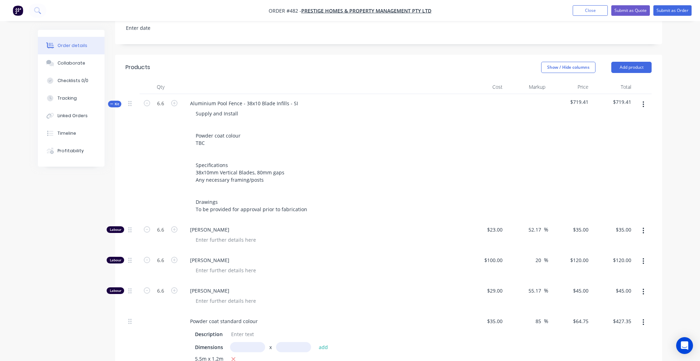
type input "$15.18"
type input "$327.47"
type input "$110.82"
click at [54, 253] on div "Created by Nibal Created 08/10/25 Required 08/10/25 Assigned to Add team member…" at bounding box center [350, 346] width 624 height 1023
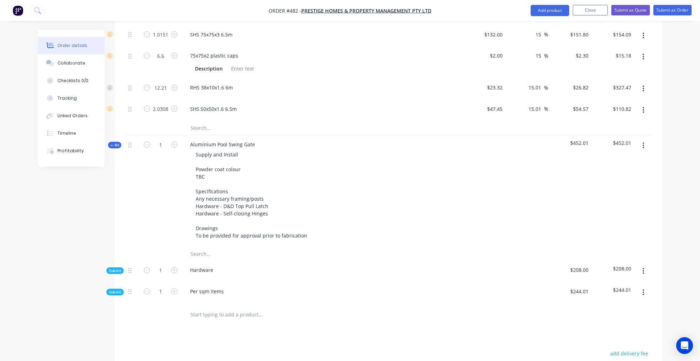
scroll to position [549, 0]
drag, startPoint x: 165, startPoint y: 282, endPoint x: 155, endPoint y: 279, distance: 10.3
click at [155, 285] on input "1" at bounding box center [161, 290] width 18 height 11
click at [107, 287] on div "Sub-kit" at bounding box center [115, 290] width 18 height 7
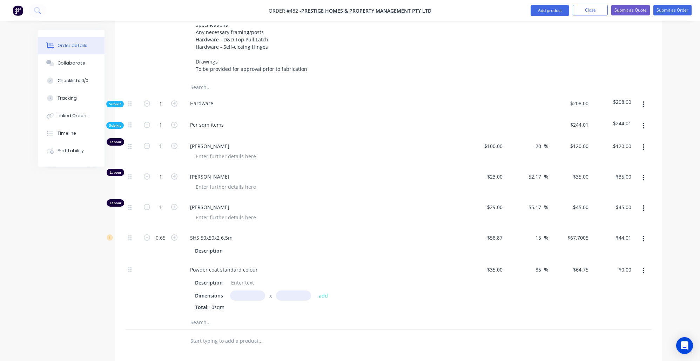
scroll to position [711, 0]
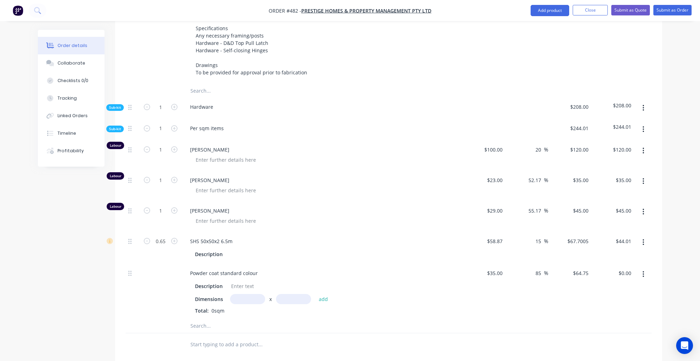
click at [238, 294] on input "text" at bounding box center [247, 299] width 35 height 10
type input "1m"
type input "1"
click at [323, 294] on button "add" at bounding box center [323, 298] width 16 height 9
drag, startPoint x: 166, startPoint y: 119, endPoint x: 133, endPoint y: 120, distance: 33.4
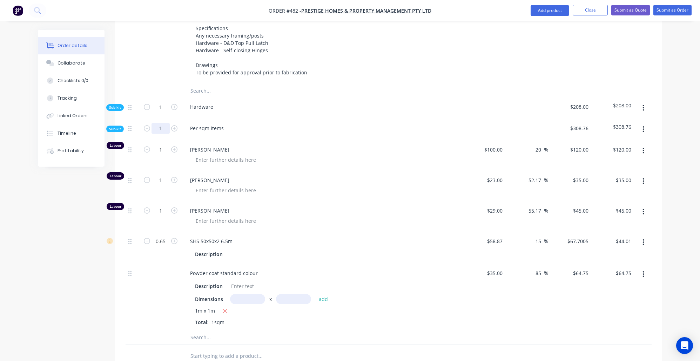
click at [133, 120] on div "Sub-kit 1 Per sqm items $308.76 $308.76" at bounding box center [389, 129] width 526 height 21
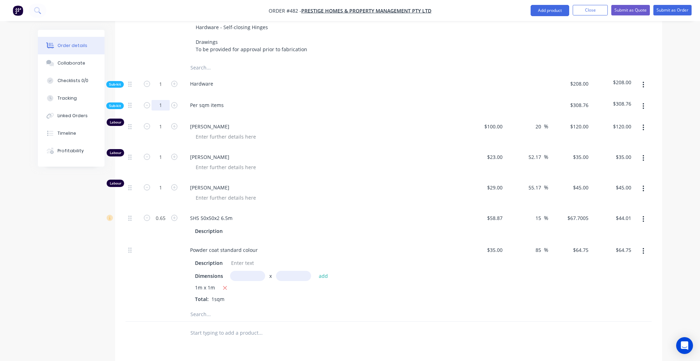
scroll to position [757, 0]
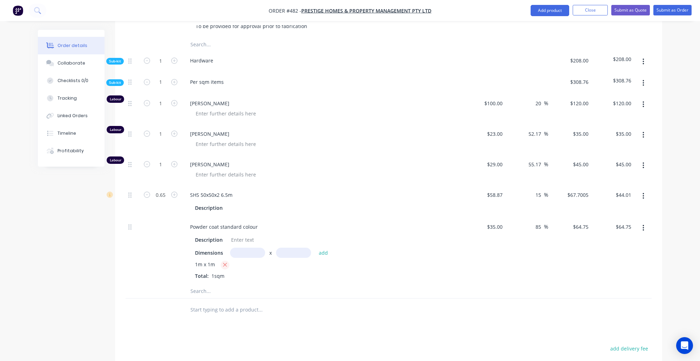
click at [225, 262] on icon "button" at bounding box center [225, 265] width 5 height 6
type input "$0.00"
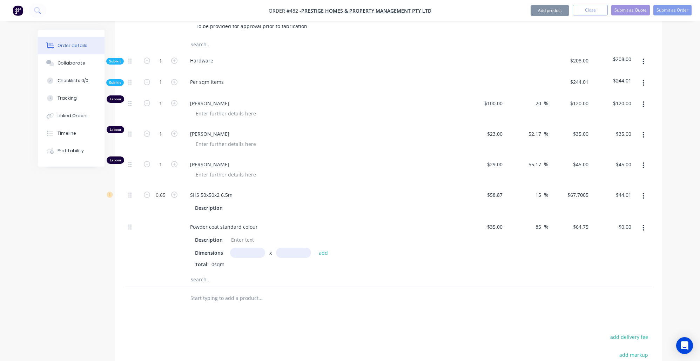
click at [250, 248] on input "text" at bounding box center [247, 253] width 35 height 10
type input "1.2m"
type input "1"
click at [323, 248] on button "add" at bounding box center [323, 252] width 16 height 9
type input "$77.70"
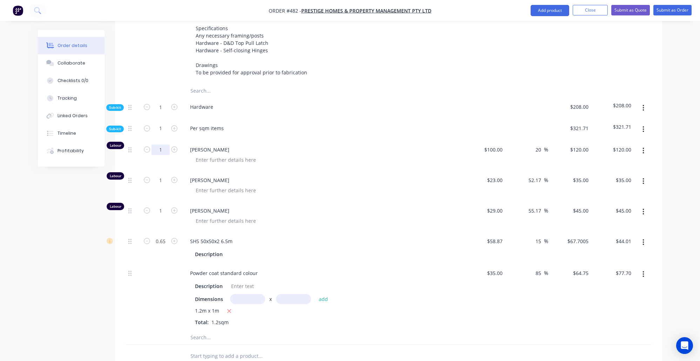
scroll to position [661, 0]
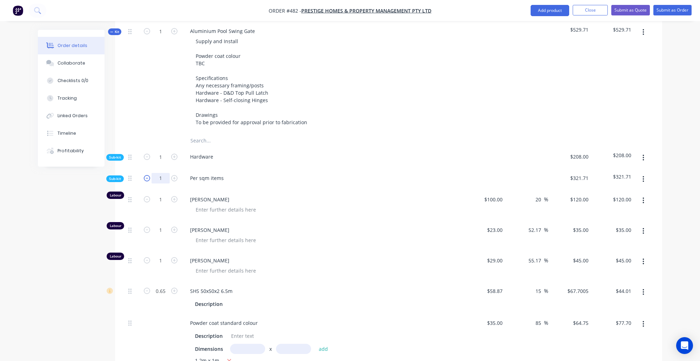
drag, startPoint x: 165, startPoint y: 171, endPoint x: 149, endPoint y: 167, distance: 16.3
click at [149, 172] on form "1" at bounding box center [160, 177] width 36 height 11
type input "1.2"
type input "$144.00"
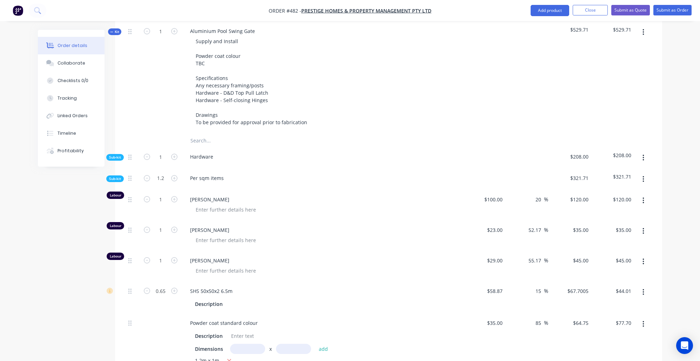
type input "1.2"
type input "$42.00"
type input "1.2"
type input "$54.00"
type input "0.78"
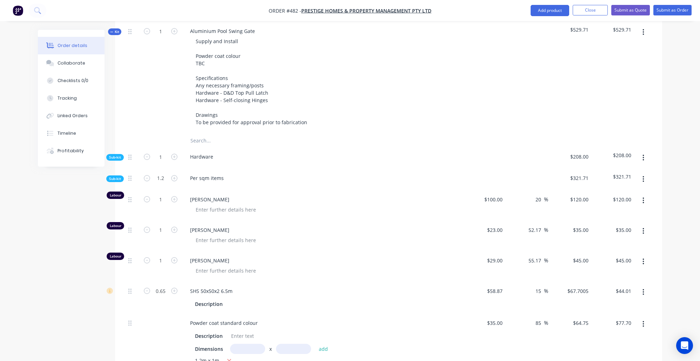
type input "$52.81"
drag, startPoint x: 9, startPoint y: 237, endPoint x: 20, endPoint y: 232, distance: 12.6
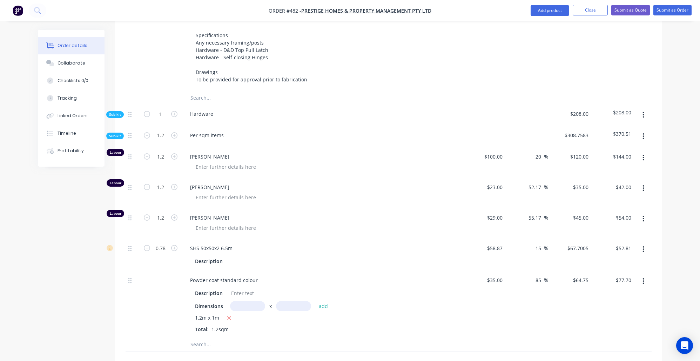
scroll to position [707, 0]
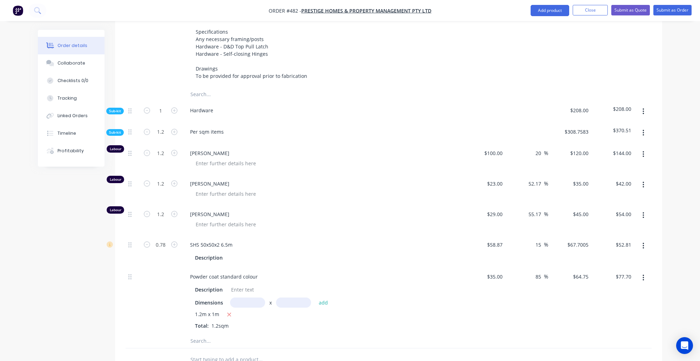
click at [110, 108] on span "Sub-kit" at bounding box center [115, 110] width 12 height 5
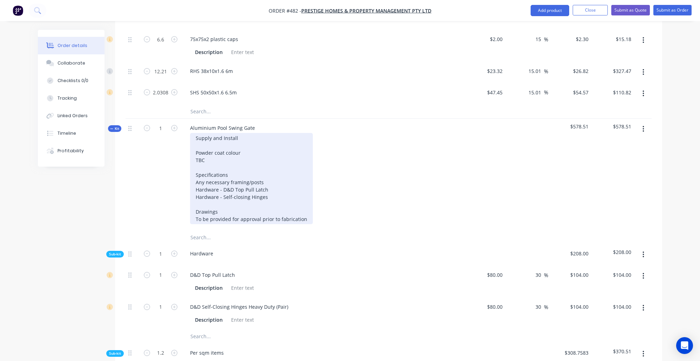
scroll to position [561, 0]
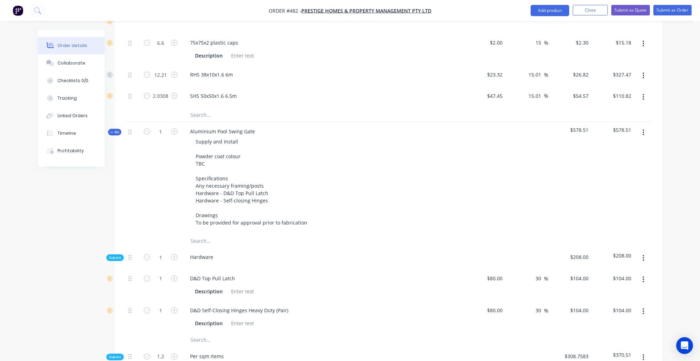
click at [116, 129] on span "Kit" at bounding box center [114, 131] width 9 height 5
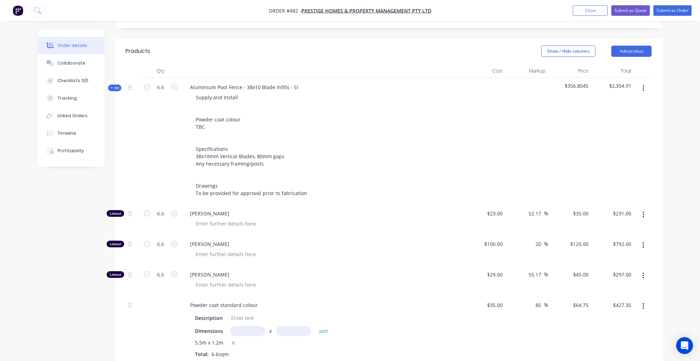
scroll to position [160, 0]
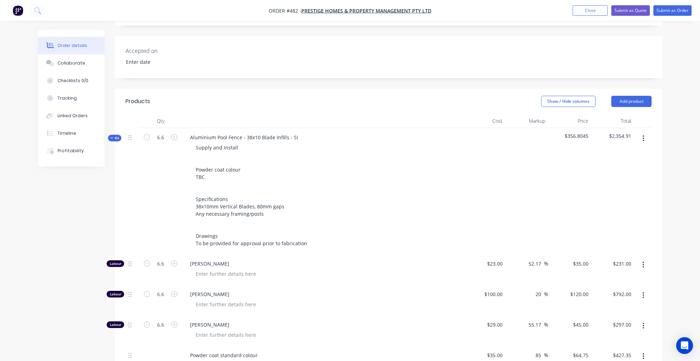
click at [114, 135] on span "Kit" at bounding box center [114, 137] width 9 height 5
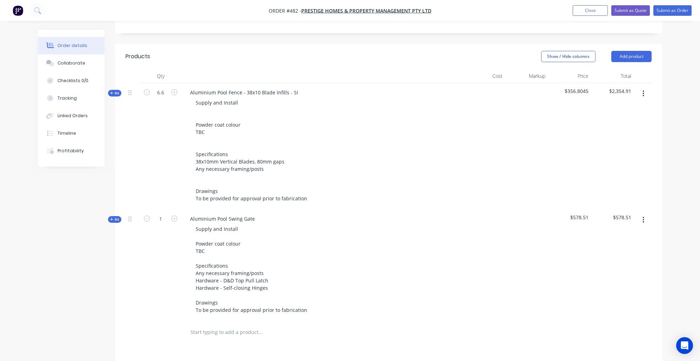
scroll to position [207, 0]
click at [119, 89] on span "Kit" at bounding box center [114, 91] width 9 height 5
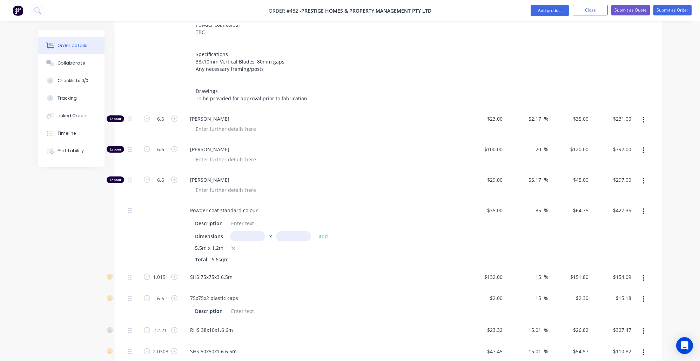
scroll to position [307, 0]
click at [174, 145] on icon "button" at bounding box center [174, 148] width 6 height 6
type input "7.6"
type input "$912.00"
click at [174, 145] on icon "button" at bounding box center [174, 148] width 6 height 6
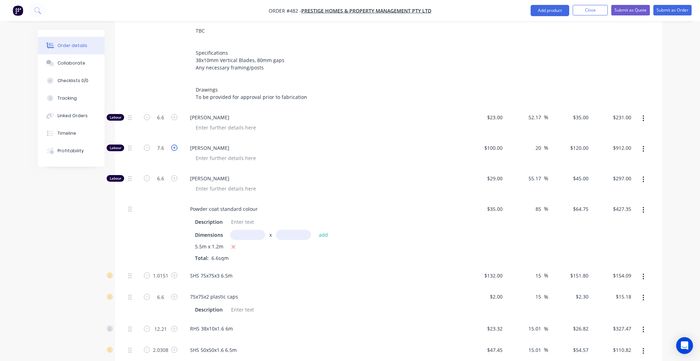
type input "8.6"
type input "$1,032.00"
click at [174, 145] on icon "button" at bounding box center [174, 148] width 6 height 6
type input "9.6"
type input "$1,152.00"
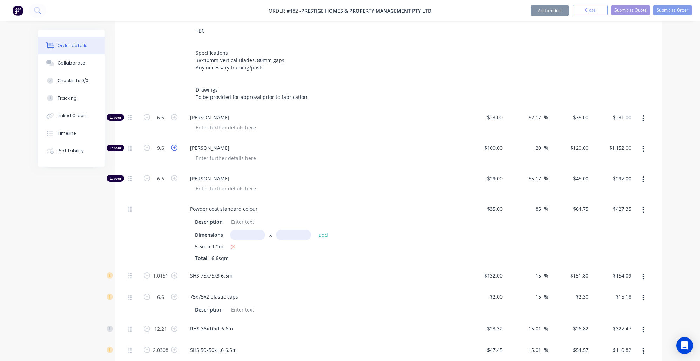
click at [174, 145] on icon "button" at bounding box center [174, 148] width 6 height 6
type input "10.6"
type input "$1,272.00"
click at [174, 145] on icon "button" at bounding box center [174, 148] width 6 height 6
type input "11.6"
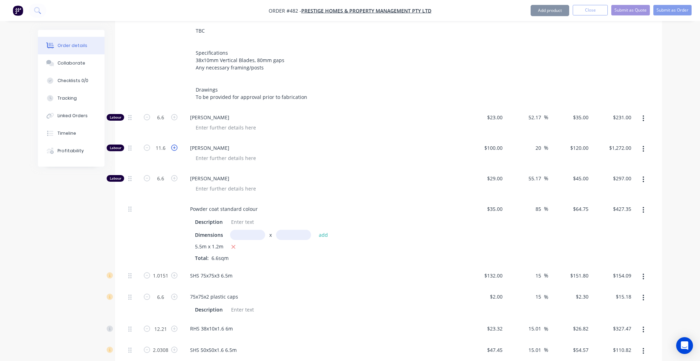
type input "$1,392.00"
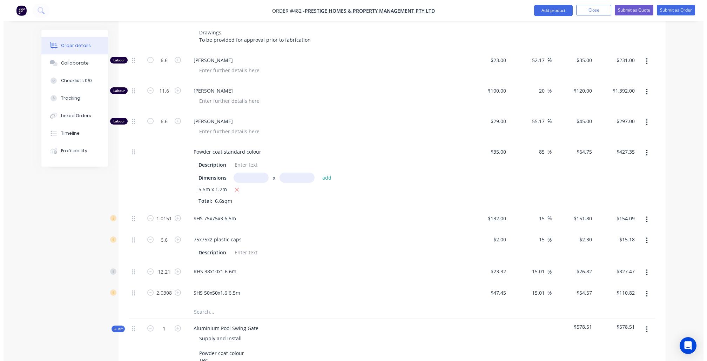
scroll to position [0, 0]
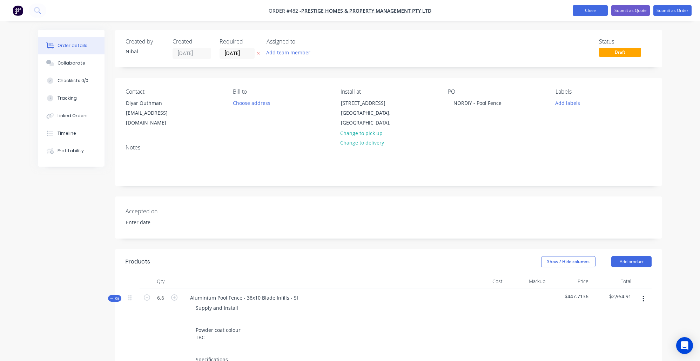
click at [589, 6] on button "Close" at bounding box center [590, 10] width 35 height 11
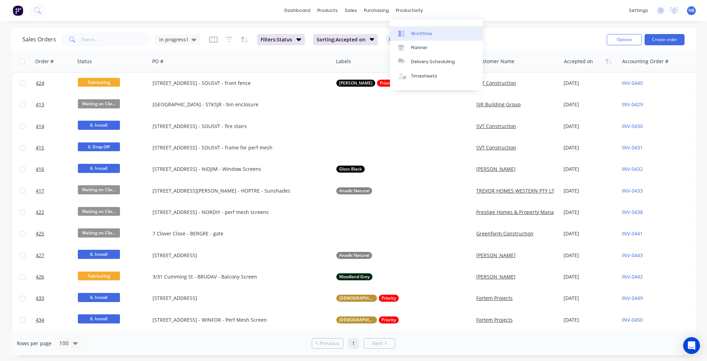
click at [417, 32] on div "Workflow" at bounding box center [421, 34] width 21 height 6
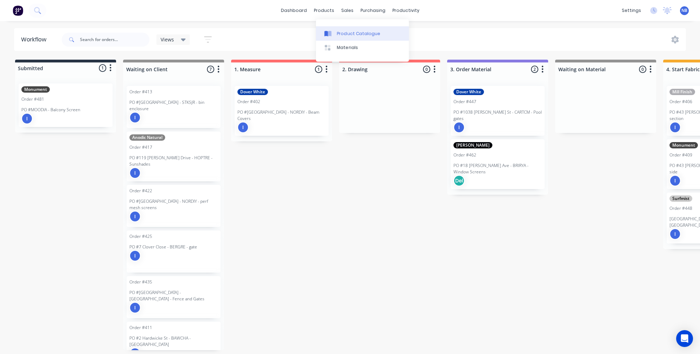
click at [334, 31] on div at bounding box center [329, 34] width 11 height 6
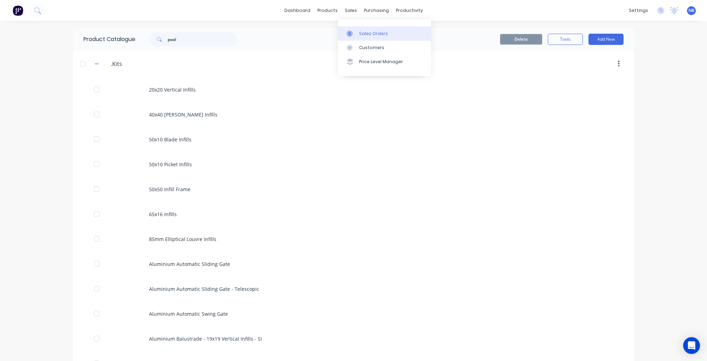
click at [358, 30] on link "Sales Orders" at bounding box center [384, 33] width 93 height 14
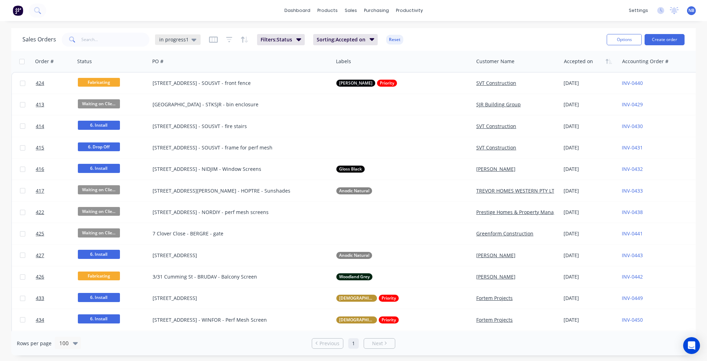
click at [173, 41] on span "in progress1" at bounding box center [173, 39] width 29 height 7
click at [181, 101] on button "None" at bounding box center [197, 99] width 80 height 8
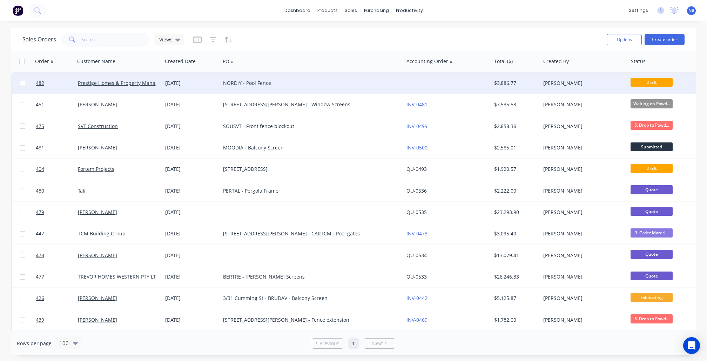
click at [198, 87] on div "08 Oct 2025" at bounding box center [191, 83] width 58 height 21
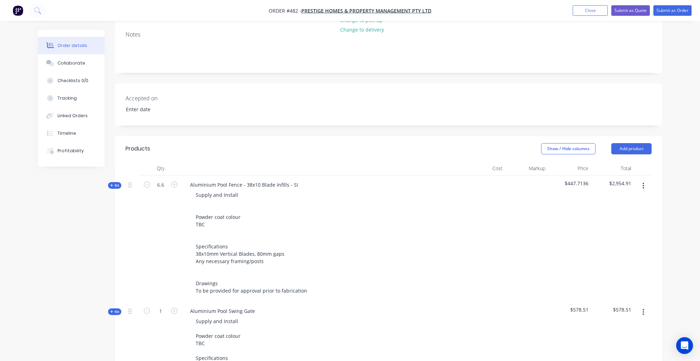
scroll to position [198, 0]
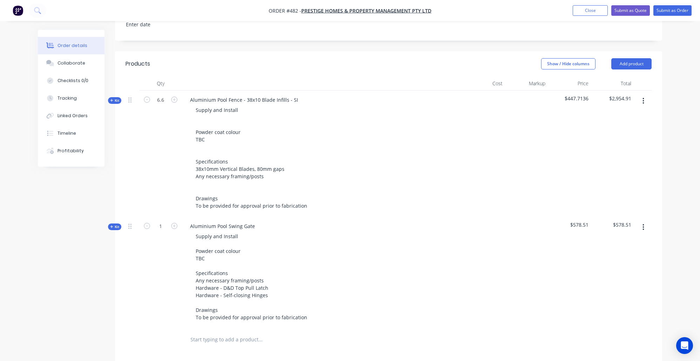
click at [639, 99] on button "button" at bounding box center [643, 101] width 16 height 13
click at [618, 158] on div "Delete" at bounding box center [618, 161] width 54 height 10
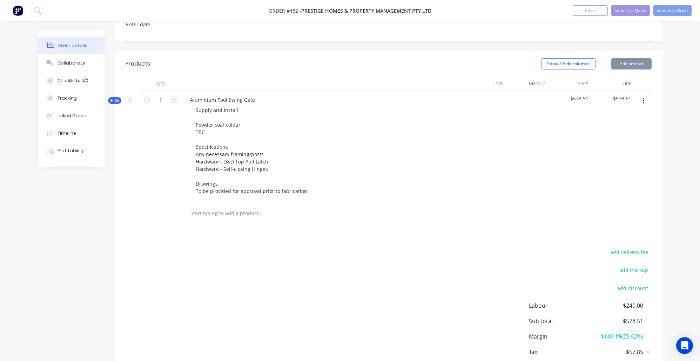
click at [643, 97] on icon "button" at bounding box center [644, 101] width 2 height 8
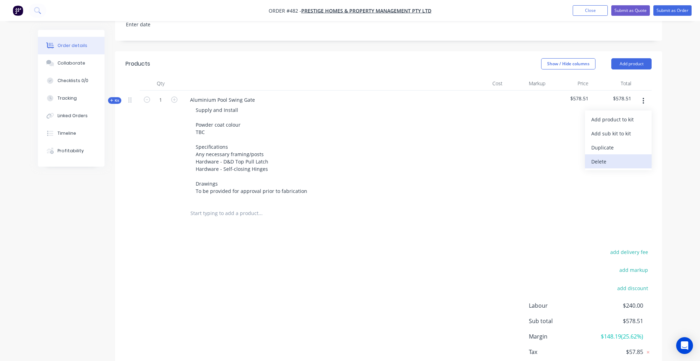
click at [627, 158] on div "Delete" at bounding box center [618, 161] width 54 height 10
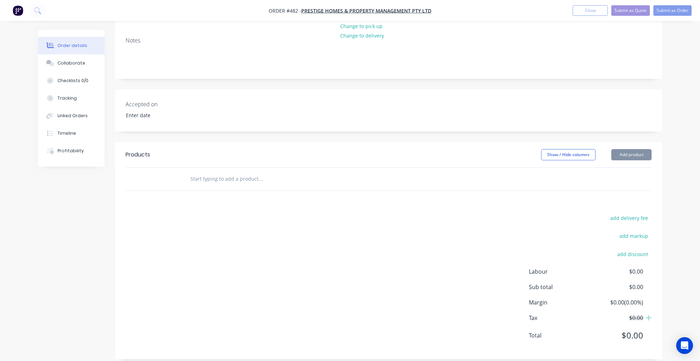
scroll to position [2, 0]
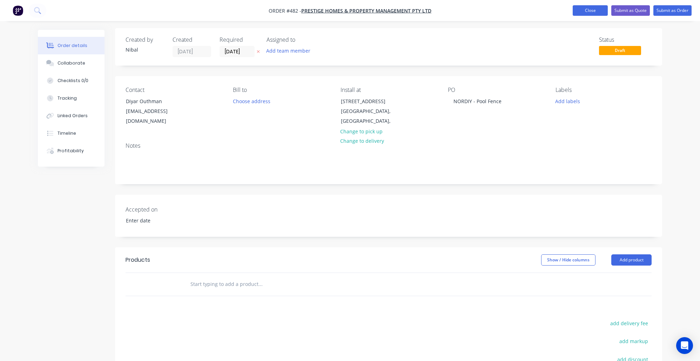
click at [575, 14] on button "Close" at bounding box center [590, 10] width 35 height 11
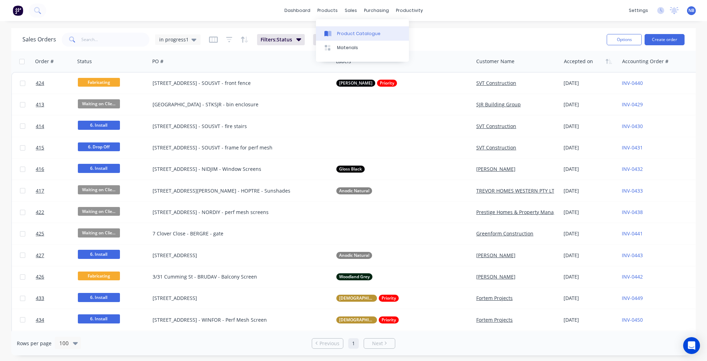
click at [337, 34] on div "Product Catalogue" at bounding box center [358, 34] width 43 height 6
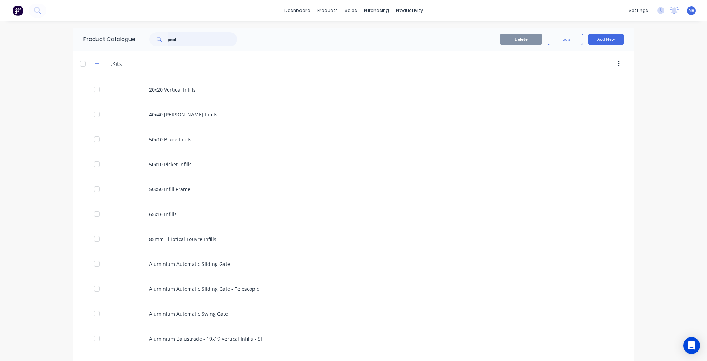
click at [198, 38] on input "pool" at bounding box center [202, 39] width 69 height 14
type input "pool"
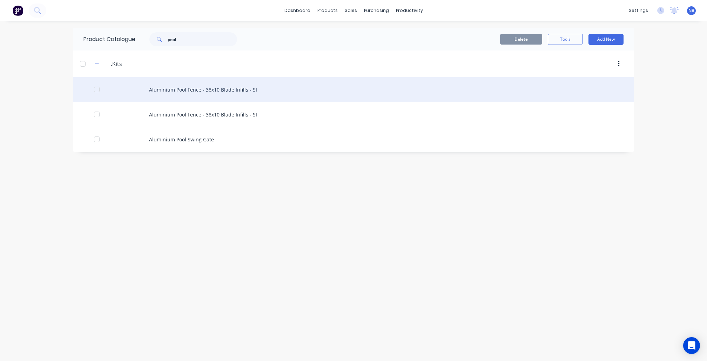
click at [184, 100] on div "Aluminium Pool Fence - 38x10 Blade Infills - SI" at bounding box center [353, 89] width 561 height 25
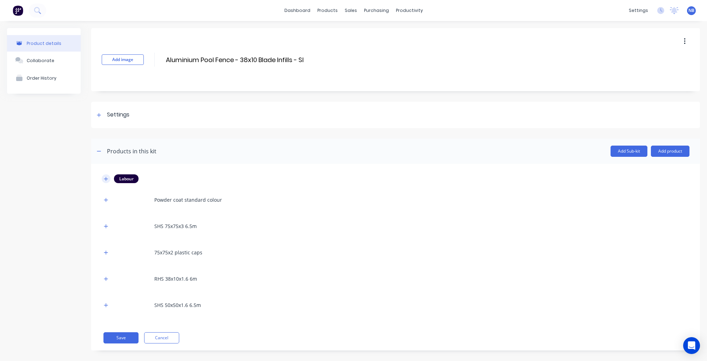
click at [109, 177] on button "button" at bounding box center [106, 178] width 9 height 9
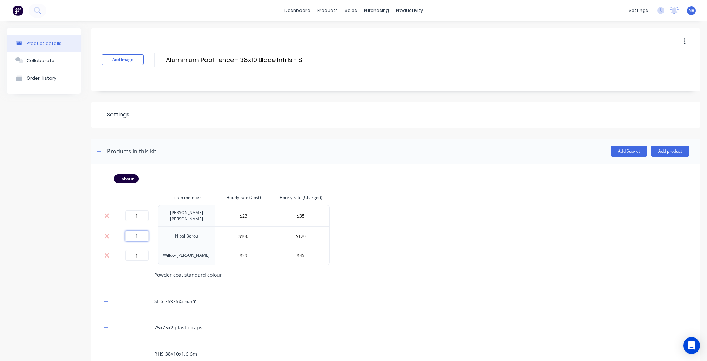
drag, startPoint x: 138, startPoint y: 233, endPoint x: 110, endPoint y: 225, distance: 29.1
click at [111, 227] on tr "1 Nibal Berou $100 $120" at bounding box center [216, 235] width 228 height 19
type input "2"
click at [52, 294] on div "Product details Collaborate Order History" at bounding box center [44, 232] width 74 height 408
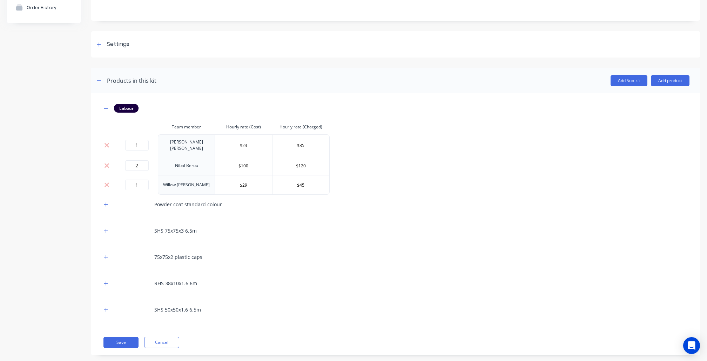
scroll to position [80, 0]
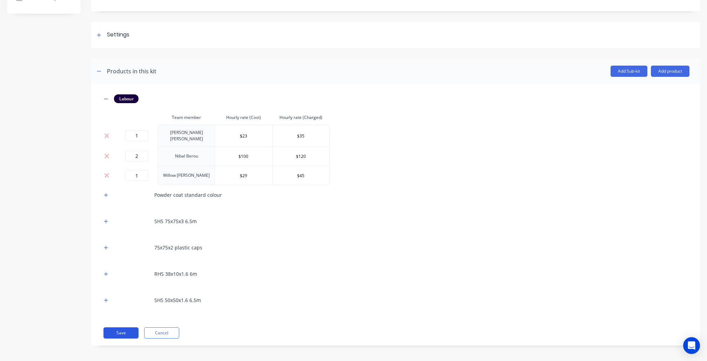
click at [114, 331] on button "Save" at bounding box center [120, 332] width 35 height 11
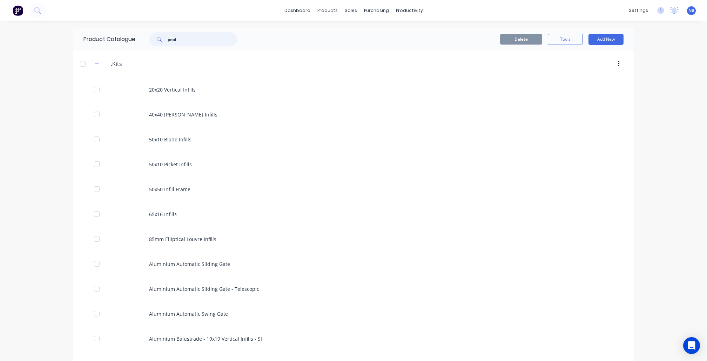
click at [186, 44] on input "pool" at bounding box center [202, 39] width 69 height 14
type input "pool"
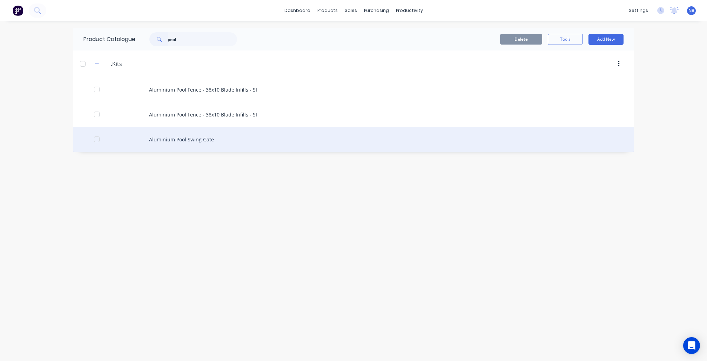
click at [173, 145] on div "Aluminium Pool Swing Gate" at bounding box center [353, 139] width 561 height 25
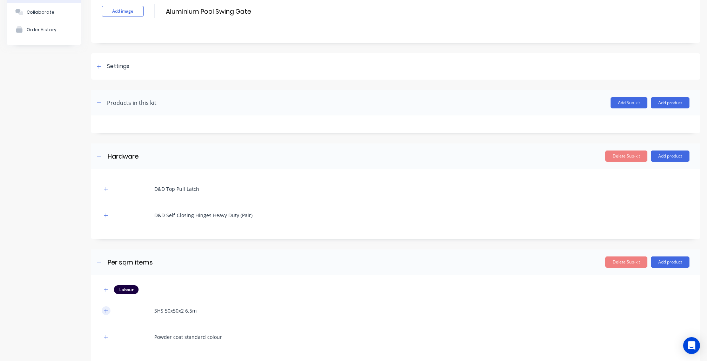
scroll to position [87, 0]
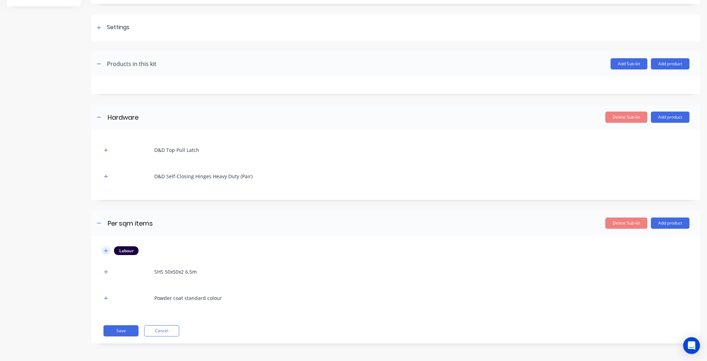
click at [105, 253] on button "button" at bounding box center [106, 250] width 9 height 9
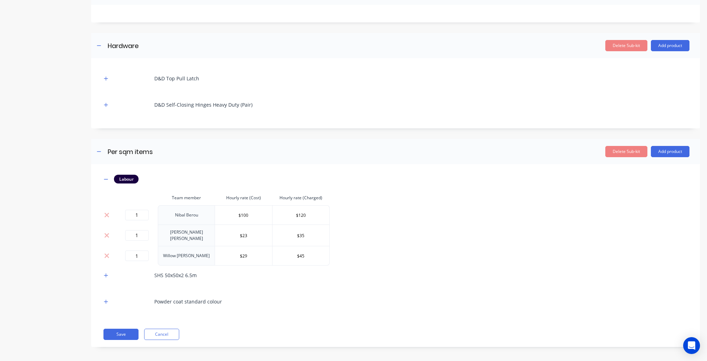
scroll to position [160, 0]
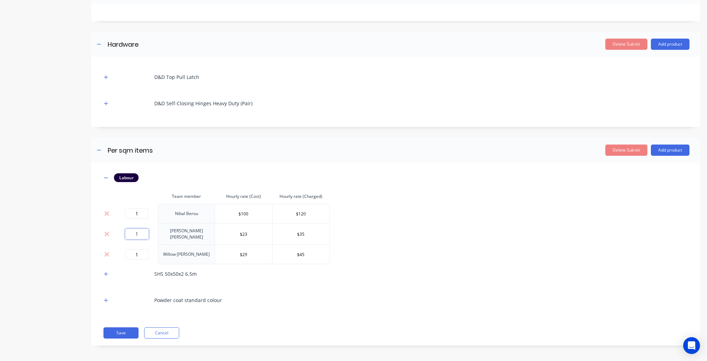
drag, startPoint x: 143, startPoint y: 235, endPoint x: 131, endPoint y: 237, distance: 12.9
click at [118, 229] on td "1" at bounding box center [137, 233] width 42 height 21
click at [147, 250] on input "1" at bounding box center [137, 254] width 24 height 11
drag, startPoint x: 150, startPoint y: 218, endPoint x: 107, endPoint y: 208, distance: 44.3
click at [107, 209] on tr "1 Nibal Berou $100 $120" at bounding box center [216, 213] width 228 height 19
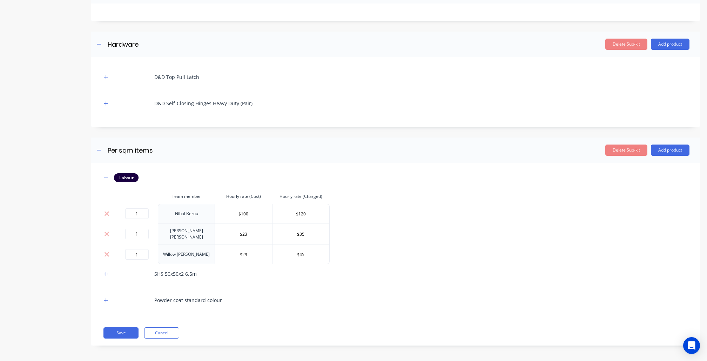
click at [149, 211] on div "1" at bounding box center [137, 213] width 36 height 11
drag, startPoint x: 146, startPoint y: 214, endPoint x: 108, endPoint y: 208, distance: 38.0
click at [116, 209] on td "1" at bounding box center [137, 213] width 42 height 19
type input "2"
click at [37, 246] on div "Product details Collaborate Order History" at bounding box center [44, 112] width 74 height 488
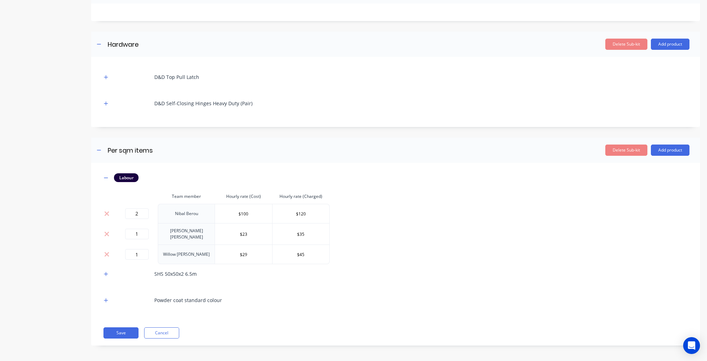
scroll to position [114, 0]
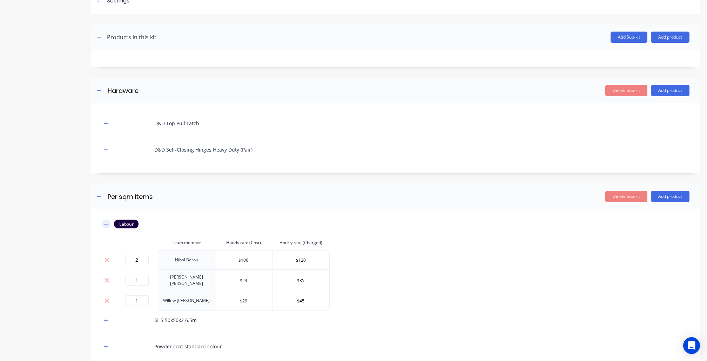
click at [106, 222] on icon "button" at bounding box center [106, 224] width 4 height 5
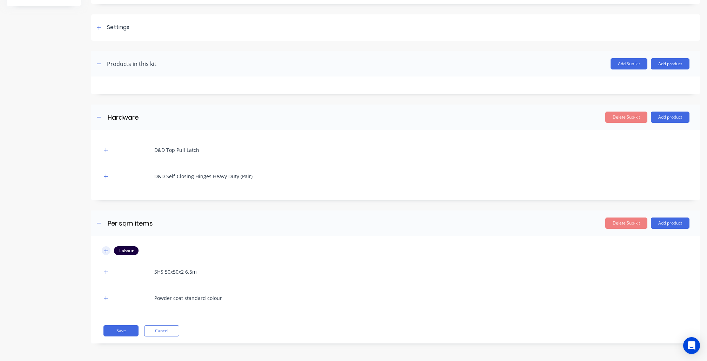
scroll to position [87, 0]
click at [106, 254] on button "button" at bounding box center [106, 250] width 9 height 9
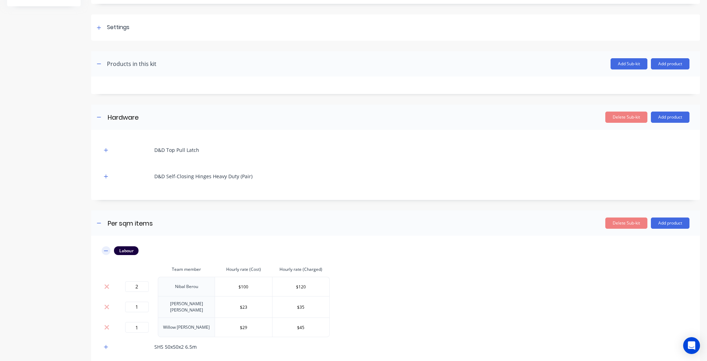
click at [107, 251] on icon "button" at bounding box center [106, 250] width 4 height 5
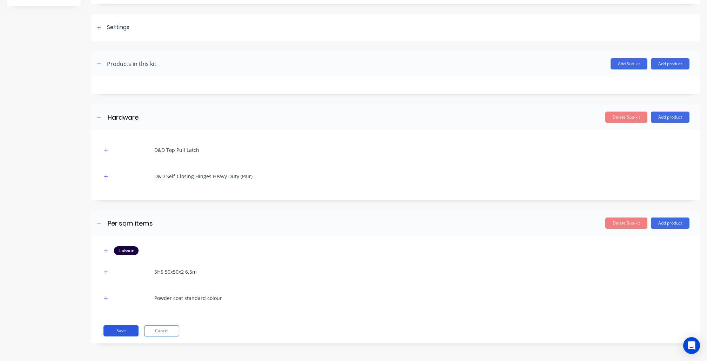
click at [116, 326] on button "Save" at bounding box center [120, 330] width 35 height 11
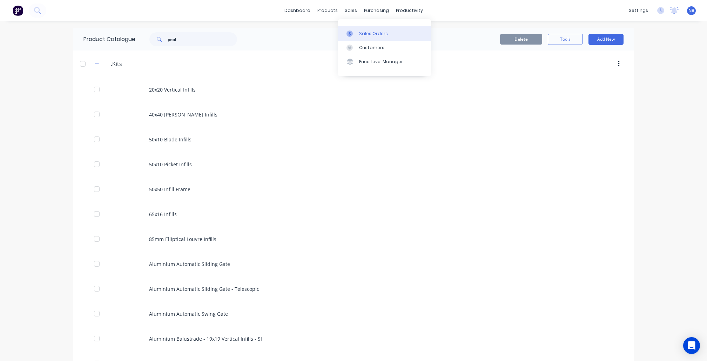
click at [353, 37] on icon at bounding box center [350, 34] width 6 height 6
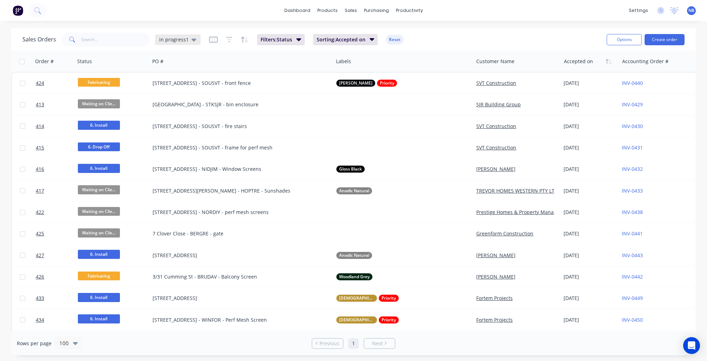
click at [185, 37] on span "in progress1" at bounding box center [173, 39] width 29 height 7
click at [173, 102] on button "None" at bounding box center [197, 99] width 80 height 8
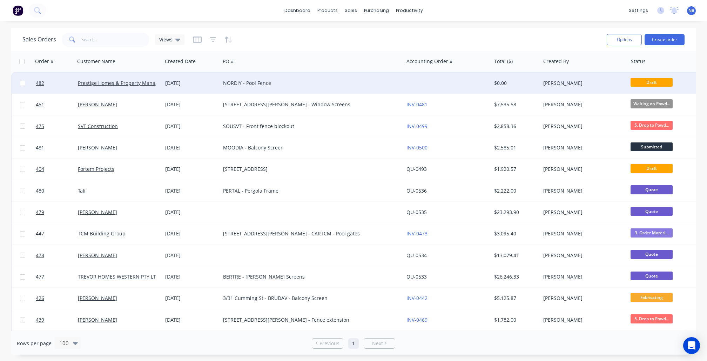
click at [227, 82] on div "NORDIY - Pool Fence" at bounding box center [307, 83] width 169 height 7
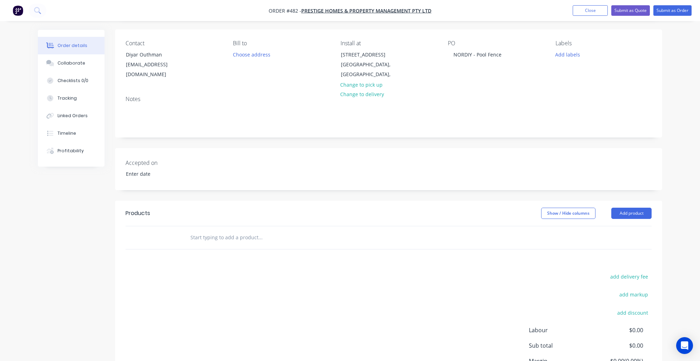
scroll to position [50, 0]
click at [225, 235] on input "text" at bounding box center [260, 236] width 140 height 14
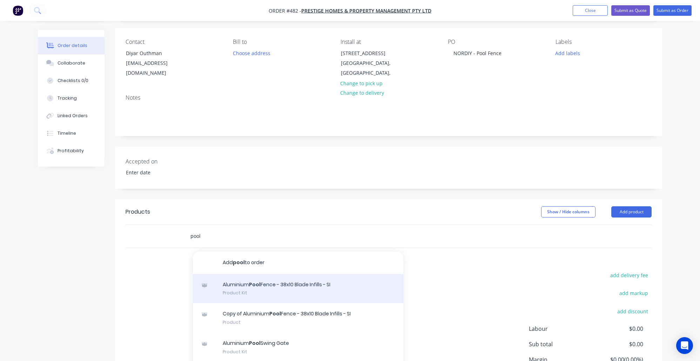
type input "pool"
click at [273, 280] on div "Aluminium Pool Fence - 38x10 Blade Infills - SI Product Kit" at bounding box center [298, 288] width 210 height 29
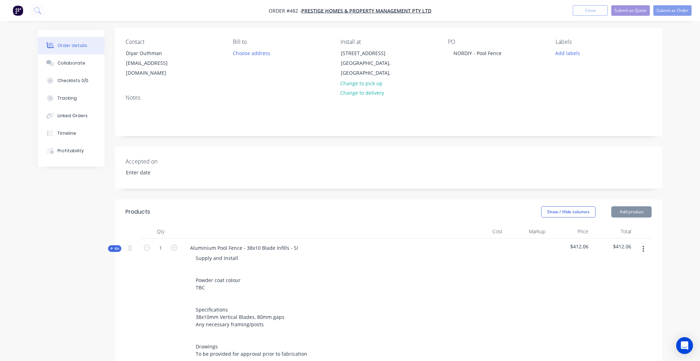
scroll to position [241, 0]
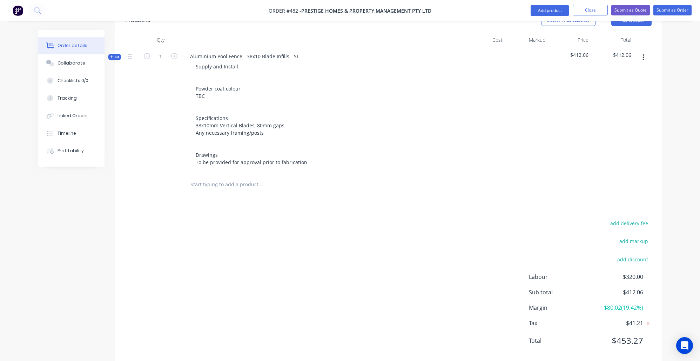
click at [223, 177] on input "text" at bounding box center [260, 184] width 140 height 14
type input "o"
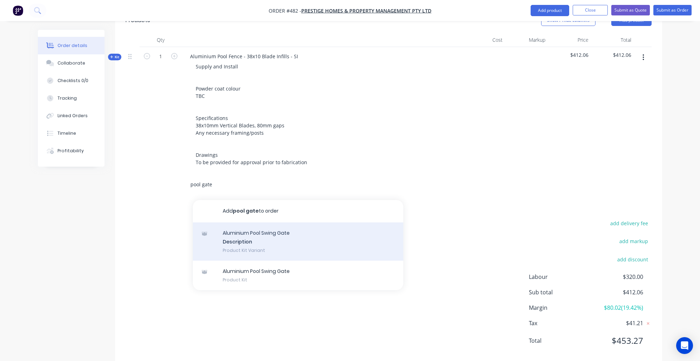
type input "pool gate"
click at [234, 233] on div "Aluminium Pool Swing Gate Description Product Kit Variant" at bounding box center [298, 241] width 210 height 39
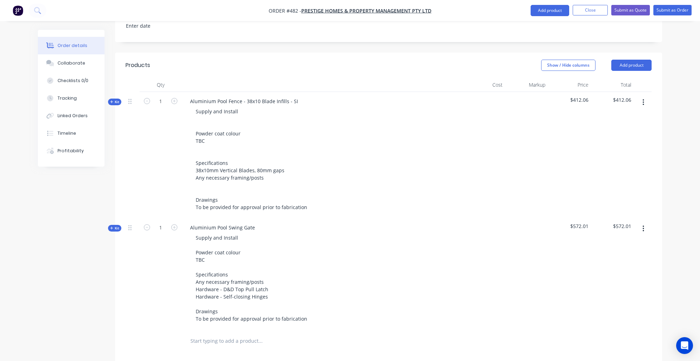
scroll to position [195, 0]
click at [115, 101] on span "Kit" at bounding box center [114, 103] width 9 height 5
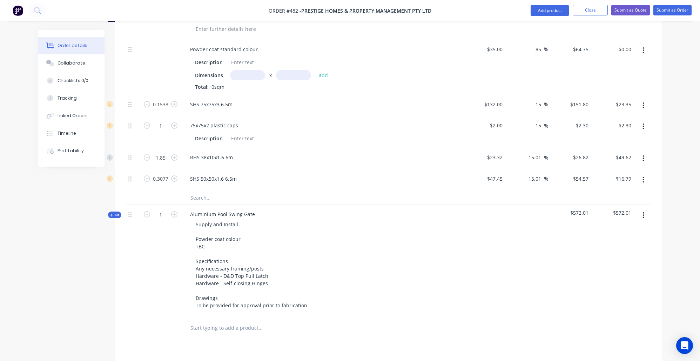
click at [116, 212] on span "Kit" at bounding box center [114, 214] width 9 height 5
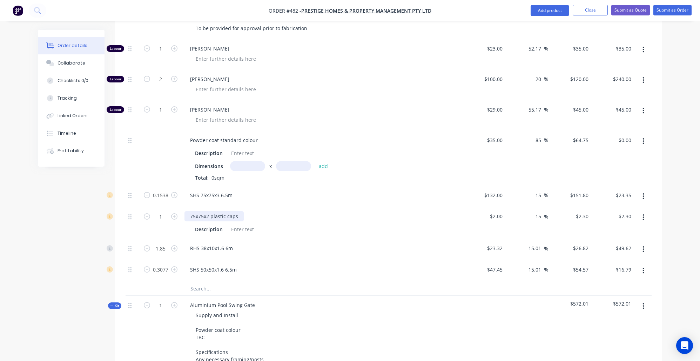
scroll to position [370, 0]
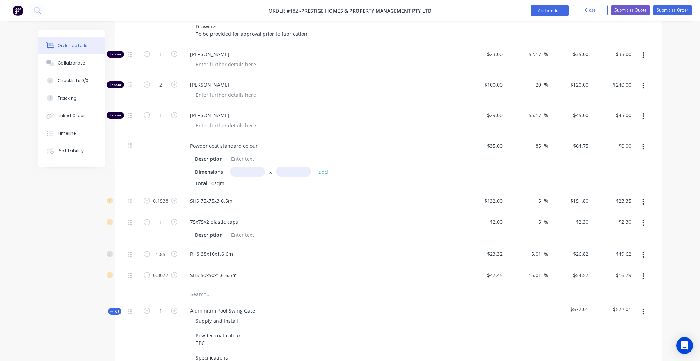
click at [243, 180] on div "Total: 0sqm" at bounding box center [322, 183] width 254 height 7
click at [252, 167] on input "text" at bounding box center [247, 172] width 35 height 10
type input "5.5m"
type input "1.2"
click at [323, 167] on button "add" at bounding box center [323, 171] width 16 height 9
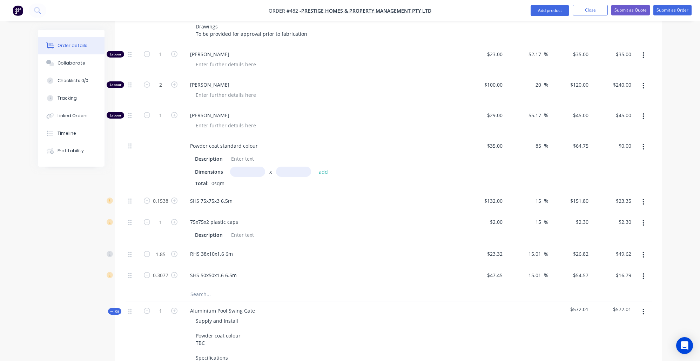
type input "$427.35"
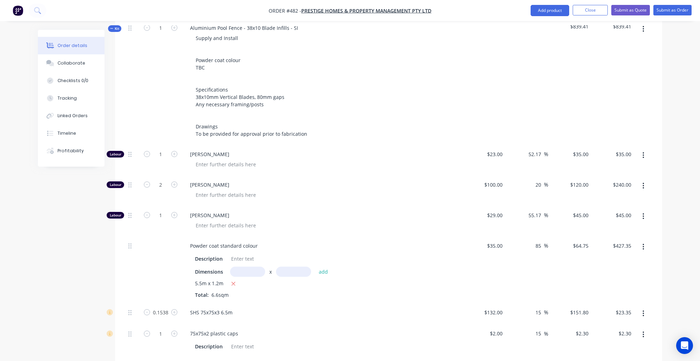
scroll to position [220, 0]
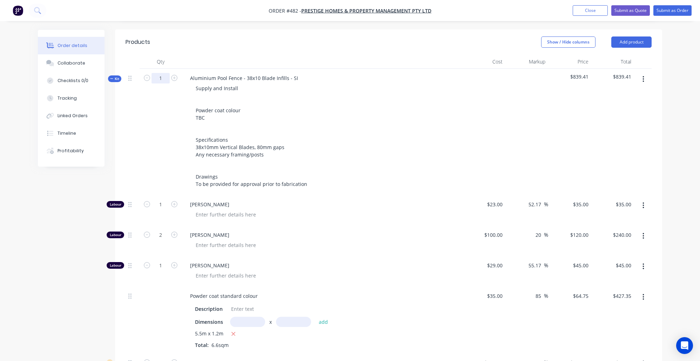
click at [162, 73] on input "1" at bounding box center [161, 78] width 18 height 11
type input "6.6"
type input "13.2"
type input "6.6"
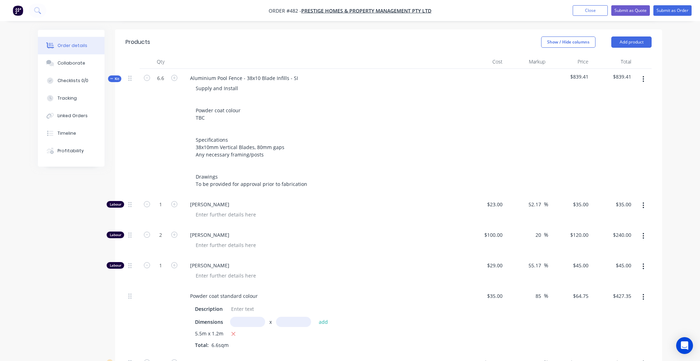
type input "1.0151"
type input "6.6"
type input "12.21"
type input "2.0308"
type input "$231.00"
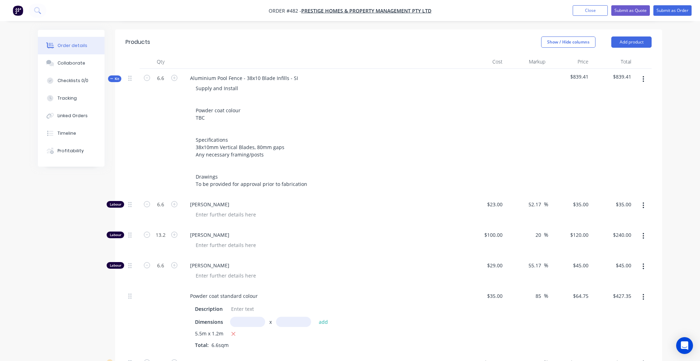
type input "$1,584.00"
type input "$297.00"
type input "$154.09"
type input "$15.18"
type input "$327.47"
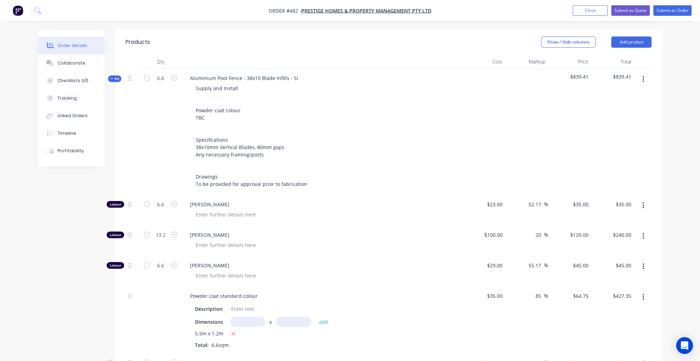
type input "$110.82"
click at [75, 263] on div "Created by Nibal Created 08/10/25 Required 08/10/25 Assigned to Add team member…" at bounding box center [350, 321] width 624 height 1023
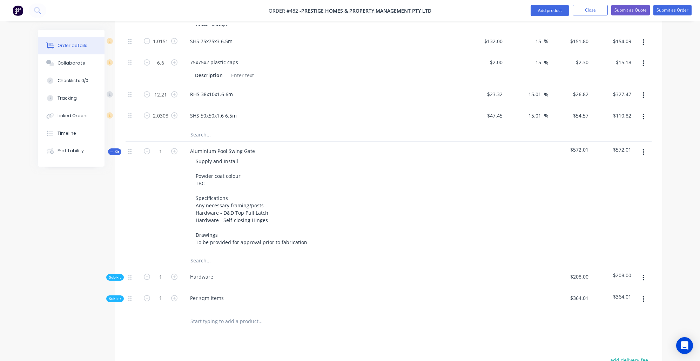
scroll to position [566, 0]
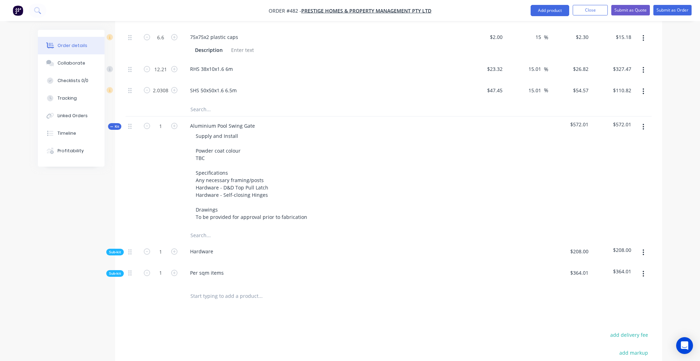
click at [115, 271] on span "Sub-kit" at bounding box center [115, 273] width 12 height 5
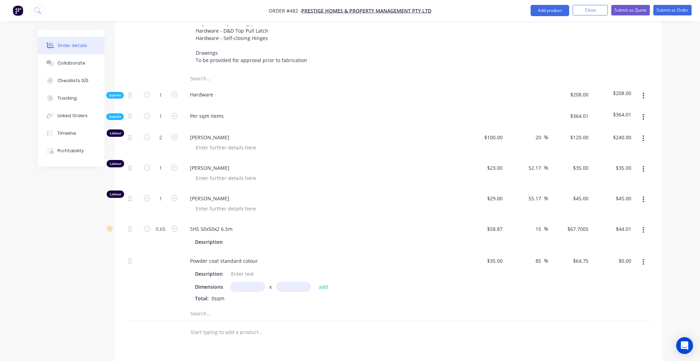
scroll to position [724, 0]
click at [254, 293] on div "Total: 0sqm" at bounding box center [322, 296] width 254 height 7
click at [260, 280] on input "text" at bounding box center [247, 285] width 35 height 10
type input "1m"
type input "1.2"
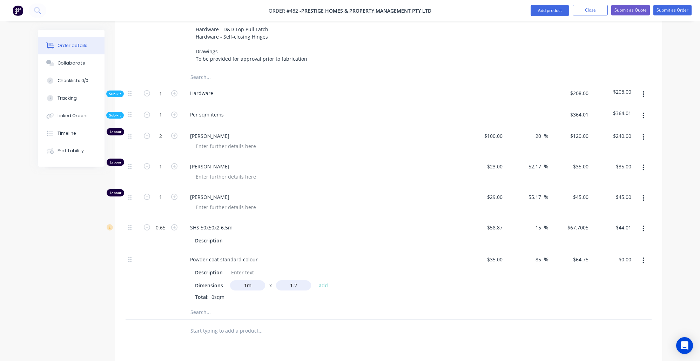
click at [323, 280] on button "add" at bounding box center [323, 284] width 16 height 9
type input "$77.70"
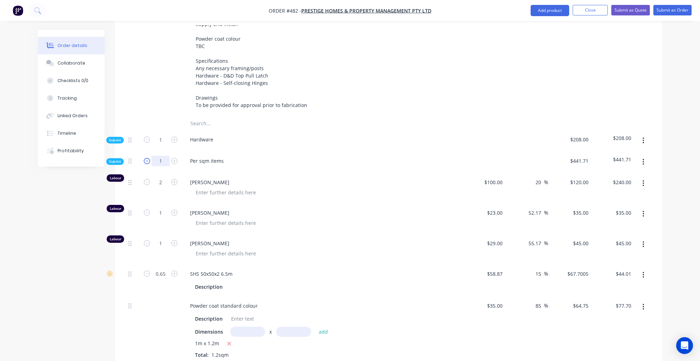
drag, startPoint x: 161, startPoint y: 153, endPoint x: 151, endPoint y: 148, distance: 11.6
click at [151, 155] on form "1" at bounding box center [160, 160] width 36 height 11
type input "1.2"
type input "2.4"
type input "1.2"
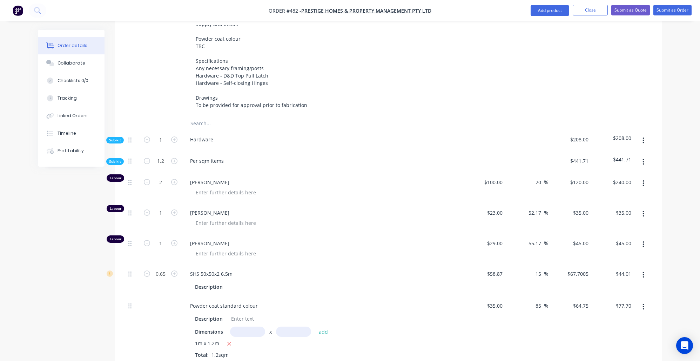
type input "1.2"
type input "0.78"
type input "$288.00"
type input "$42.00"
type input "$54.00"
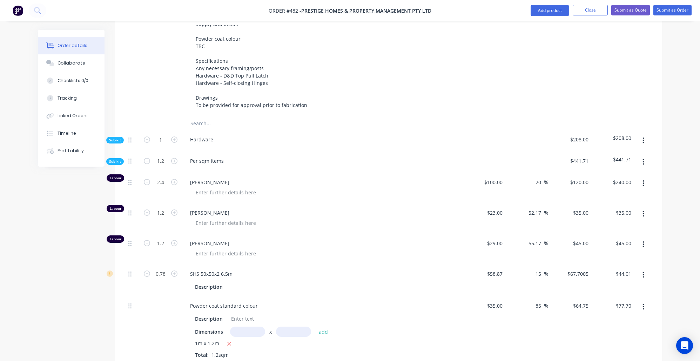
type input "$52.81"
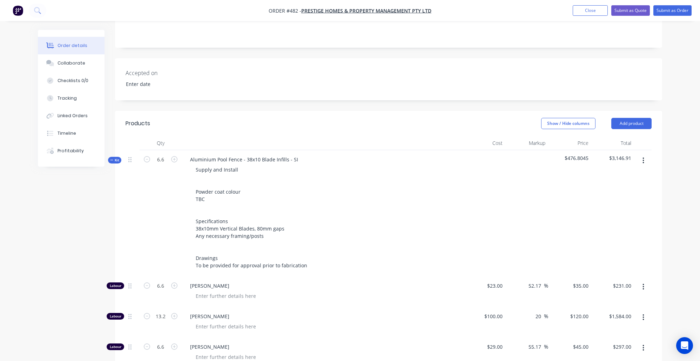
scroll to position [30, 0]
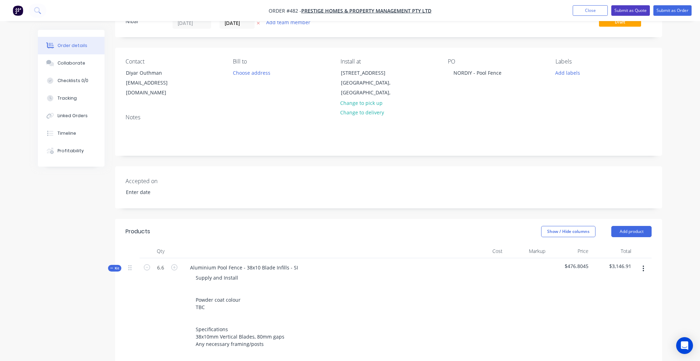
click at [627, 14] on button "Submit as Quote" at bounding box center [630, 10] width 39 height 11
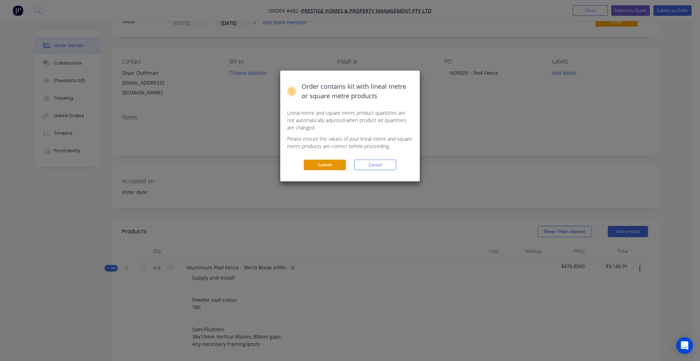
click at [327, 162] on button "Submit" at bounding box center [325, 165] width 42 height 11
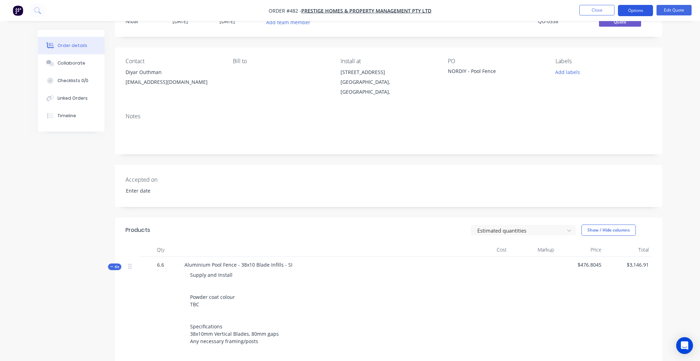
click at [643, 12] on button "Options" at bounding box center [635, 10] width 35 height 11
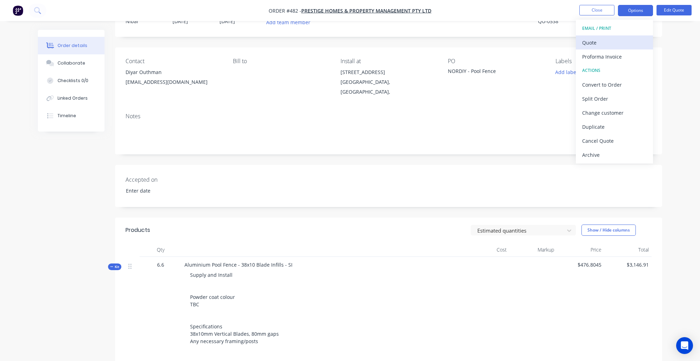
click at [610, 43] on div "Quote" at bounding box center [614, 43] width 65 height 10
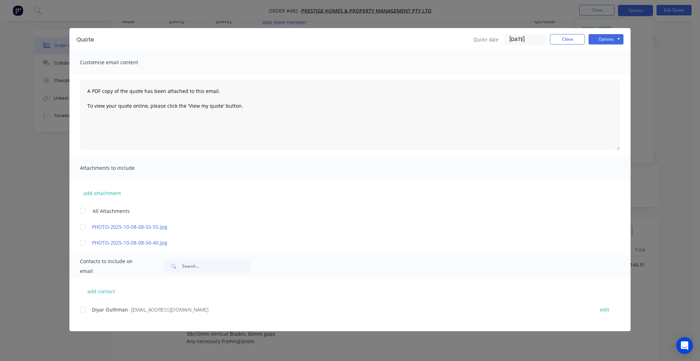
drag, startPoint x: 602, startPoint y: 40, endPoint x: 600, endPoint y: 44, distance: 4.4
click at [602, 40] on button "Options" at bounding box center [606, 39] width 35 height 11
click at [604, 53] on button "Preview" at bounding box center [611, 52] width 45 height 12
click at [601, 39] on button "Options" at bounding box center [606, 39] width 35 height 11
click at [81, 311] on div at bounding box center [83, 310] width 14 height 14
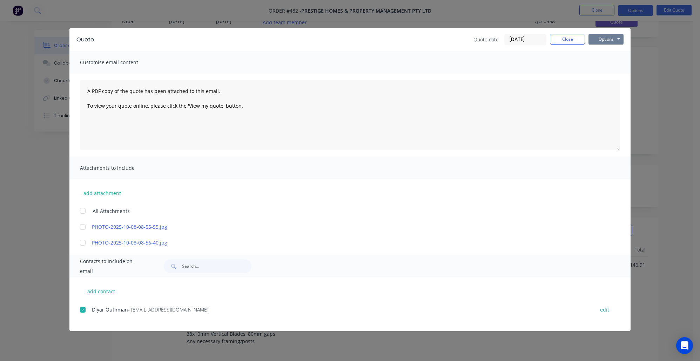
click at [596, 40] on button "Options" at bounding box center [606, 39] width 35 height 11
click at [608, 74] on button "Email" at bounding box center [611, 75] width 45 height 12
click at [563, 34] on button "Close" at bounding box center [567, 39] width 35 height 11
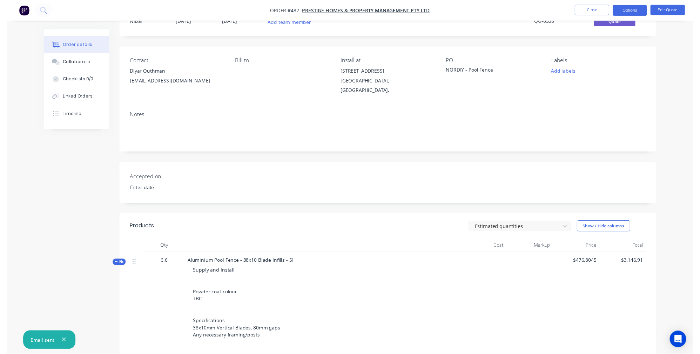
scroll to position [0, 0]
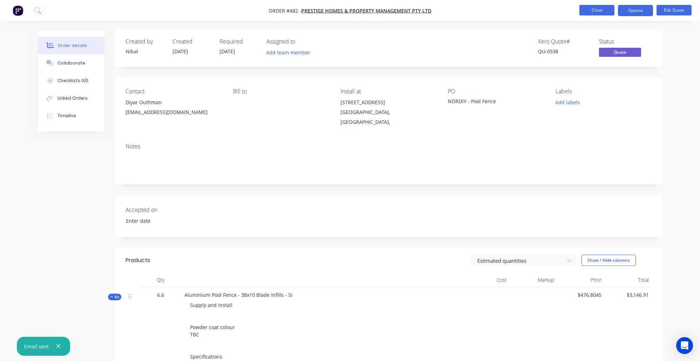
click at [608, 11] on button "Close" at bounding box center [597, 10] width 35 height 11
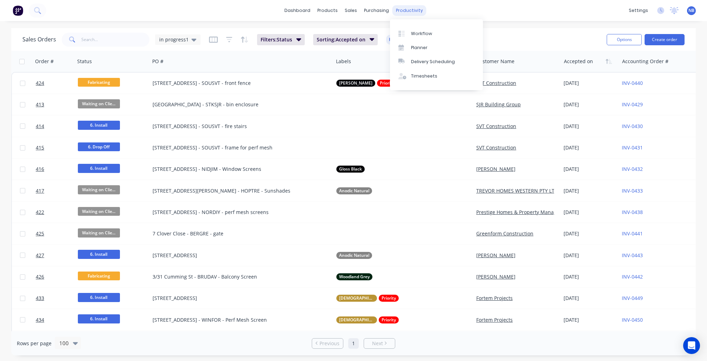
click at [407, 11] on div "productivity" at bounding box center [410, 10] width 34 height 11
click at [414, 31] on div "Workflow" at bounding box center [421, 34] width 21 height 6
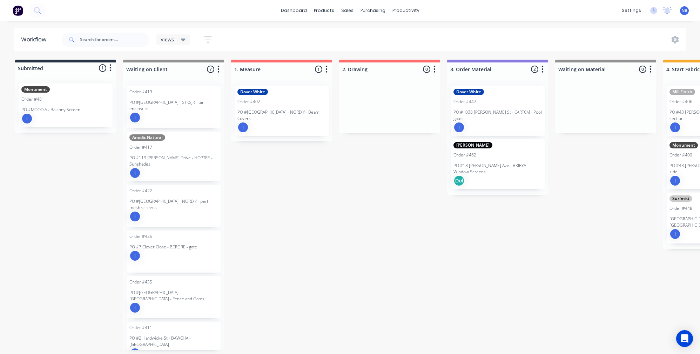
click at [72, 83] on div "Monument Order #481 PO #MOODIA - Balcony Screen I" at bounding box center [65, 105] width 101 height 55
click at [83, 82] on div "Monument Order #481 PO #MOODIA - Balcony Screen I" at bounding box center [65, 105] width 101 height 55
click at [96, 92] on div "Monument" at bounding box center [65, 89] width 88 height 6
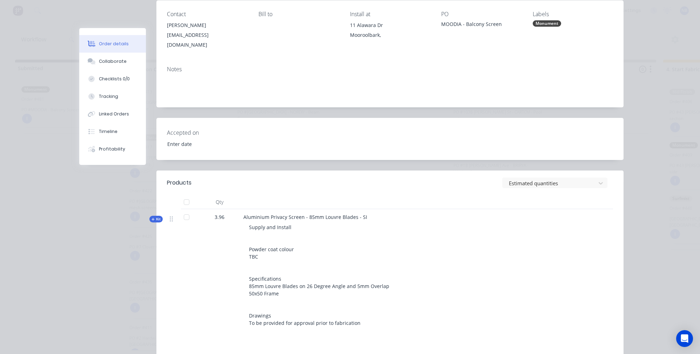
scroll to position [96, 0]
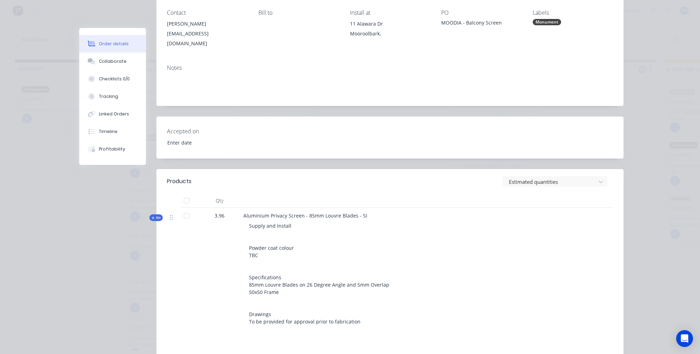
click at [156, 215] on span "Kit" at bounding box center [156, 217] width 9 height 5
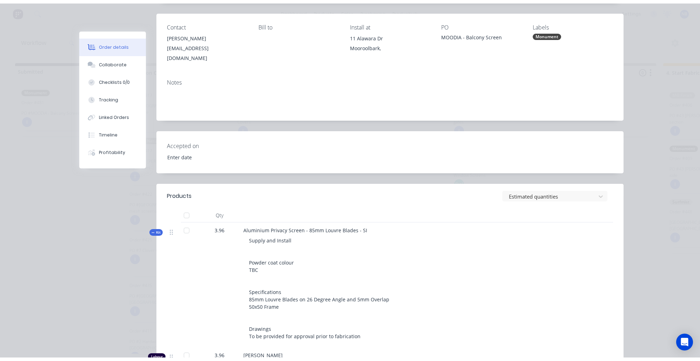
scroll to position [0, 0]
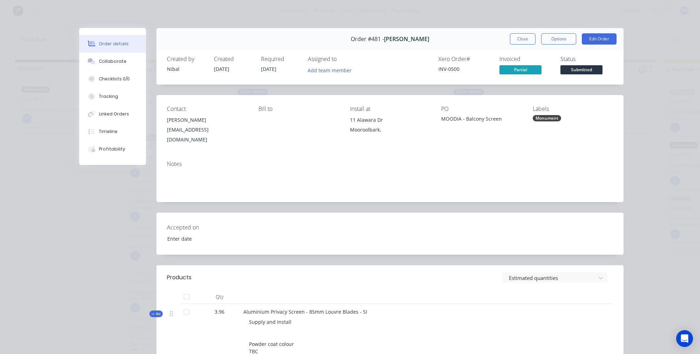
click at [525, 41] on button "Close" at bounding box center [523, 38] width 26 height 11
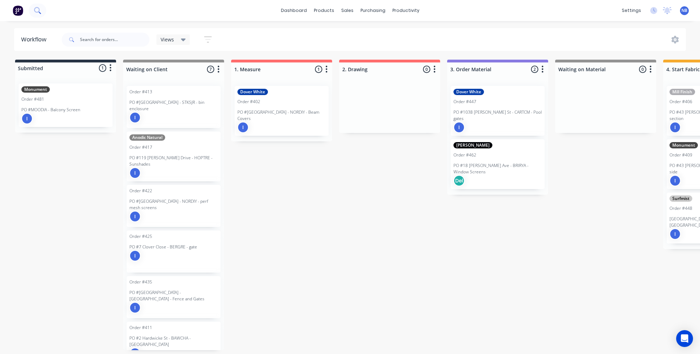
click at [41, 17] on button at bounding box center [38, 11] width 18 height 14
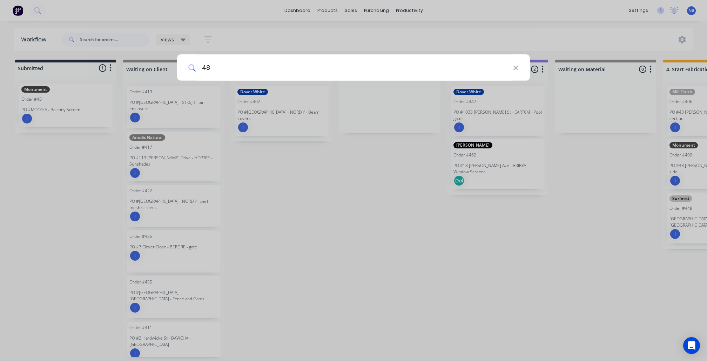
type input "481"
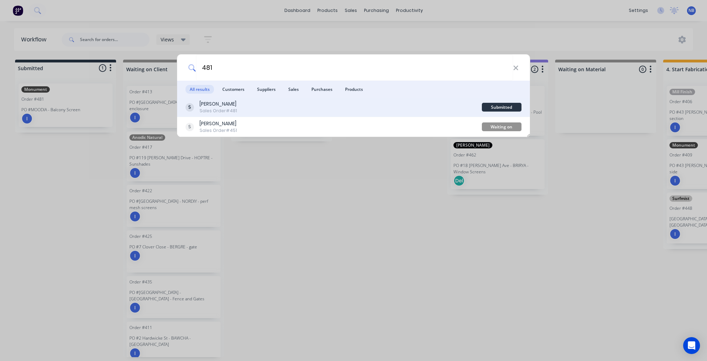
click at [223, 108] on div "Sales Order #481" at bounding box center [219, 111] width 38 height 6
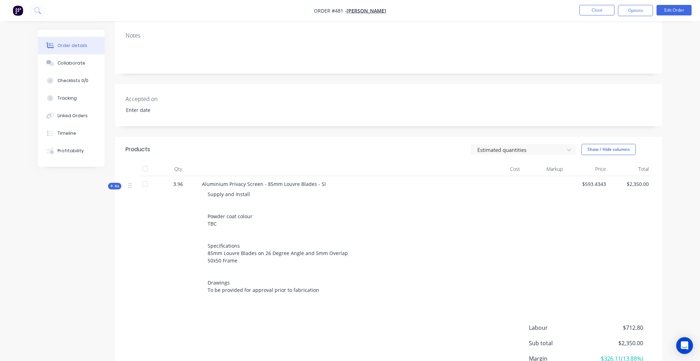
scroll to position [154, 0]
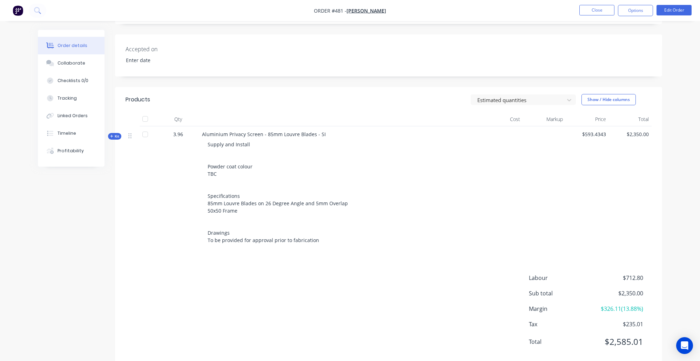
click at [113, 134] on span "Kit" at bounding box center [114, 136] width 9 height 5
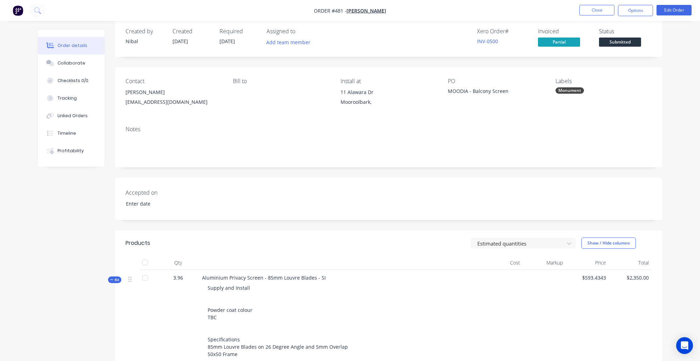
scroll to position [6, 0]
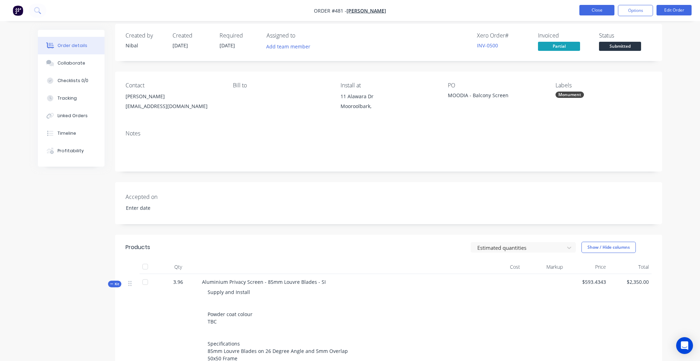
click at [587, 13] on button "Close" at bounding box center [597, 10] width 35 height 11
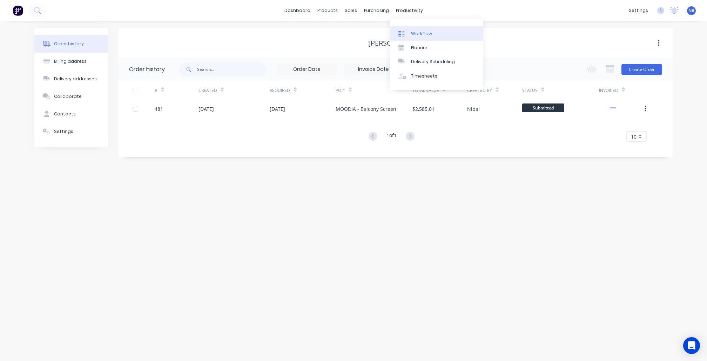
click at [428, 40] on link "Workflow" at bounding box center [436, 33] width 93 height 14
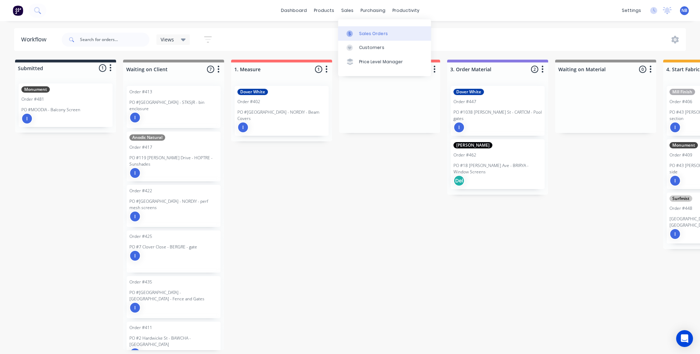
click at [356, 31] on div at bounding box center [352, 34] width 11 height 6
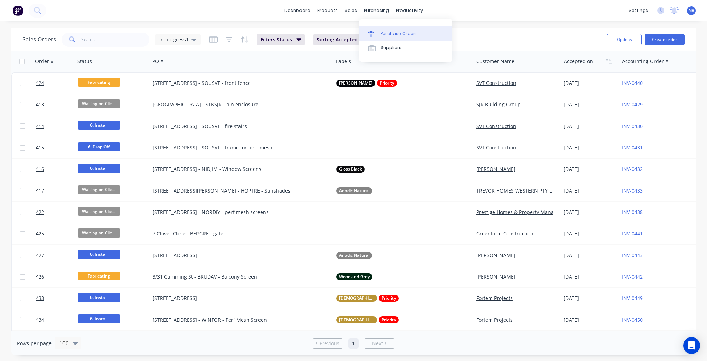
click at [380, 29] on link "Purchase Orders" at bounding box center [406, 33] width 93 height 14
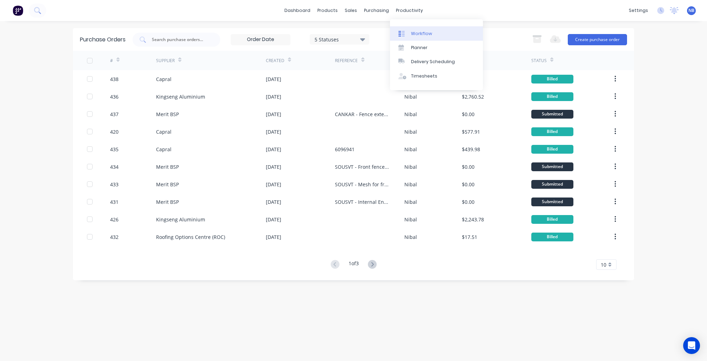
click at [414, 27] on link "Workflow" at bounding box center [436, 33] width 93 height 14
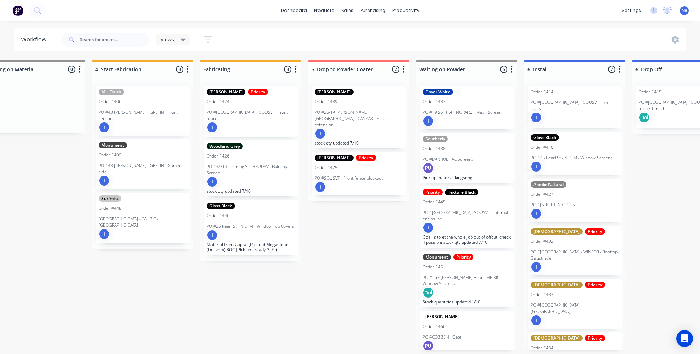
scroll to position [0, 654]
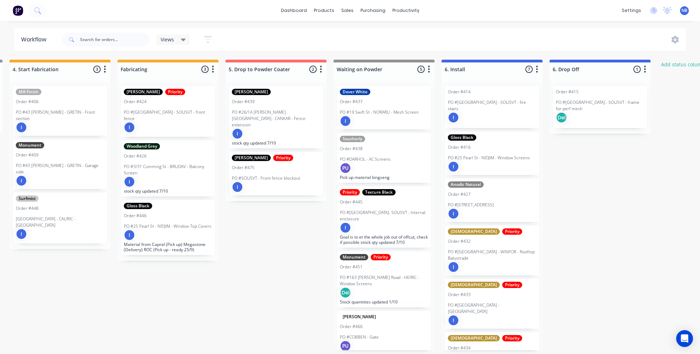
click at [398, 149] on div "Order #438" at bounding box center [384, 149] width 88 height 6
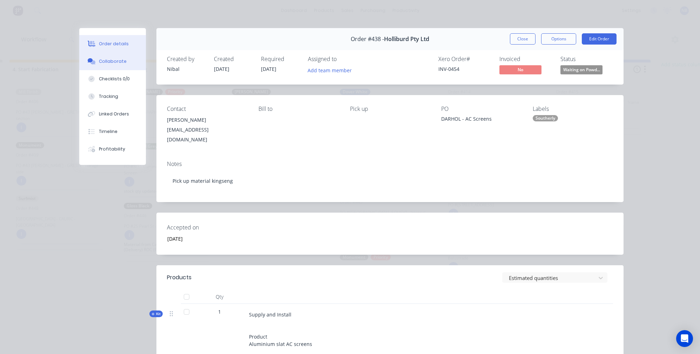
drag, startPoint x: 115, startPoint y: 71, endPoint x: 119, endPoint y: 60, distance: 11.2
click at [116, 69] on button "Collaborate" at bounding box center [112, 62] width 67 height 18
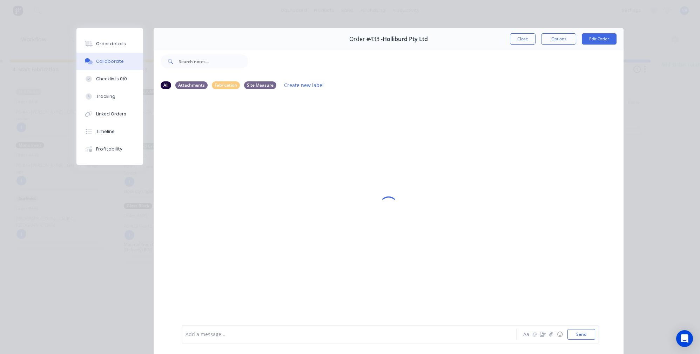
click at [119, 60] on button "Collaborate" at bounding box center [109, 62] width 67 height 18
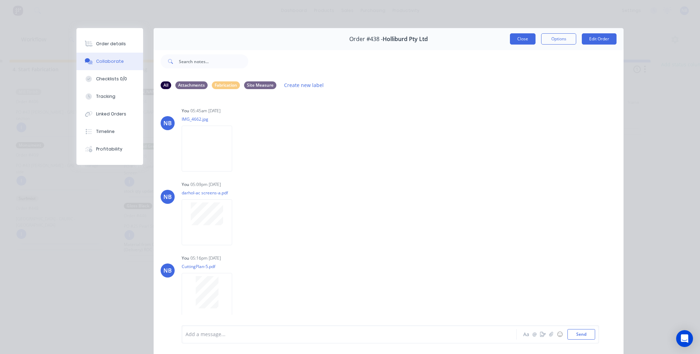
click at [532, 35] on div "Close Options Edit Order" at bounding box center [563, 38] width 107 height 11
click at [525, 37] on button "Close" at bounding box center [523, 38] width 26 height 11
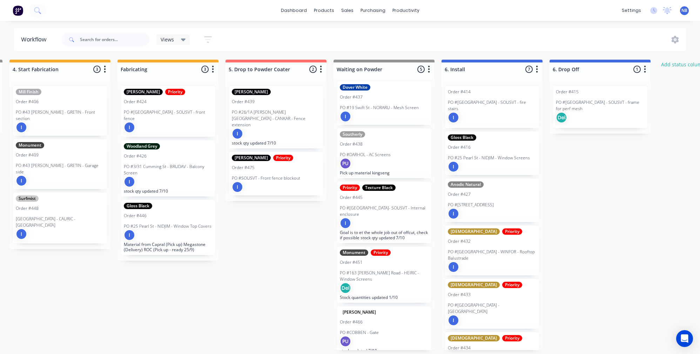
scroll to position [50, 0]
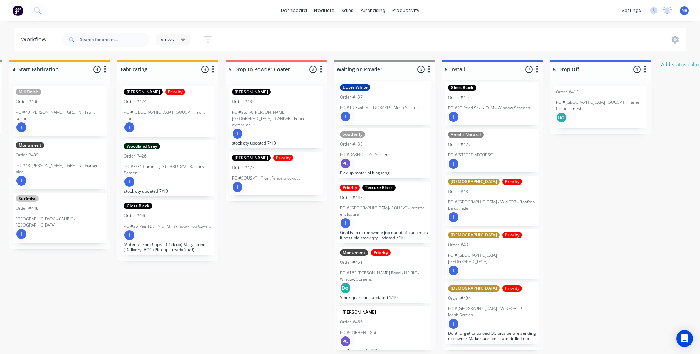
click at [288, 128] on div "I" at bounding box center [276, 133] width 88 height 11
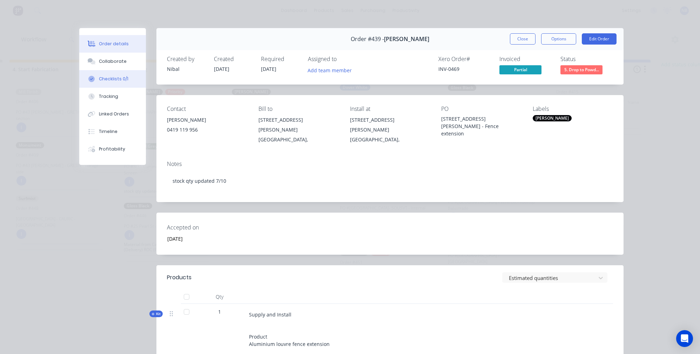
click at [111, 82] on div "Checklists 0/1" at bounding box center [113, 79] width 29 height 6
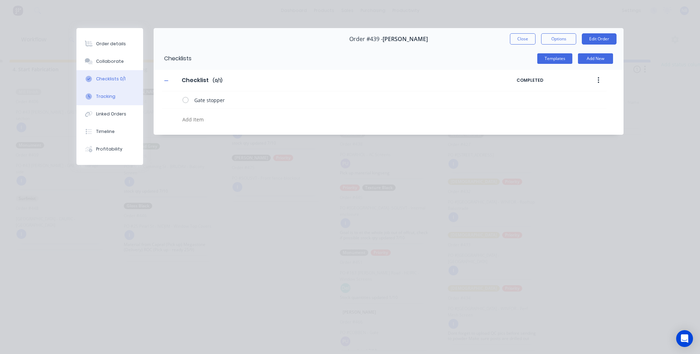
click at [107, 105] on button "Tracking" at bounding box center [109, 97] width 67 height 18
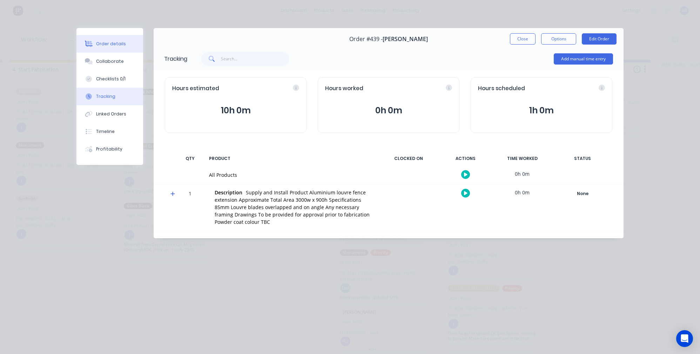
click at [110, 41] on div "Order details" at bounding box center [111, 44] width 30 height 6
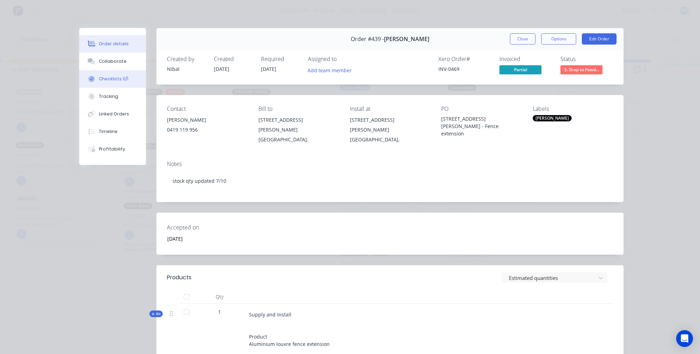
drag, startPoint x: 111, startPoint y: 65, endPoint x: 114, endPoint y: 74, distance: 9.2
click at [111, 65] on div "Collaborate" at bounding box center [113, 61] width 28 height 6
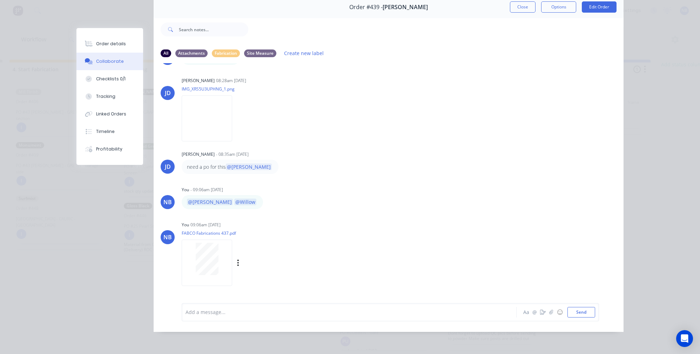
scroll to position [893, 0]
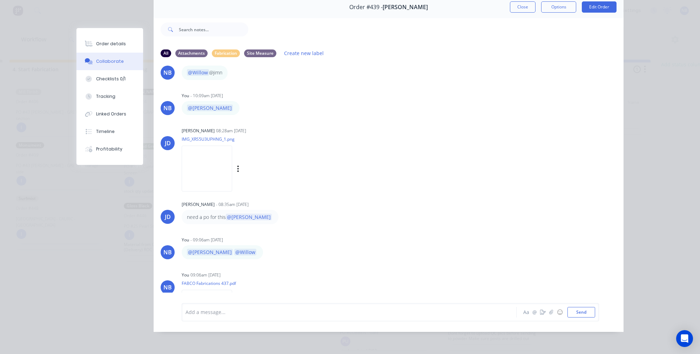
click at [214, 185] on img at bounding box center [207, 169] width 51 height 46
click at [110, 104] on button "Tracking" at bounding box center [109, 97] width 67 height 18
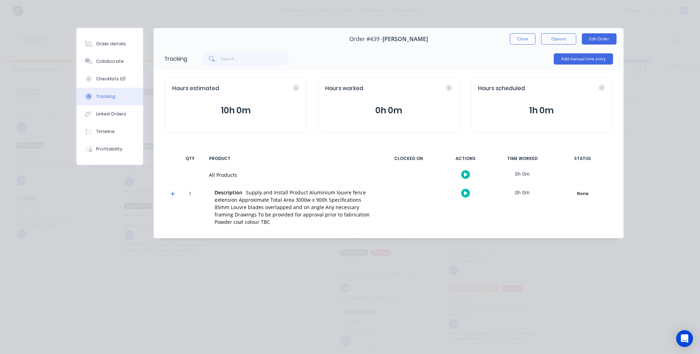
scroll to position [0, 0]
click at [578, 62] on button "Add manual time entry" at bounding box center [583, 58] width 59 height 11
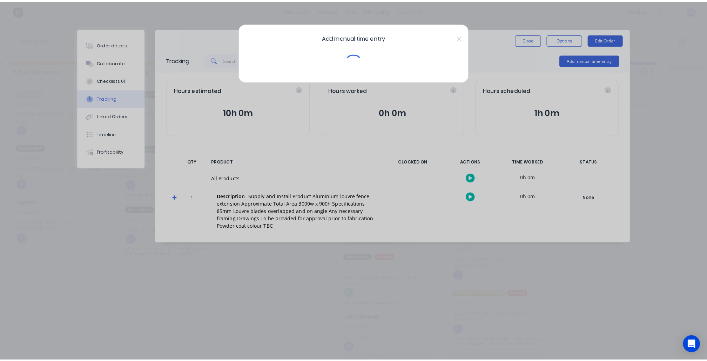
scroll to position [0, 654]
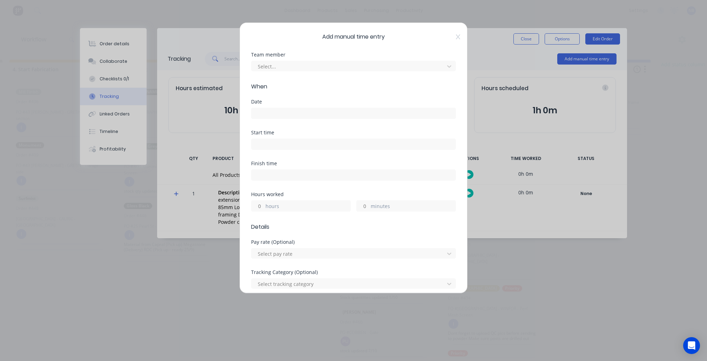
click at [369, 72] on div "Team member Select..." at bounding box center [353, 67] width 205 height 30
drag, startPoint x: 379, startPoint y: 65, endPoint x: 372, endPoint y: 80, distance: 16.5
click at [379, 65] on div at bounding box center [349, 66] width 184 height 9
click at [480, 65] on div "Add manual time entry Team member Jimmy Dalton, 1 of 3. 3 results available. Us…" at bounding box center [353, 180] width 707 height 361
drag, startPoint x: 443, startPoint y: 63, endPoint x: 434, endPoint y: 79, distance: 17.3
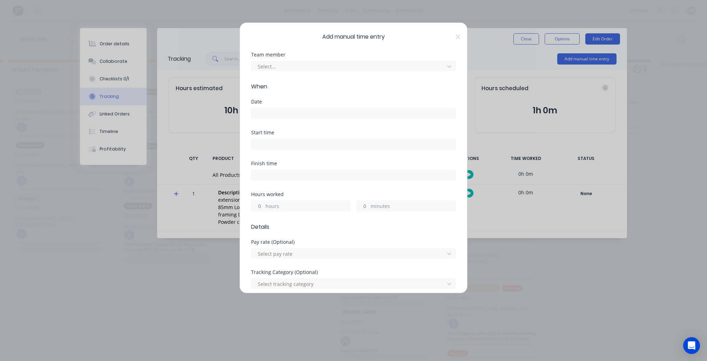
click at [446, 63] on icon at bounding box center [449, 66] width 7 height 7
click at [446, 66] on icon at bounding box center [449, 66] width 7 height 7
click at [422, 62] on div at bounding box center [349, 66] width 184 height 9
click at [446, 65] on icon at bounding box center [449, 66] width 7 height 7
click at [446, 66] on icon at bounding box center [449, 66] width 7 height 7
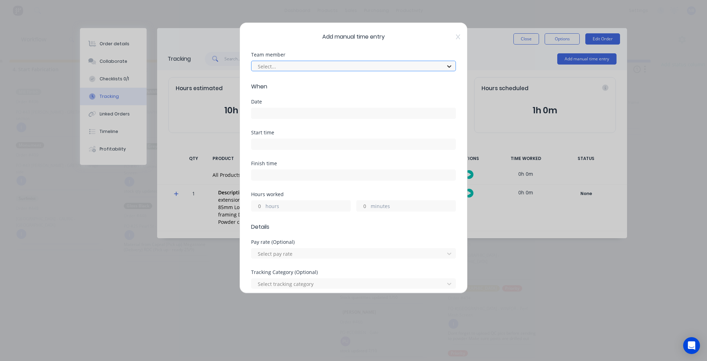
click at [446, 66] on icon at bounding box center [449, 66] width 7 height 7
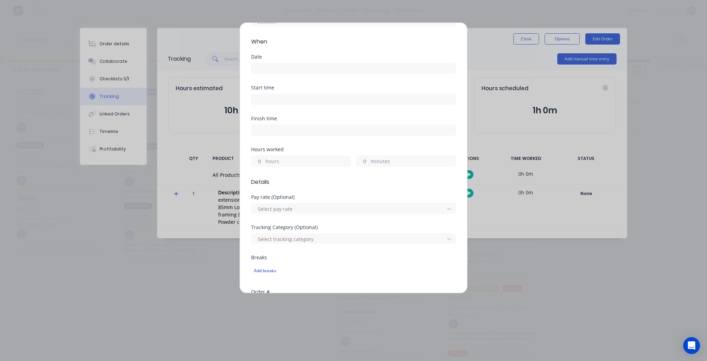
scroll to position [46, 0]
click at [306, 161] on label "hours" at bounding box center [308, 160] width 85 height 9
click at [264, 161] on input "hours" at bounding box center [258, 159] width 12 height 11
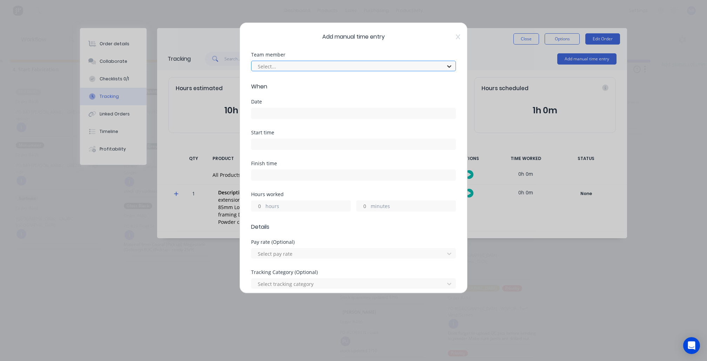
click at [446, 66] on icon at bounding box center [449, 66] width 7 height 7
click at [447, 67] on icon at bounding box center [449, 66] width 4 height 2
click at [331, 68] on div at bounding box center [349, 66] width 184 height 9
click at [328, 68] on div at bounding box center [349, 66] width 184 height 9
type input "wil"
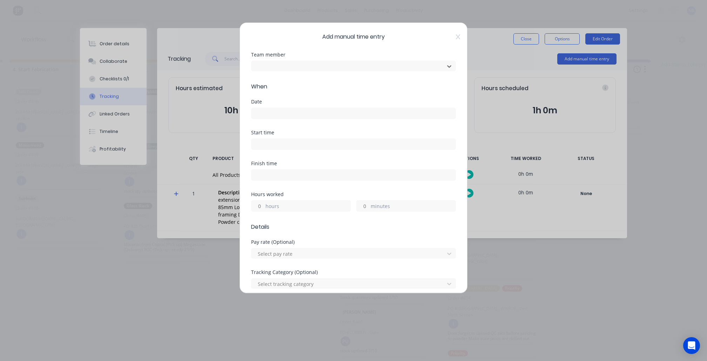
click at [456, 40] on icon at bounding box center [458, 37] width 4 height 6
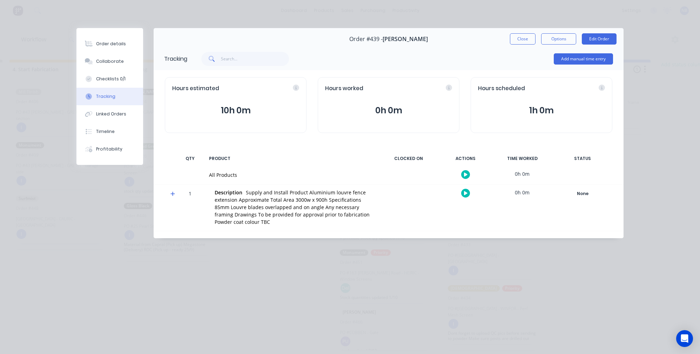
click at [528, 41] on button "Close" at bounding box center [523, 38] width 26 height 11
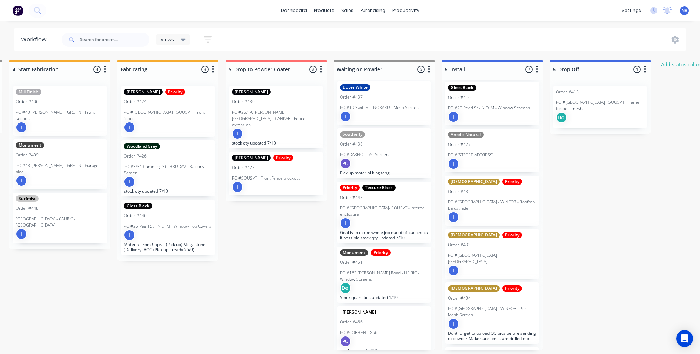
click at [267, 116] on p "PO #26/1A Dryden Street - CANKAR - Fence extension" at bounding box center [276, 118] width 88 height 19
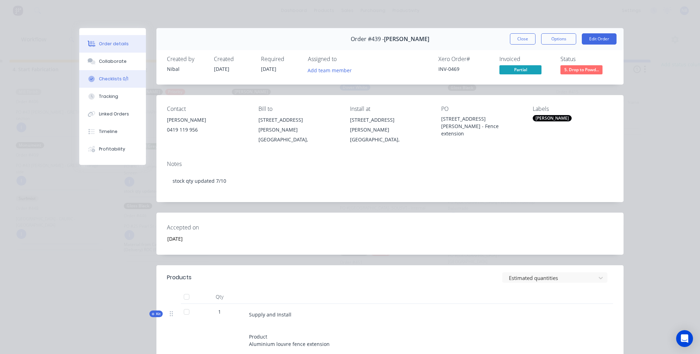
click at [102, 82] on div "Checklists 0/1" at bounding box center [113, 79] width 29 height 6
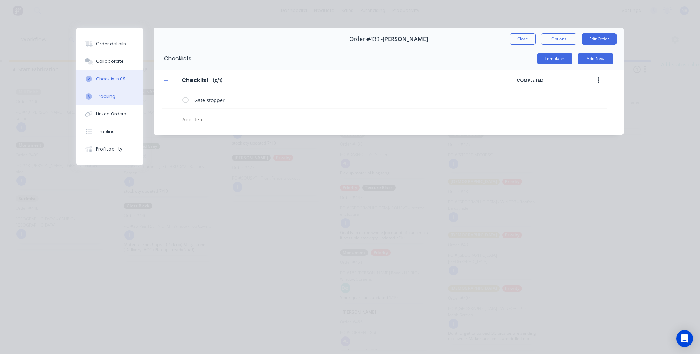
drag, startPoint x: 113, startPoint y: 109, endPoint x: 121, endPoint y: 106, distance: 9.2
click at [113, 105] on button "Tracking" at bounding box center [109, 97] width 67 height 18
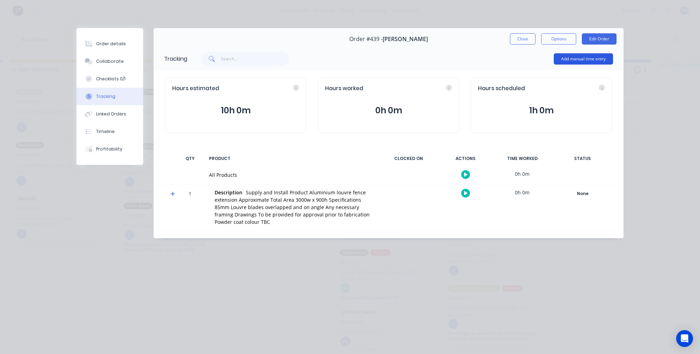
click at [576, 55] on button "Add manual time entry" at bounding box center [583, 58] width 59 height 11
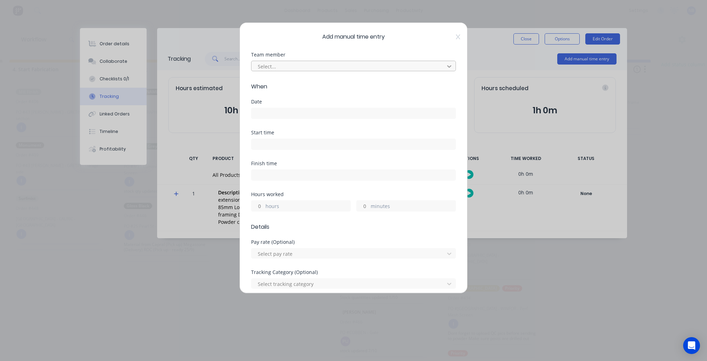
click at [446, 68] on icon at bounding box center [449, 66] width 7 height 7
click at [447, 42] on div "Add manual time entry Team member Jimmy Dalton, 1 of 3. 3 results available. Us…" at bounding box center [354, 157] width 228 height 271
drag, startPoint x: 448, startPoint y: 41, endPoint x: 482, endPoint y: 38, distance: 33.8
click at [456, 39] on icon at bounding box center [458, 36] width 4 height 5
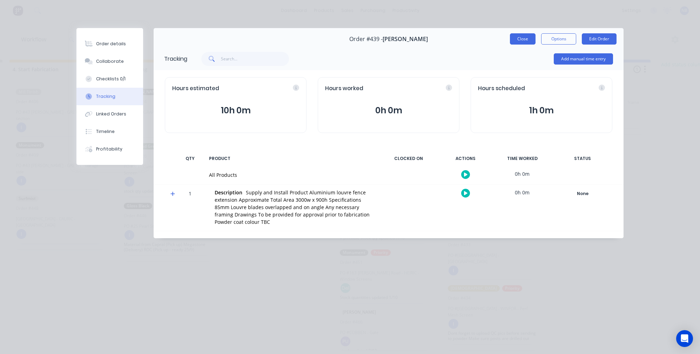
click at [516, 40] on button "Close" at bounding box center [523, 38] width 26 height 11
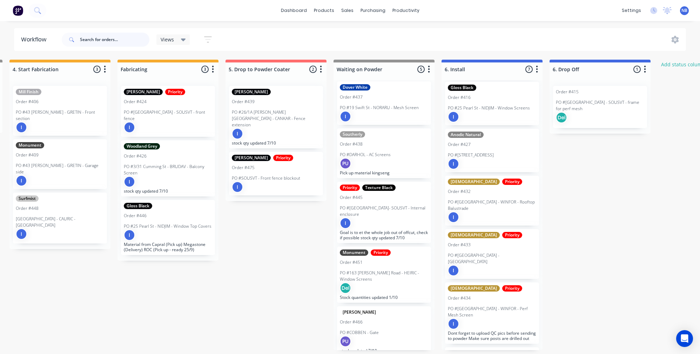
click at [108, 40] on input "text" at bounding box center [114, 40] width 69 height 14
click at [42, 9] on button at bounding box center [38, 11] width 18 height 14
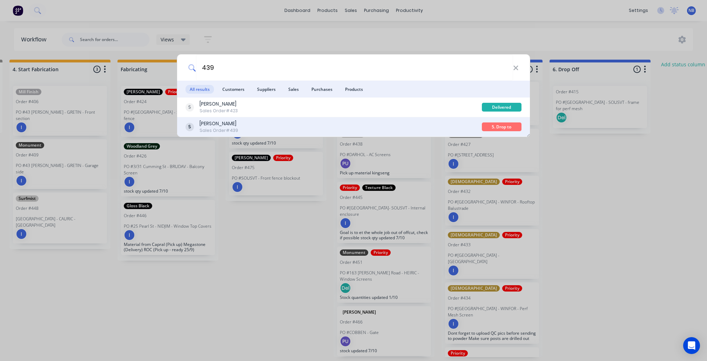
type input "439"
click at [271, 127] on div "Karyn Lucas Sales Order #439" at bounding box center [334, 127] width 296 height 14
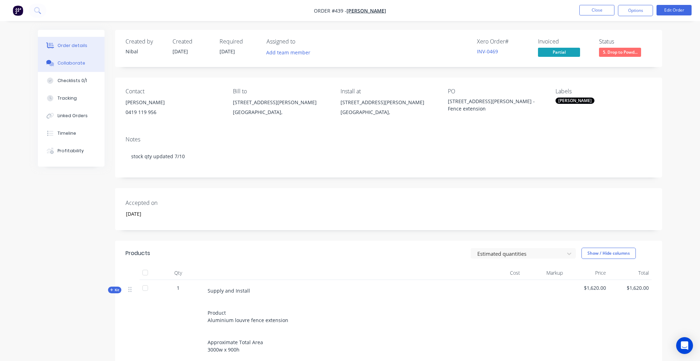
click at [72, 72] on button "Collaborate" at bounding box center [71, 63] width 67 height 18
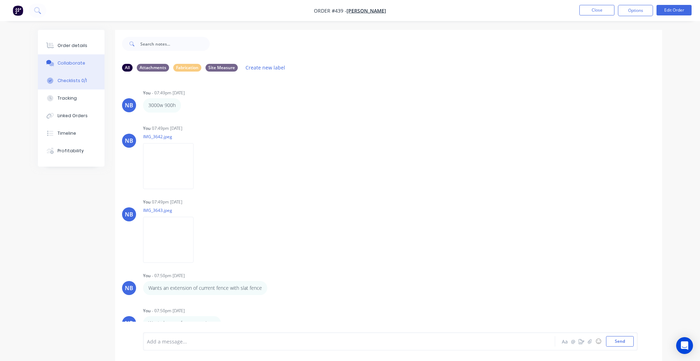
click at [83, 89] on button "Checklists 0/1" at bounding box center [71, 81] width 67 height 18
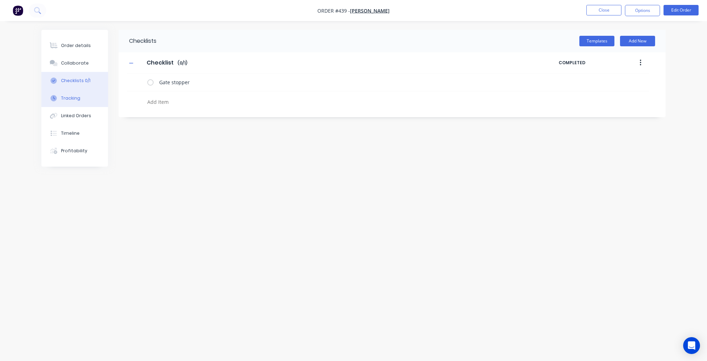
click at [89, 103] on button "Tracking" at bounding box center [74, 98] width 67 height 18
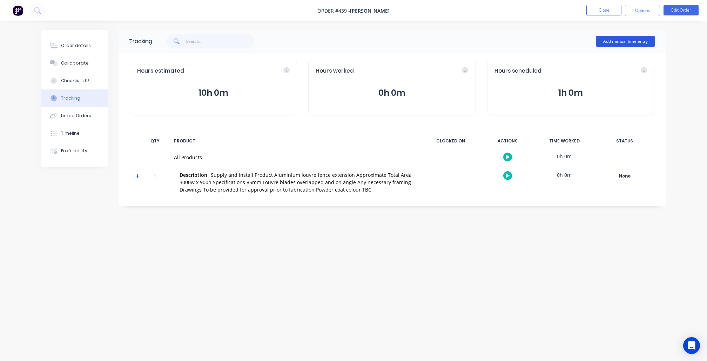
click at [624, 44] on button "Add manual time entry" at bounding box center [625, 41] width 59 height 11
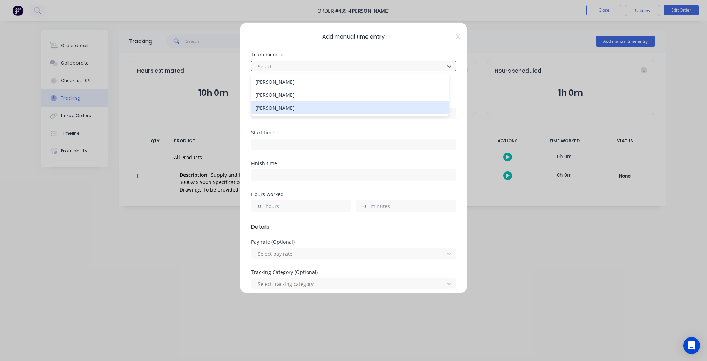
click at [310, 105] on div "Willow Hicks" at bounding box center [349, 107] width 197 height 13
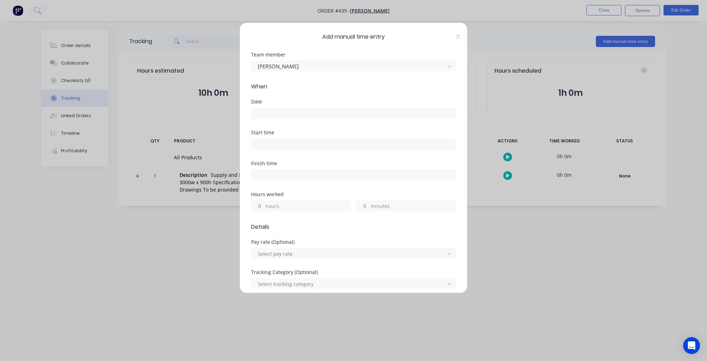
click at [281, 201] on div "hours" at bounding box center [301, 205] width 100 height 11
click at [266, 203] on label "hours" at bounding box center [308, 206] width 85 height 9
click at [264, 203] on input "hours" at bounding box center [258, 206] width 12 height 11
click at [260, 204] on input "hours" at bounding box center [258, 206] width 12 height 11
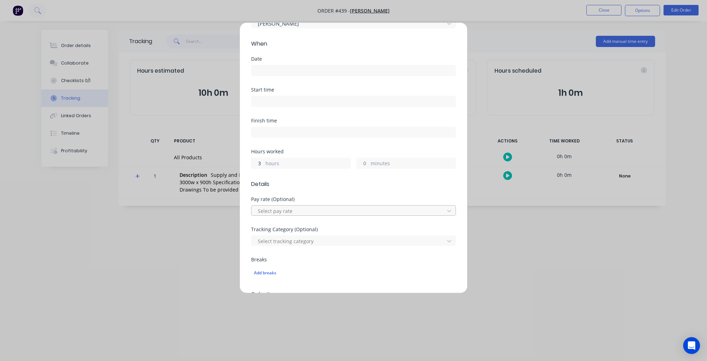
scroll to position [46, 0]
type input "3"
click at [298, 207] on div at bounding box center [349, 207] width 184 height 9
click at [316, 184] on span "Details" at bounding box center [353, 180] width 205 height 8
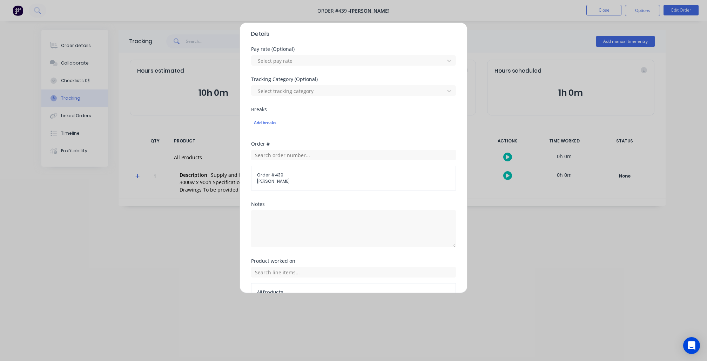
scroll to position [232, 0]
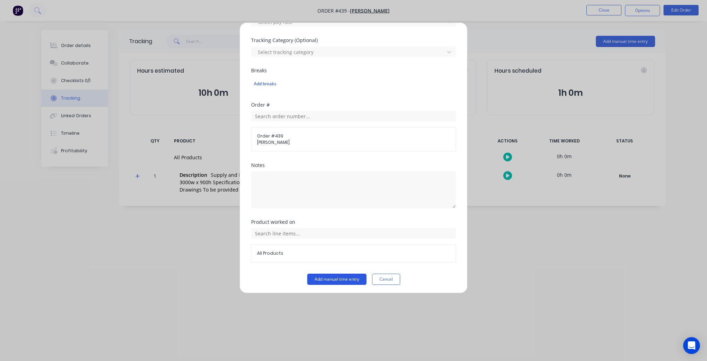
click at [333, 275] on button "Add manual time entry" at bounding box center [336, 279] width 59 height 11
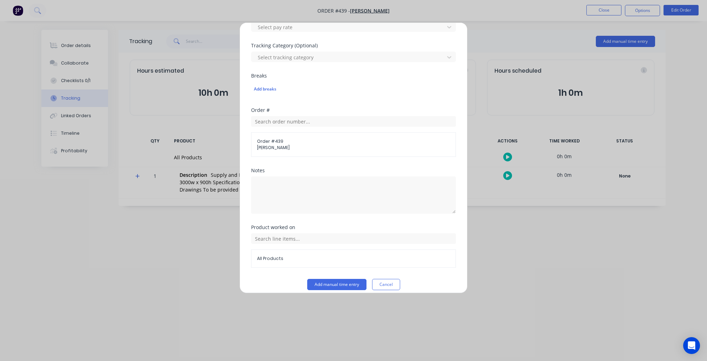
scroll to position [0, 0]
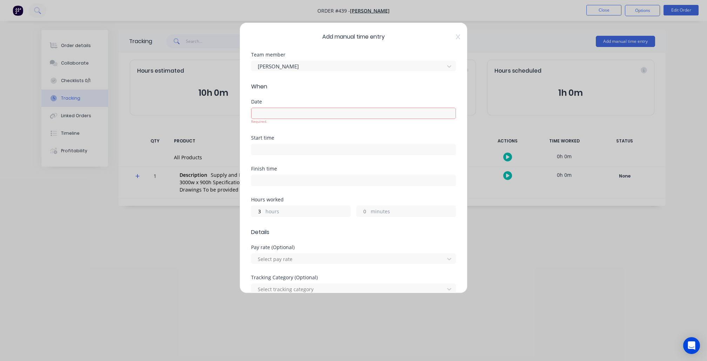
drag, startPoint x: 345, startPoint y: 106, endPoint x: 342, endPoint y: 112, distance: 7.5
click at [345, 106] on div "Required." at bounding box center [353, 115] width 205 height 18
click at [342, 112] on input at bounding box center [354, 113] width 204 height 11
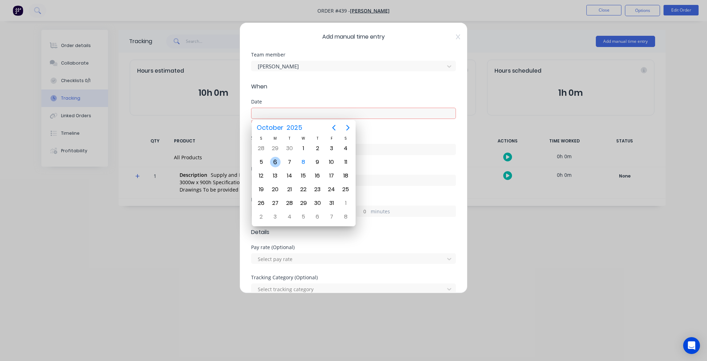
click at [277, 163] on div "6" at bounding box center [275, 162] width 11 height 11
type input "06/10/2025"
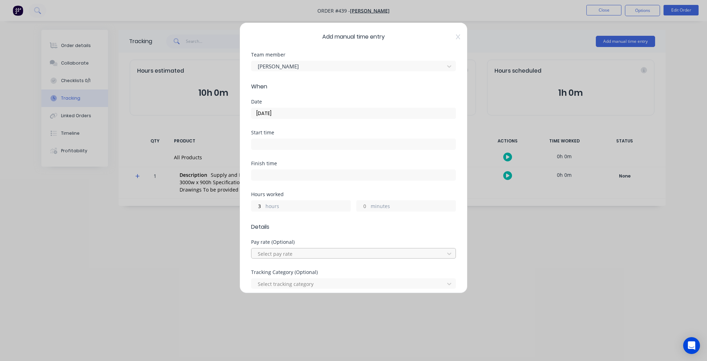
scroll to position [232, 0]
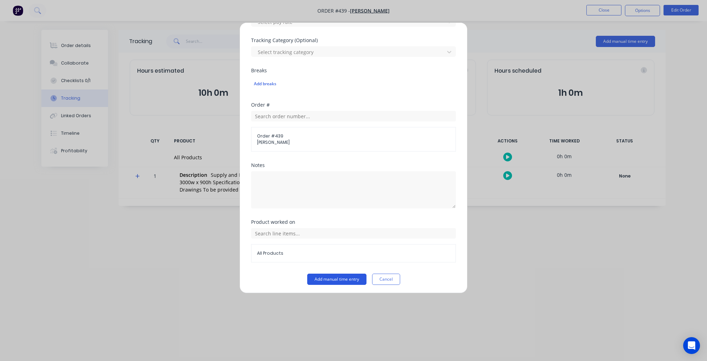
click at [341, 279] on button "Add manual time entry" at bounding box center [336, 279] width 59 height 11
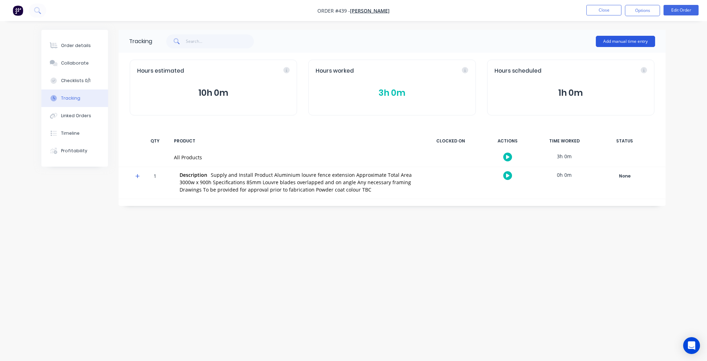
click at [638, 41] on button "Add manual time entry" at bounding box center [625, 41] width 59 height 11
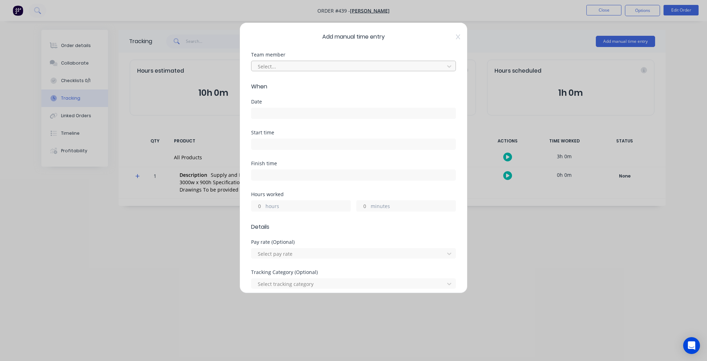
click at [391, 71] on div "Select..." at bounding box center [349, 66] width 188 height 11
click at [308, 81] on div "Jimmy Dalton" at bounding box center [349, 81] width 197 height 13
click at [310, 113] on input at bounding box center [354, 113] width 204 height 11
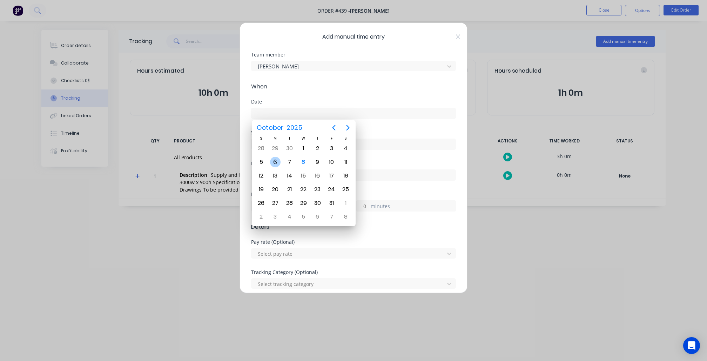
click at [277, 163] on div "6" at bounding box center [275, 162] width 11 height 11
type input "06/10/2025"
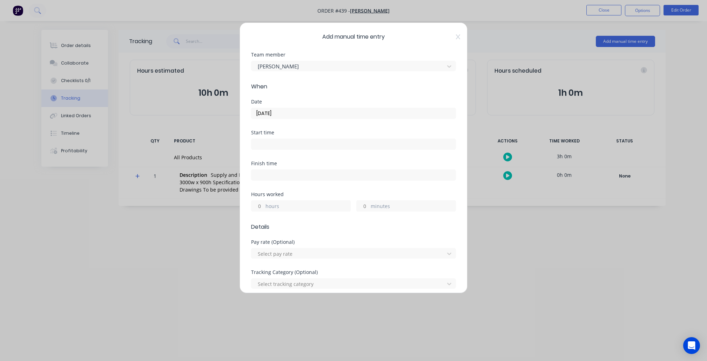
click at [306, 206] on label "hours" at bounding box center [308, 206] width 85 height 9
click at [264, 206] on input "hours" at bounding box center [258, 206] width 12 height 11
type input "1"
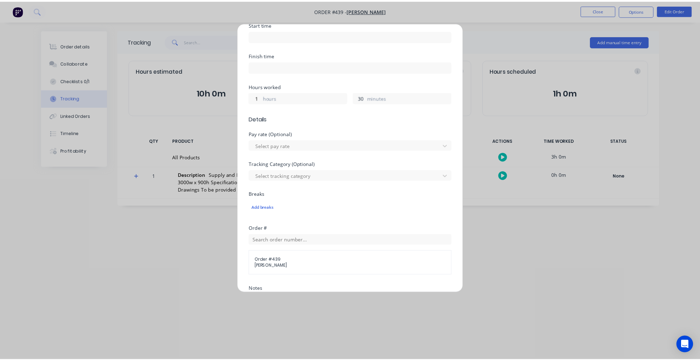
scroll to position [216, 0]
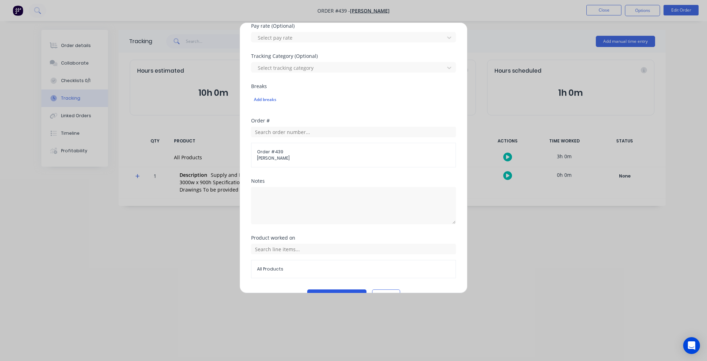
type input "30"
click at [329, 292] on button "Add manual time entry" at bounding box center [336, 294] width 59 height 11
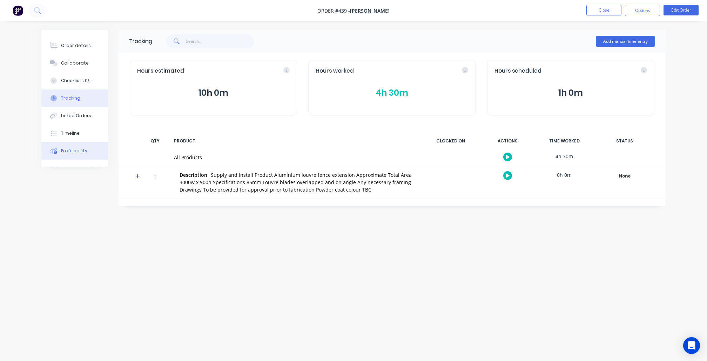
click at [92, 160] on button "Profitability" at bounding box center [74, 151] width 67 height 18
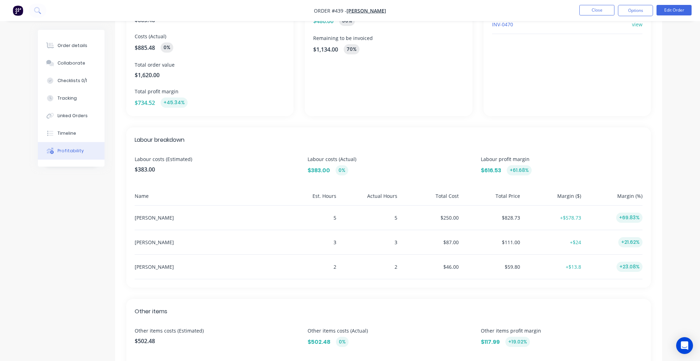
scroll to position [152, 0]
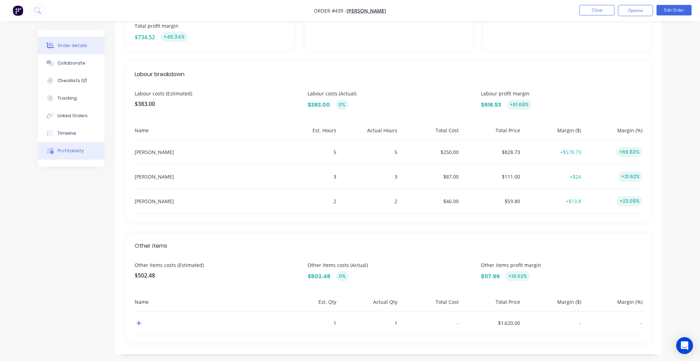
click at [69, 41] on button "Order details" at bounding box center [71, 46] width 67 height 18
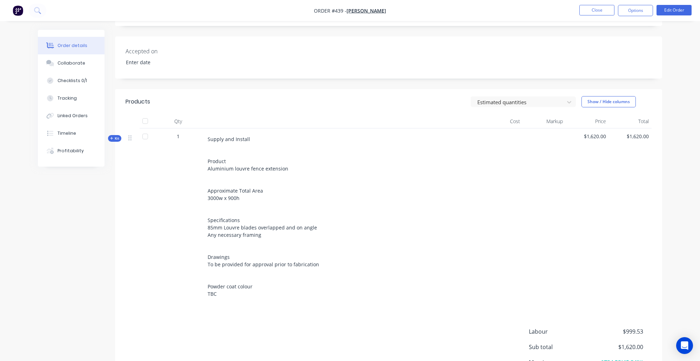
type input "16/09/2025"
click at [581, 12] on button "Close" at bounding box center [597, 10] width 35 height 11
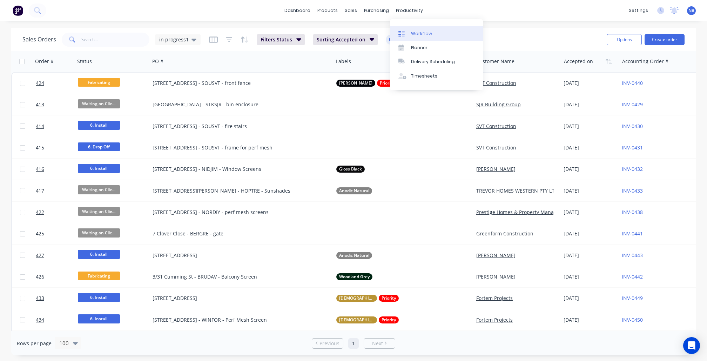
click at [416, 28] on link "Workflow" at bounding box center [436, 33] width 93 height 14
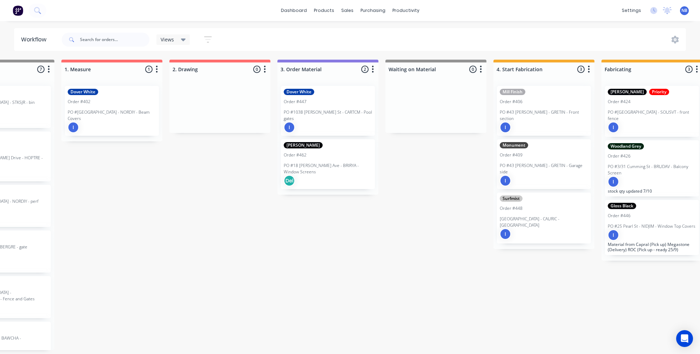
scroll to position [0, 216]
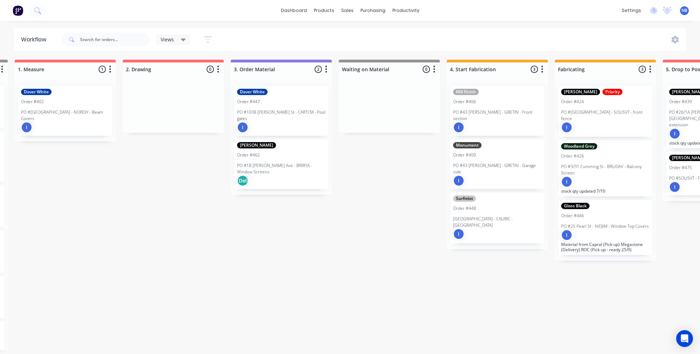
click at [301, 91] on div "Dover White" at bounding box center [281, 92] width 88 height 6
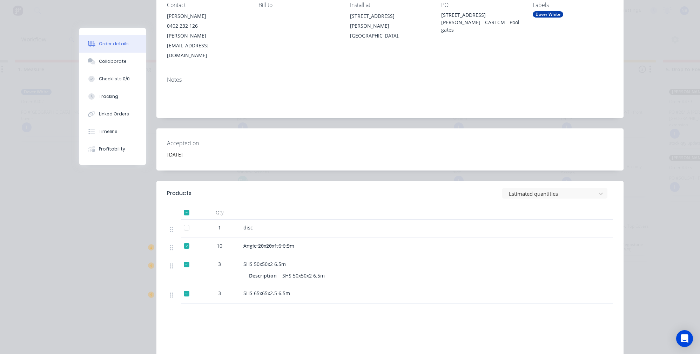
scroll to position [0, 0]
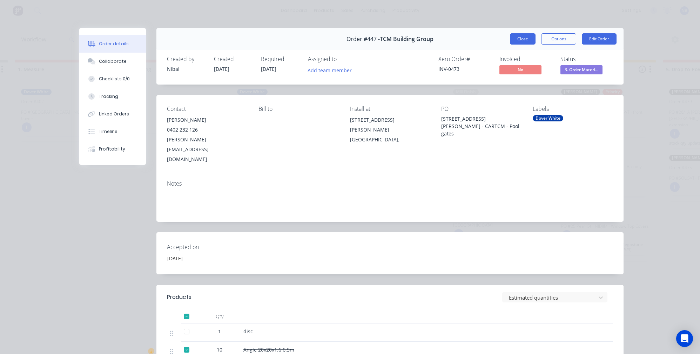
click at [522, 35] on button "Close" at bounding box center [523, 38] width 26 height 11
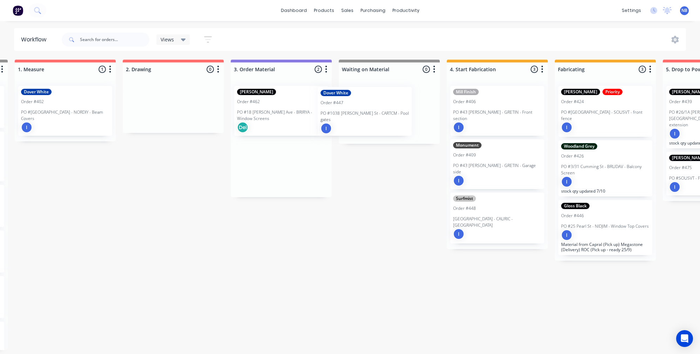
drag, startPoint x: 290, startPoint y: 104, endPoint x: 374, endPoint y: 105, distance: 83.5
click at [374, 105] on div "Submitted 1 Status colour #273444 hex #273444 Save Cancel Summaries Total order…" at bounding box center [515, 205] width 1475 height 290
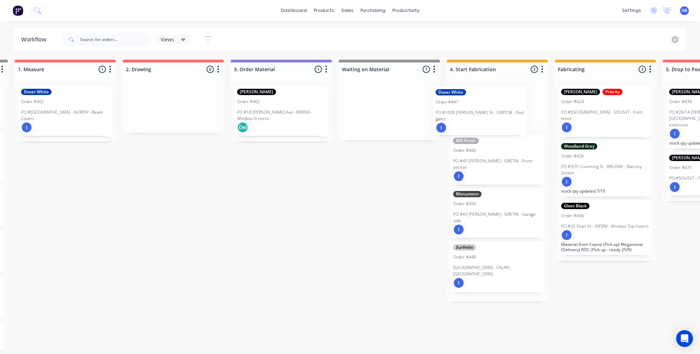
drag, startPoint x: 370, startPoint y: 122, endPoint x: 465, endPoint y: 121, distance: 95.1
click at [465, 121] on div "Submitted 1 Status colour #273444 hex #273444 Save Cancel Summaries Total order…" at bounding box center [515, 205] width 1475 height 290
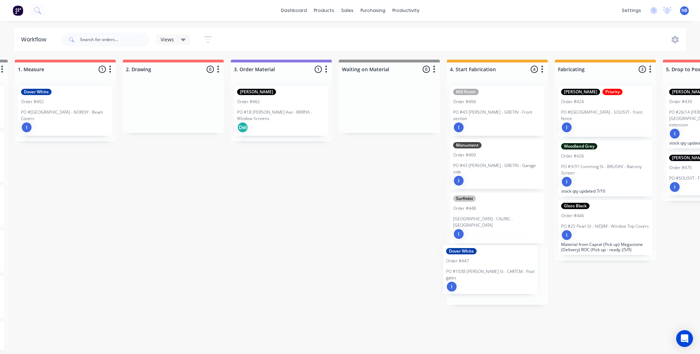
scroll to position [0, 216]
drag, startPoint x: 485, startPoint y: 107, endPoint x: 490, endPoint y: 241, distance: 134.5
click at [490, 241] on div "Dover White Order #447 PO #1038 Drummond St - CARTCM - Pool gates I Mill Finish…" at bounding box center [497, 192] width 101 height 225
drag, startPoint x: 483, startPoint y: 110, endPoint x: 378, endPoint y: 106, distance: 105.0
click at [378, 106] on div "Submitted 1 Status colour #273444 hex #273444 Save Cancel Summaries Total order…" at bounding box center [516, 205] width 1475 height 290
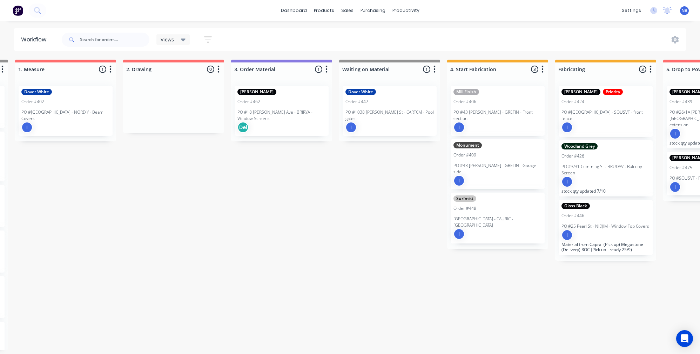
click at [281, 122] on div "Del" at bounding box center [281, 127] width 88 height 11
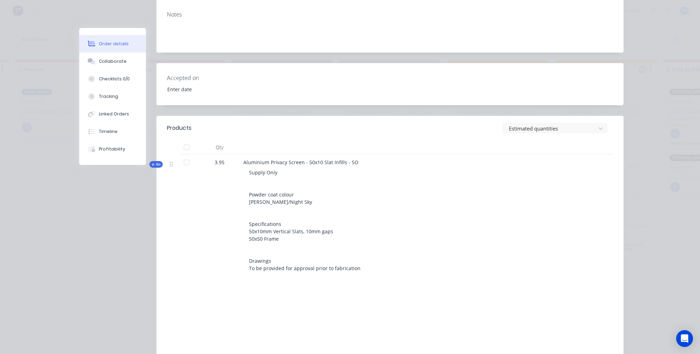
drag, startPoint x: 135, startPoint y: 147, endPoint x: 142, endPoint y: 149, distance: 6.5
click at [137, 140] on button "Timeline" at bounding box center [112, 132] width 67 height 18
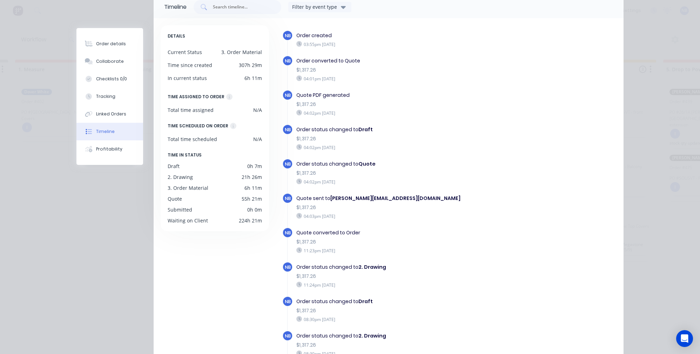
click at [109, 34] on div "Order details Collaborate Checklists 0/0 Tracking Linked Orders Timeline Profit…" at bounding box center [109, 96] width 67 height 137
click at [115, 48] on button "Order details" at bounding box center [109, 44] width 67 height 18
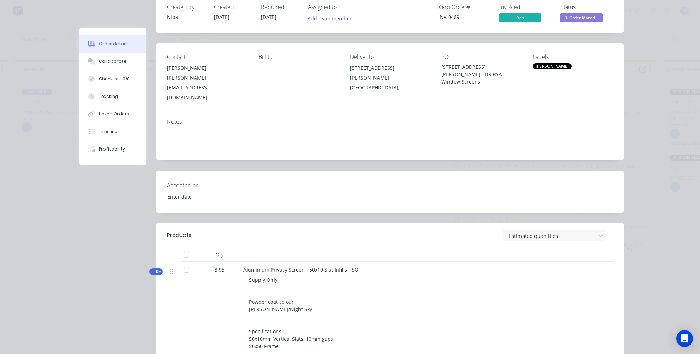
drag, startPoint x: 156, startPoint y: 257, endPoint x: 177, endPoint y: 257, distance: 21.1
click at [156, 269] on span "Kit" at bounding box center [156, 271] width 9 height 5
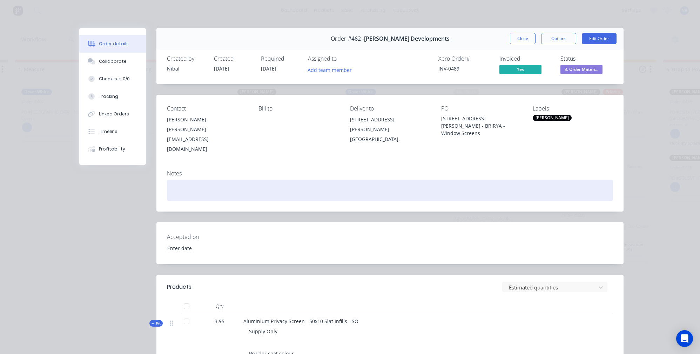
scroll to position [0, 216]
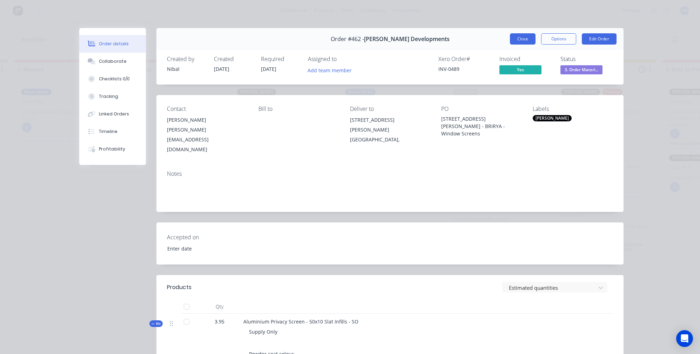
click at [525, 40] on button "Close" at bounding box center [523, 38] width 26 height 11
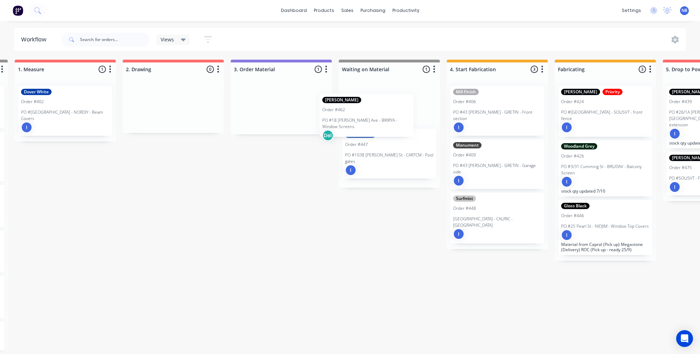
drag, startPoint x: 290, startPoint y: 107, endPoint x: 387, endPoint y: 115, distance: 96.8
click at [386, 116] on div "Submitted 1 Status colour #273444 hex #273444 Save Cancel Summaries Total order…" at bounding box center [515, 205] width 1475 height 290
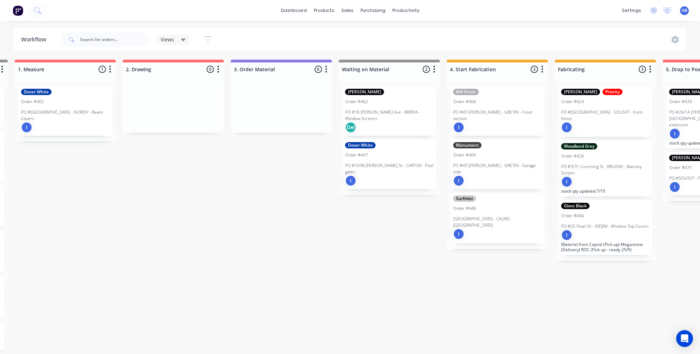
drag, startPoint x: 411, startPoint y: 238, endPoint x: 421, endPoint y: 241, distance: 11.1
click at [411, 238] on div "Submitted 1 Status colour #273444 hex #273444 Save Cancel Summaries Total order…" at bounding box center [515, 205] width 1475 height 290
click at [399, 114] on p "PO #18 Boyce Ave - BRIRYA - Window Screens" at bounding box center [389, 115] width 88 height 13
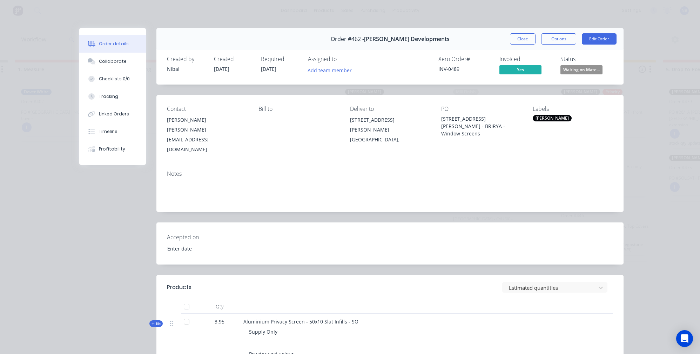
click at [517, 36] on button "Close" at bounding box center [523, 38] width 26 height 11
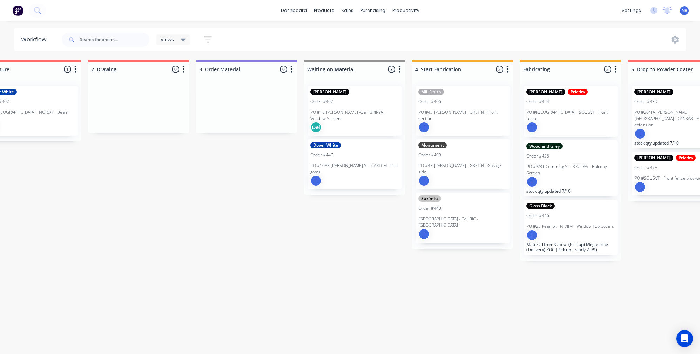
scroll to position [3, 301]
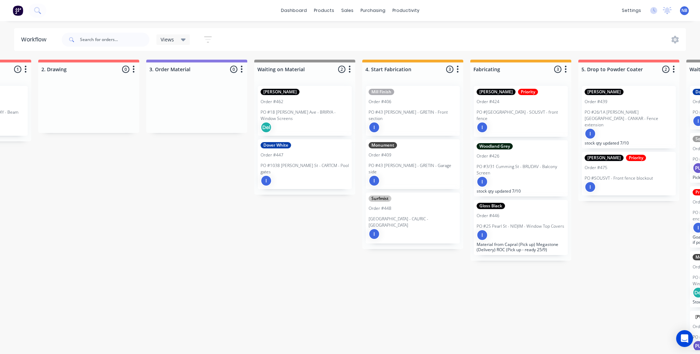
click at [305, 162] on p "PO #1038 Drummond St - CARTCM - Pool gates" at bounding box center [305, 168] width 88 height 13
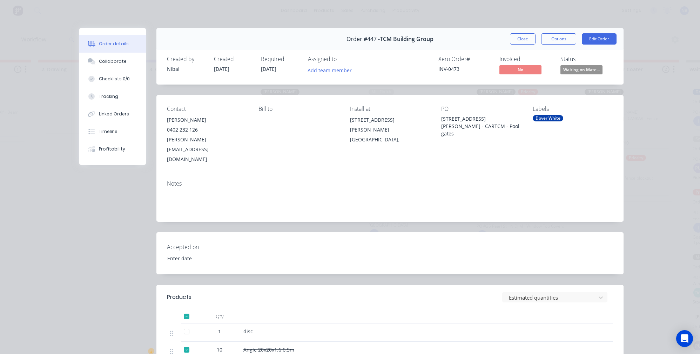
type input "17/09/2025"
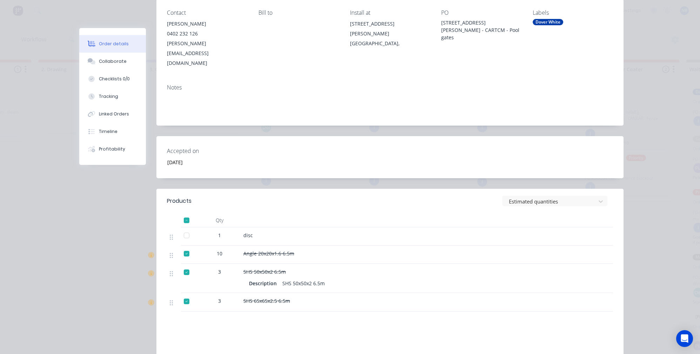
scroll to position [50, 0]
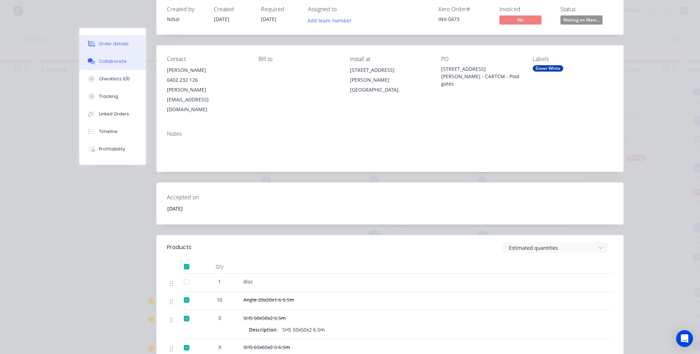
click at [115, 67] on button "Collaborate" at bounding box center [112, 62] width 67 height 18
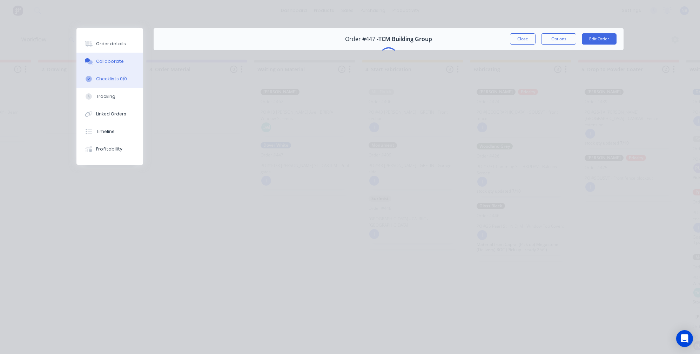
scroll to position [0, 0]
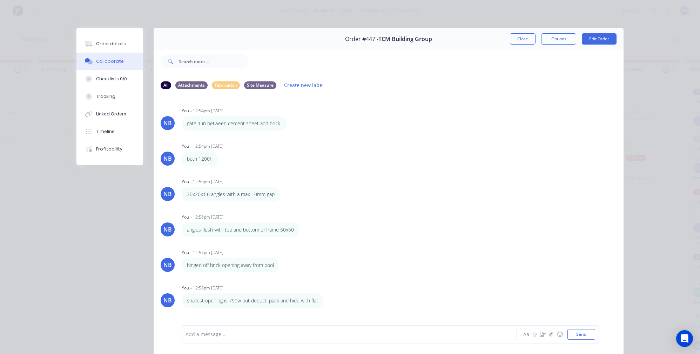
click at [230, 343] on div "Add a message... Aa @ ☺ Send" at bounding box center [390, 334] width 417 height 18
click at [252, 333] on div at bounding box center [339, 334] width 307 height 7
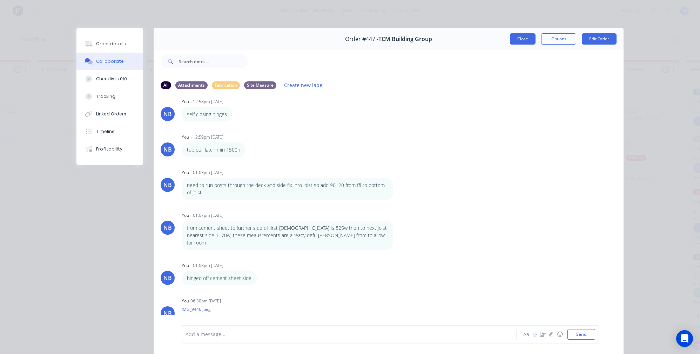
click at [518, 38] on button "Close" at bounding box center [523, 38] width 26 height 11
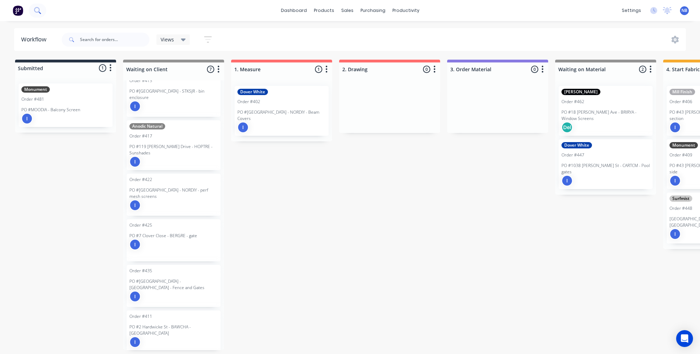
click at [44, 14] on button at bounding box center [38, 11] width 18 height 14
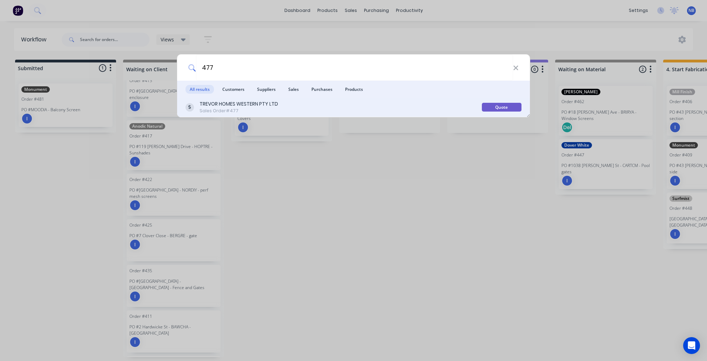
type input "477"
click at [232, 107] on div "TREVOR HOMES WESTERN PTY LTD" at bounding box center [239, 103] width 79 height 7
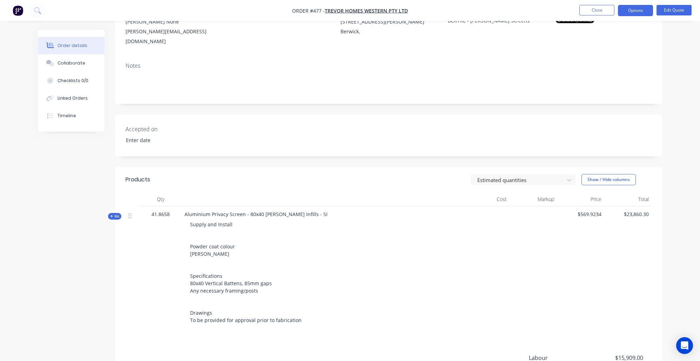
scroll to position [105, 0]
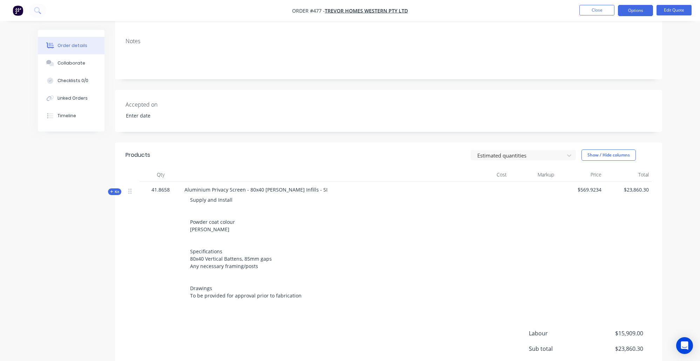
click at [117, 189] on span "Kit" at bounding box center [114, 191] width 9 height 5
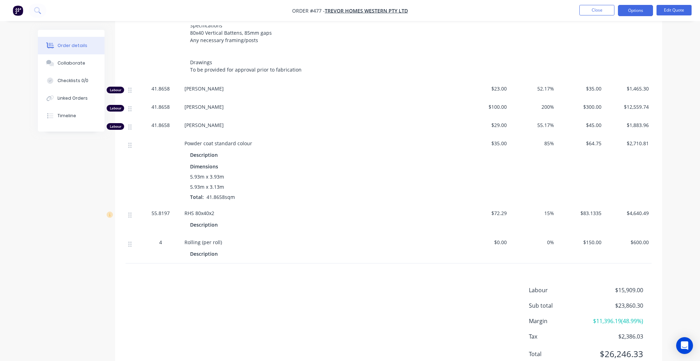
scroll to position [285, 0]
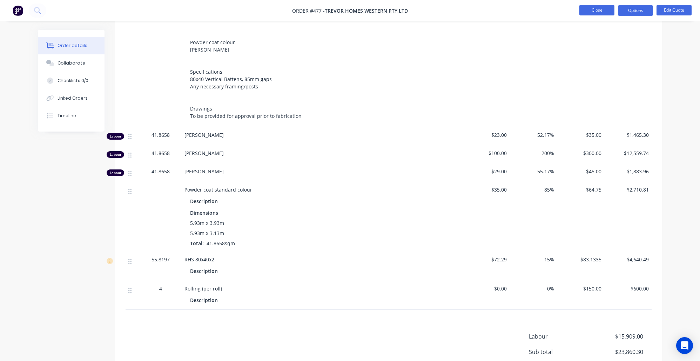
click at [589, 12] on button "Close" at bounding box center [597, 10] width 35 height 11
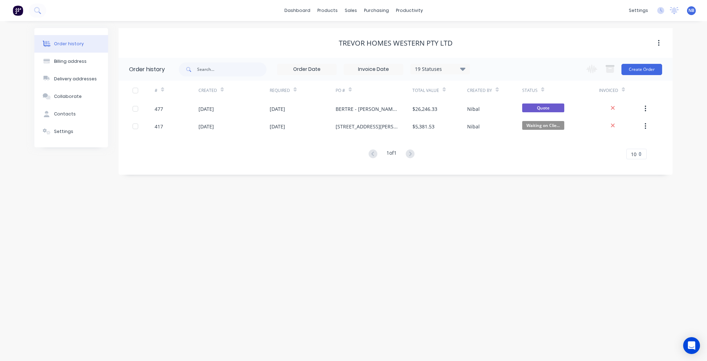
click at [20, 12] on img at bounding box center [18, 10] width 11 height 11
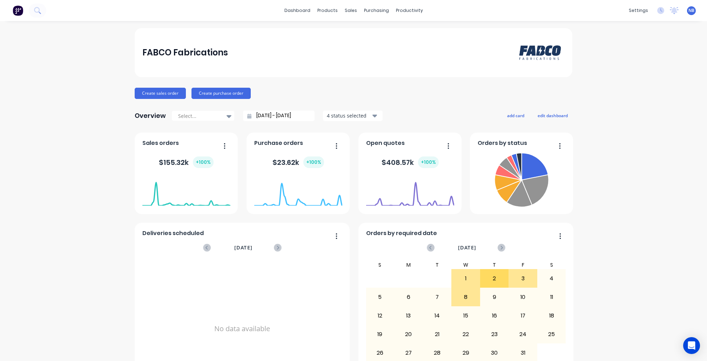
click at [305, 17] on div "dashboard products sales purchasing productivity dashboard products Product Cat…" at bounding box center [353, 10] width 707 height 21
click at [305, 8] on link "dashboard" at bounding box center [297, 10] width 33 height 11
click at [328, 15] on div "products" at bounding box center [327, 10] width 27 height 11
click at [356, 46] on link "Materials" at bounding box center [359, 48] width 93 height 14
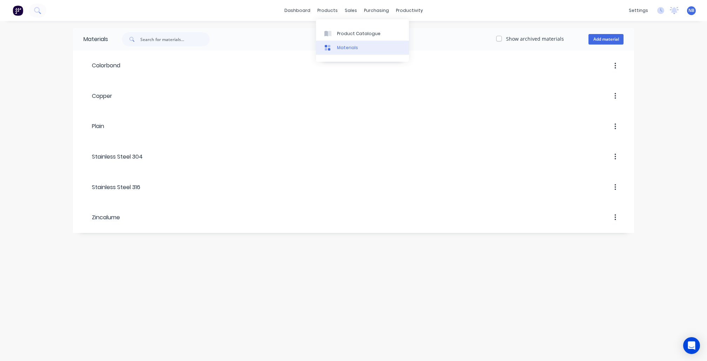
click at [352, 44] on link "Materials" at bounding box center [362, 48] width 93 height 14
click at [356, 36] on div "Product Catalogue" at bounding box center [358, 34] width 43 height 6
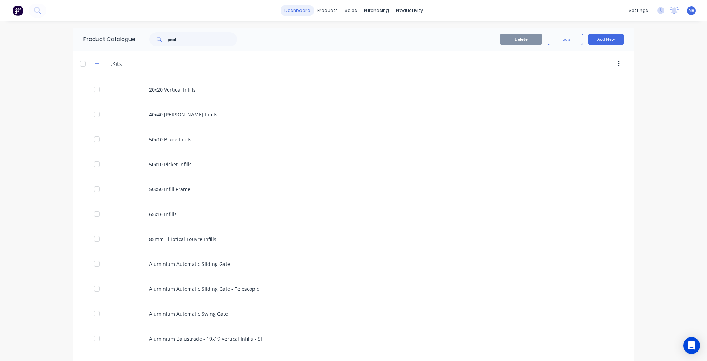
click at [292, 10] on link "dashboard" at bounding box center [297, 10] width 33 height 11
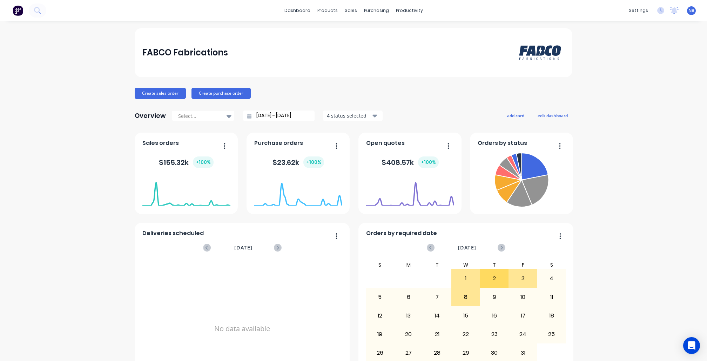
scroll to position [40, 0]
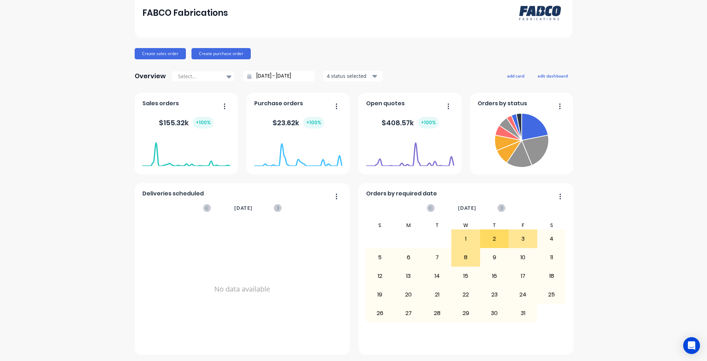
click at [464, 253] on div "8" at bounding box center [466, 258] width 28 height 18
click at [494, 244] on div "2" at bounding box center [495, 239] width 28 height 18
click at [504, 246] on div "2" at bounding box center [495, 239] width 28 height 18
click at [521, 290] on div "24" at bounding box center [523, 295] width 28 height 18
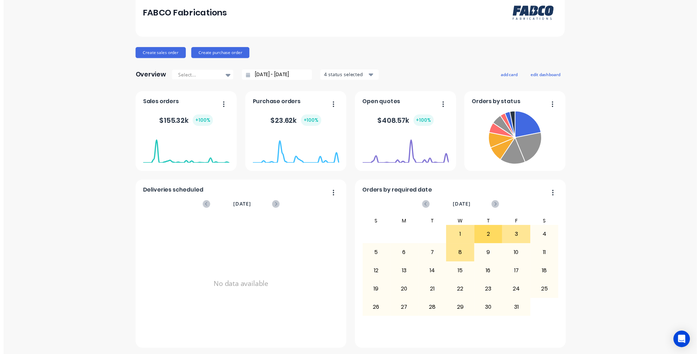
scroll to position [0, 0]
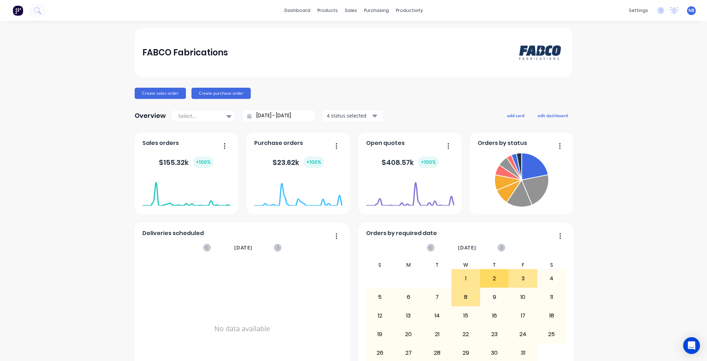
click at [453, 300] on div "8" at bounding box center [466, 297] width 28 height 18
click at [470, 275] on div "1" at bounding box center [466, 279] width 28 height 18
click at [417, 31] on div "Workflow" at bounding box center [418, 34] width 21 height 6
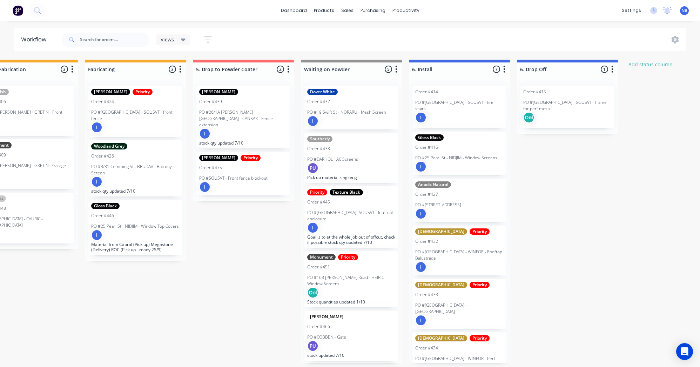
scroll to position [0, 686]
click at [452, 155] on p "PO #25 Pearl St - NIDJIM - Window Screens" at bounding box center [456, 158] width 82 height 6
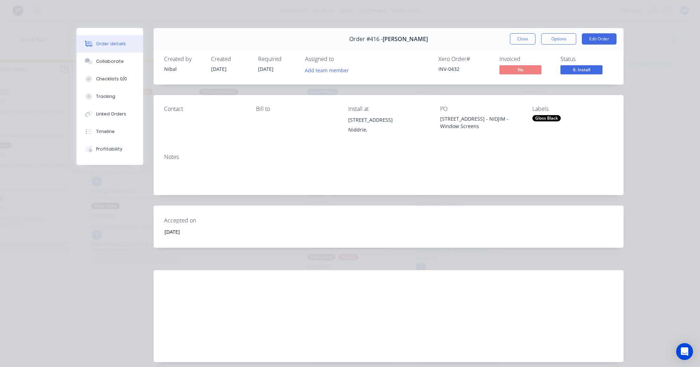
click at [45, 187] on div "Order details Collaborate Checklists 0/0 Tracking Linked Orders Timeline Profit…" at bounding box center [350, 183] width 700 height 367
drag, startPoint x: 511, startPoint y: 38, endPoint x: 545, endPoint y: 134, distance: 101.7
click at [511, 38] on button "Close" at bounding box center [523, 38] width 26 height 11
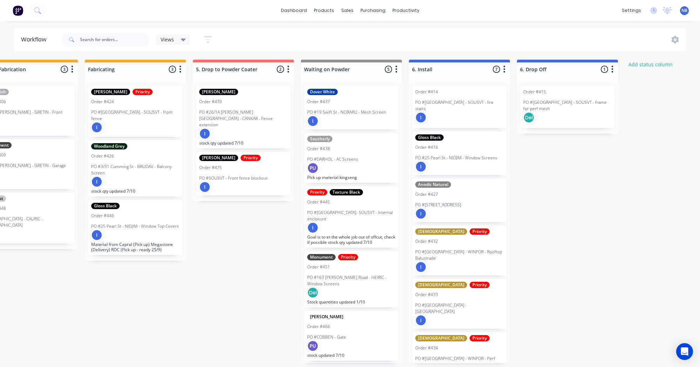
click at [496, 208] on div "I" at bounding box center [459, 213] width 88 height 11
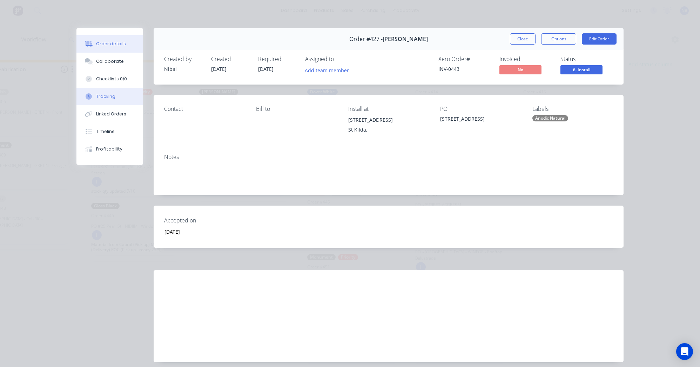
click at [102, 100] on div "Tracking" at bounding box center [105, 96] width 19 height 6
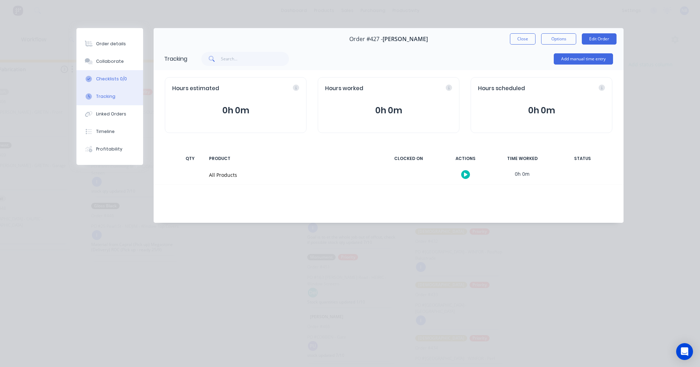
click at [114, 81] on div "Checklists 0/0" at bounding box center [111, 79] width 31 height 6
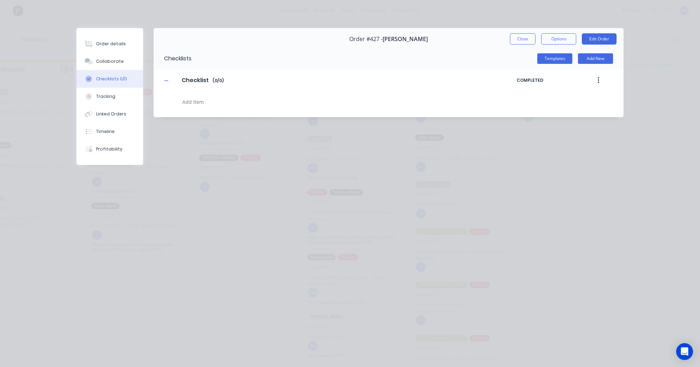
drag, startPoint x: 194, startPoint y: 101, endPoint x: 201, endPoint y: 104, distance: 7.9
click at [194, 101] on textarea at bounding box center [321, 102] width 283 height 10
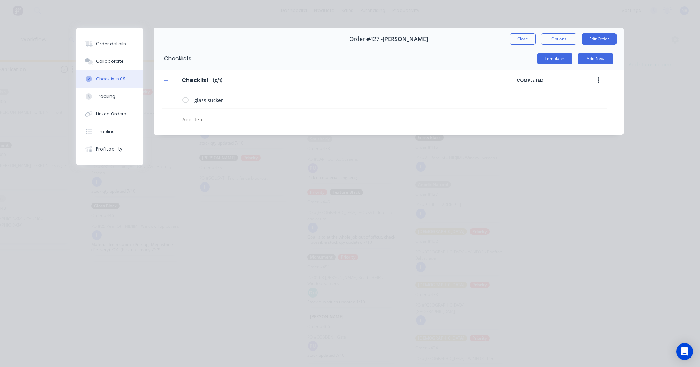
click at [245, 166] on div "Order details Collaborate Checklists 0/1 Tracking Linked Orders Timeline Profit…" at bounding box center [350, 183] width 700 height 367
click at [199, 124] on textarea at bounding box center [321, 119] width 283 height 10
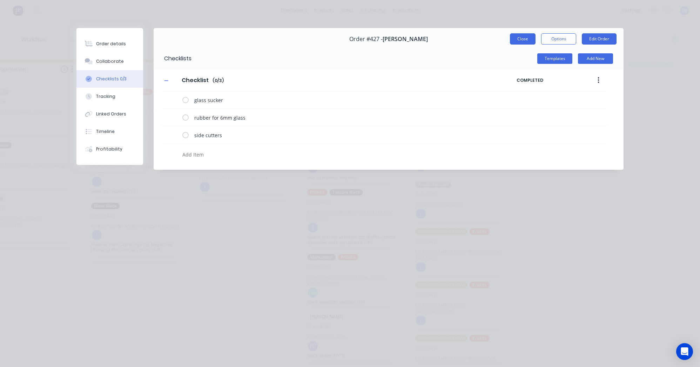
click at [523, 36] on button "Close" at bounding box center [523, 38] width 26 height 11
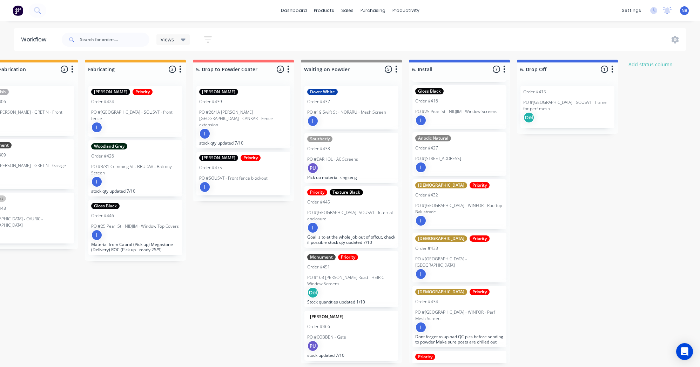
scroll to position [3, 686]
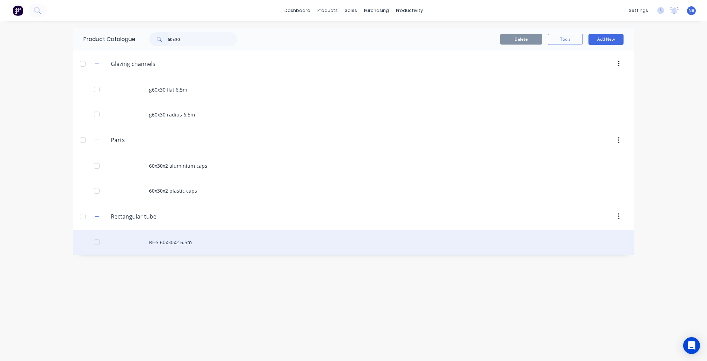
type input "60x30"
click at [180, 252] on div "RHS 60x30x2 6.5m" at bounding box center [353, 242] width 561 height 25
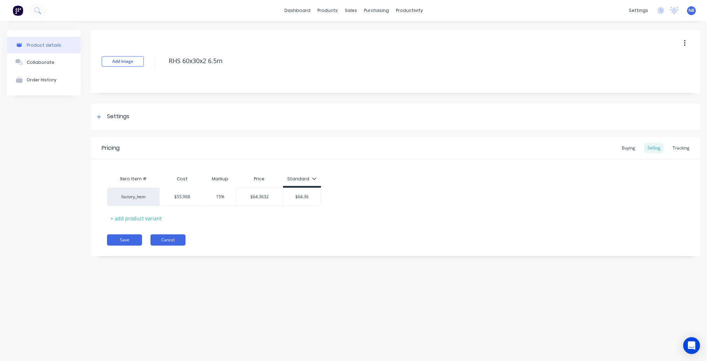
click at [177, 241] on button "Cancel" at bounding box center [167, 239] width 35 height 11
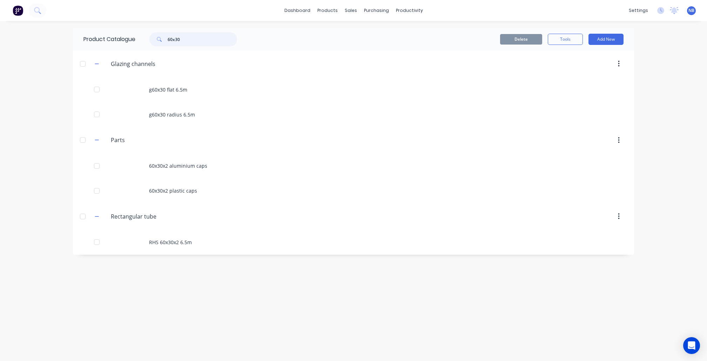
drag, startPoint x: 198, startPoint y: 36, endPoint x: 121, endPoint y: 27, distance: 78.1
click at [121, 27] on div "dashboard products sales purchasing productivity dashboard products Product Cat…" at bounding box center [353, 180] width 707 height 361
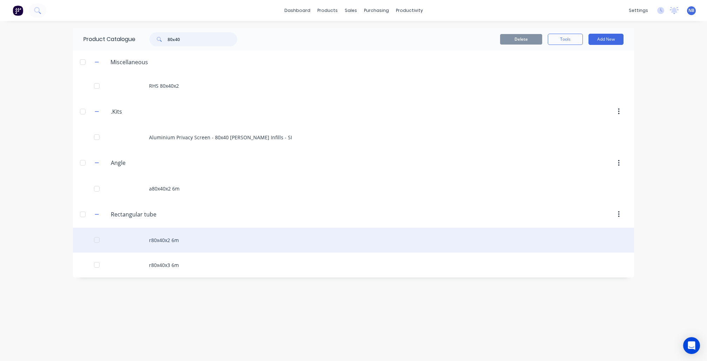
type input "80x40"
click at [180, 250] on div "r80x40x2 6m" at bounding box center [353, 240] width 561 height 25
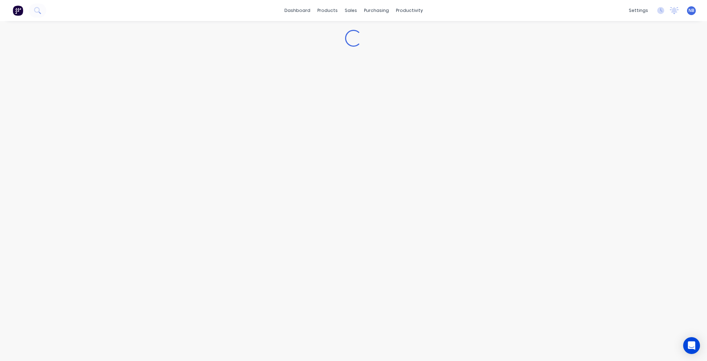
type textarea "x"
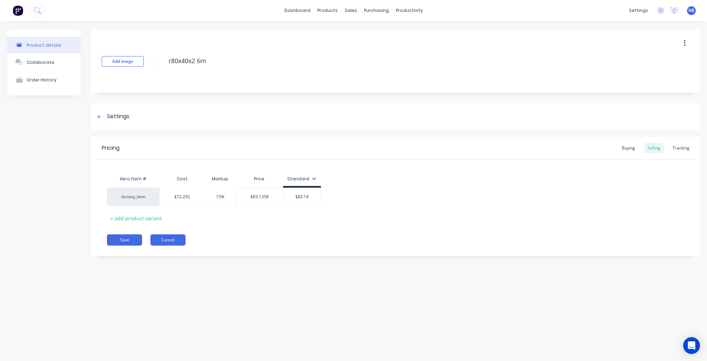
click at [160, 237] on button "Cancel" at bounding box center [167, 239] width 35 height 11
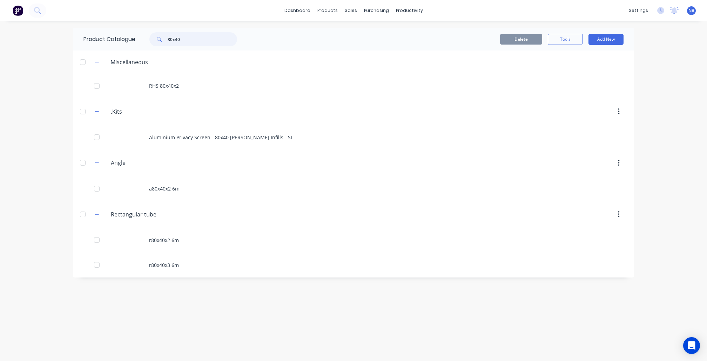
drag, startPoint x: 175, startPoint y: 37, endPoint x: 145, endPoint y: 35, distance: 30.2
click at [152, 35] on div "80x40" at bounding box center [193, 39] width 88 height 14
type input "60x30"
click at [194, 252] on div "RHS 60x30x2 6.5m" at bounding box center [353, 242] width 561 height 25
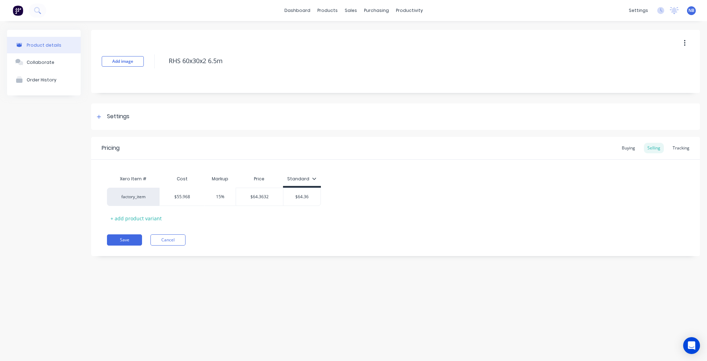
type textarea "x"
click at [174, 236] on button "Cancel" at bounding box center [167, 239] width 35 height 11
